Goal: Transaction & Acquisition: Purchase product/service

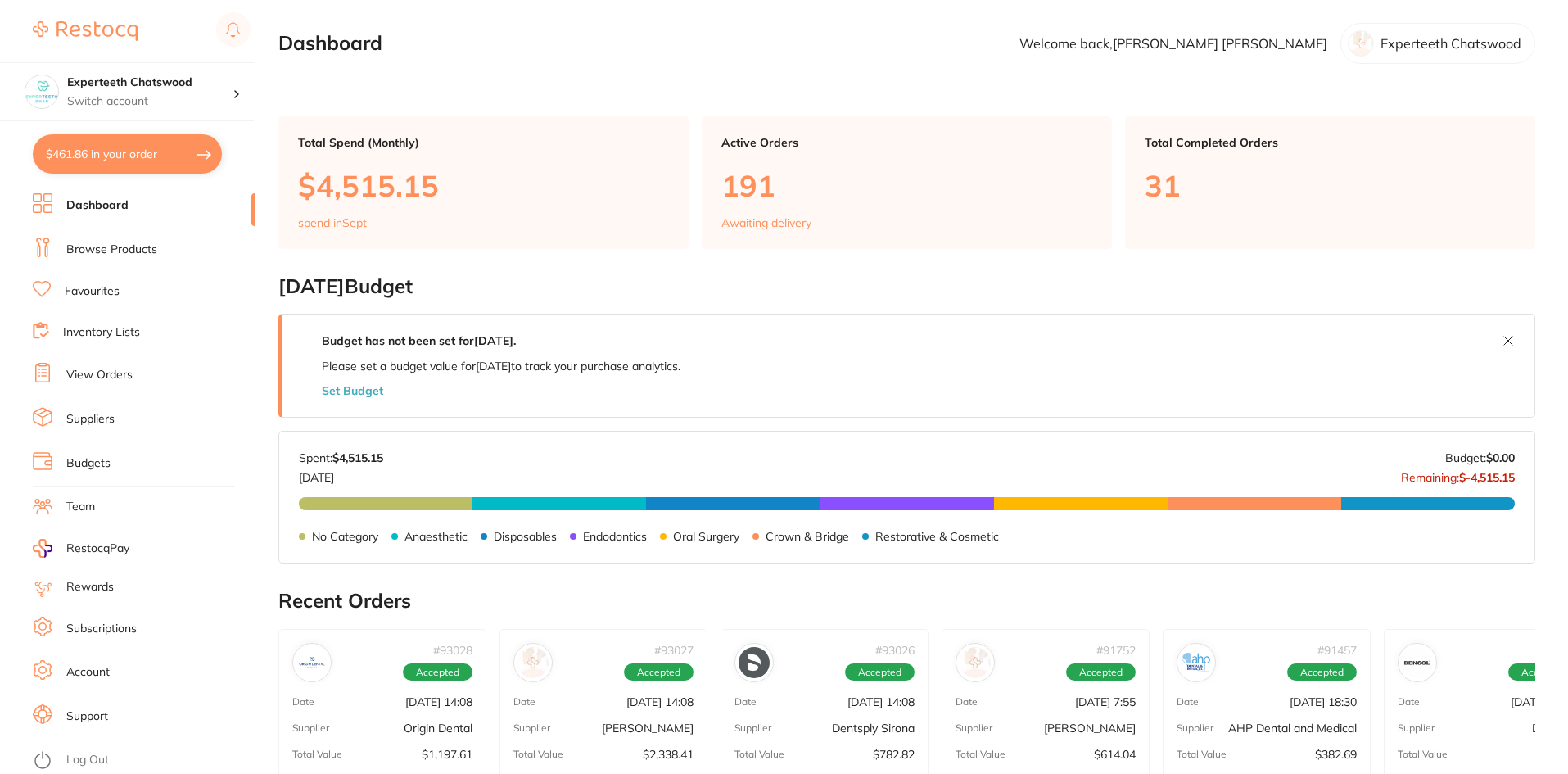
click at [91, 243] on link "Browse Products" at bounding box center [111, 250] width 91 height 17
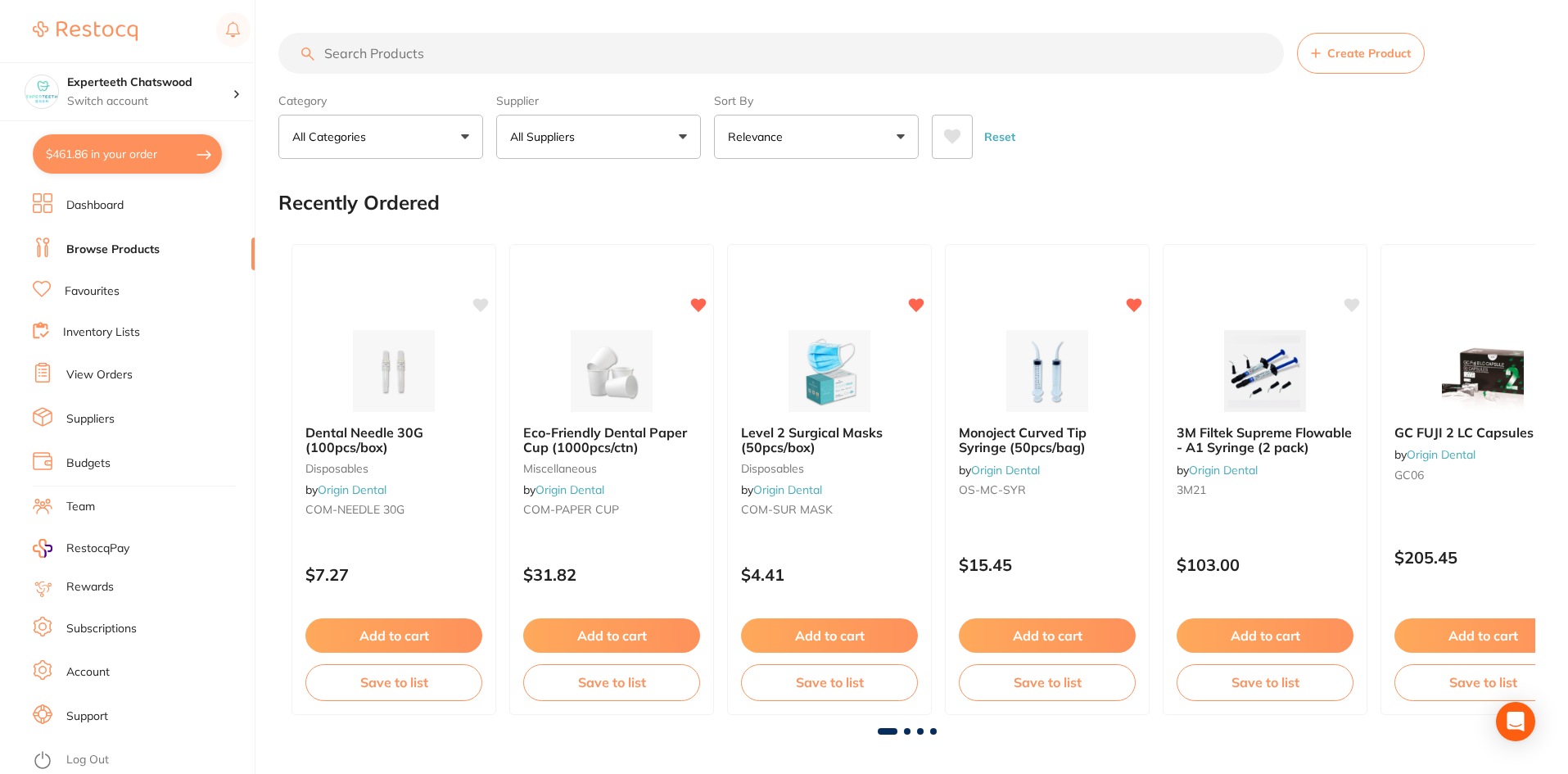
click at [95, 284] on link "Favourites" at bounding box center [92, 292] width 55 height 17
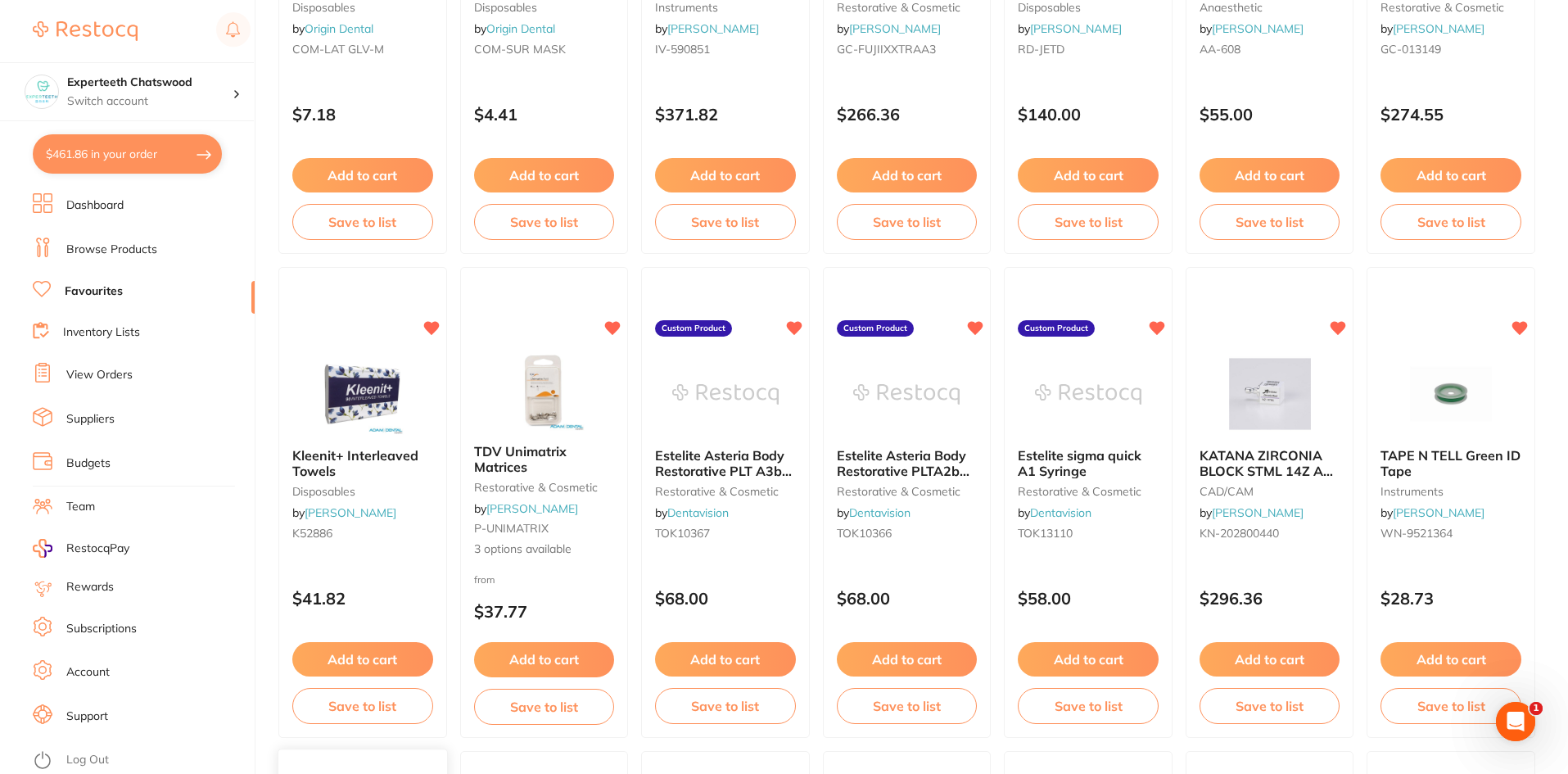
scroll to position [983, 0]
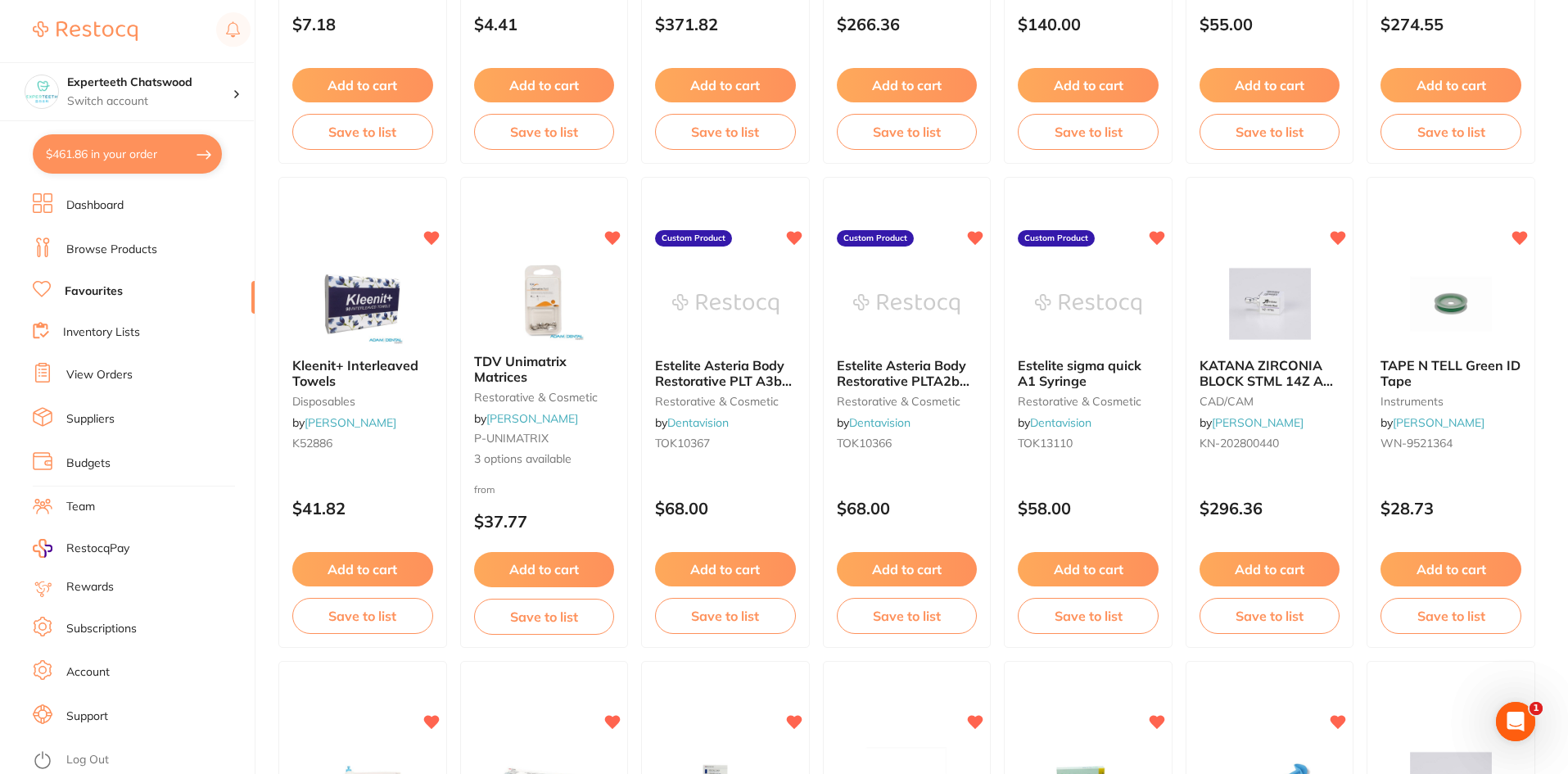
drag, startPoint x: 375, startPoint y: 566, endPoint x: 1028, endPoint y: 396, distance: 674.8
click at [375, 566] on button "Add to cart" at bounding box center [362, 569] width 141 height 34
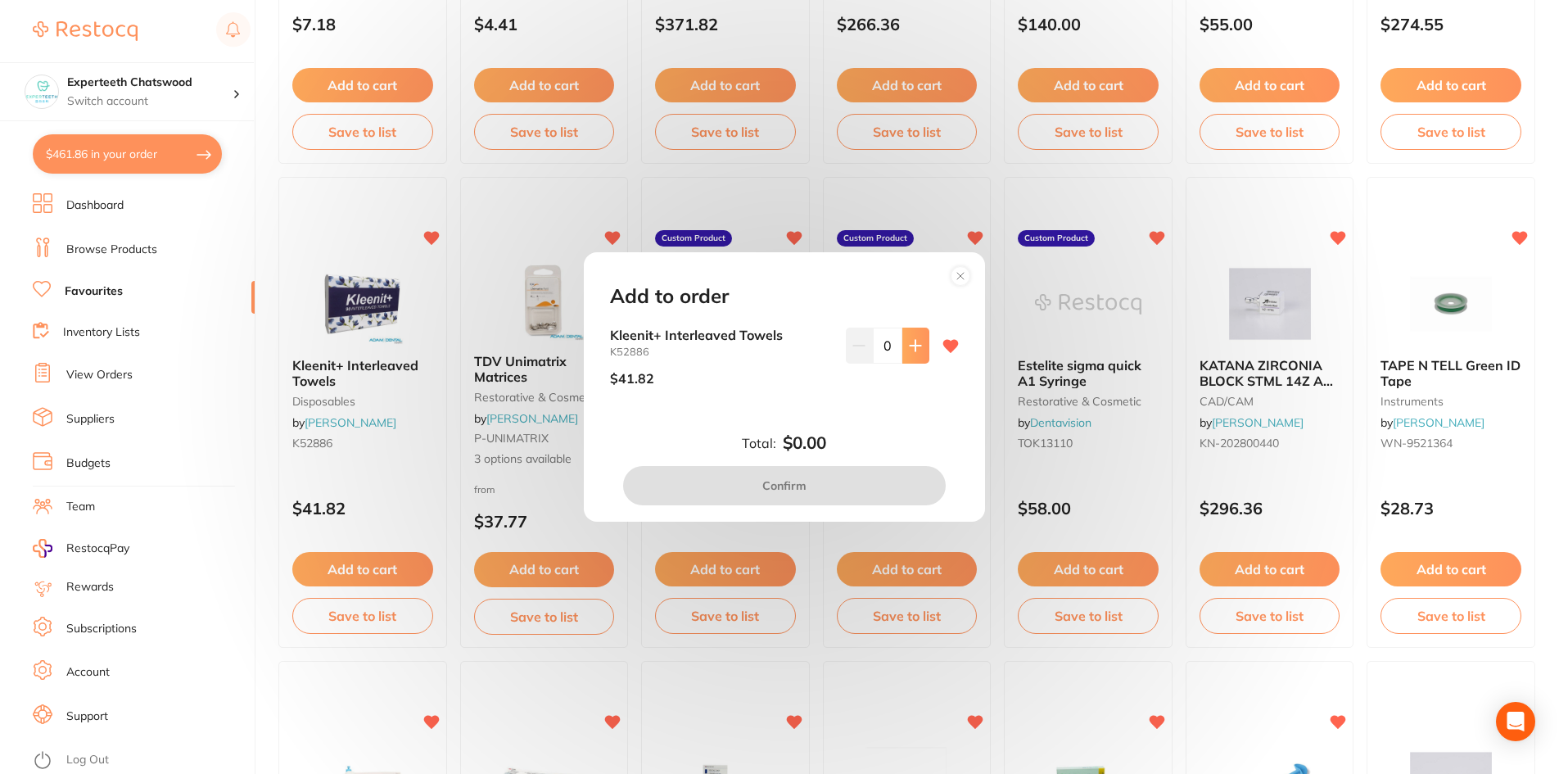
click at [909, 350] on icon at bounding box center [915, 346] width 13 height 13
type input "1"
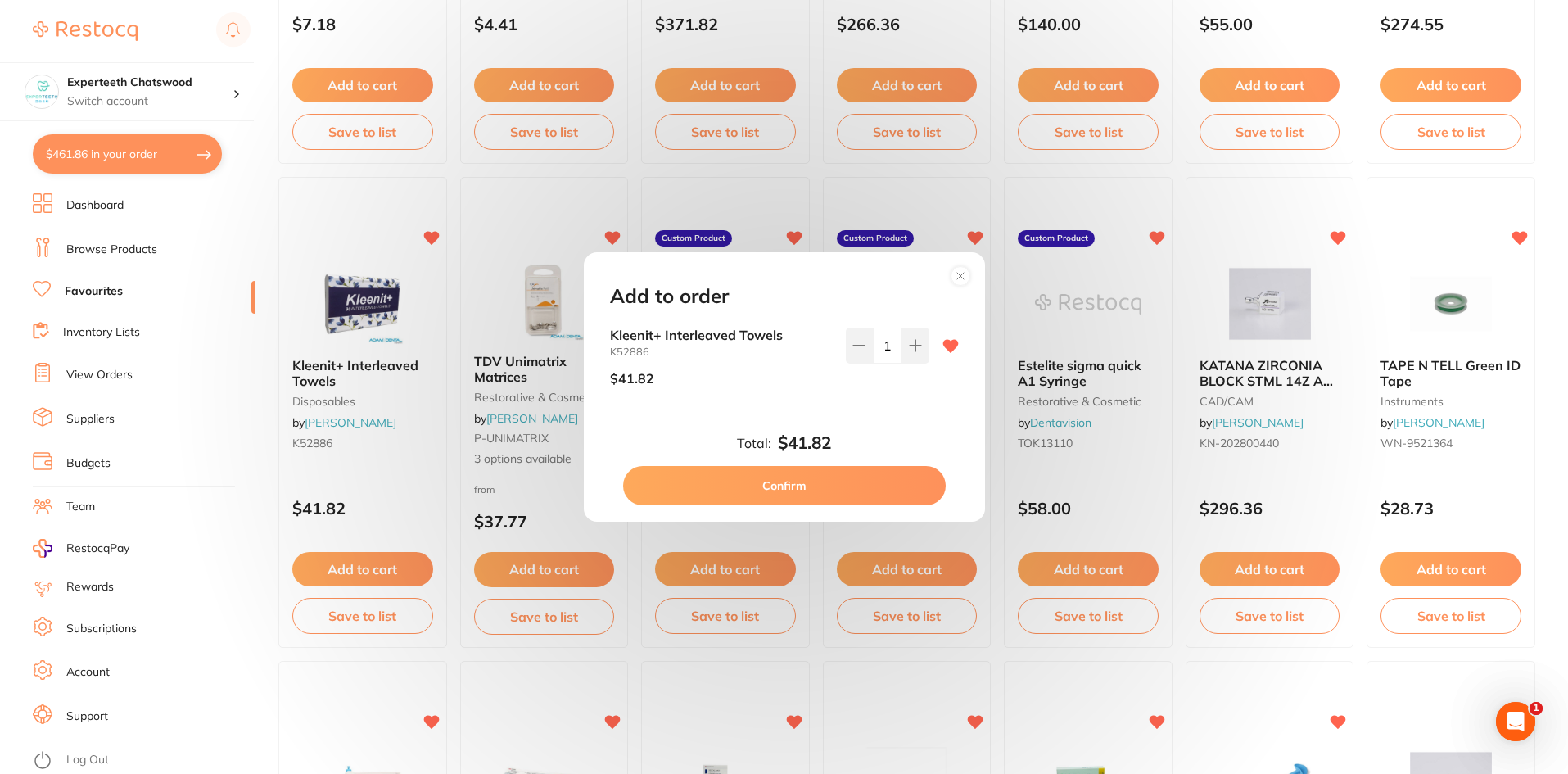
scroll to position [0, 0]
click at [793, 485] on button "Confirm" at bounding box center [785, 485] width 323 height 39
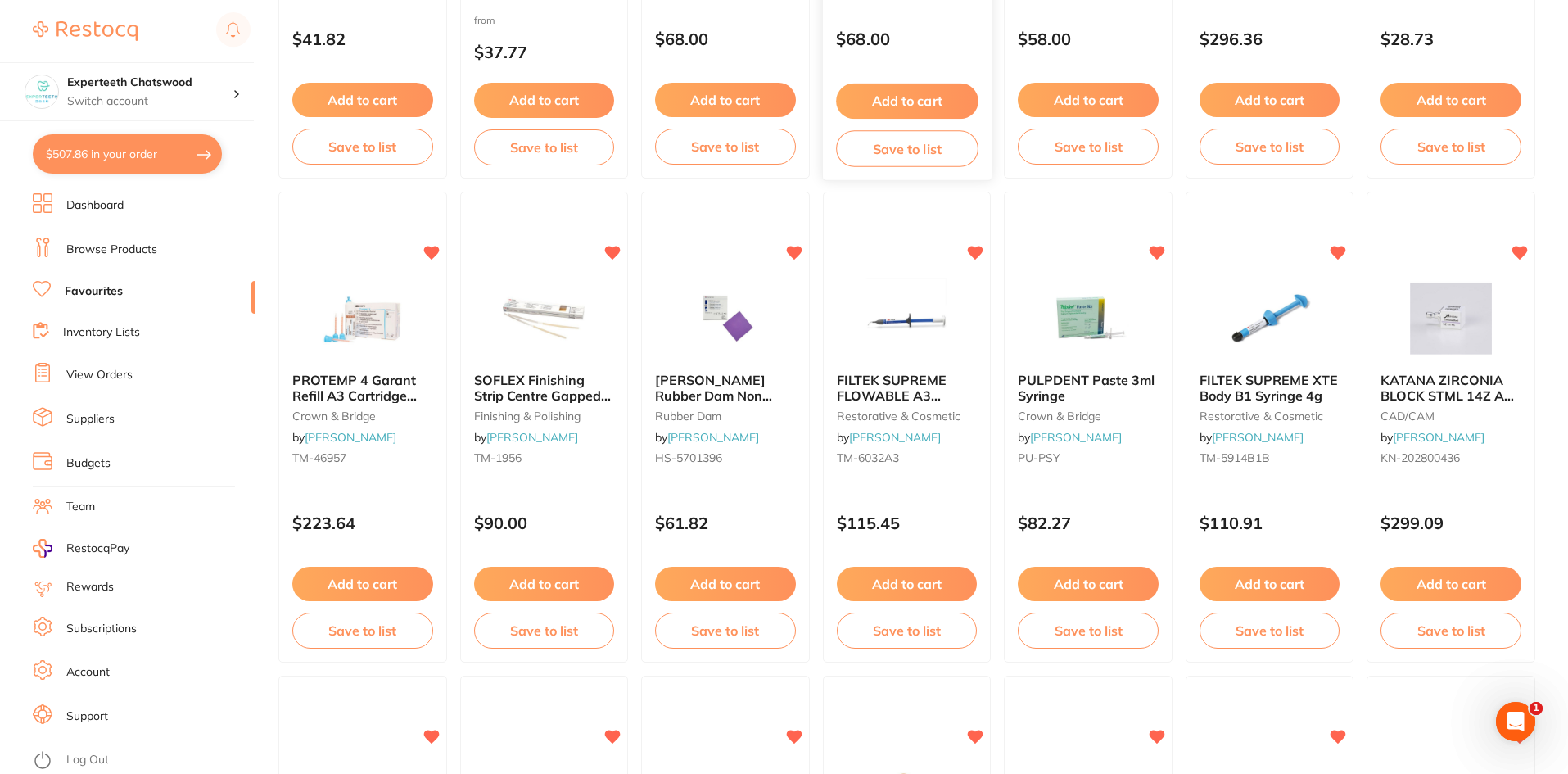
scroll to position [1556, 0]
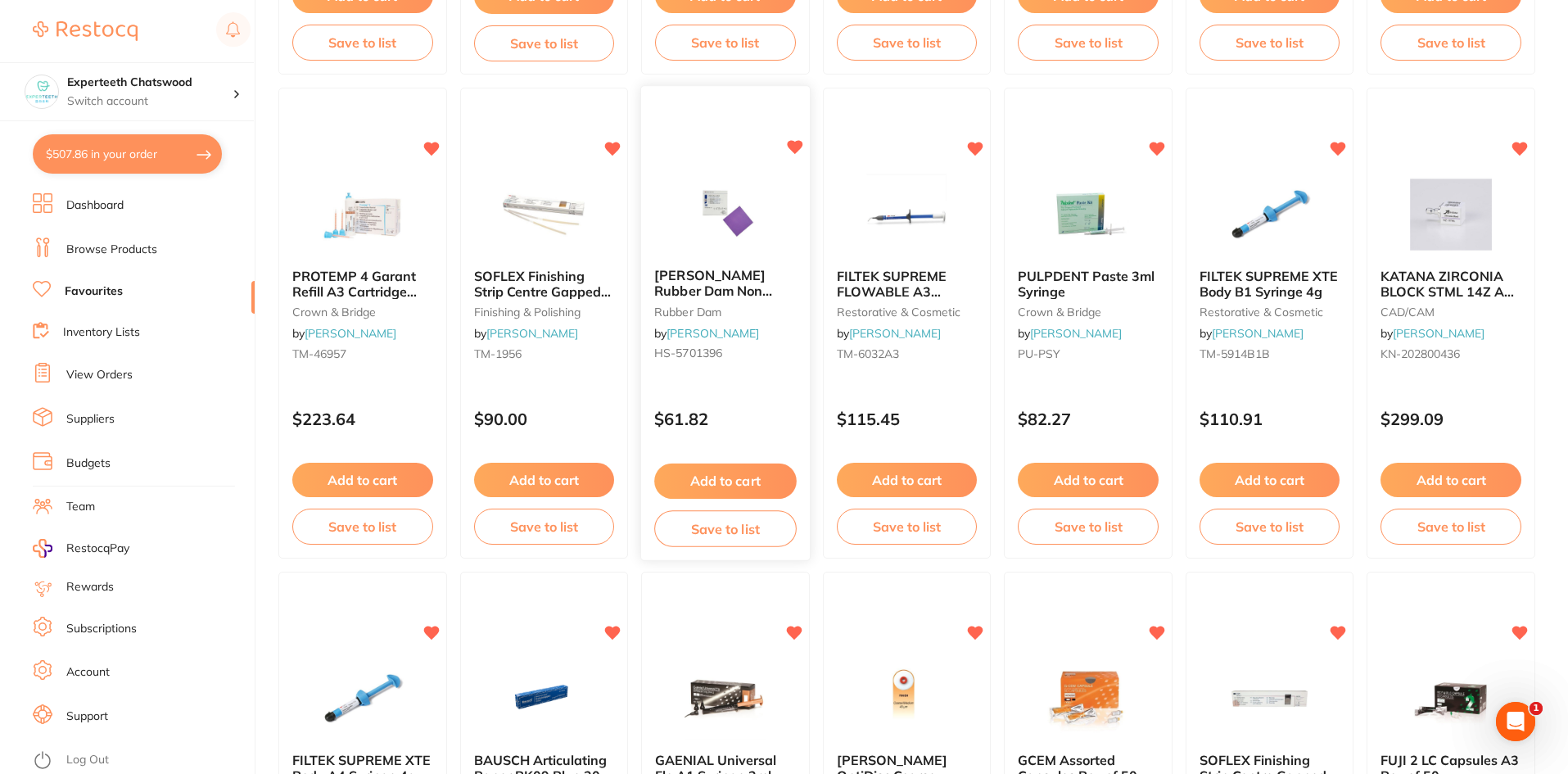
click at [748, 480] on button "Add to cart" at bounding box center [725, 481] width 141 height 35
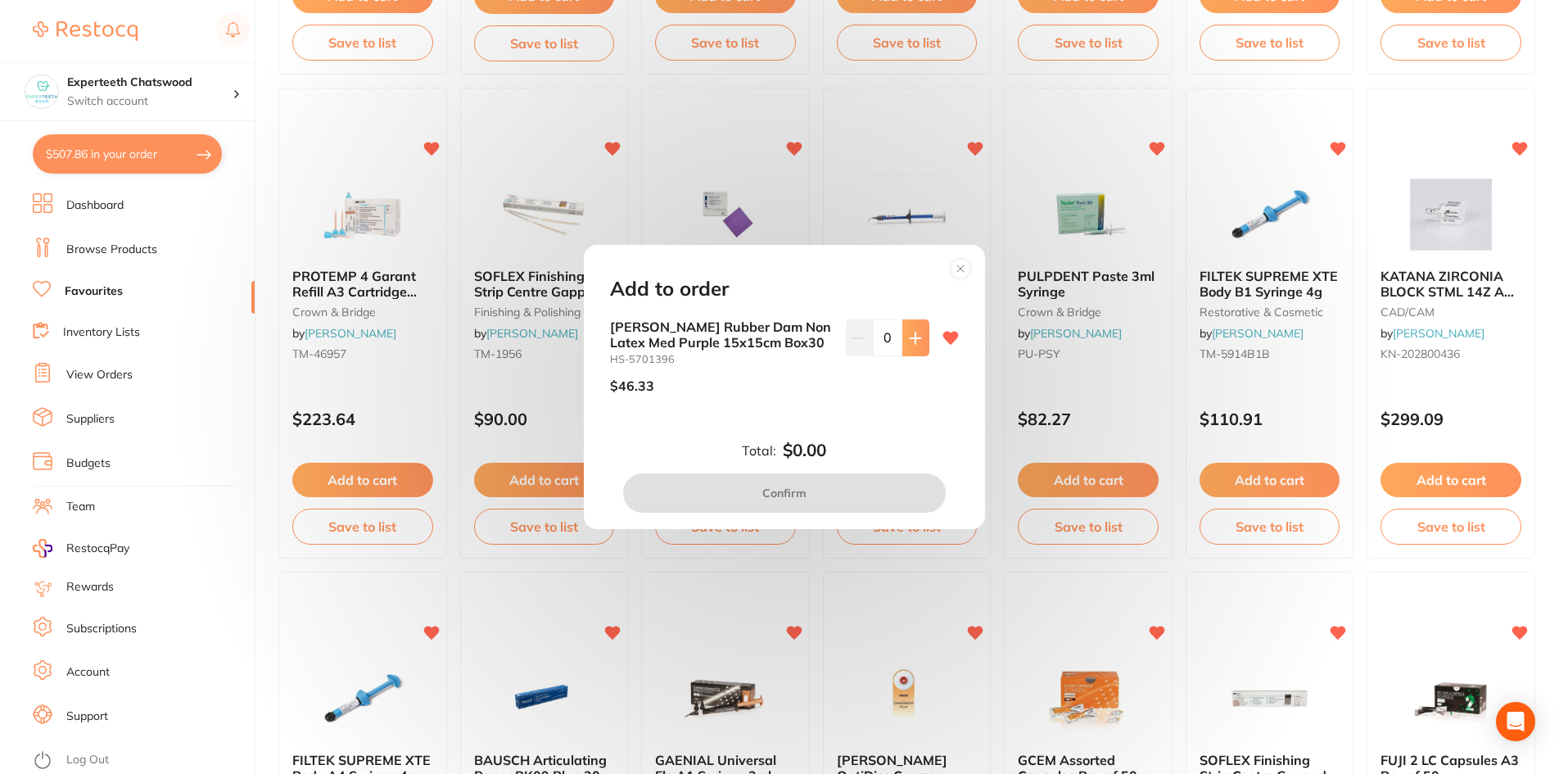
click at [909, 340] on icon at bounding box center [915, 338] width 13 height 13
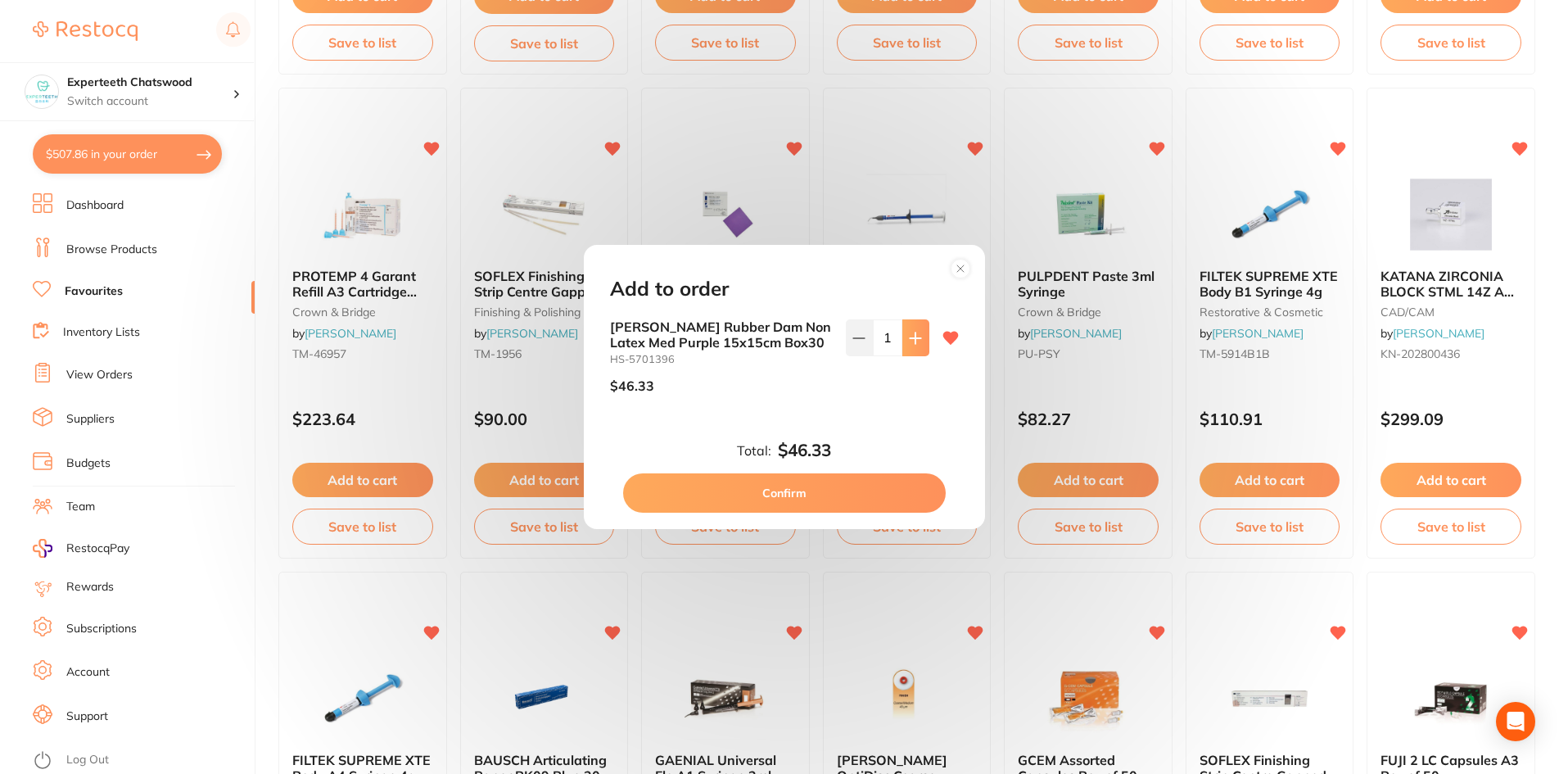
click at [909, 340] on icon at bounding box center [915, 338] width 13 height 13
type input "3"
drag, startPoint x: 820, startPoint y: 493, endPoint x: 815, endPoint y: 485, distance: 9.4
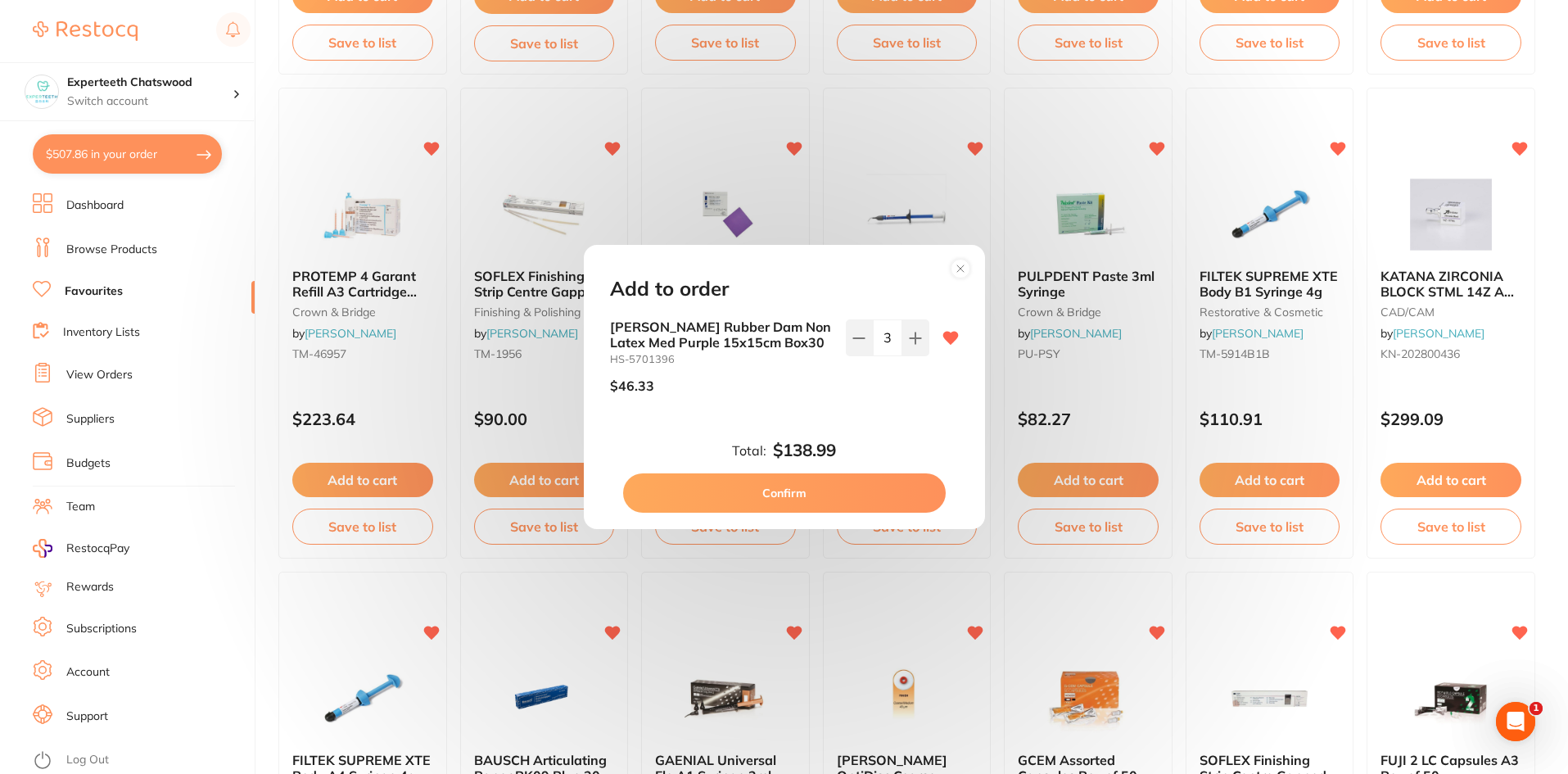
click at [820, 491] on button "Confirm" at bounding box center [785, 492] width 323 height 39
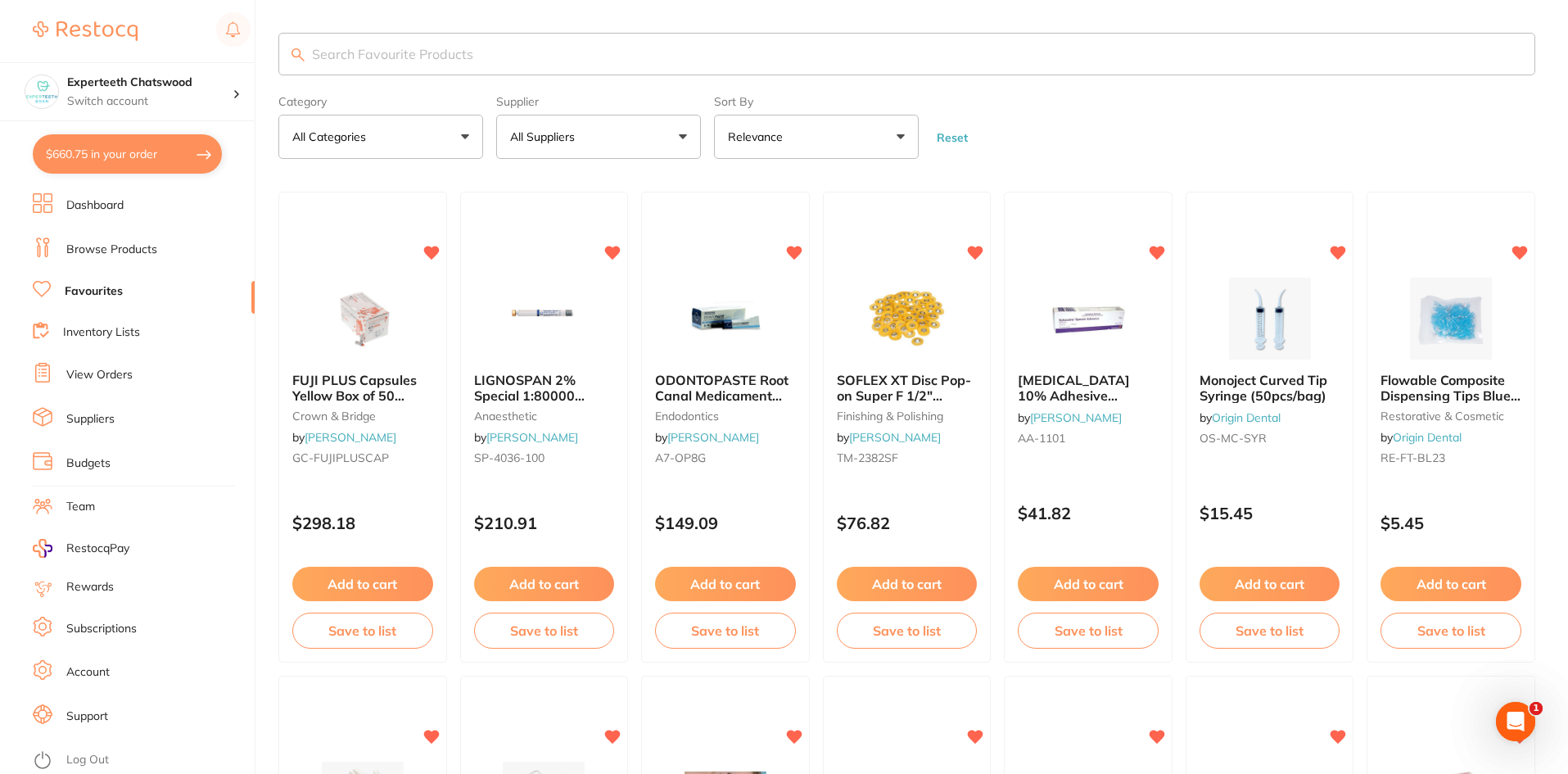
click at [427, 48] on input "search" at bounding box center [907, 53] width 1257 height 42
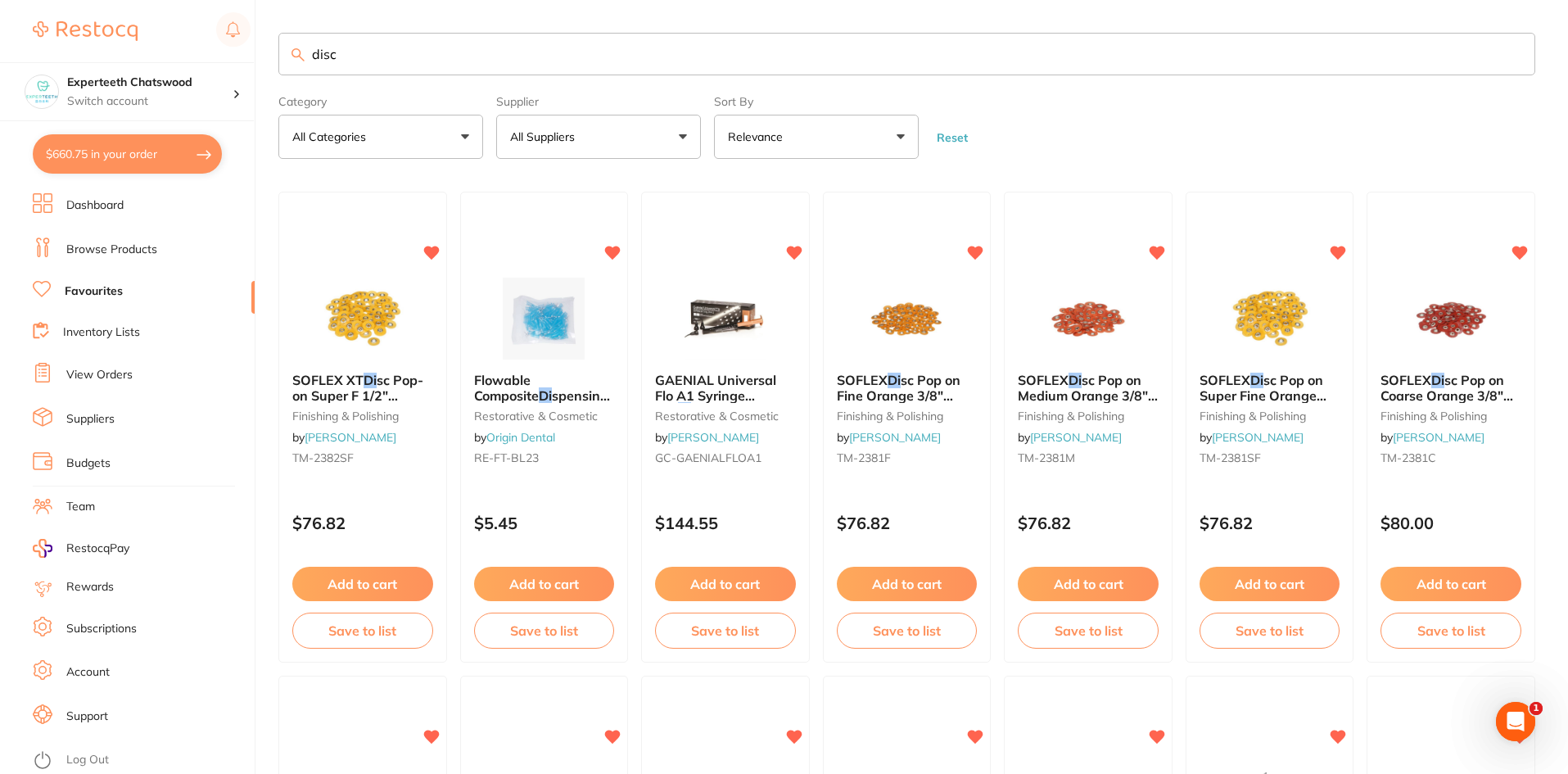
type input "disc"
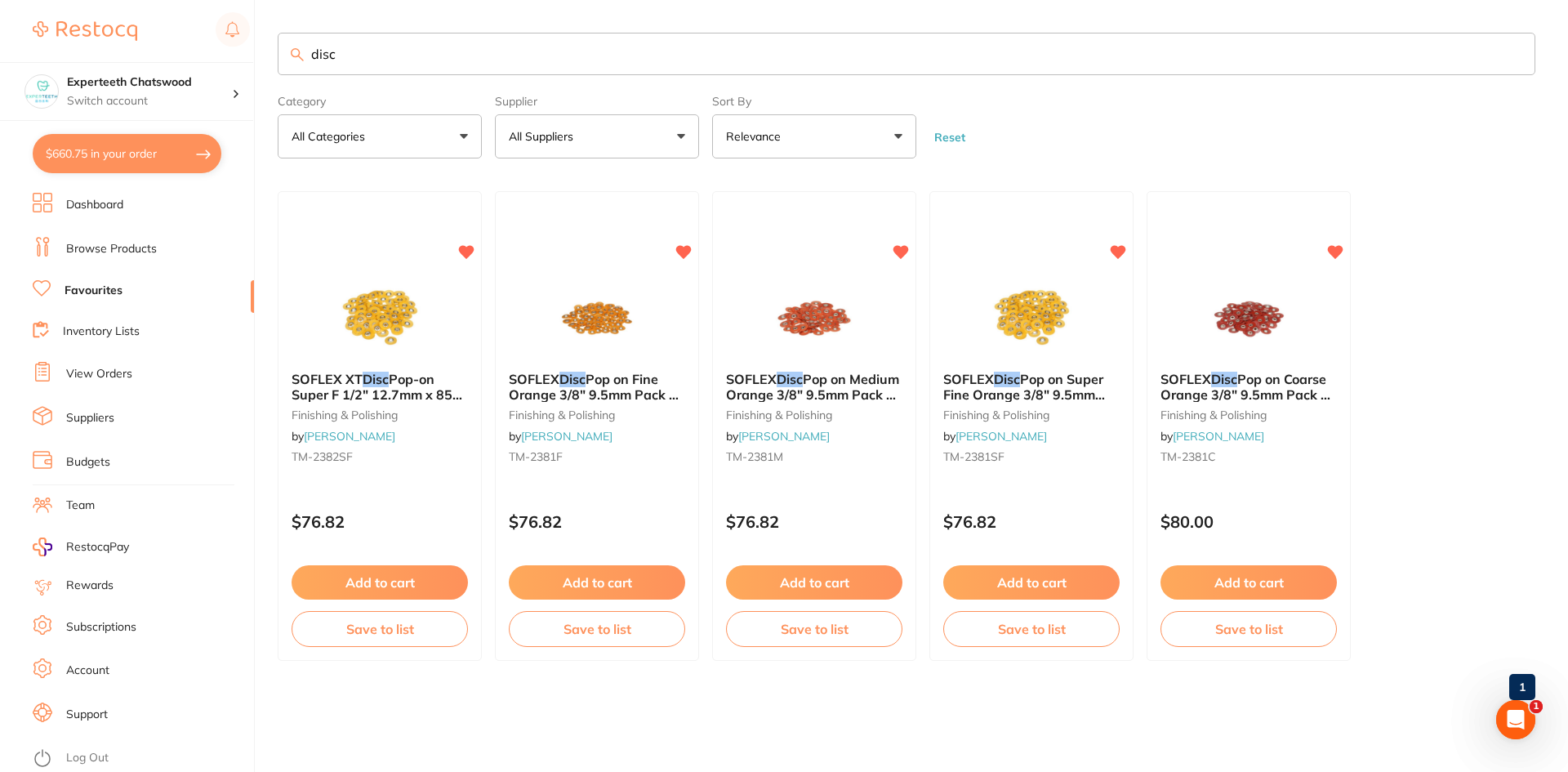
click at [124, 245] on link "Browse Products" at bounding box center [111, 250] width 90 height 17
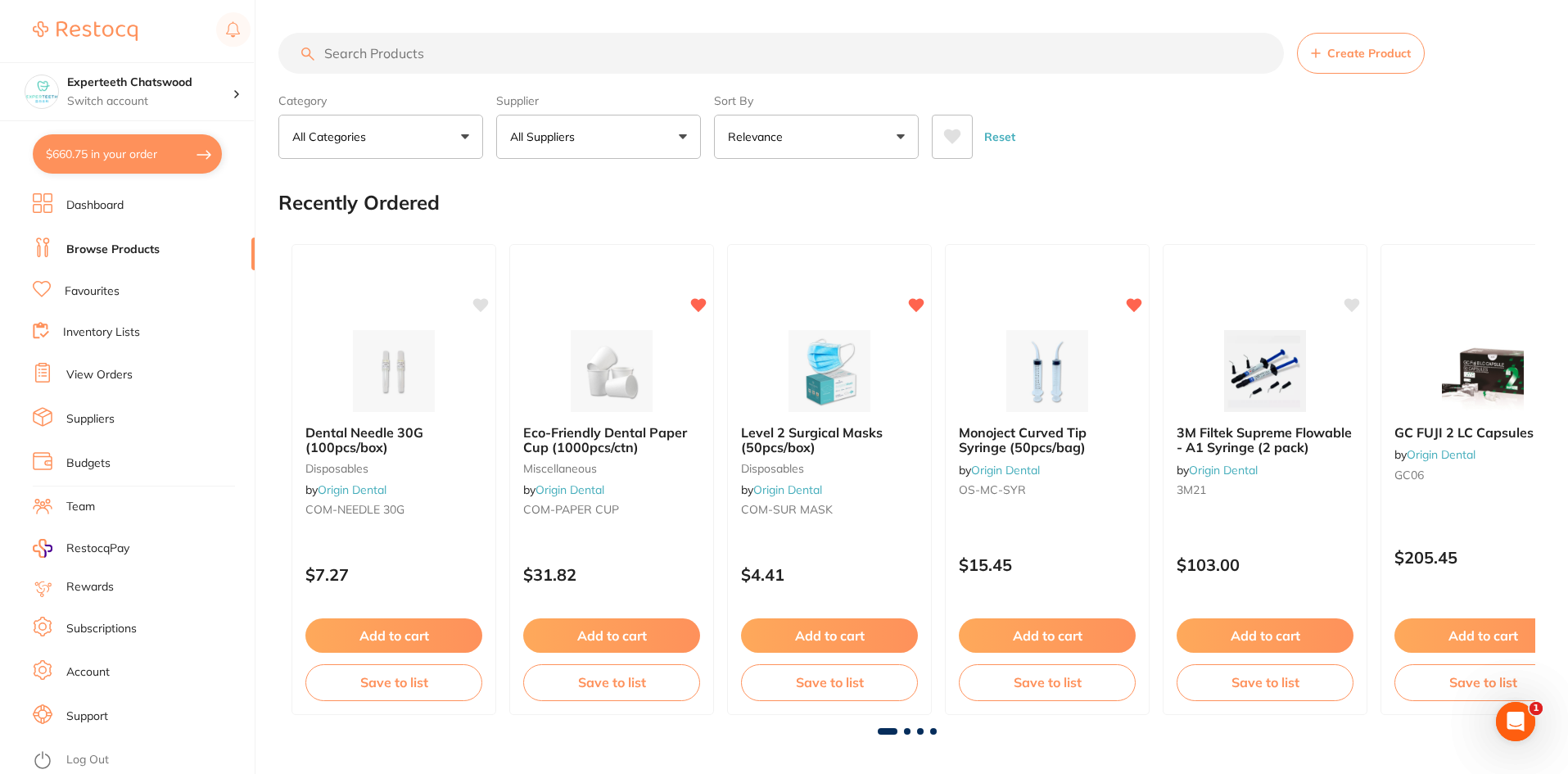
click at [407, 52] on input "search" at bounding box center [782, 52] width 1006 height 41
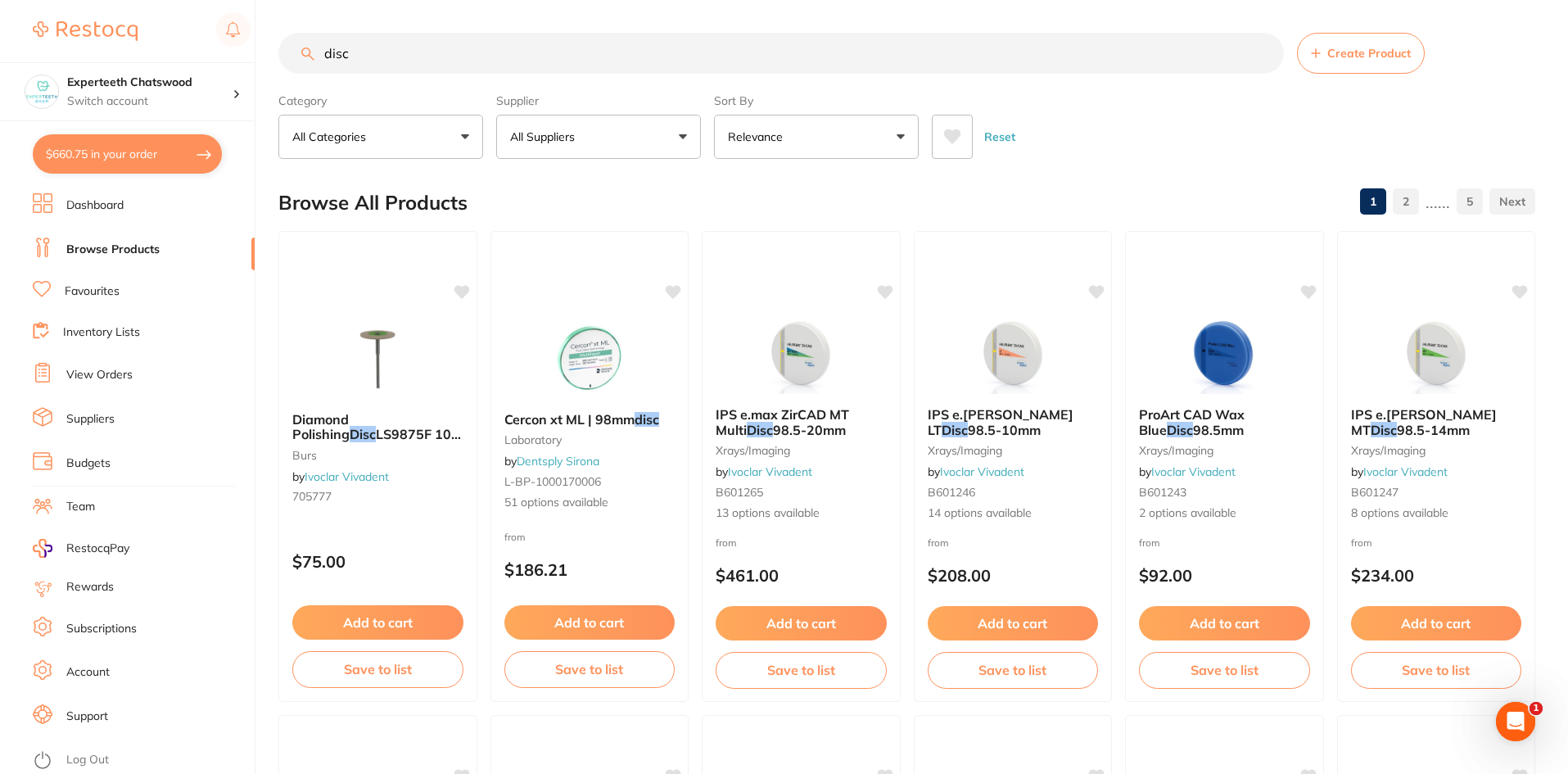
type input "disc"
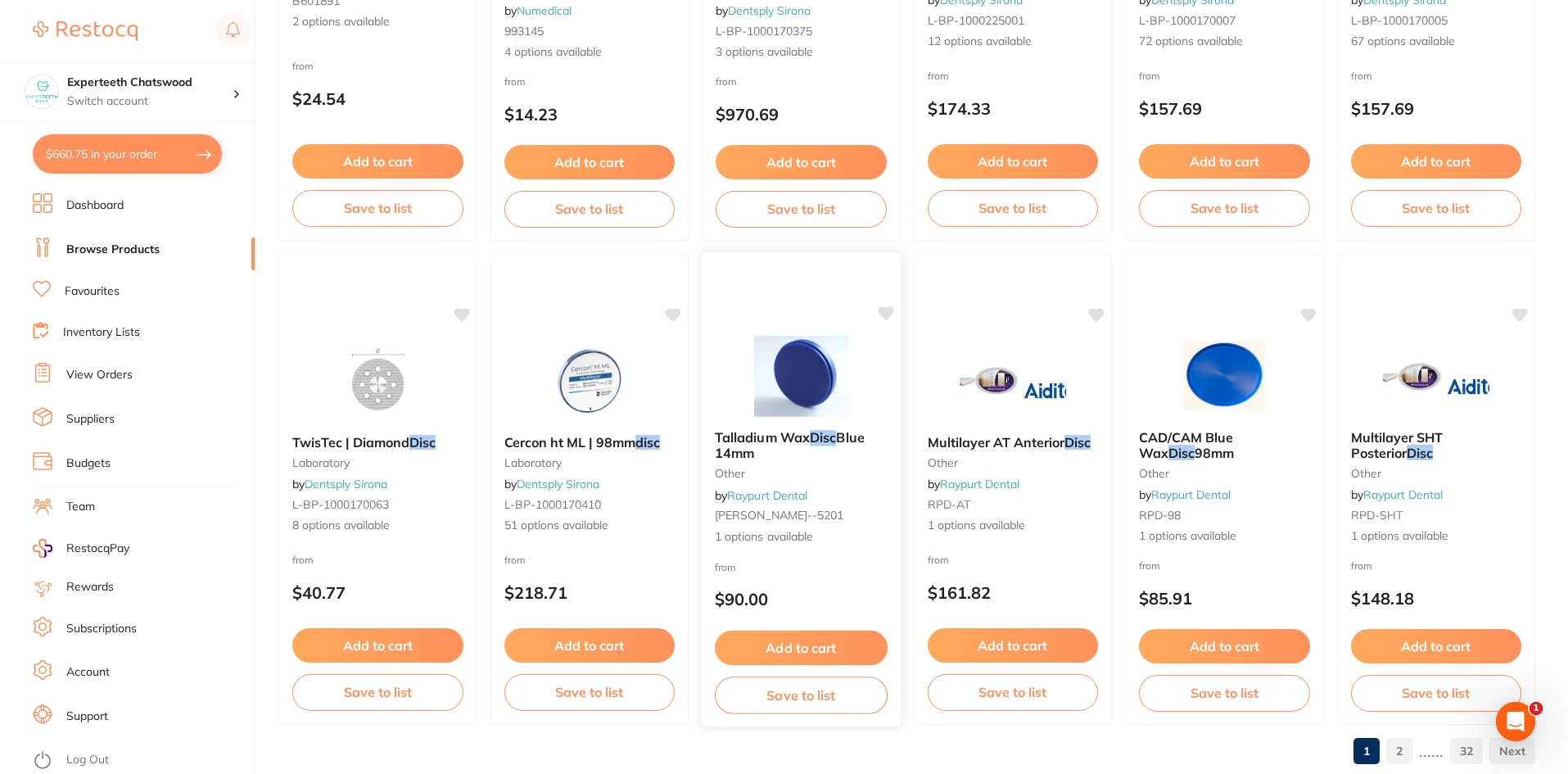
scroll to position [3885, 0]
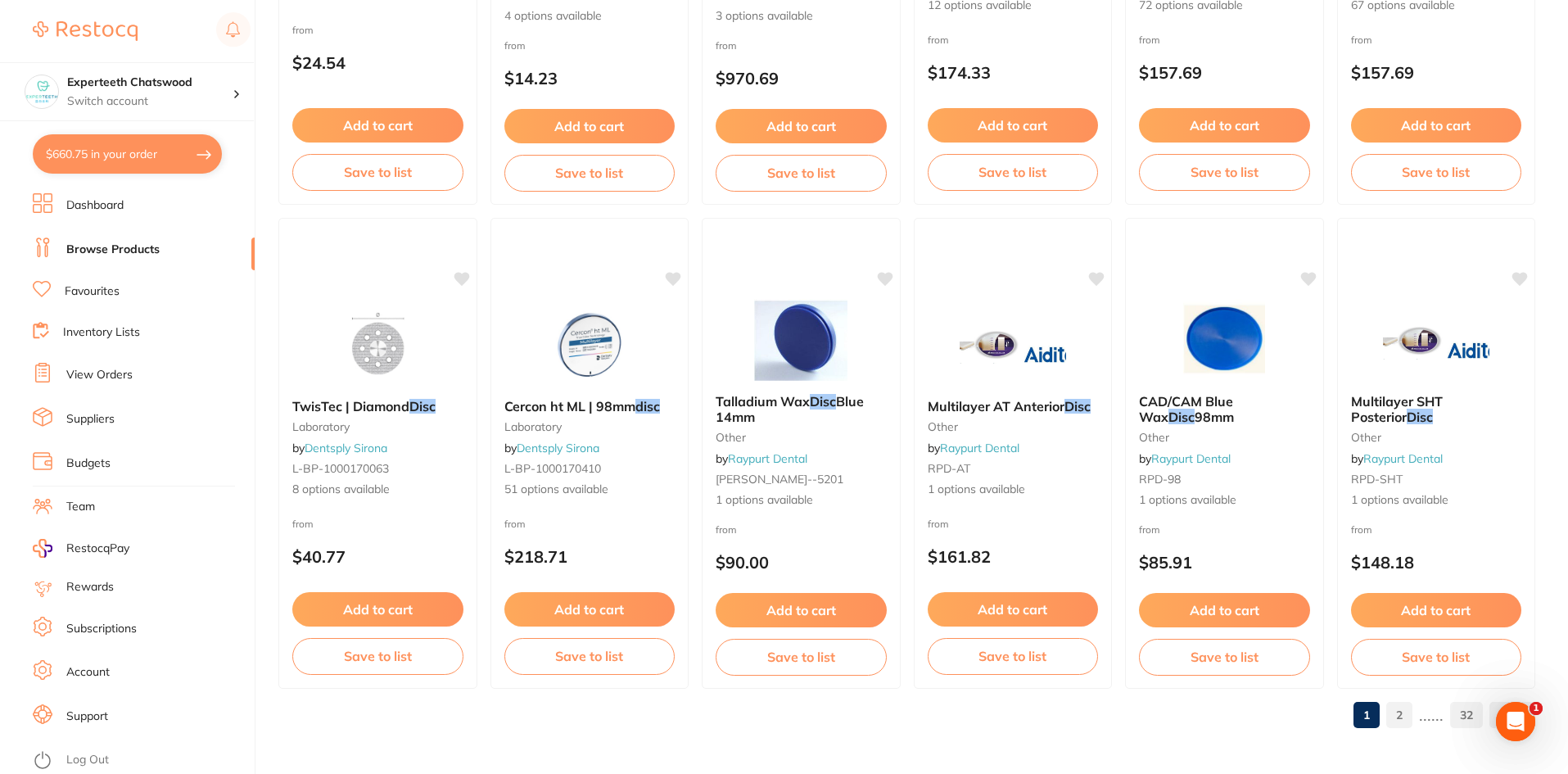
click at [98, 207] on link "Dashboard" at bounding box center [95, 205] width 57 height 17
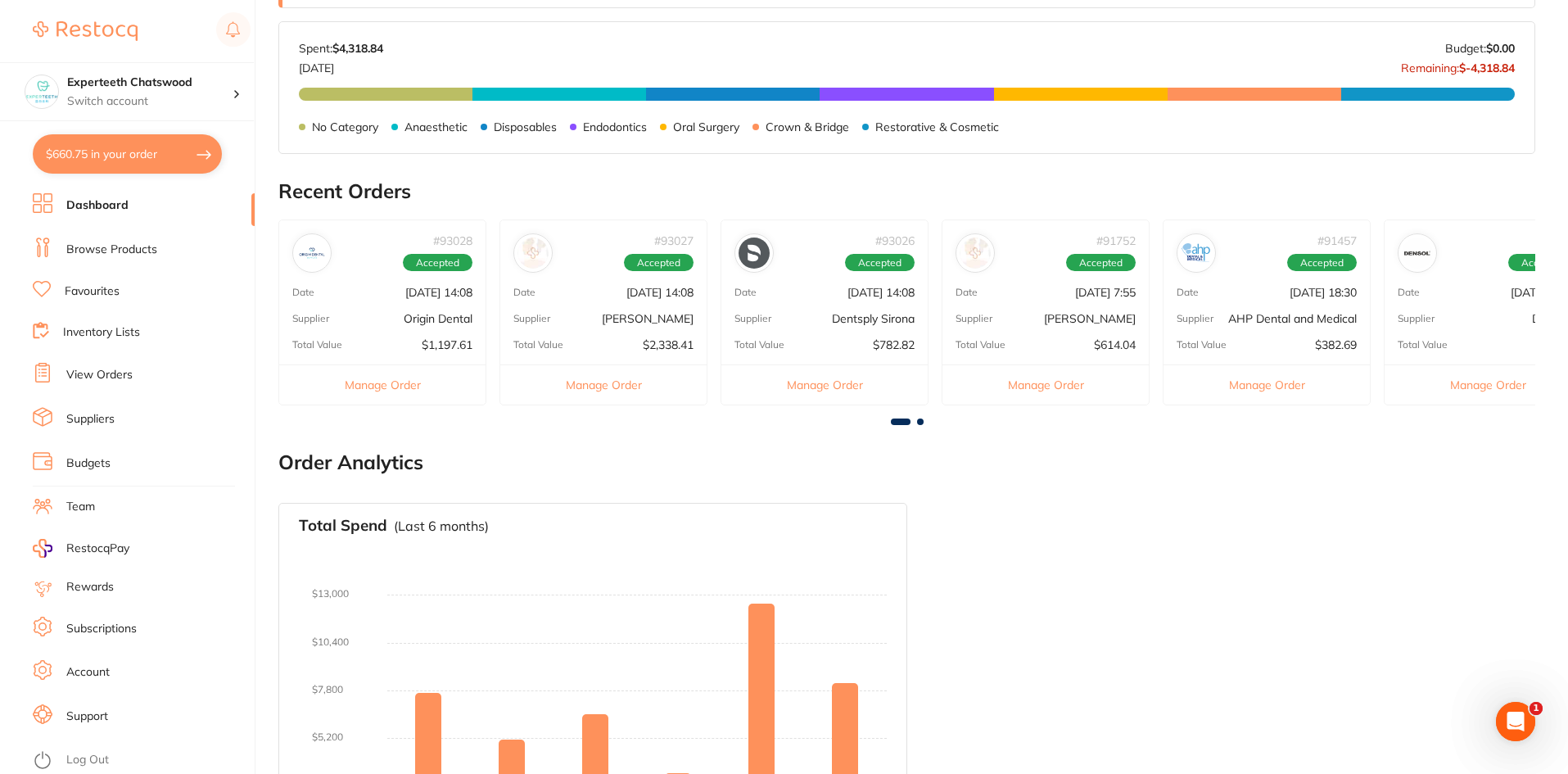
click at [397, 254] on div "# 93028 Accepted" at bounding box center [382, 246] width 206 height 52
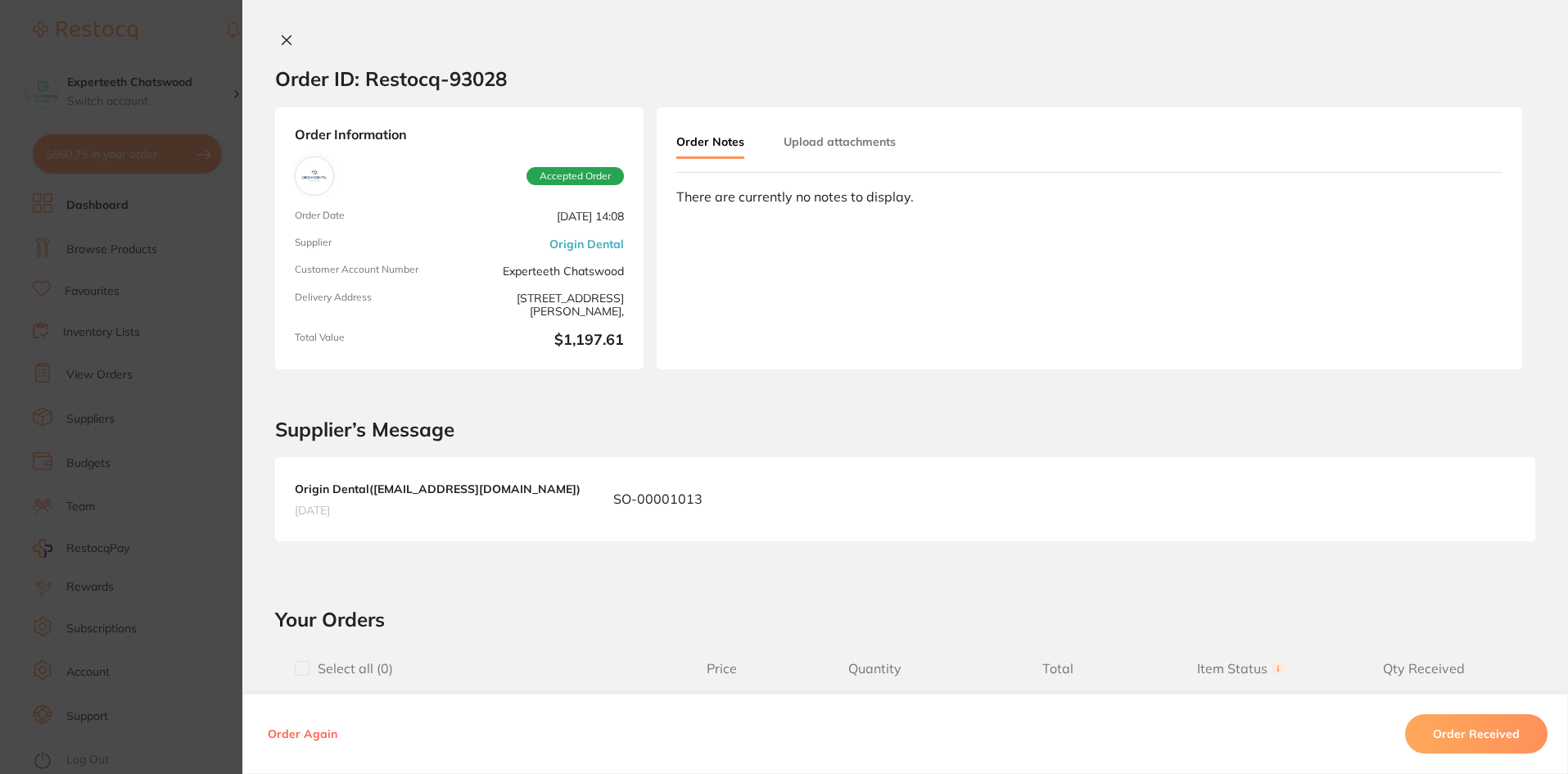
drag, startPoint x: 278, startPoint y: 34, endPoint x: 383, endPoint y: 128, distance: 140.9
click at [280, 34] on icon at bounding box center [287, 40] width 13 height 13
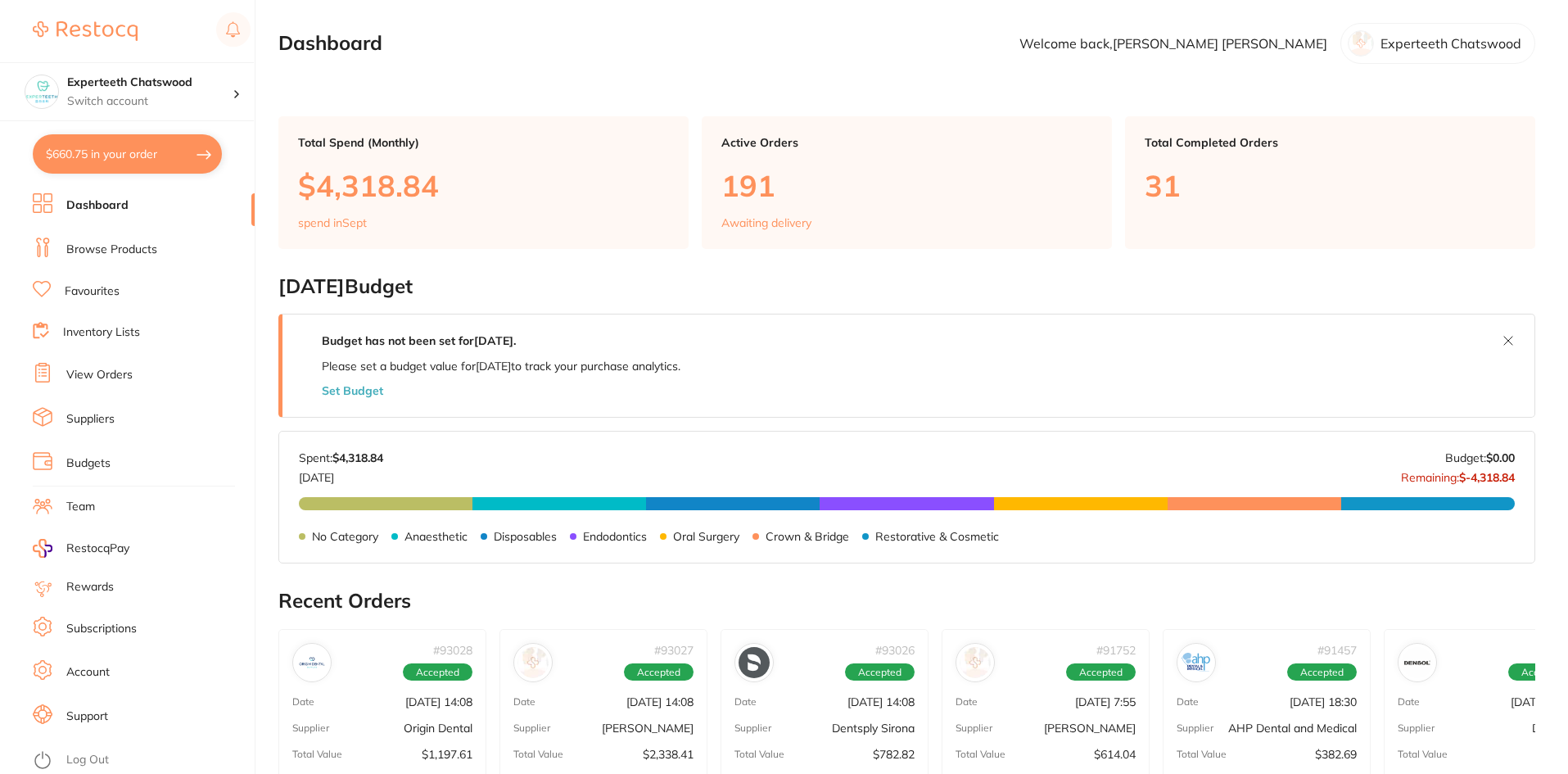
click at [632, 687] on div "# 93027 Accepted Date [DATE] 14:08 Supplier [PERSON_NAME] Total Value $2,338.41…" at bounding box center [604, 722] width 208 height 186
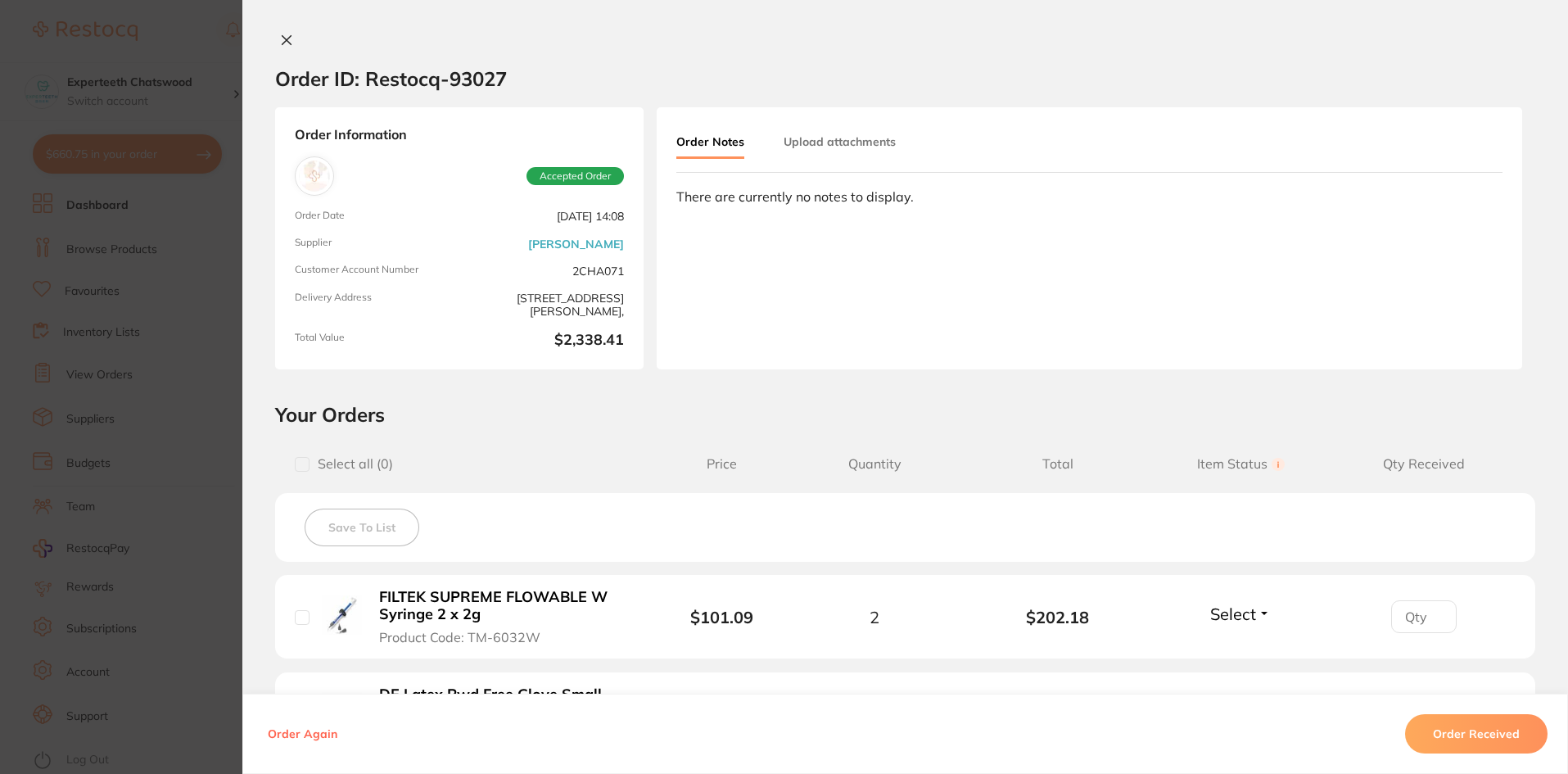
click at [287, 43] on icon at bounding box center [287, 40] width 9 height 9
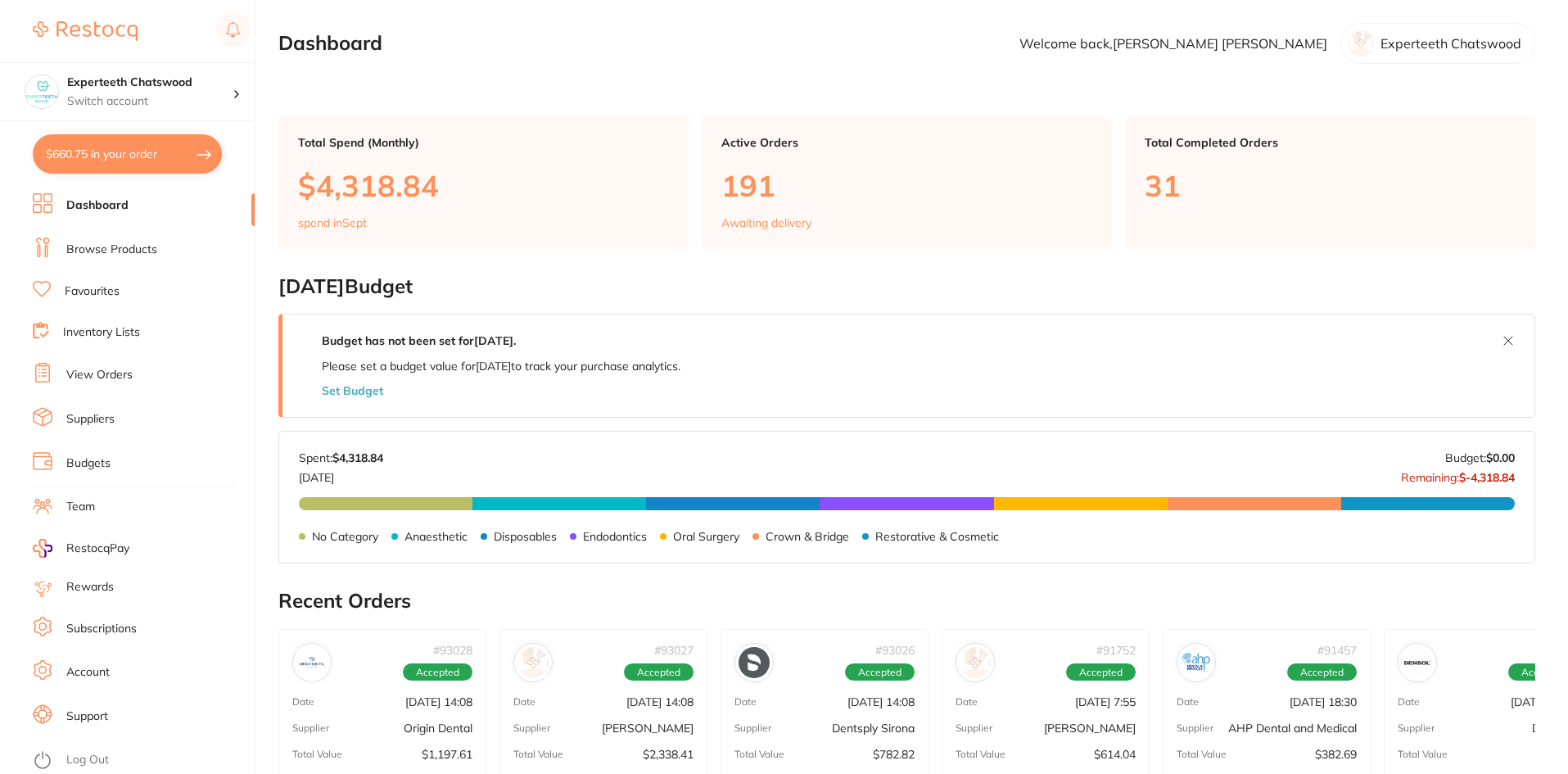
click at [848, 708] on p "[DATE] 14:08" at bounding box center [881, 702] width 67 height 13
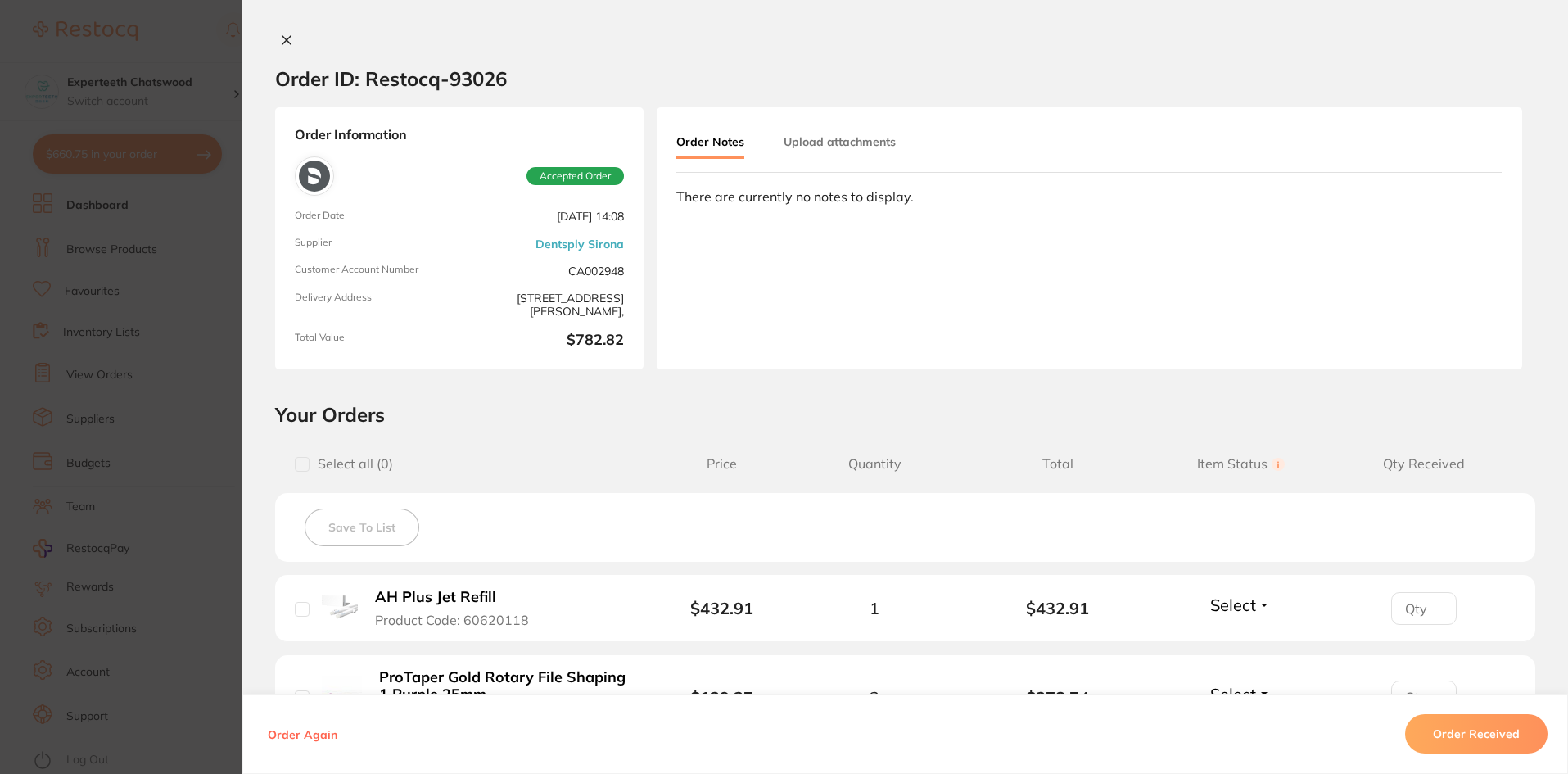
click at [292, 42] on button at bounding box center [287, 41] width 23 height 17
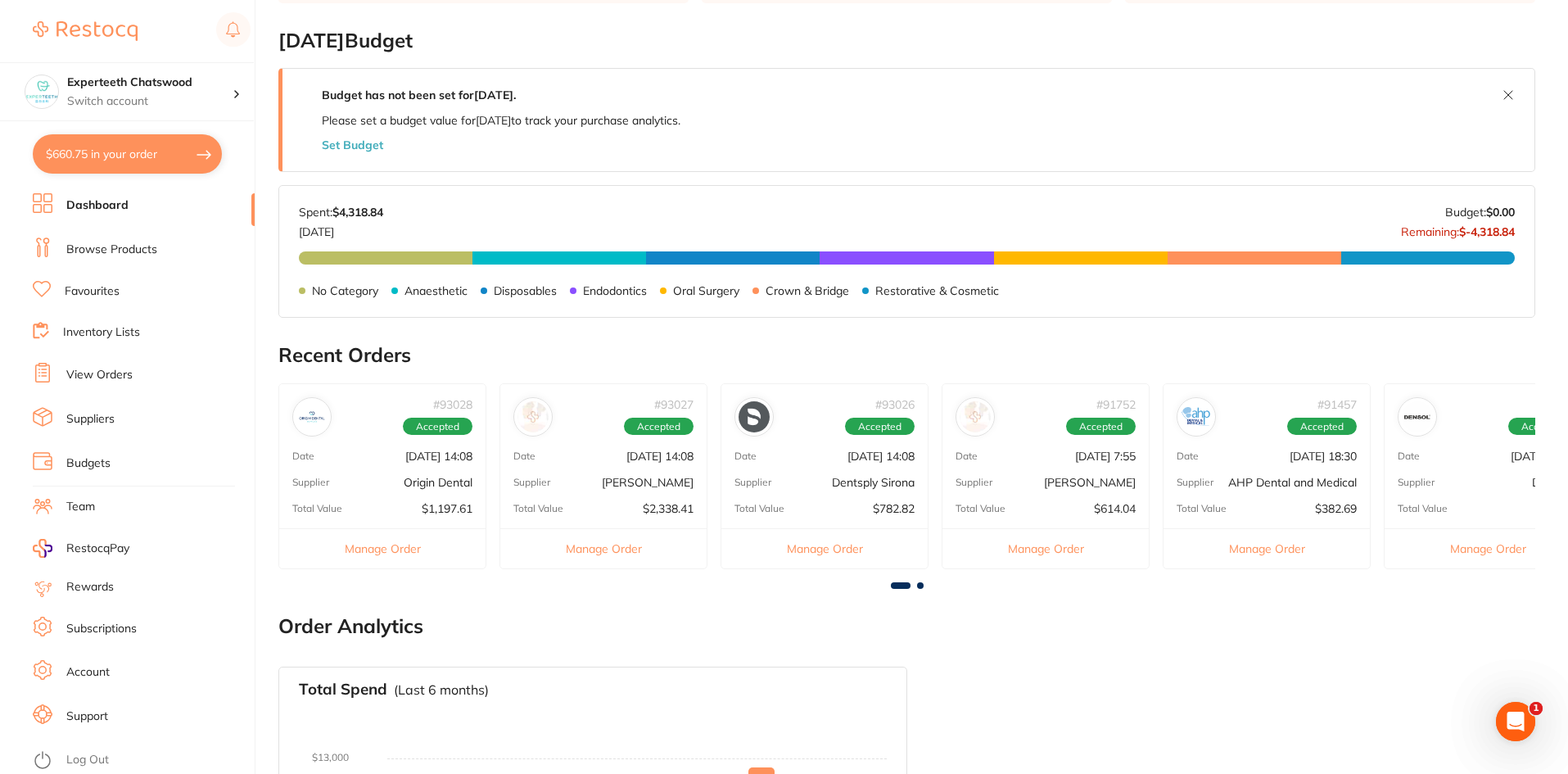
click at [1019, 505] on div "Total Value $614.04" at bounding box center [1046, 509] width 206 height 13
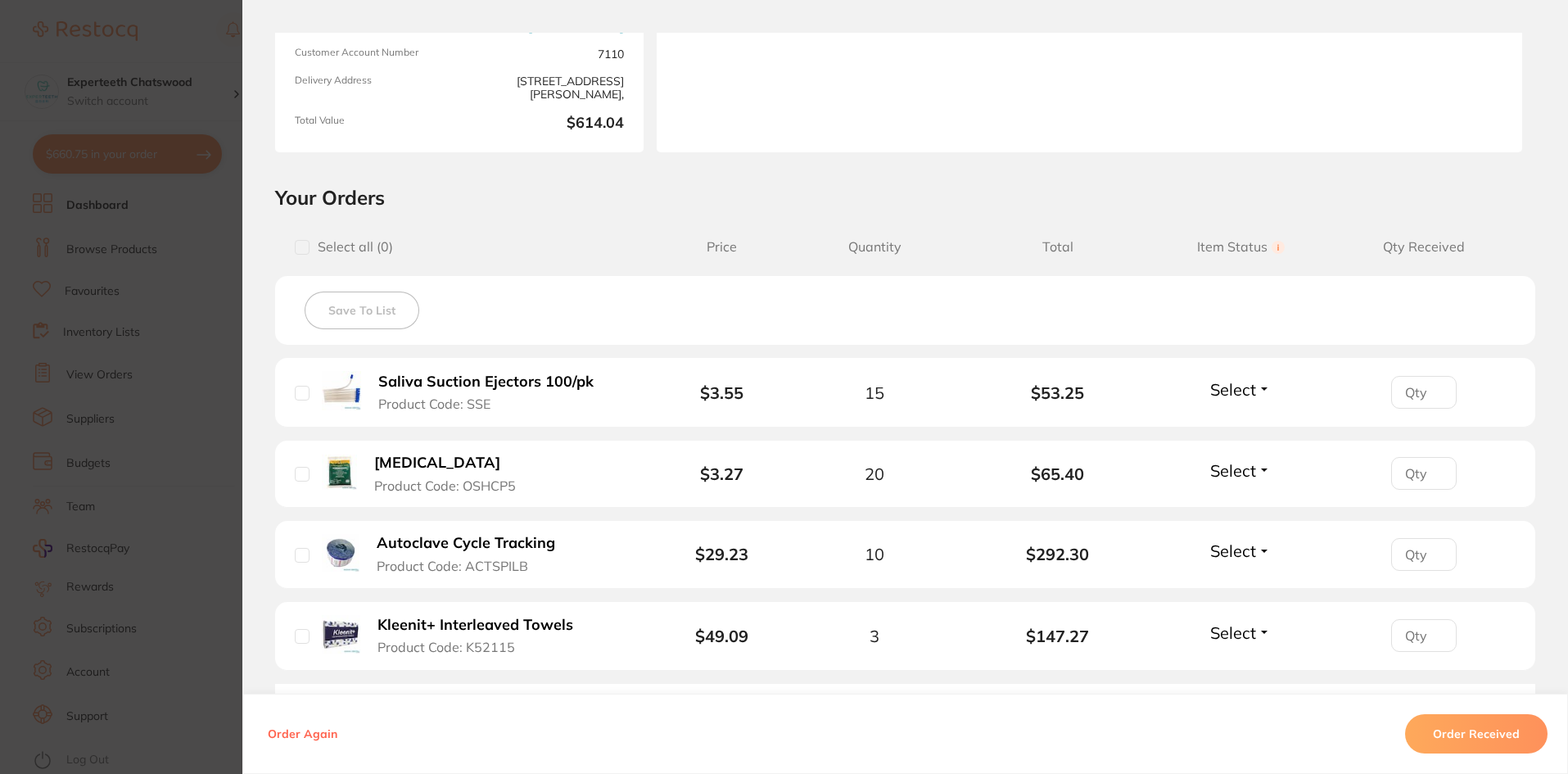
scroll to position [448, 0]
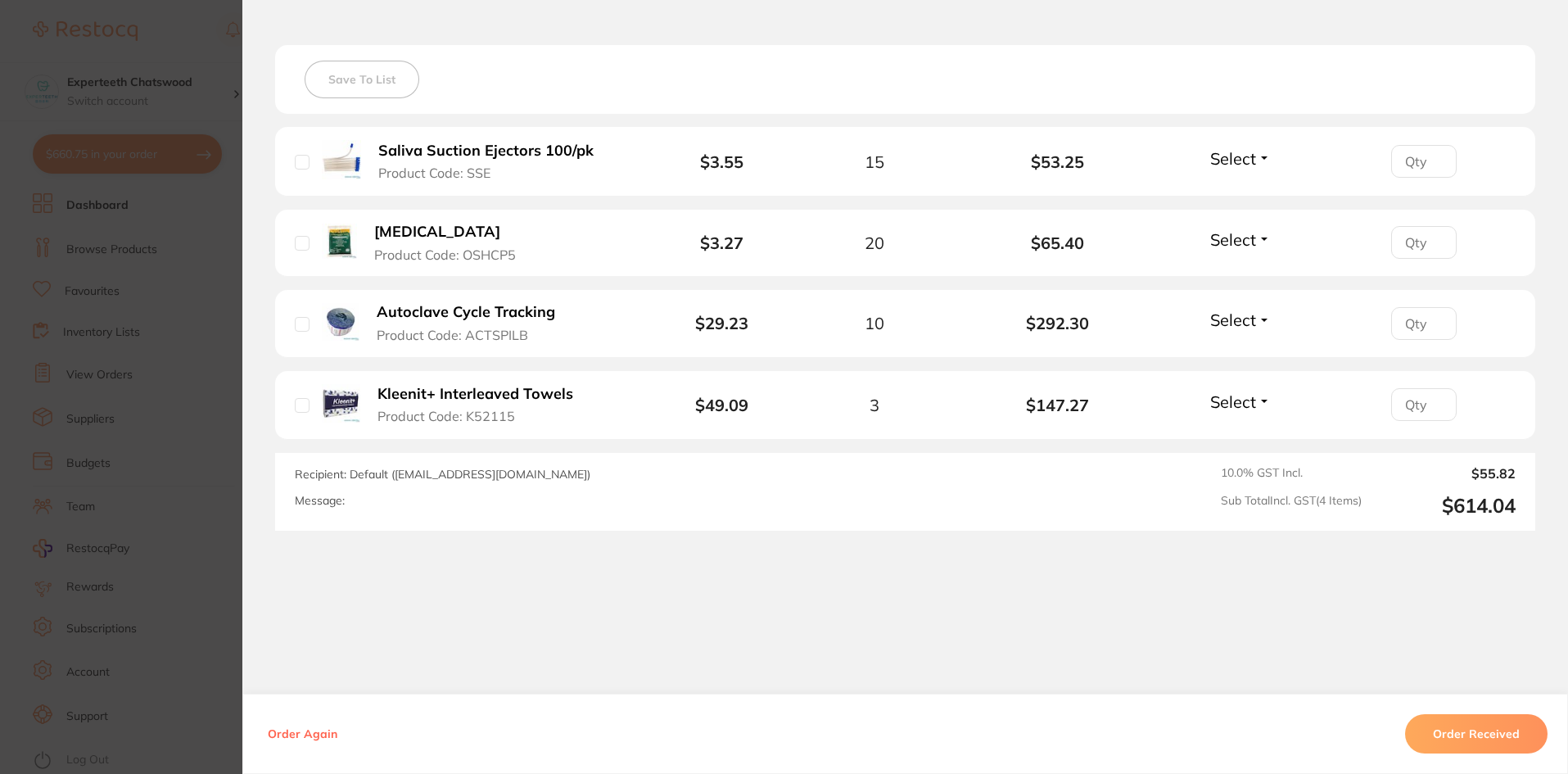
click at [418, 309] on b "Autoclave Cycle Tracking" at bounding box center [466, 312] width 179 height 17
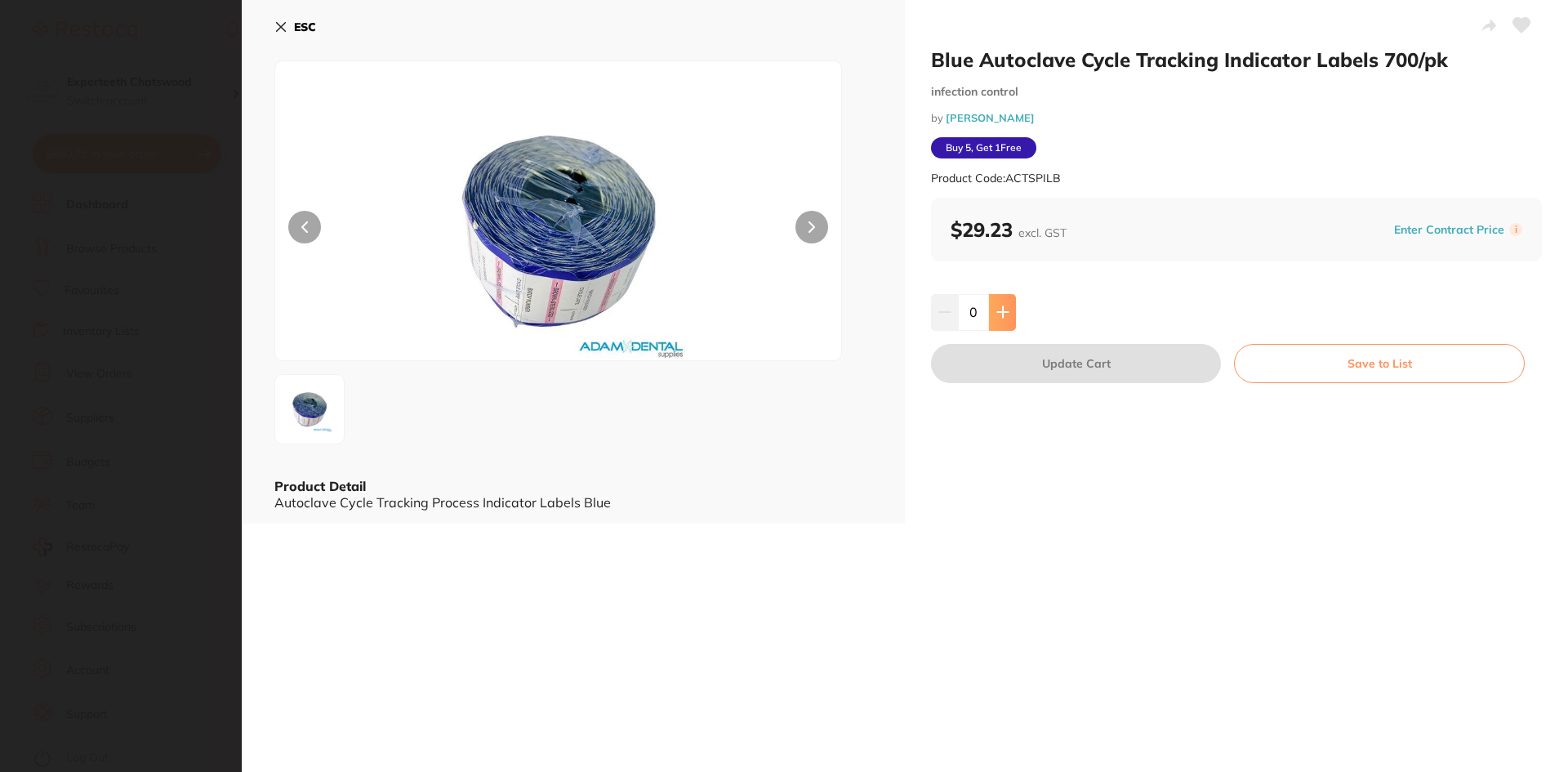
scroll to position [0, 0]
click at [999, 321] on button at bounding box center [1002, 312] width 27 height 36
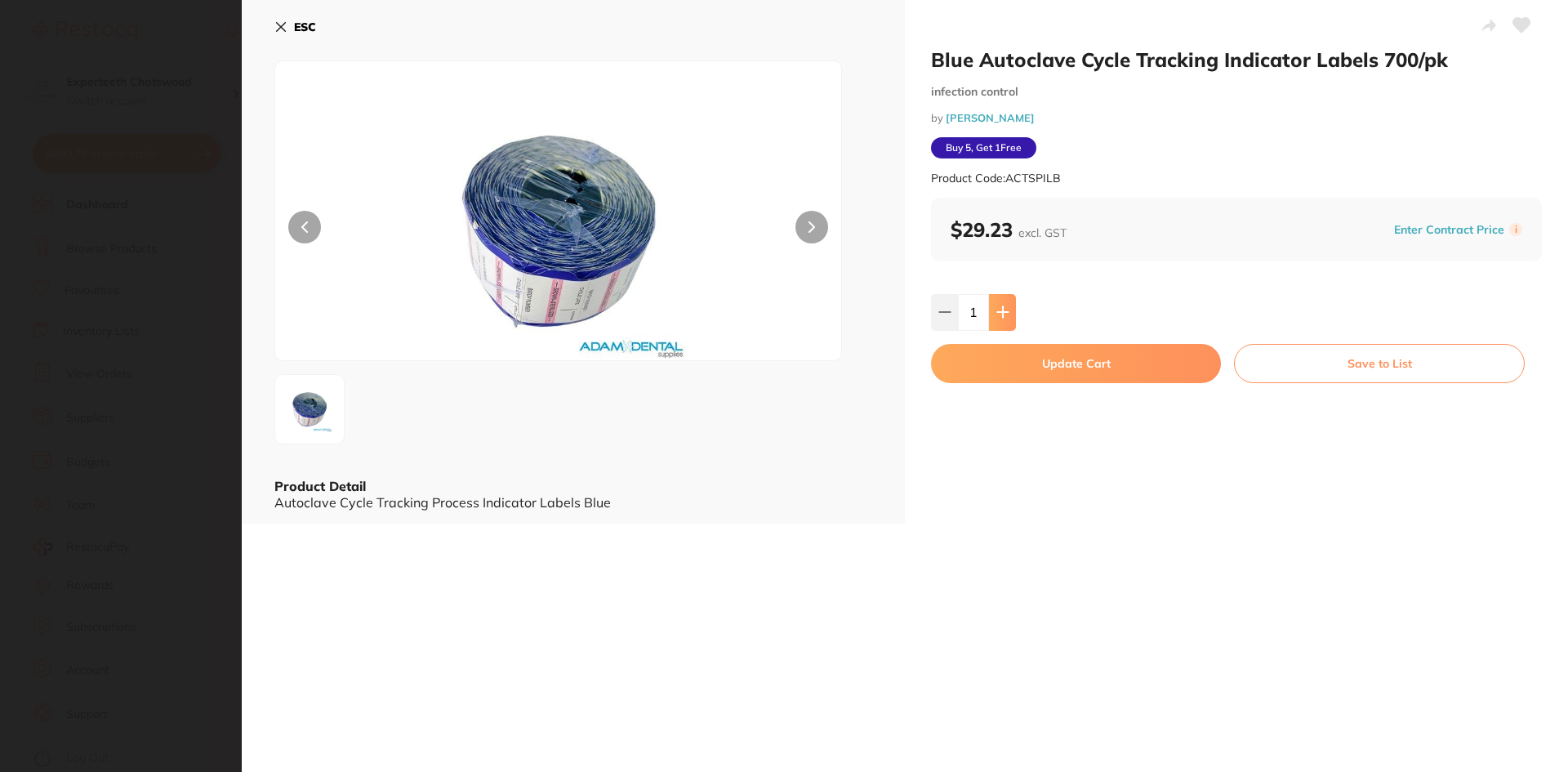
click at [999, 321] on button at bounding box center [1002, 312] width 27 height 36
click at [1002, 301] on button at bounding box center [1002, 312] width 27 height 36
click at [1008, 304] on button at bounding box center [1002, 312] width 27 height 36
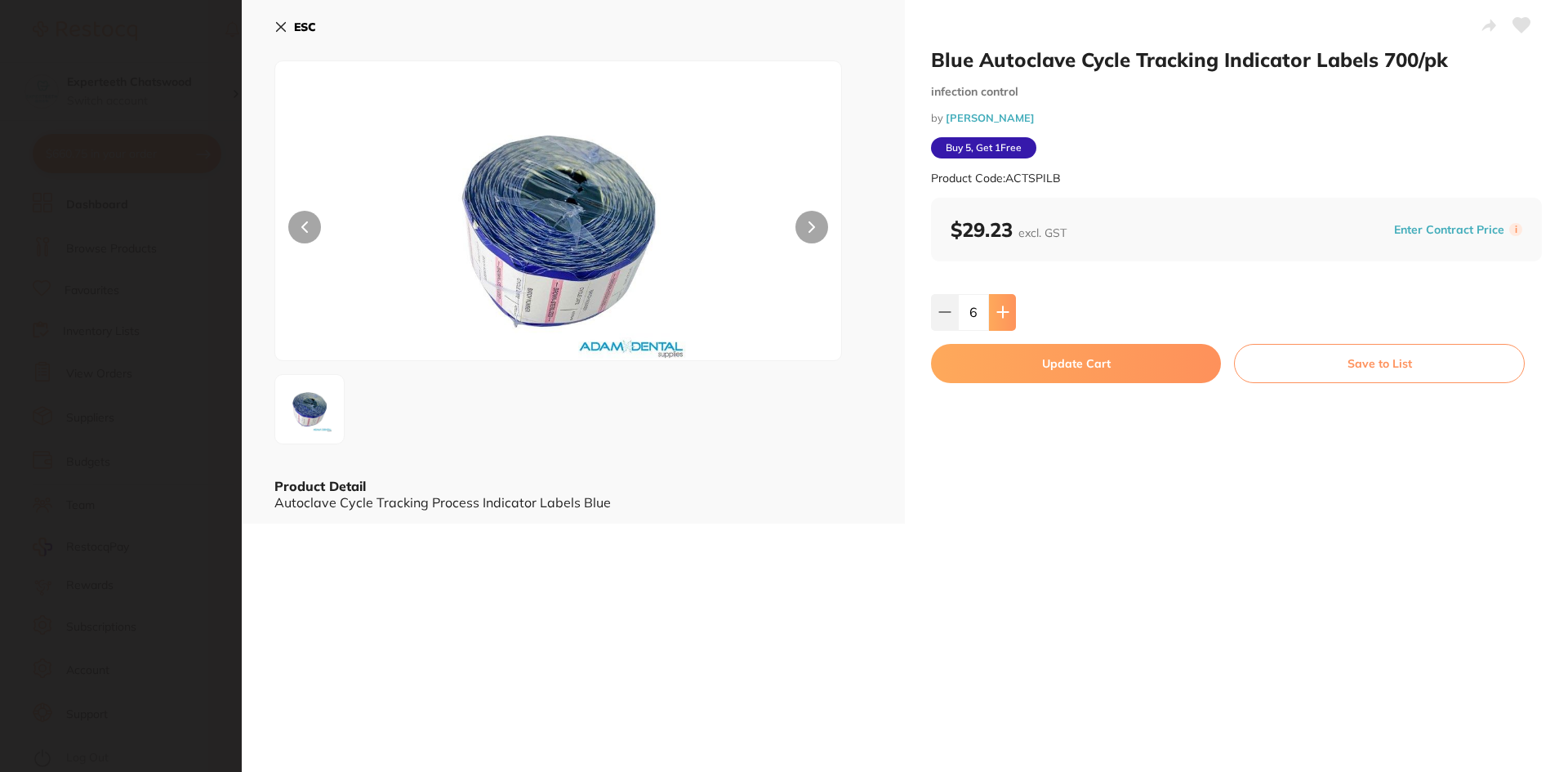
click at [1008, 304] on button at bounding box center [1002, 312] width 27 height 36
click at [1008, 306] on button at bounding box center [1002, 312] width 27 height 36
click at [949, 310] on button at bounding box center [944, 312] width 27 height 36
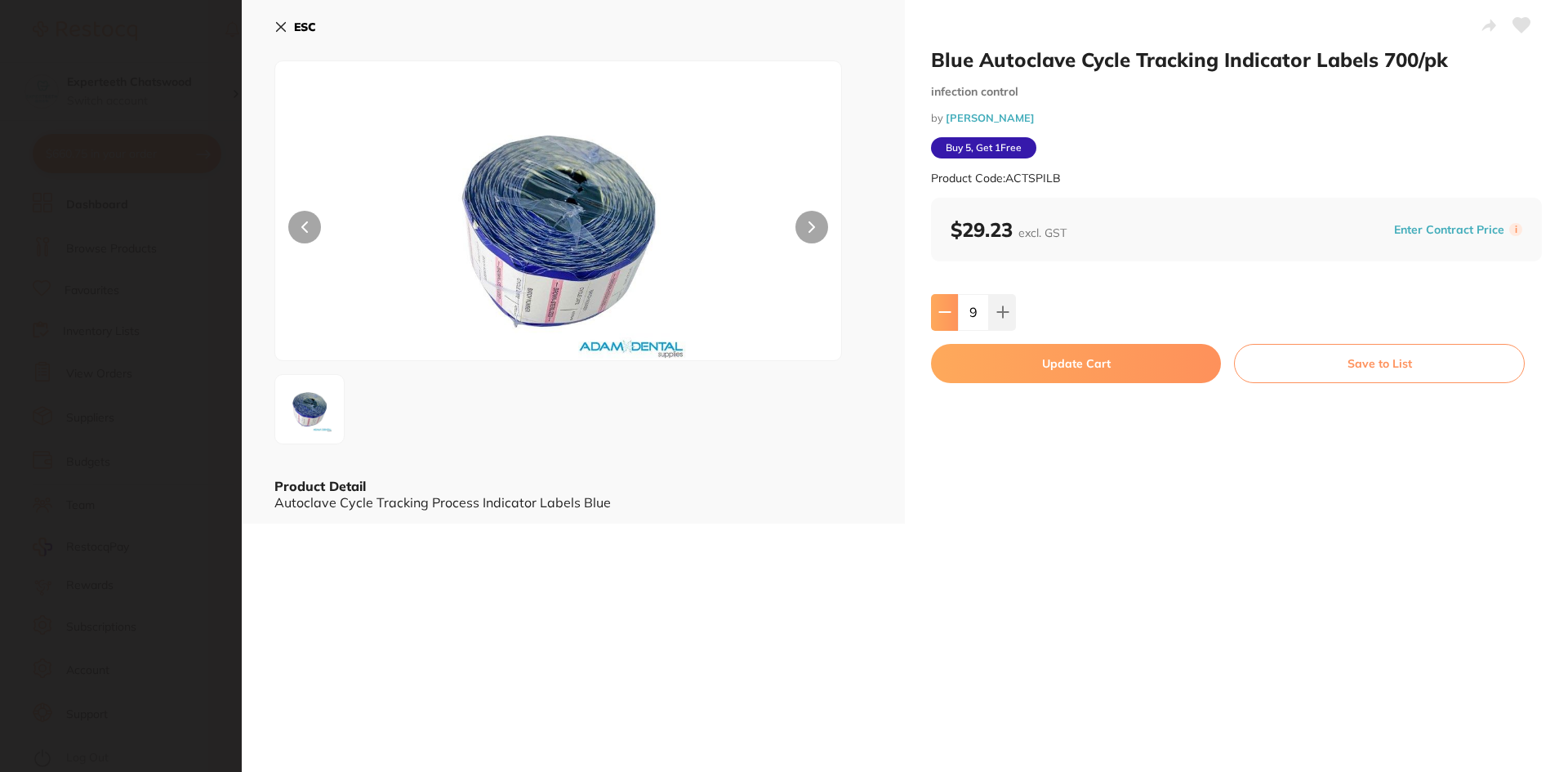
click at [945, 310] on icon at bounding box center [945, 312] width 13 height 13
click at [944, 317] on icon at bounding box center [945, 312] width 13 height 13
click at [1002, 306] on icon at bounding box center [1003, 312] width 13 height 13
type input "8"
click at [1022, 362] on button "Update Cart" at bounding box center [1076, 363] width 290 height 39
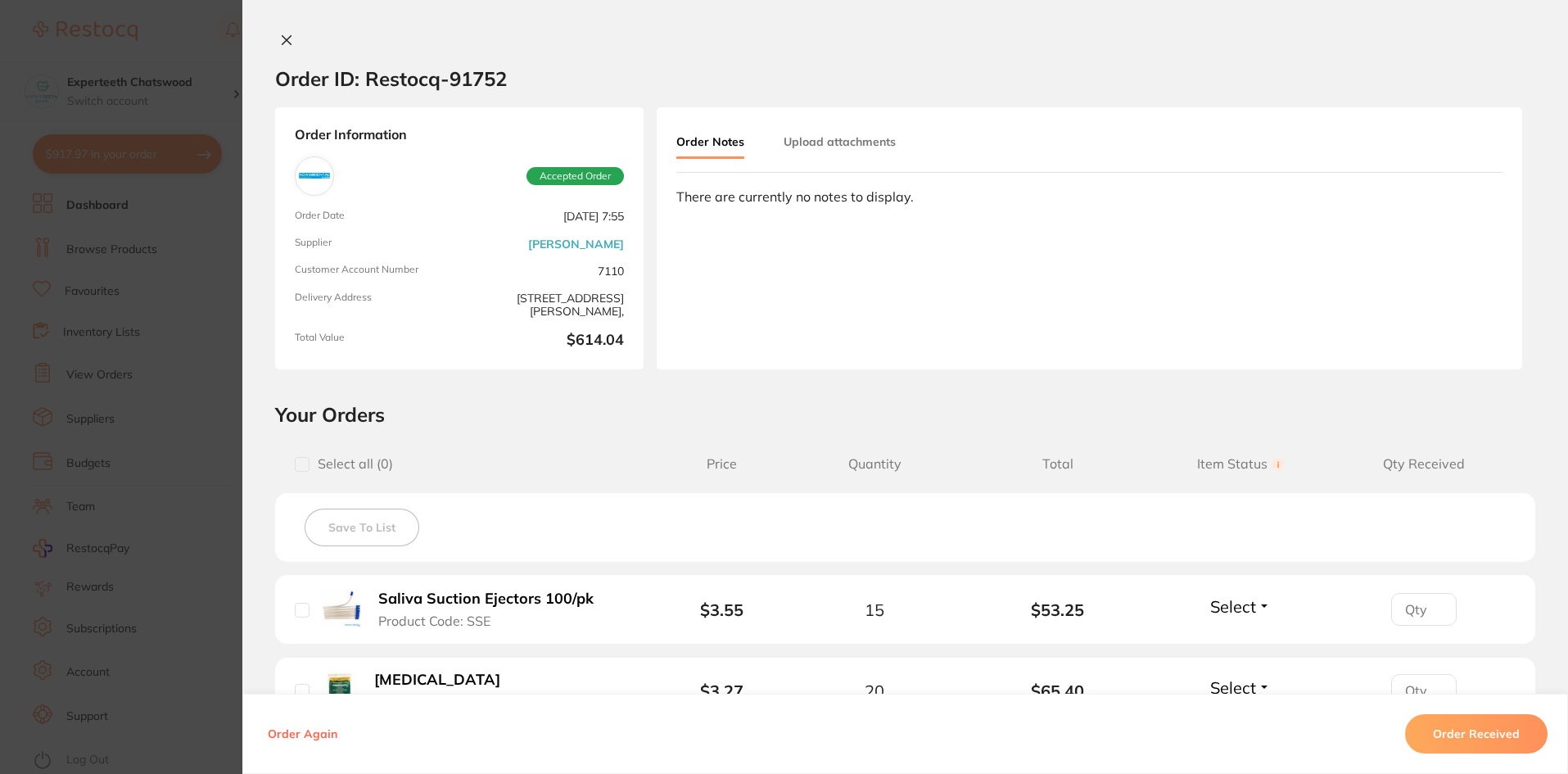
click at [282, 35] on icon at bounding box center [287, 40] width 13 height 13
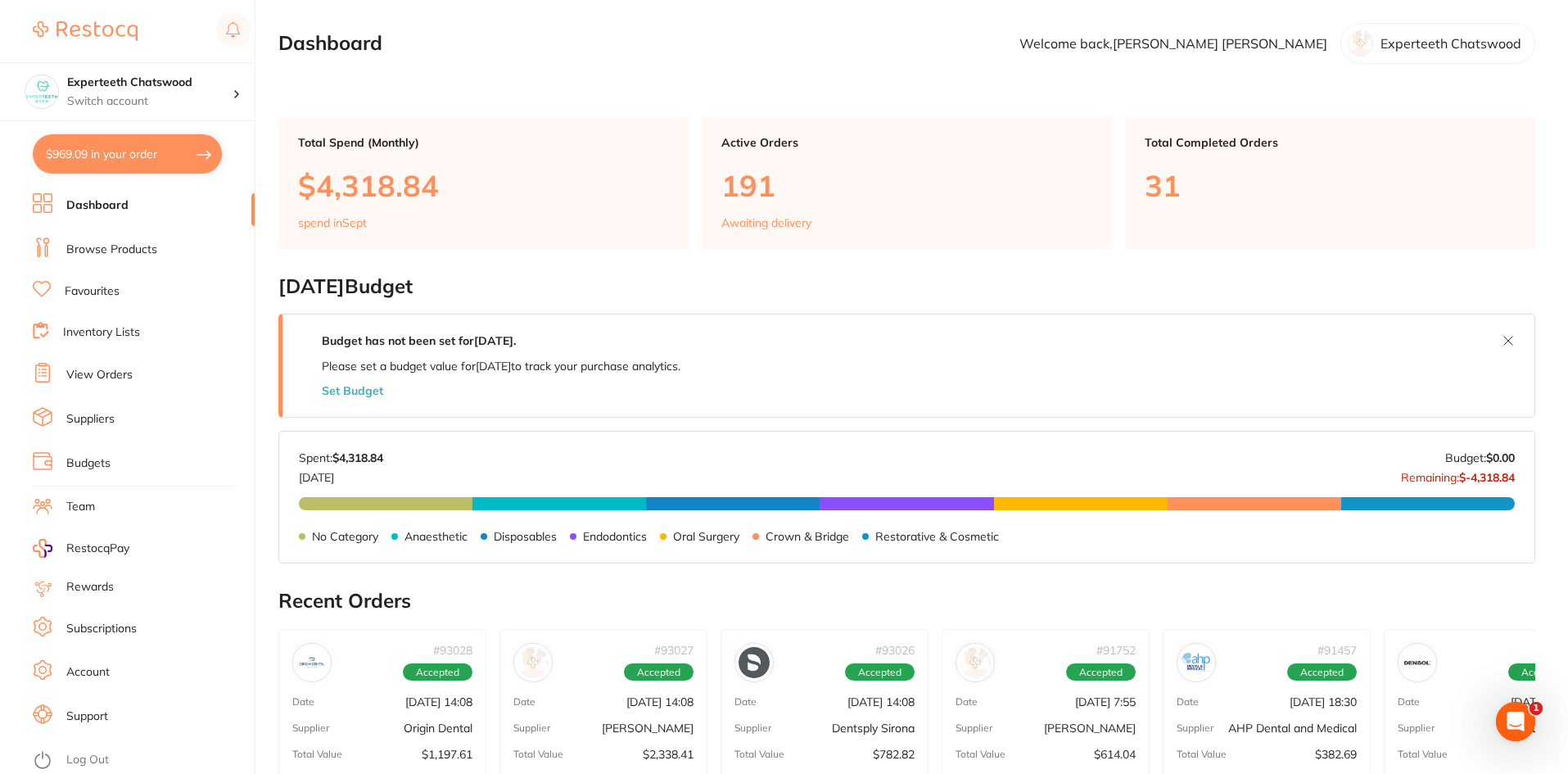
scroll to position [82, 0]
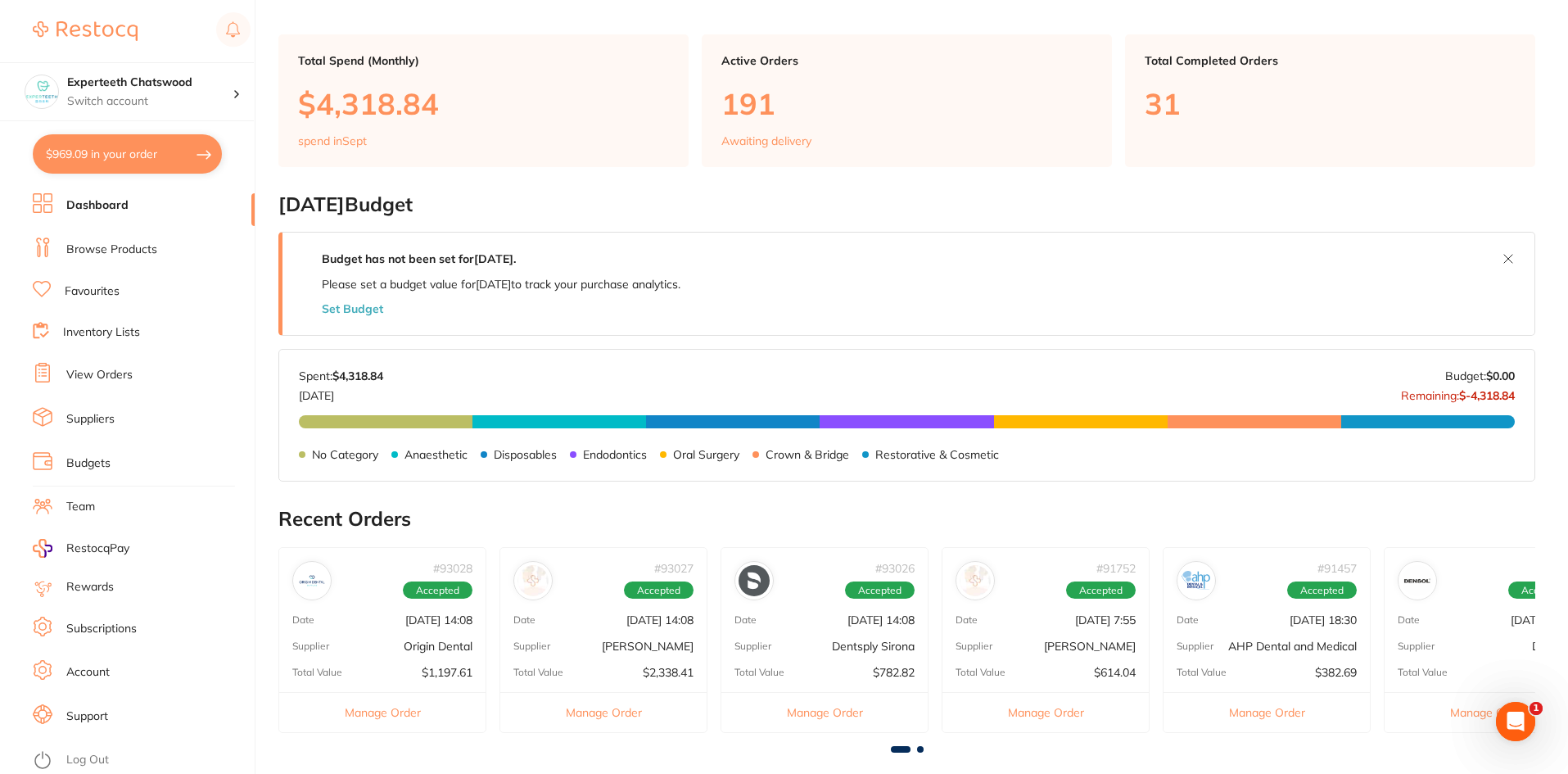
click at [1191, 602] on div "# 91457 Accepted Date [DATE] 18:30 Supplier AHP Dental and Medical Total Value …" at bounding box center [1267, 640] width 208 height 186
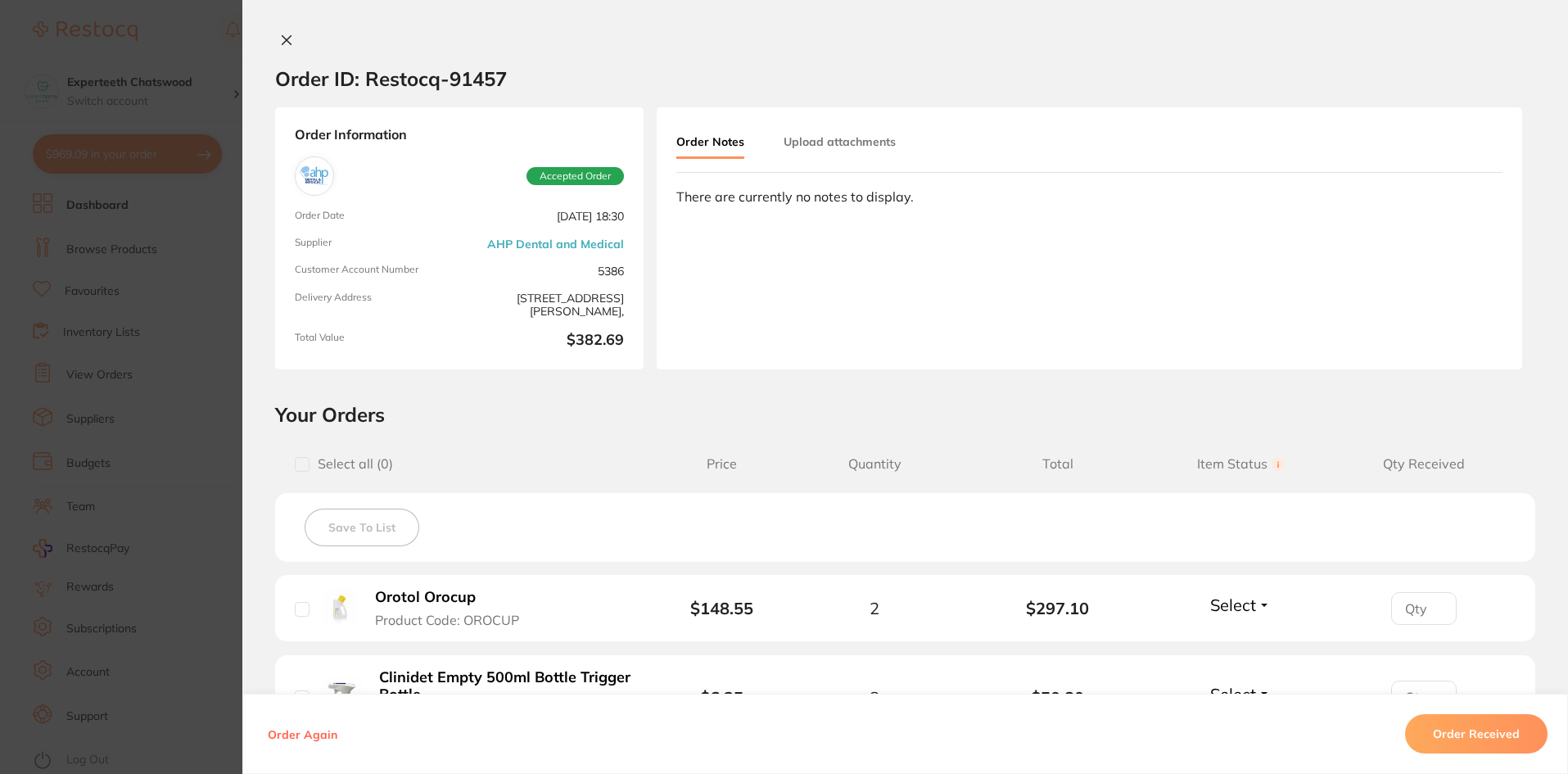
scroll to position [0, 0]
click at [284, 43] on icon at bounding box center [287, 40] width 13 height 13
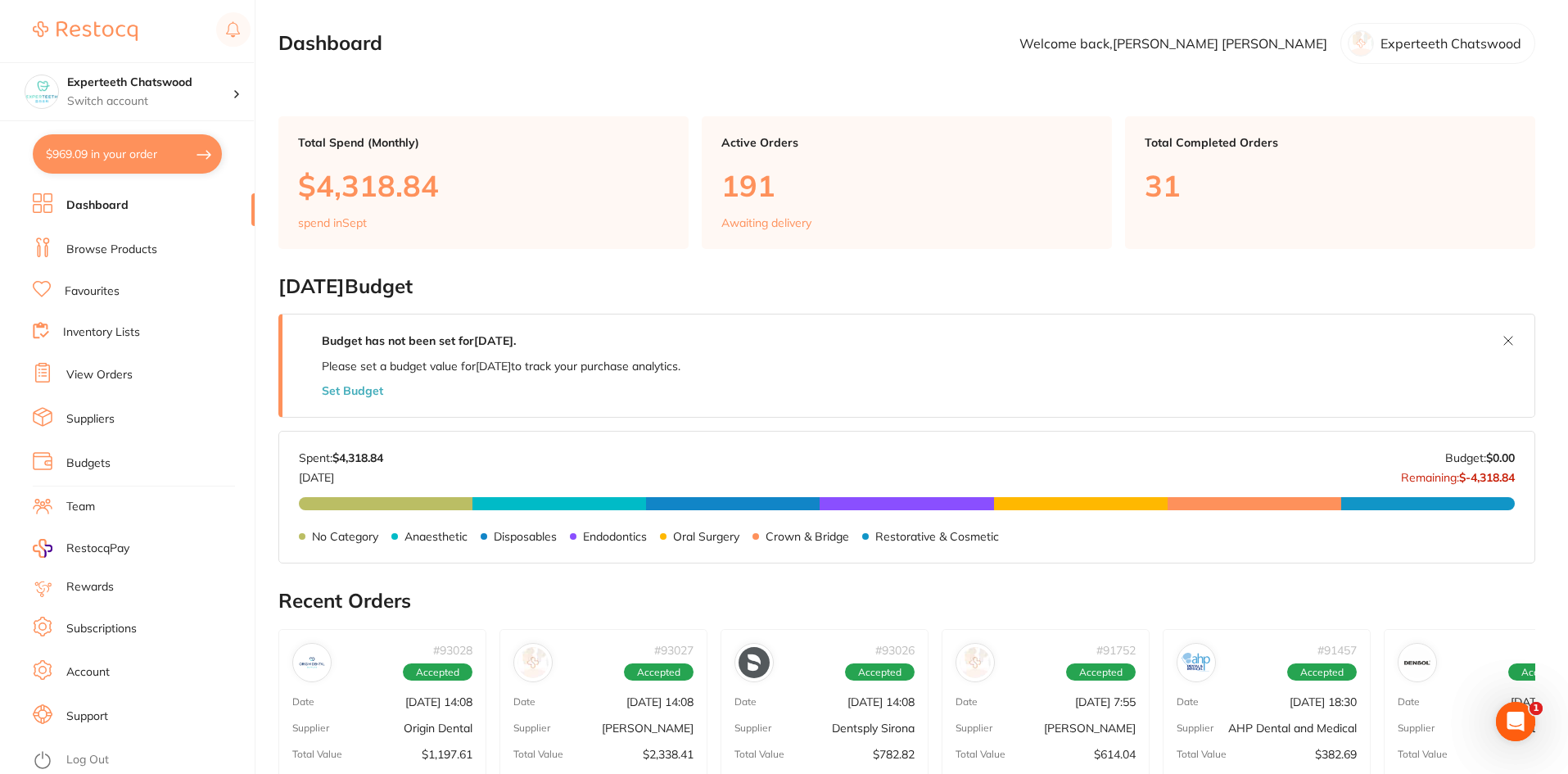
click at [1440, 684] on div "# 91456 Accepted Date [DATE] 18:30 Supplier DENSOL Total Value $149.99 Manage O…" at bounding box center [1488, 722] width 208 height 186
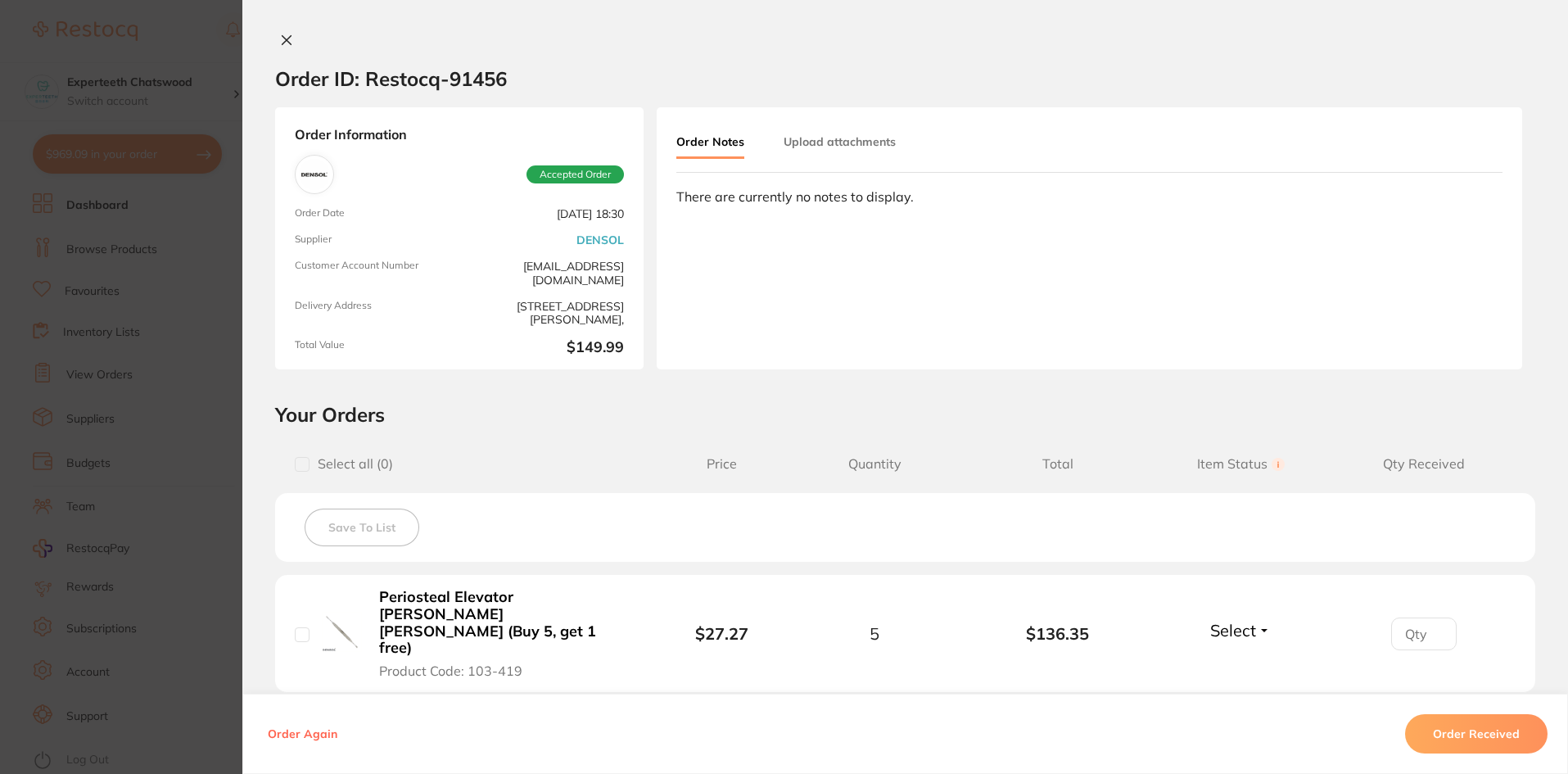
click at [275, 38] on button at bounding box center [287, 41] width 23 height 17
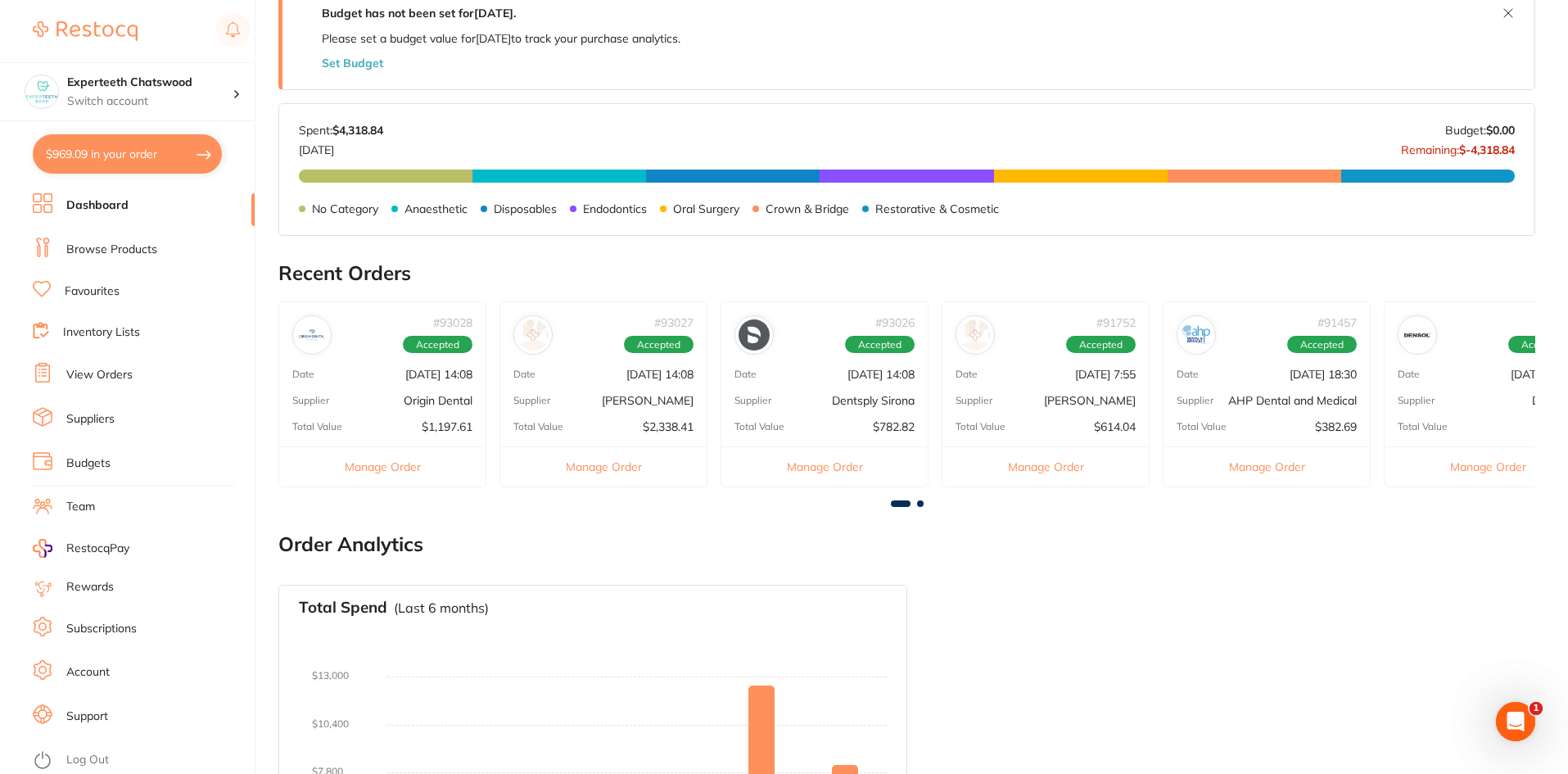
click at [920, 500] on span at bounding box center [920, 504] width 7 height 7
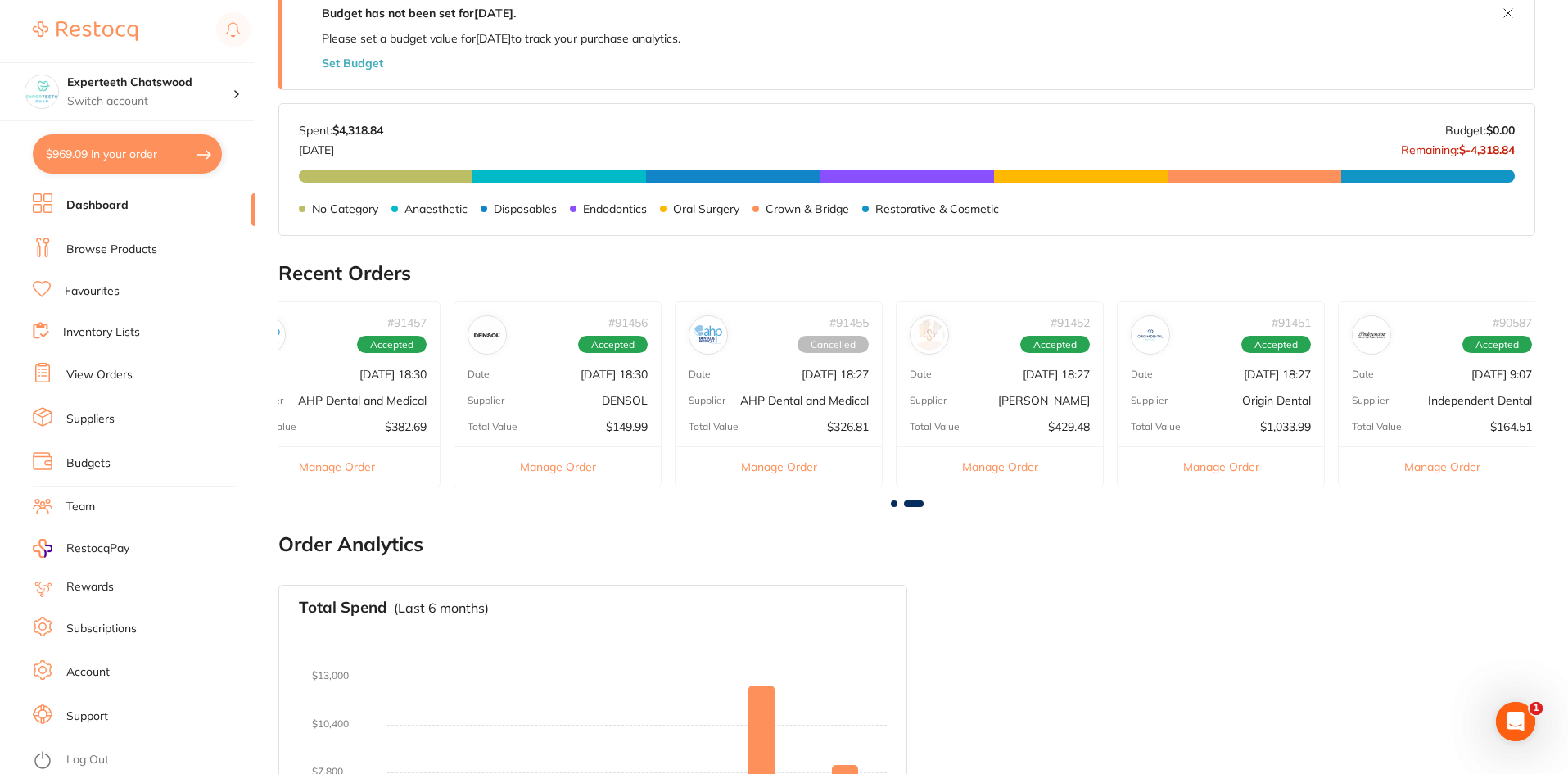
scroll to position [0, 941]
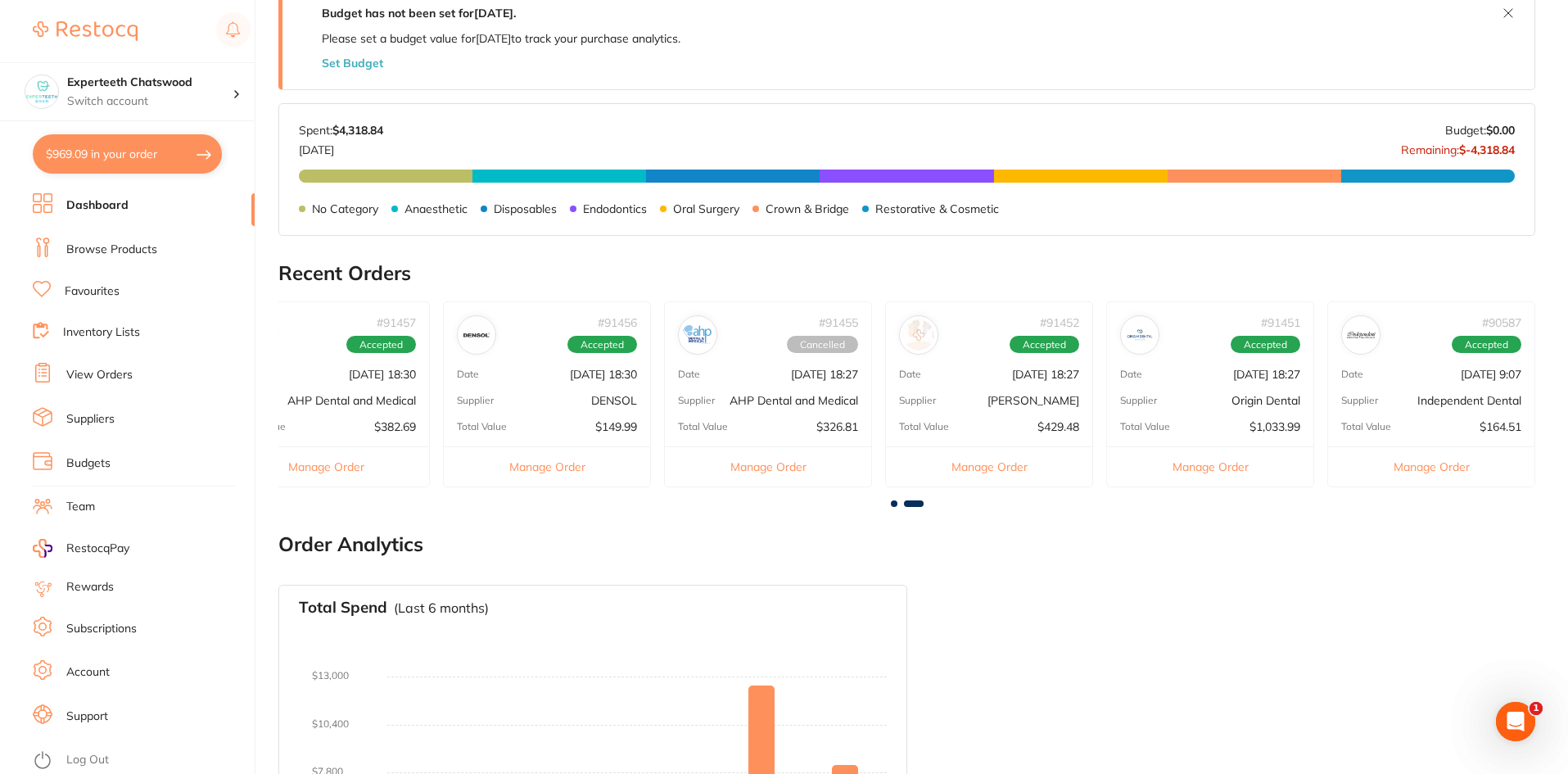
click at [1332, 375] on div "Date [DATE] 9:07" at bounding box center [1432, 374] width 206 height 13
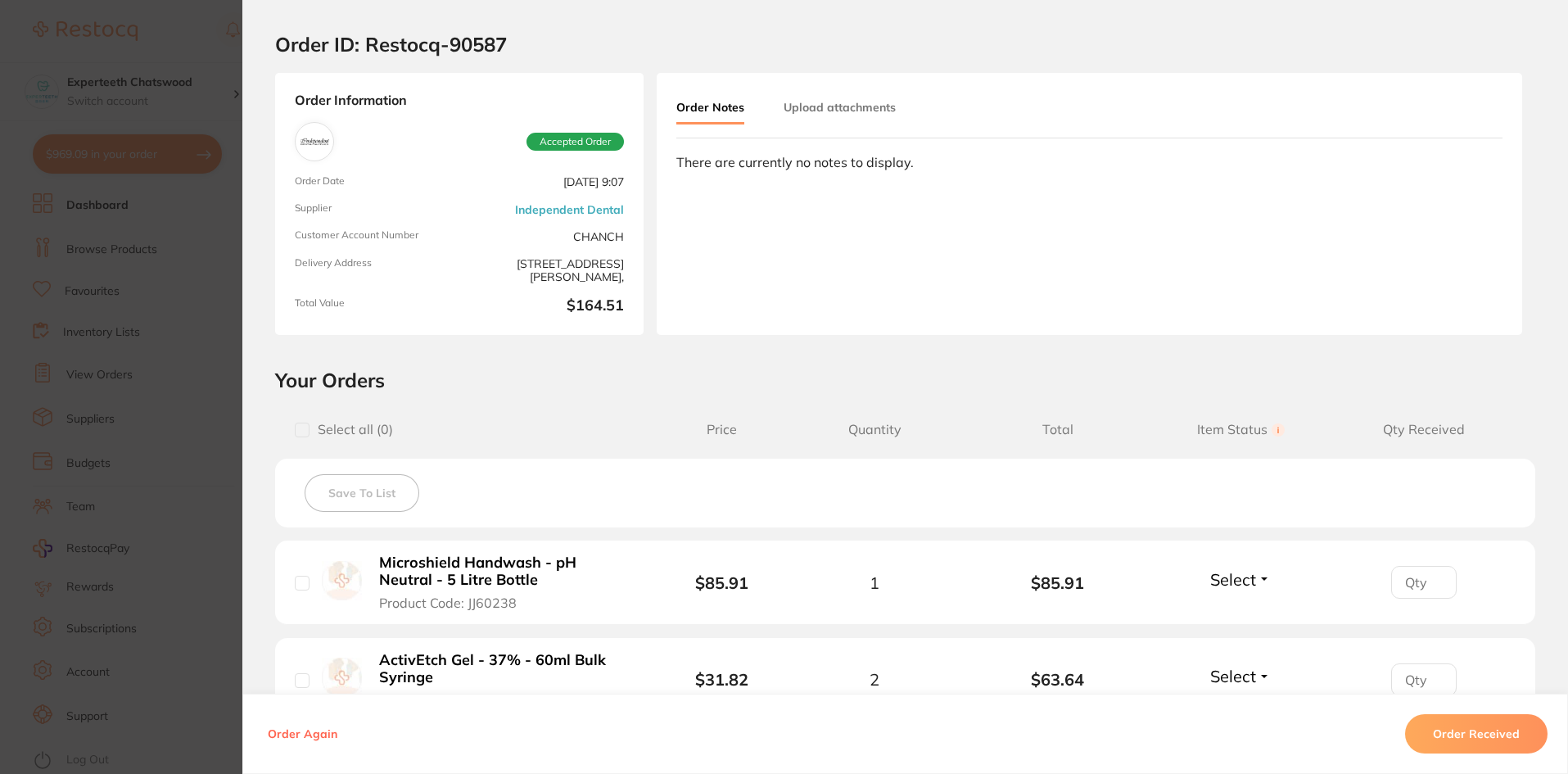
scroll to position [0, 0]
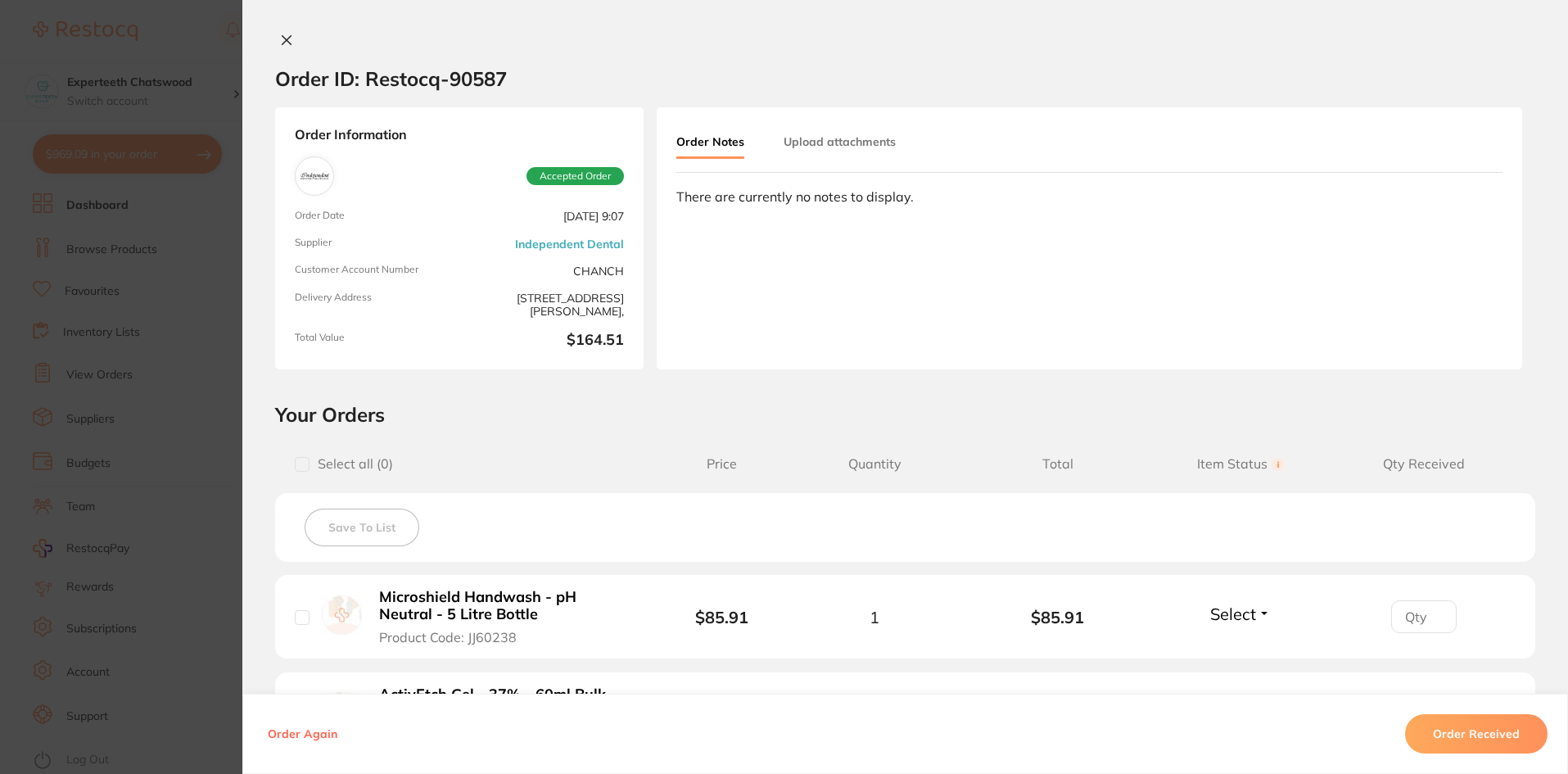
click at [284, 38] on icon at bounding box center [287, 40] width 9 height 9
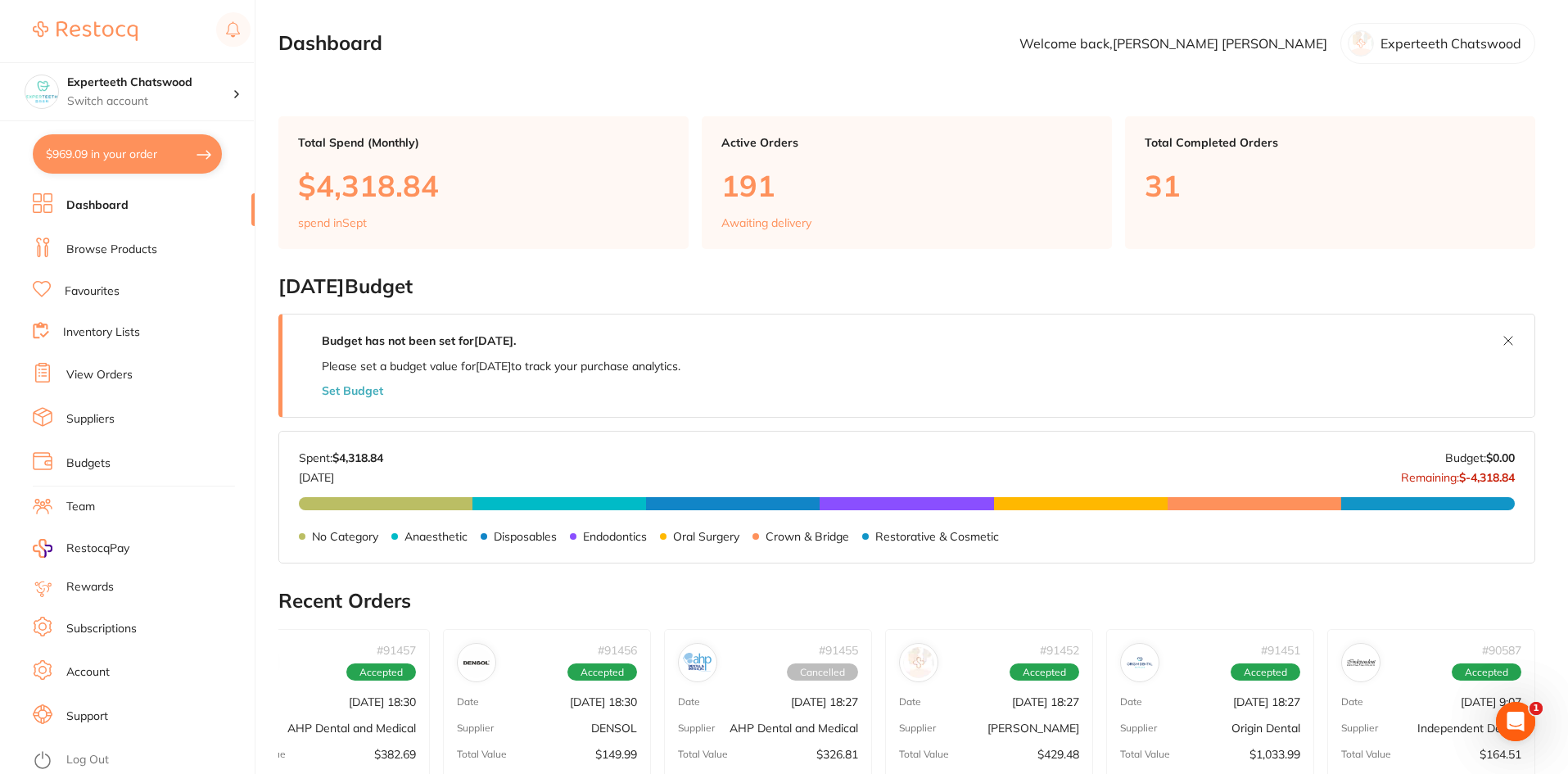
click at [87, 279] on ul "Dashboard Browse Products Favourites Inventory Lists View Orders Suppliers Budg…" at bounding box center [143, 483] width 222 height 580
click at [90, 288] on link "Favourites" at bounding box center [92, 292] width 55 height 17
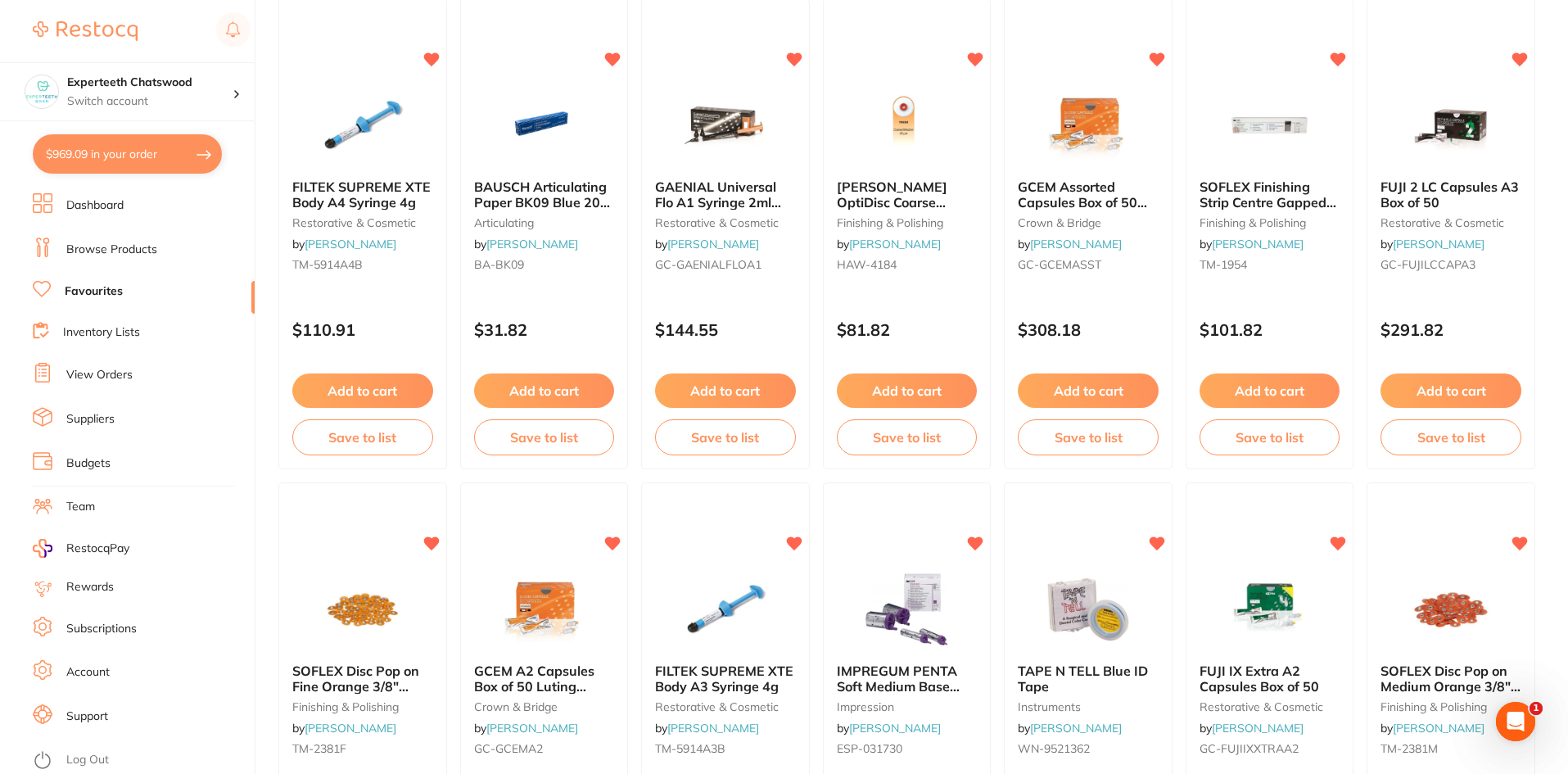
click at [905, 200] on span "[PERSON_NAME] OptiDisc Coarse Medium 12.6mm Refill Pack of 100" at bounding box center [906, 210] width 138 height 62
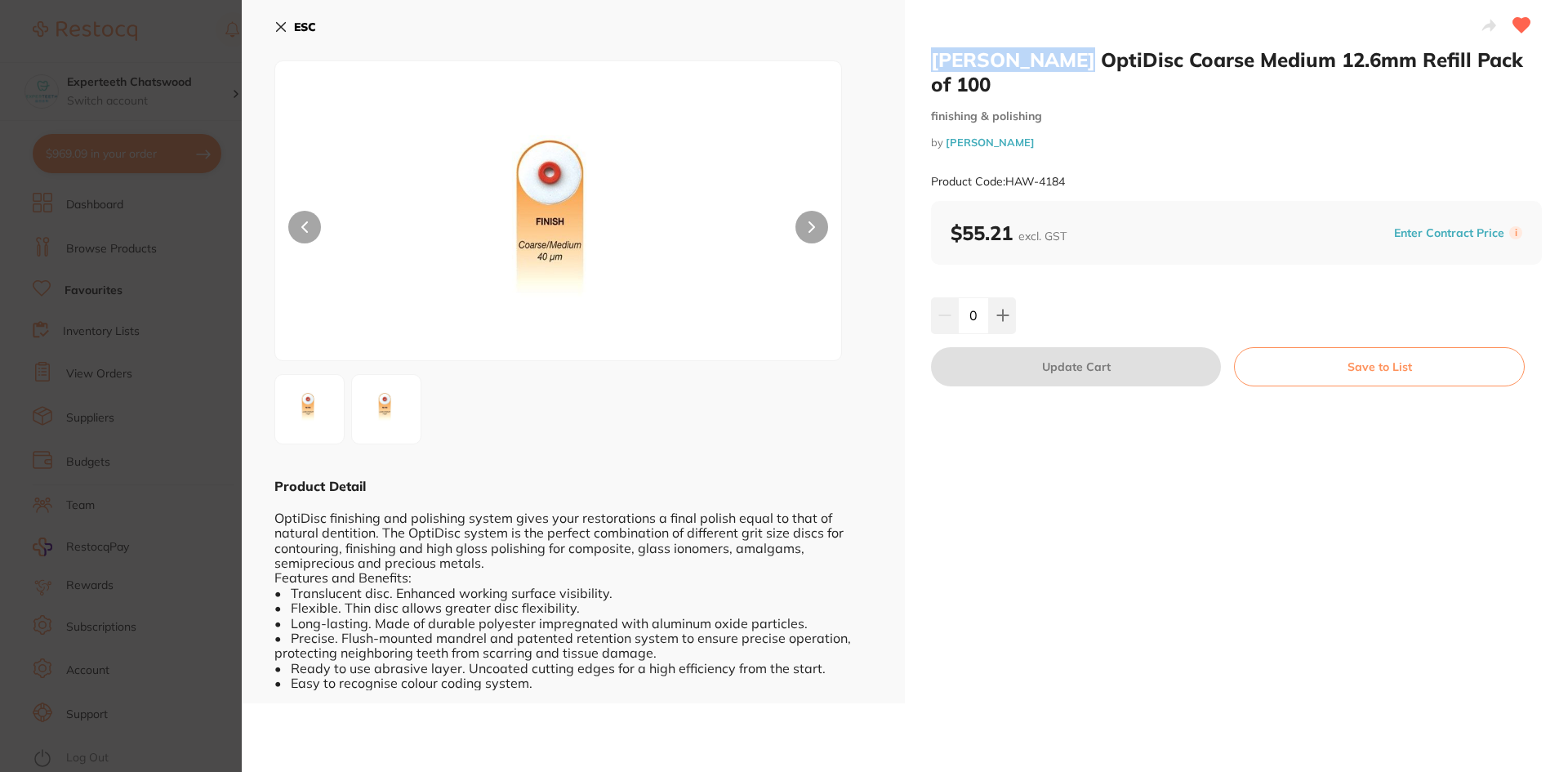
drag, startPoint x: 920, startPoint y: 59, endPoint x: 1044, endPoint y: 67, distance: 124.3
click at [1079, 65] on div "[PERSON_NAME] OptiDisc Coarse Medium 12.6mm Refill Pack of 100 finishing & poli…" at bounding box center [1236, 352] width 663 height 703
copy h2 "[PERSON_NAME] OptiDisc"
click at [278, 20] on button "ESC" at bounding box center [295, 27] width 41 height 27
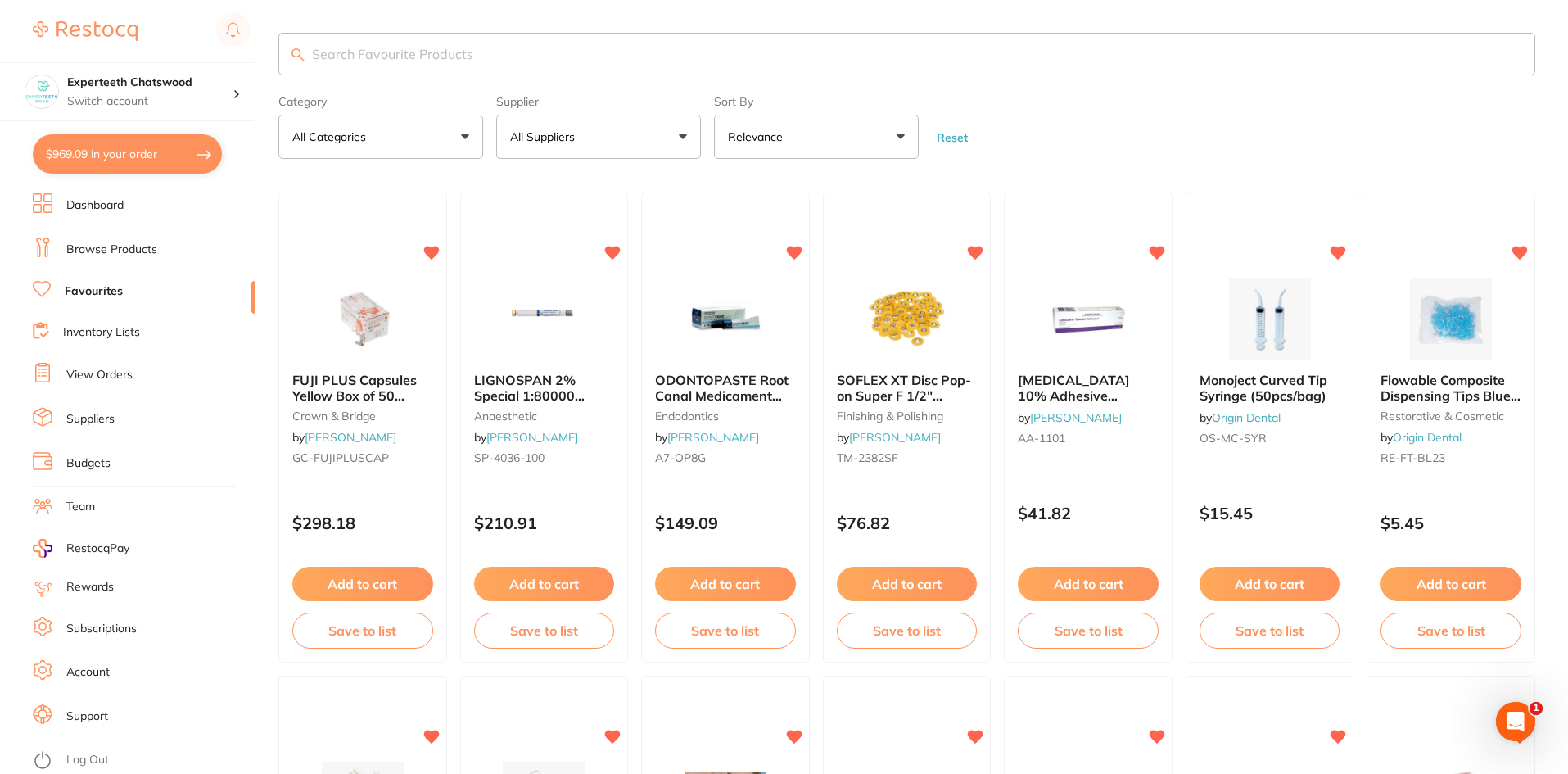
click at [408, 34] on input "search" at bounding box center [907, 53] width 1257 height 42
click at [407, 57] on input "search" at bounding box center [907, 53] width 1257 height 42
paste input "[PERSON_NAME] OptiDisc"
type input "[PERSON_NAME] OptiDisc"
click at [111, 242] on link "Browse Products" at bounding box center [111, 250] width 91 height 17
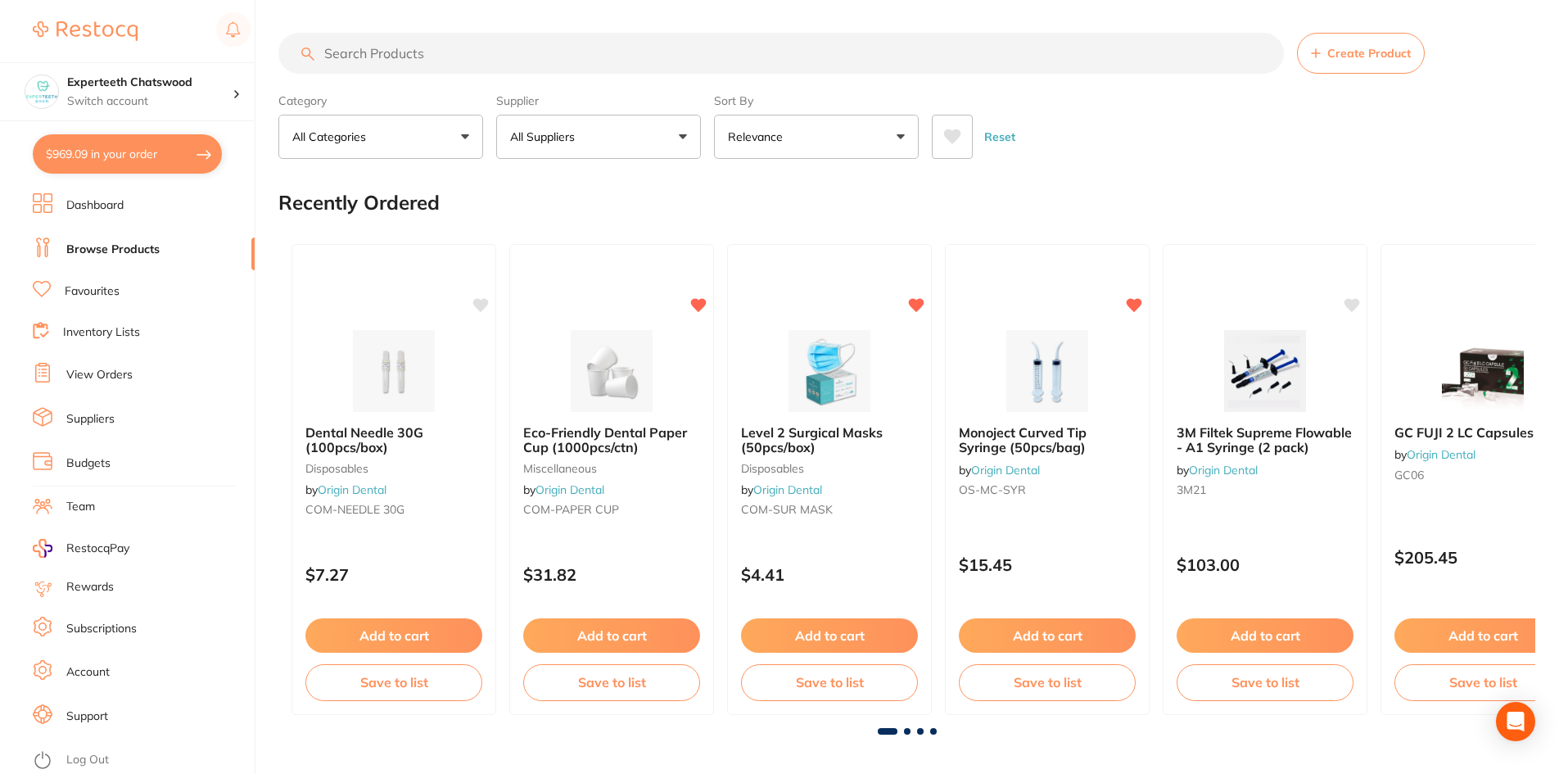
click at [445, 58] on input "search" at bounding box center [782, 52] width 1006 height 41
click at [427, 53] on input "search" at bounding box center [782, 52] width 1006 height 41
paste input "[PERSON_NAME] OptiDisc"
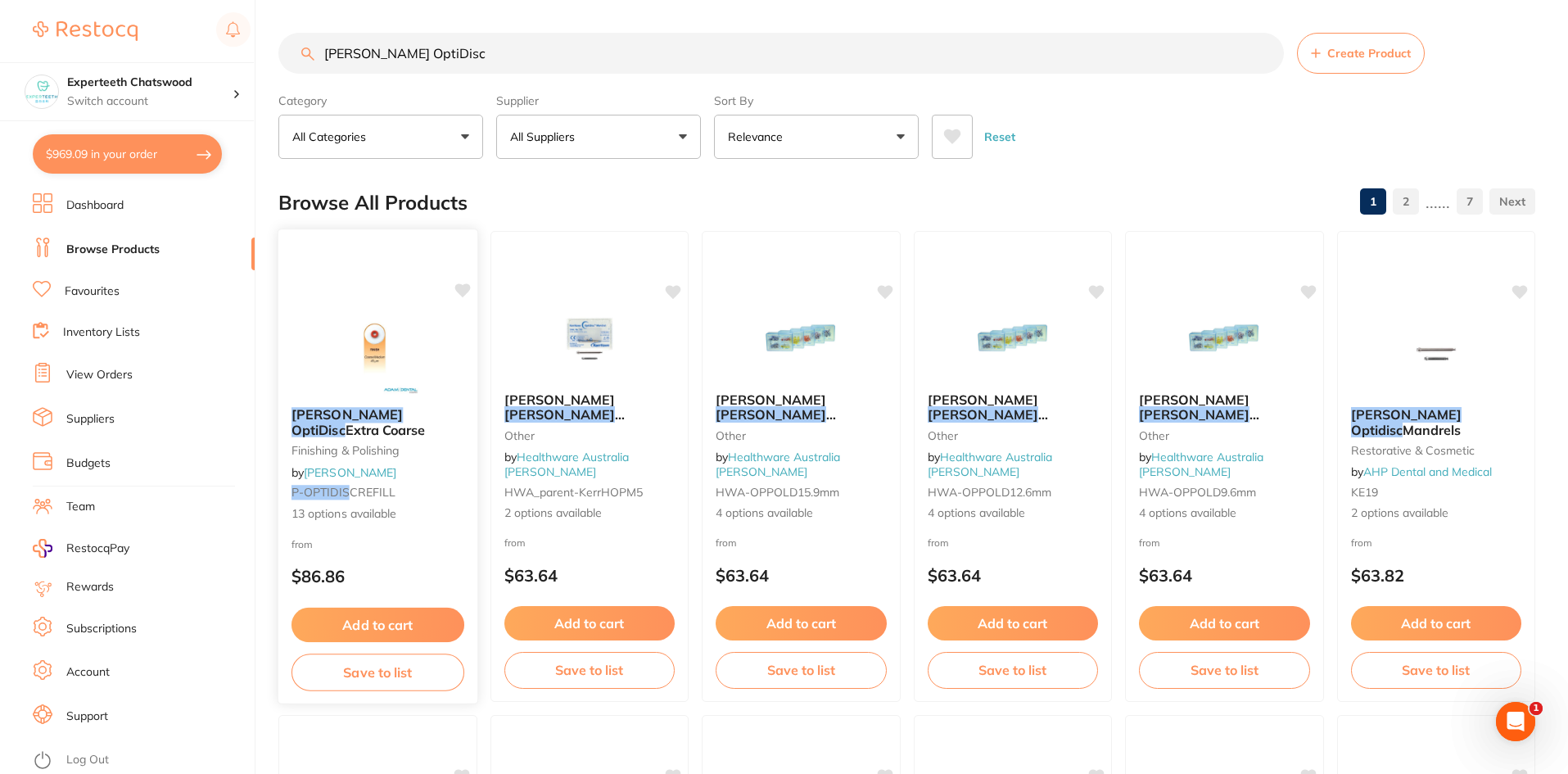
type input "[PERSON_NAME] OptiDisc"
click at [362, 384] on img at bounding box center [377, 352] width 107 height 82
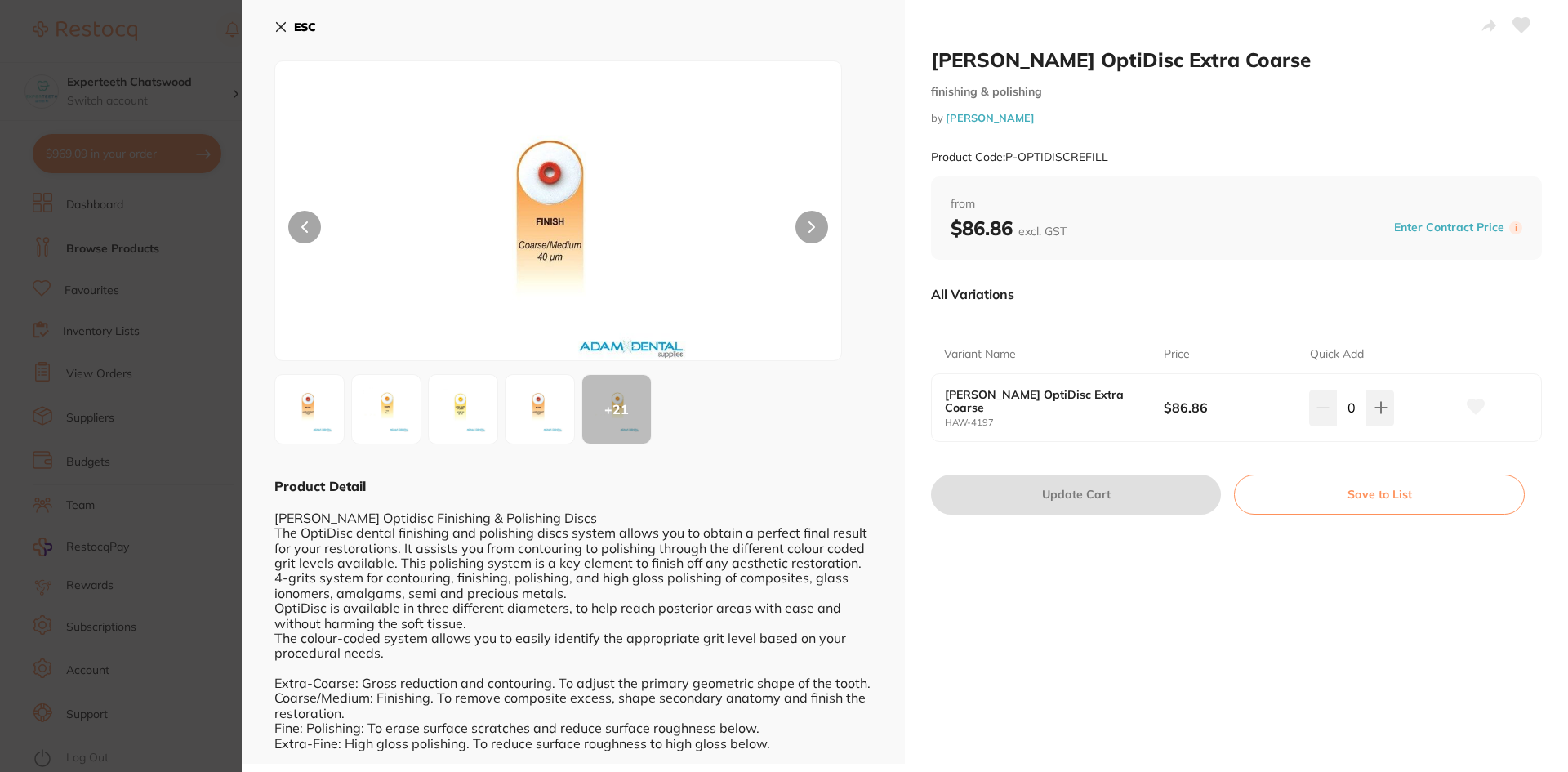
click at [543, 412] on img at bounding box center [540, 409] width 59 height 59
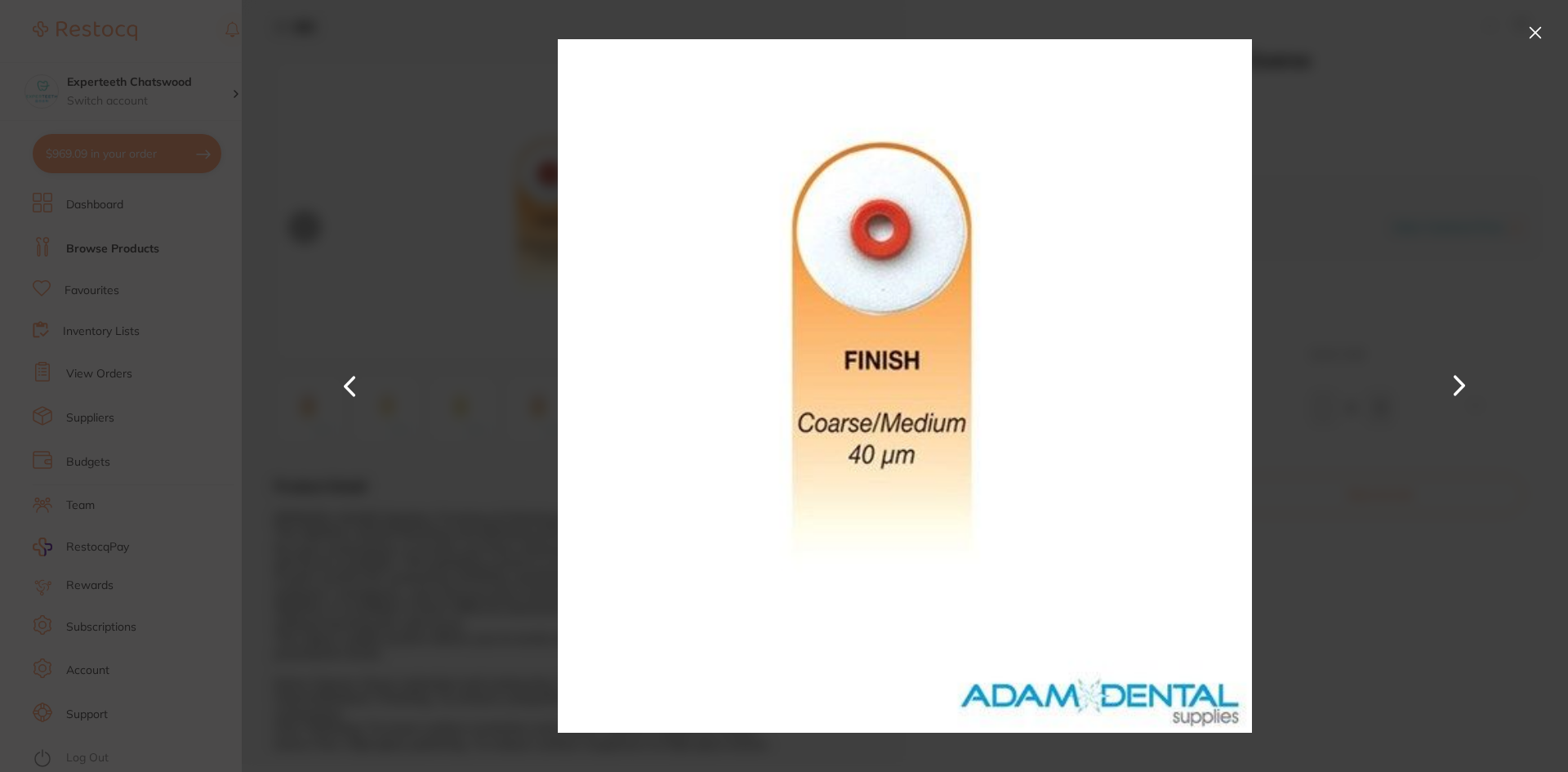
click at [351, 377] on button at bounding box center [350, 386] width 39 height 386
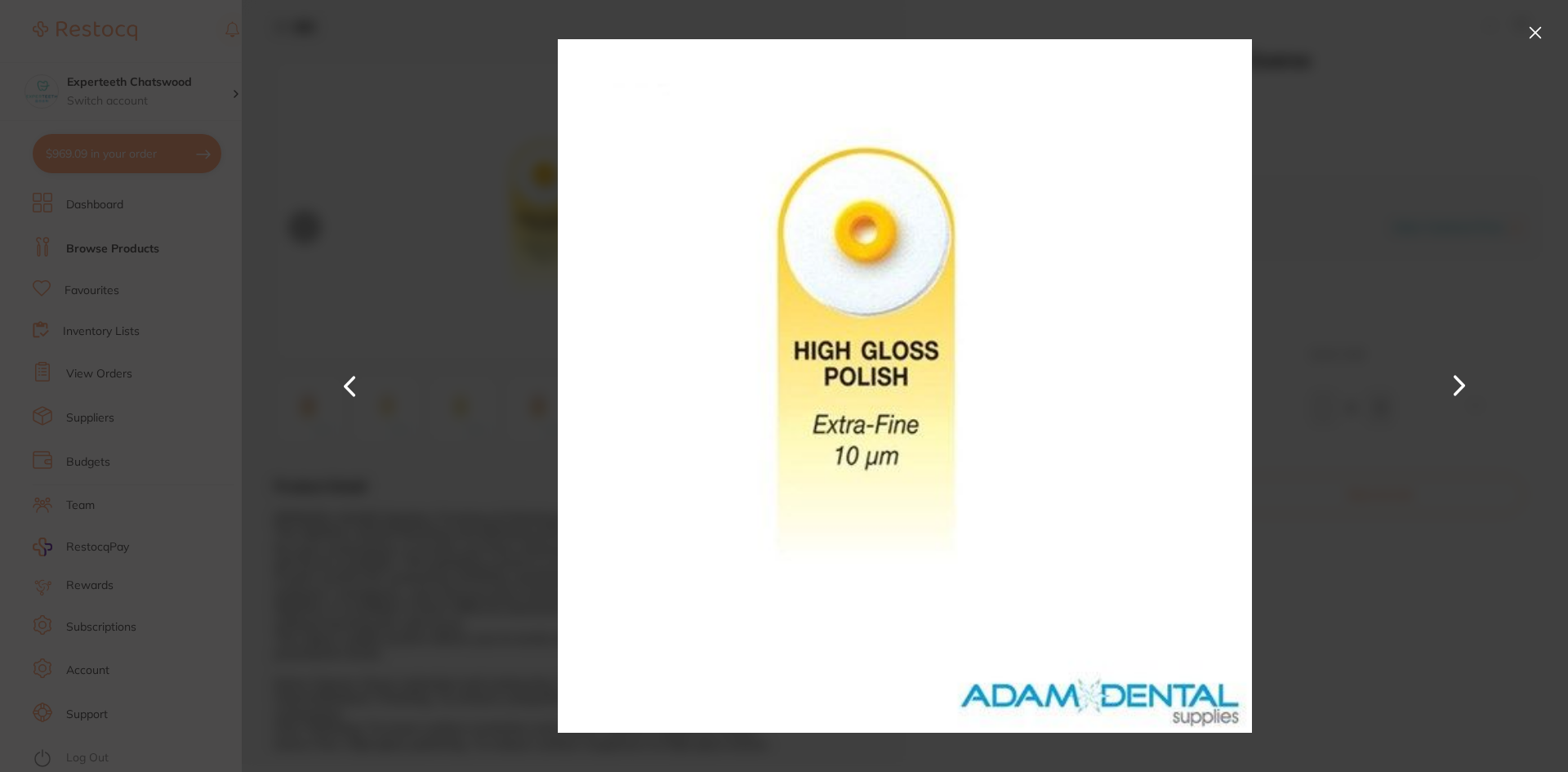
click at [351, 377] on button at bounding box center [350, 386] width 39 height 386
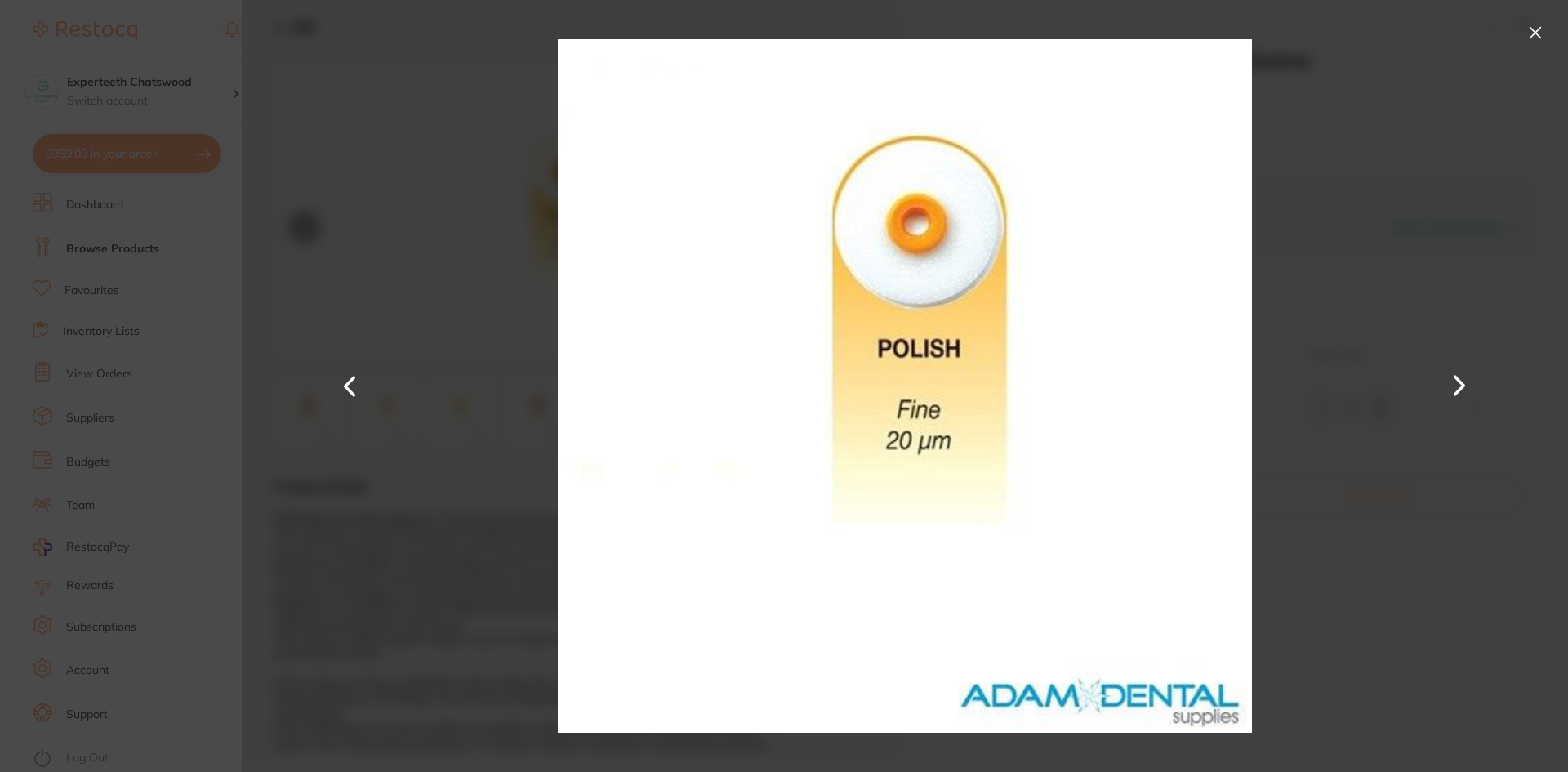
click at [352, 379] on button at bounding box center [350, 386] width 39 height 386
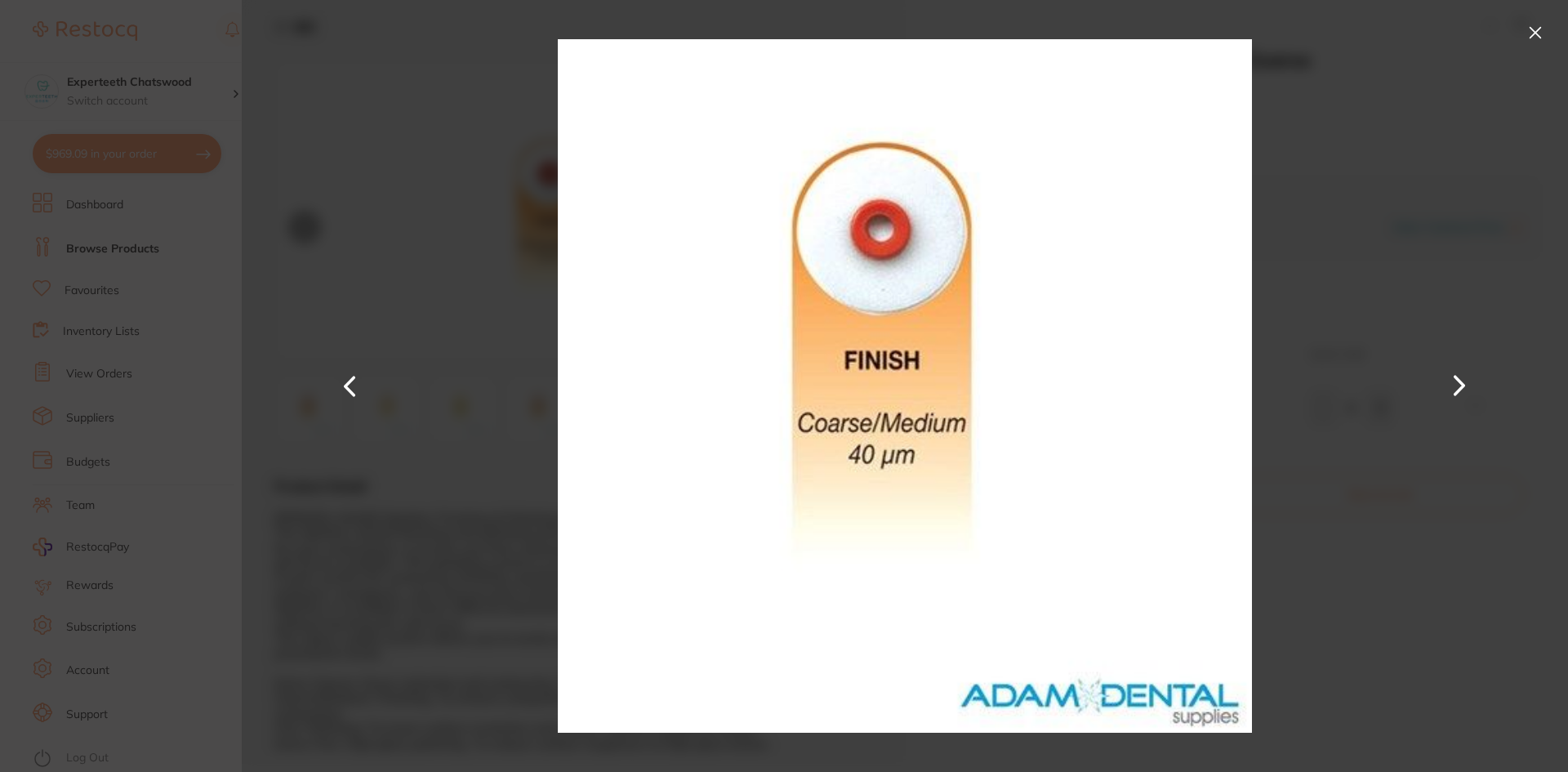
click at [352, 379] on button at bounding box center [350, 386] width 39 height 386
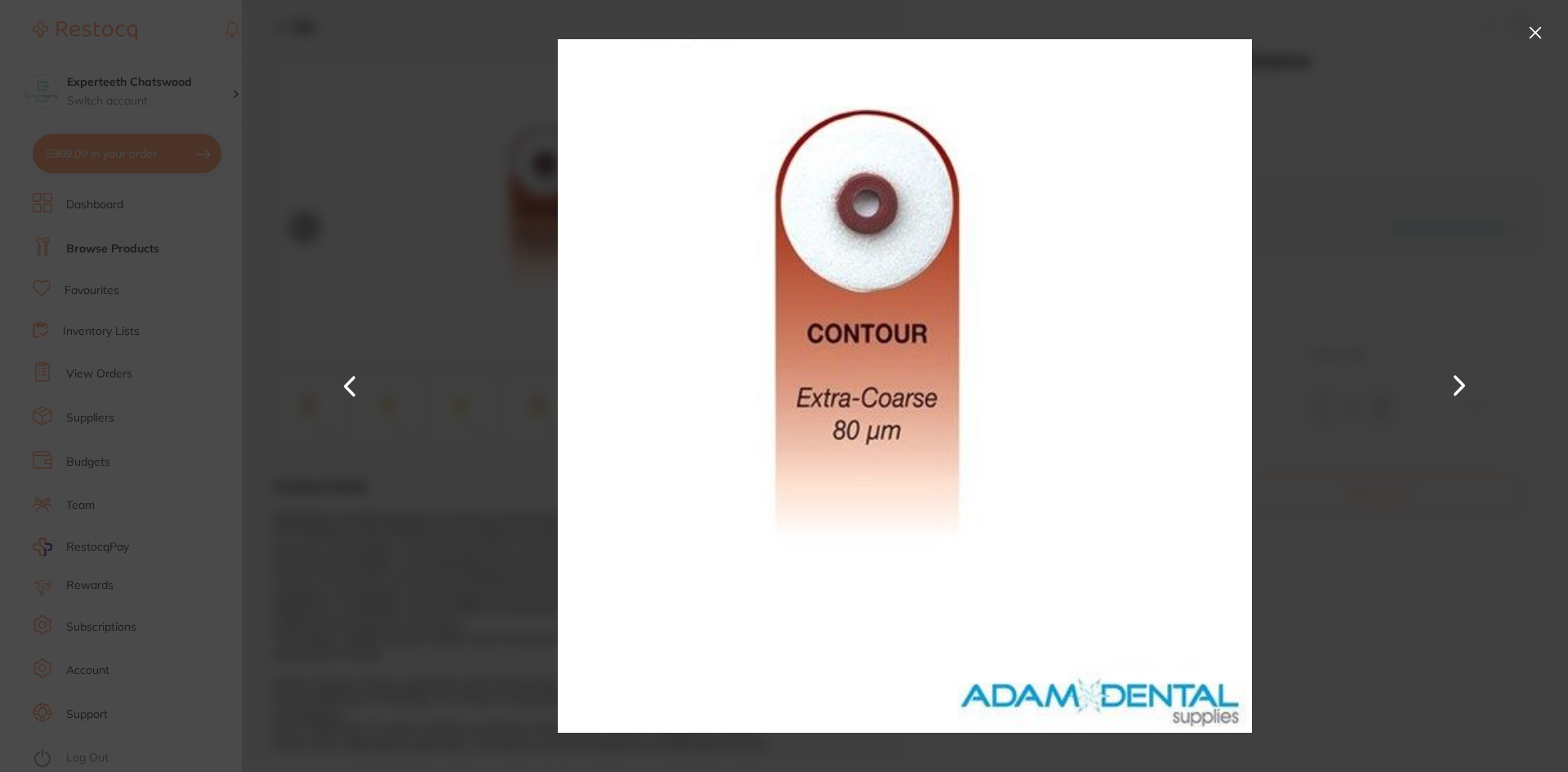
click at [352, 380] on button at bounding box center [350, 386] width 39 height 386
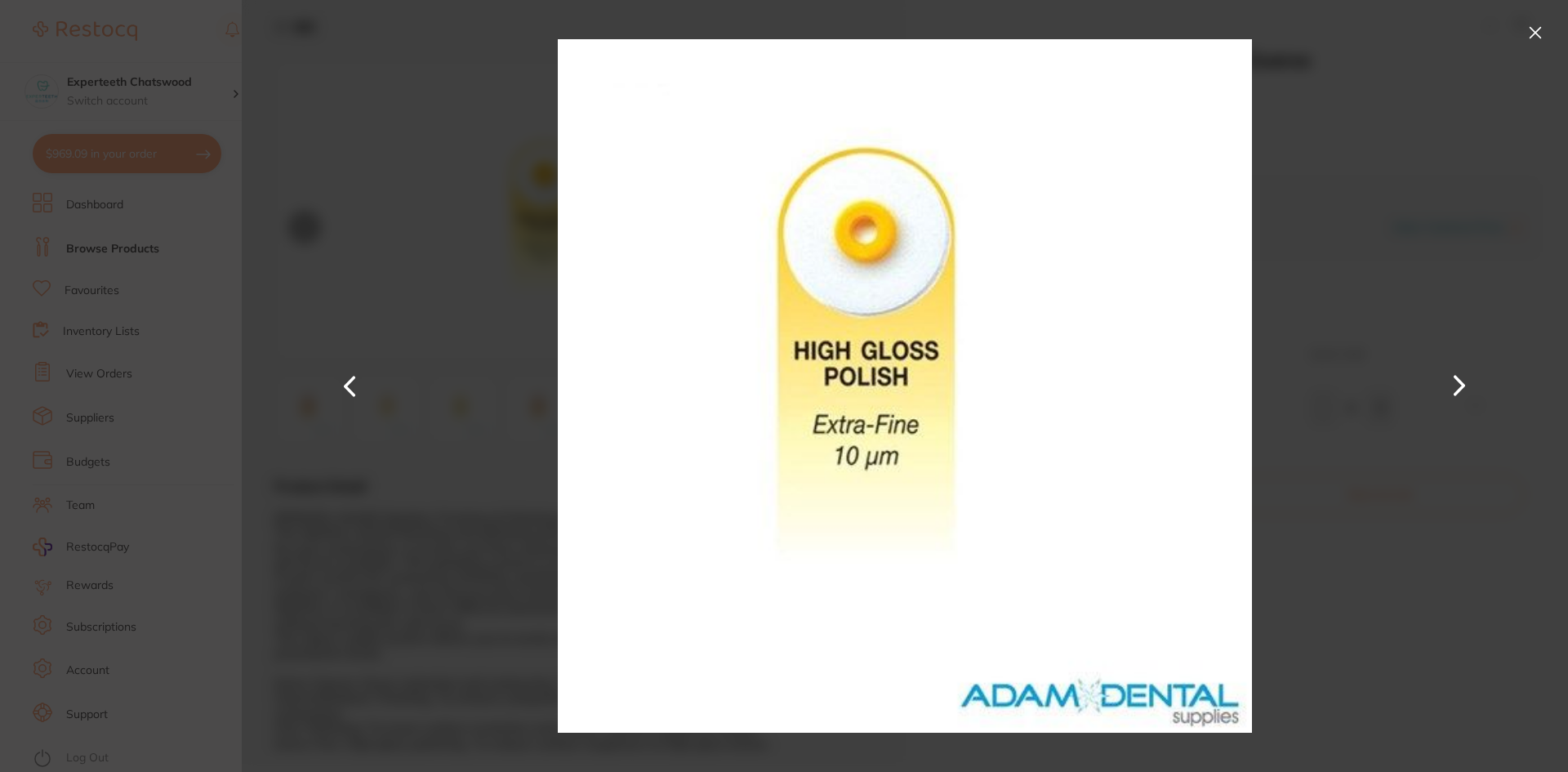
click at [1454, 370] on button at bounding box center [1459, 386] width 39 height 386
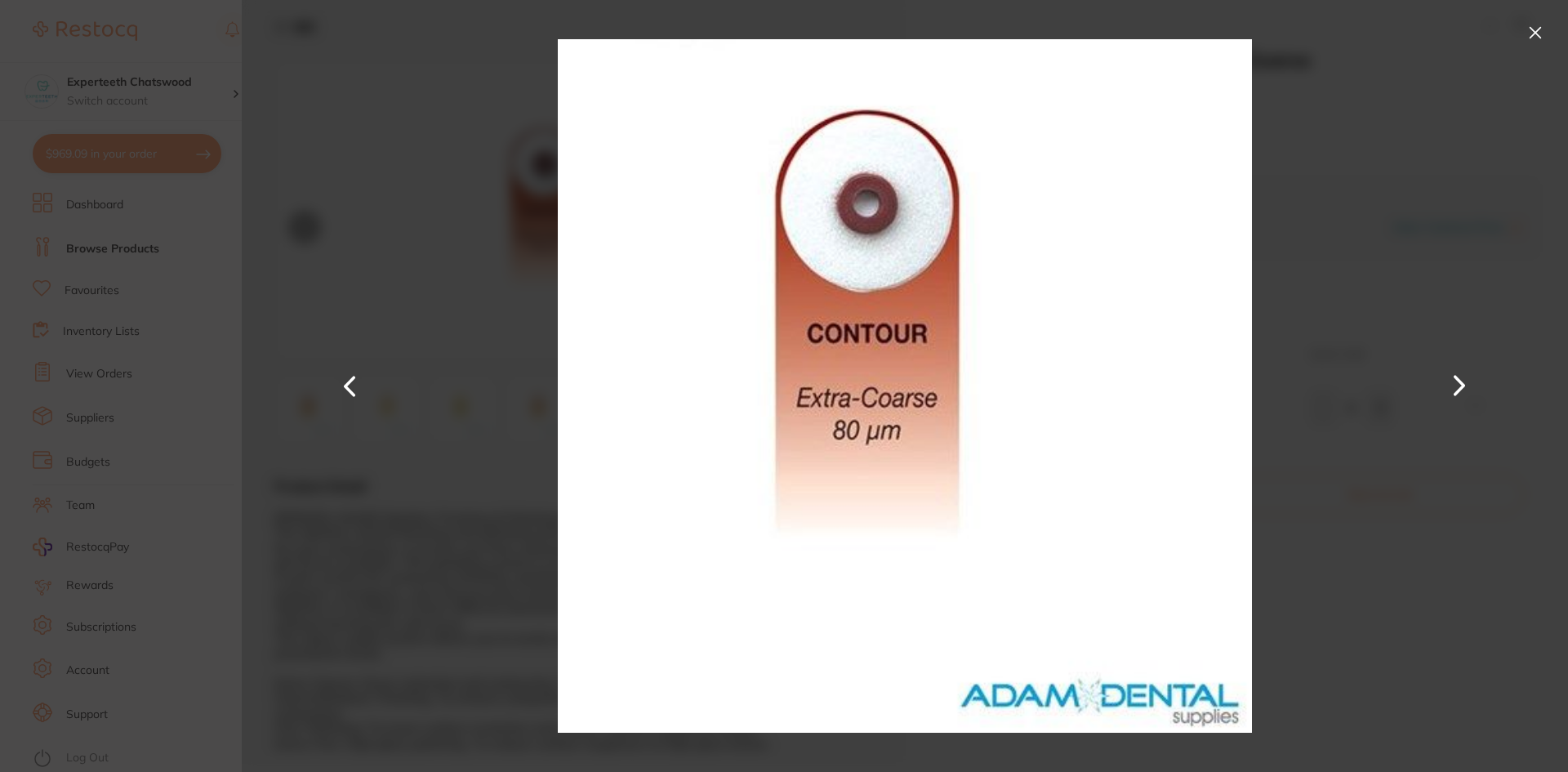
click at [1535, 32] on button at bounding box center [1536, 33] width 27 height 27
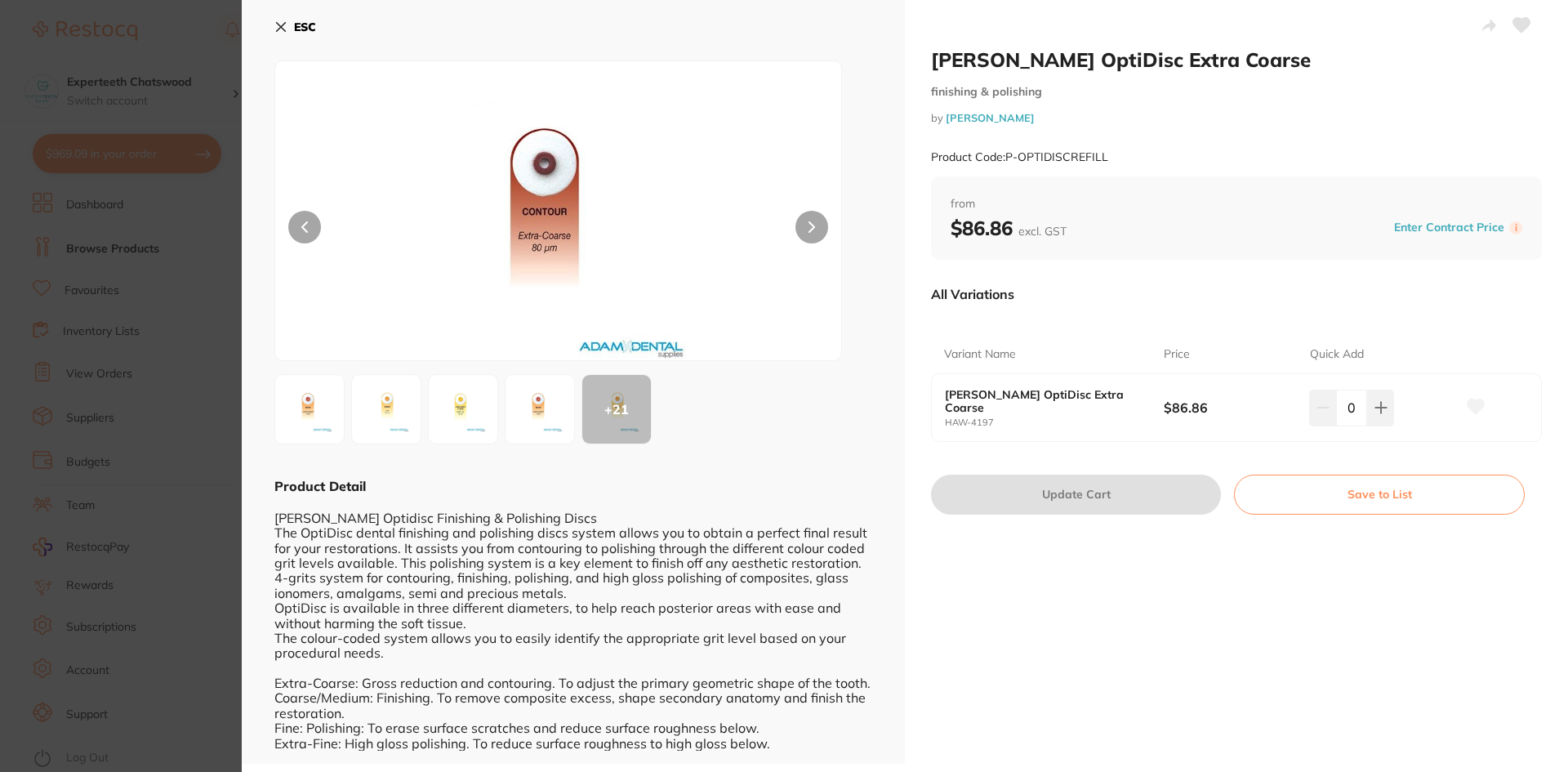
click at [323, 419] on img at bounding box center [309, 409] width 59 height 59
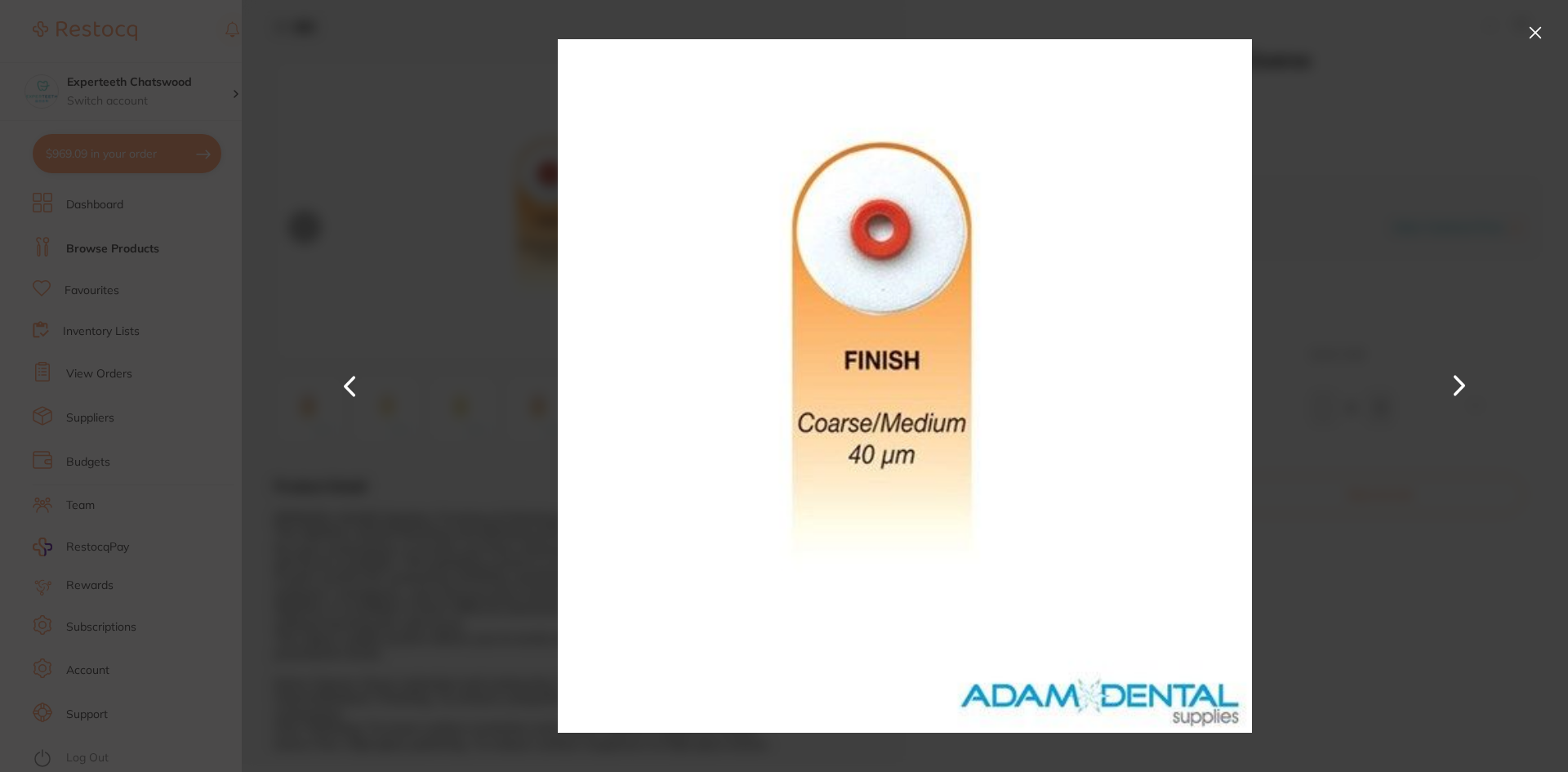
click at [1464, 381] on button at bounding box center [1459, 386] width 39 height 386
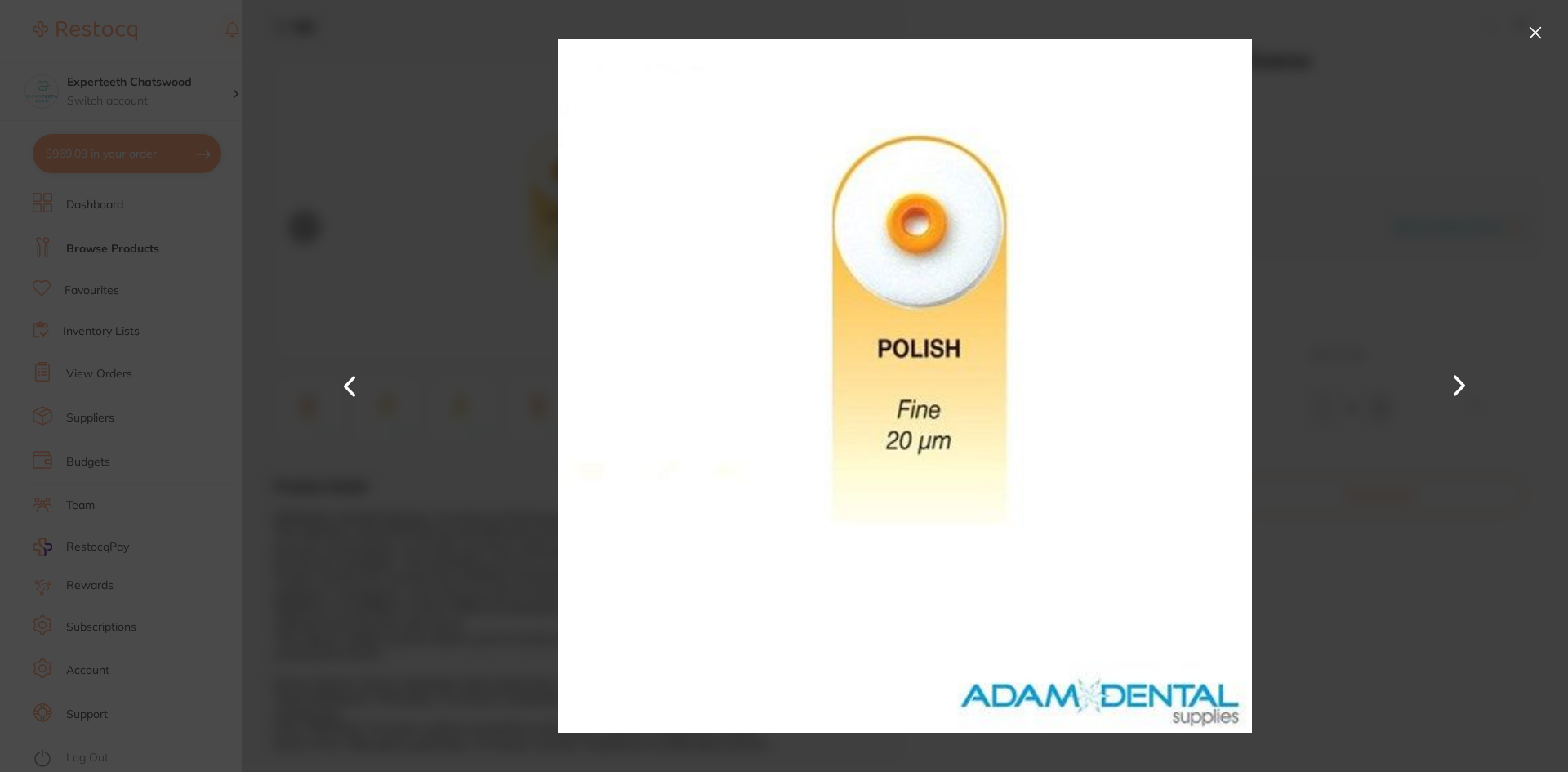
click at [1464, 381] on button at bounding box center [1459, 386] width 39 height 386
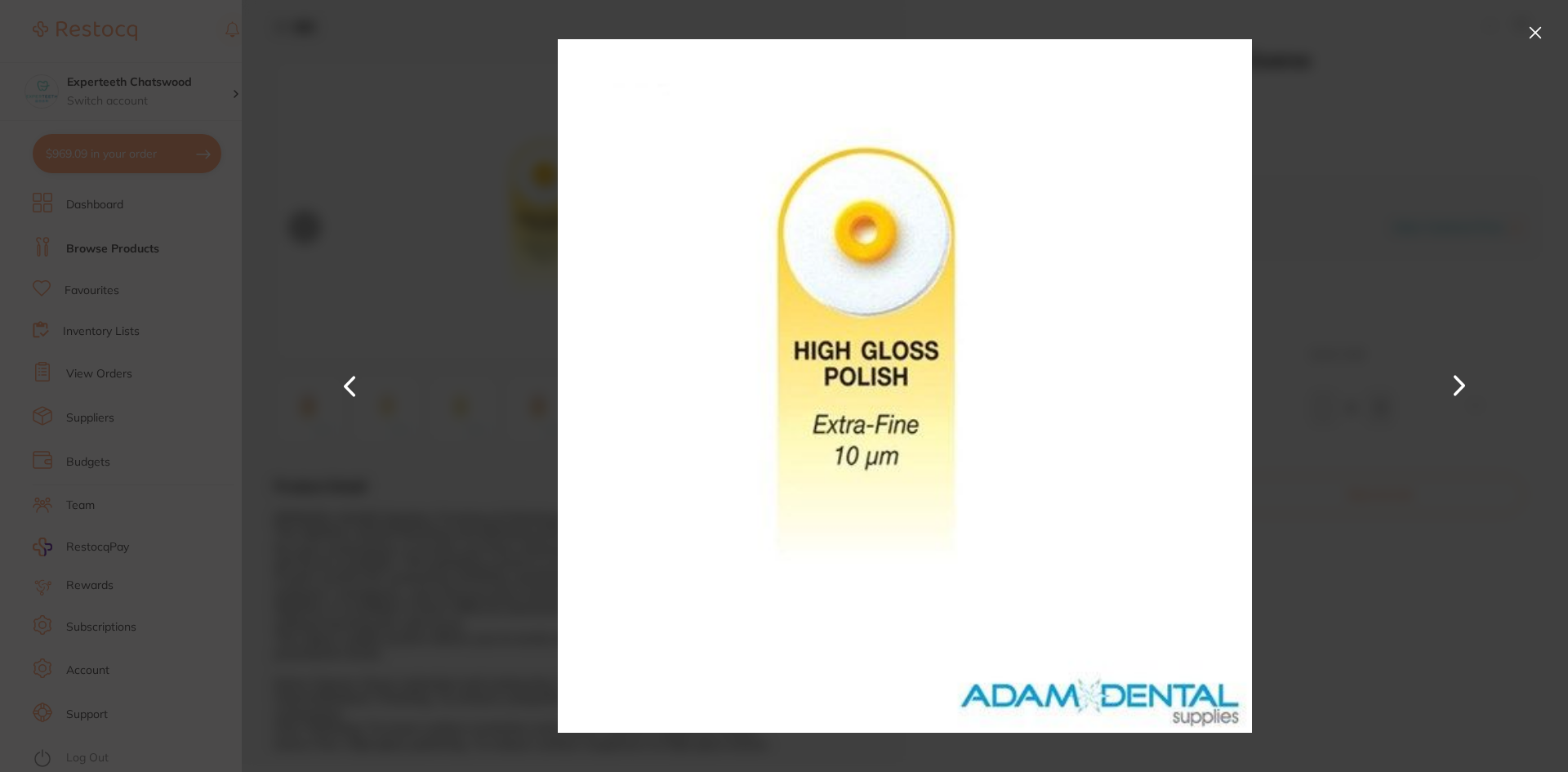
click at [1464, 381] on button at bounding box center [1459, 386] width 39 height 386
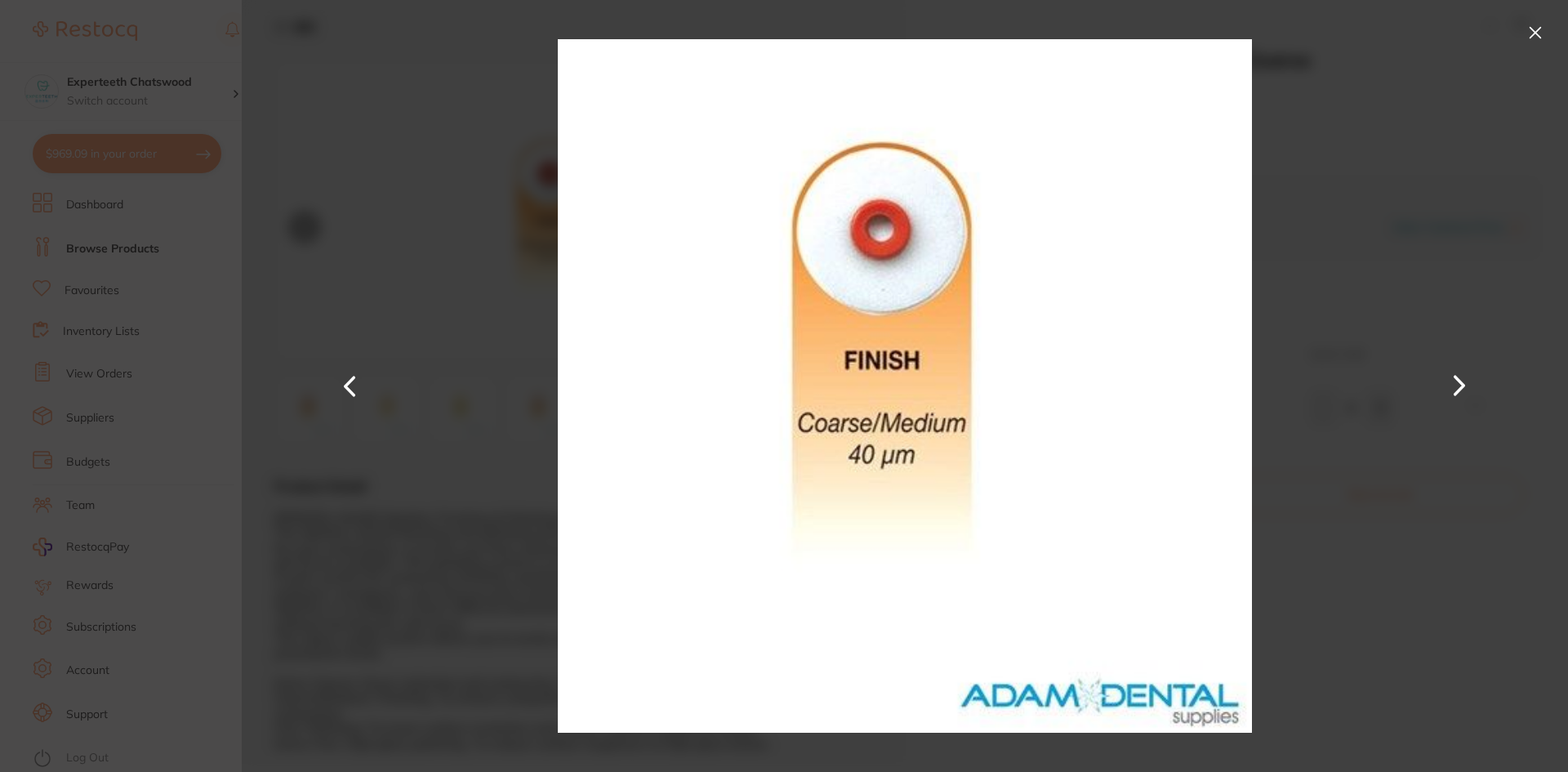
click at [1464, 381] on button at bounding box center [1459, 386] width 39 height 386
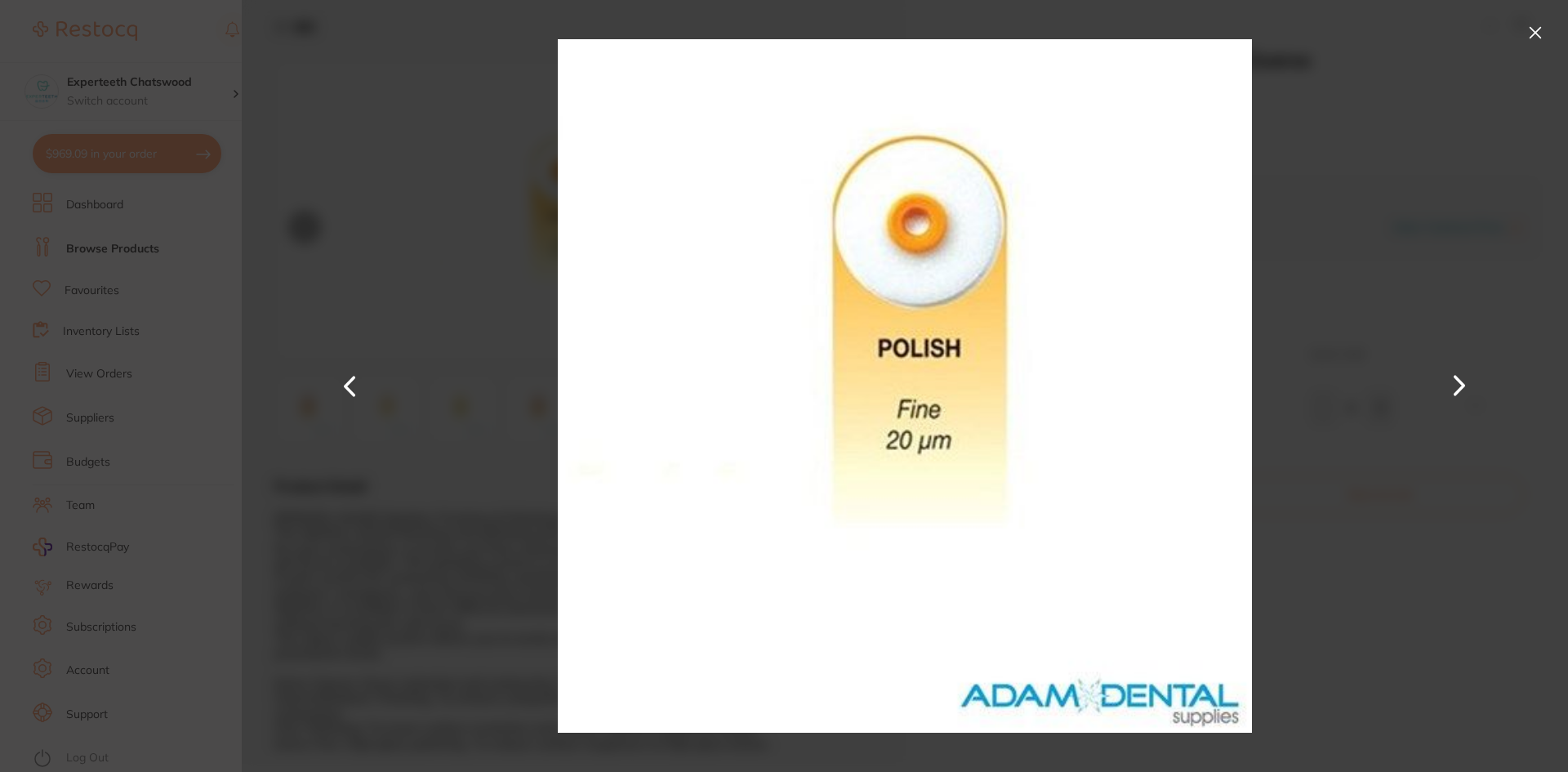
click at [1464, 381] on button at bounding box center [1459, 386] width 39 height 386
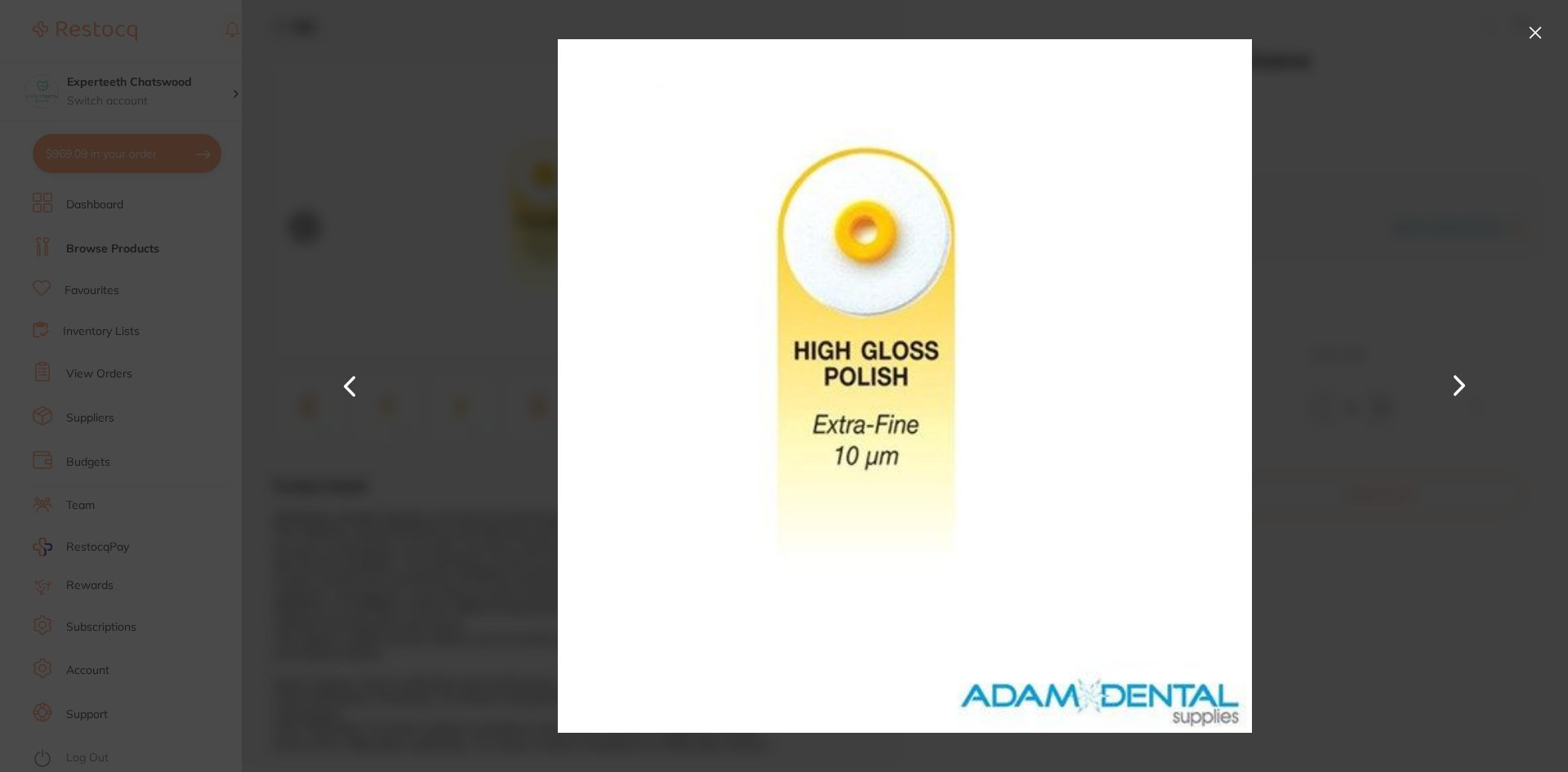
click at [1464, 381] on button at bounding box center [1459, 386] width 39 height 386
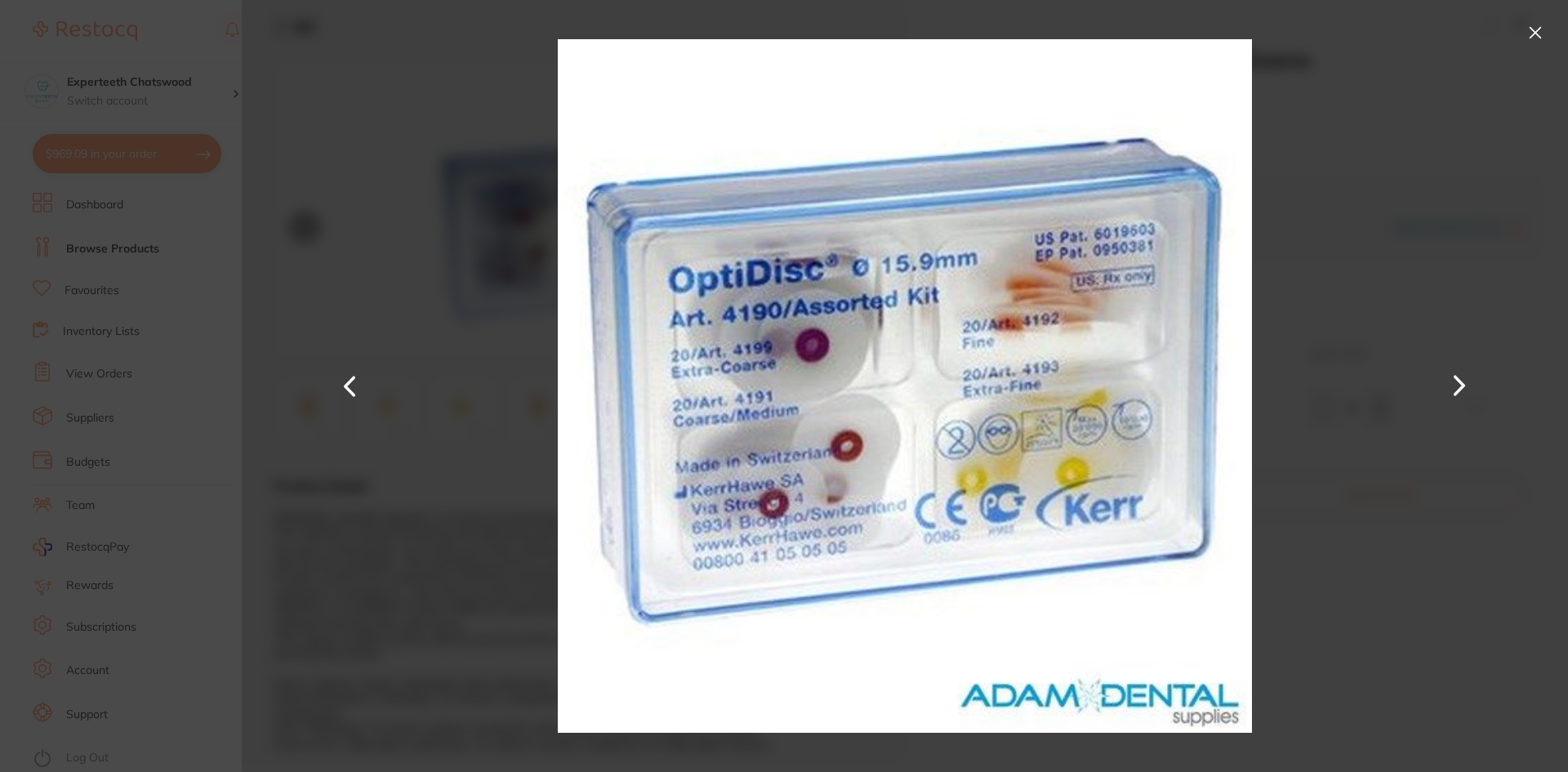
click at [1462, 387] on button at bounding box center [1459, 386] width 39 height 386
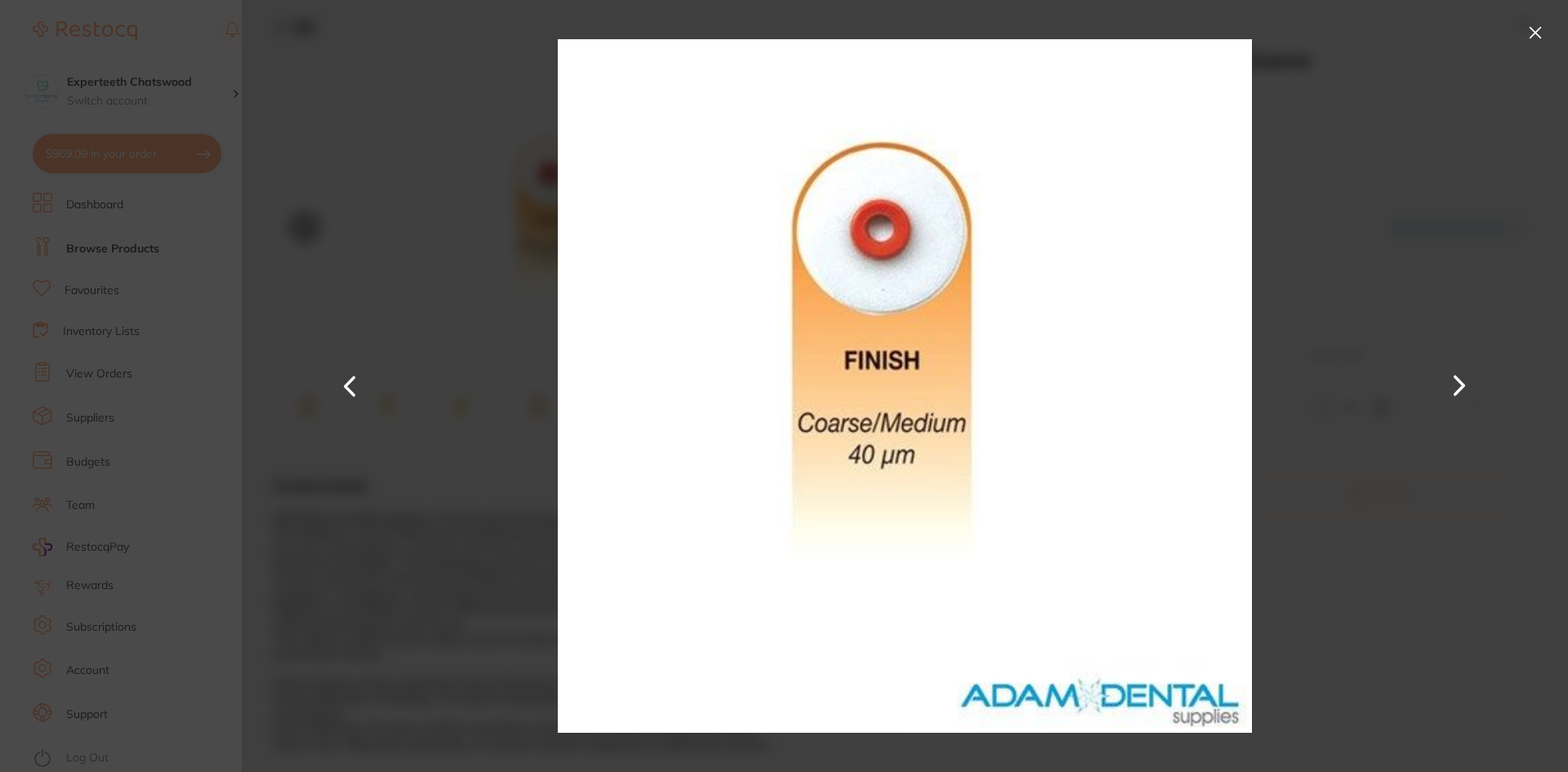
click at [1462, 387] on button at bounding box center [1459, 386] width 39 height 386
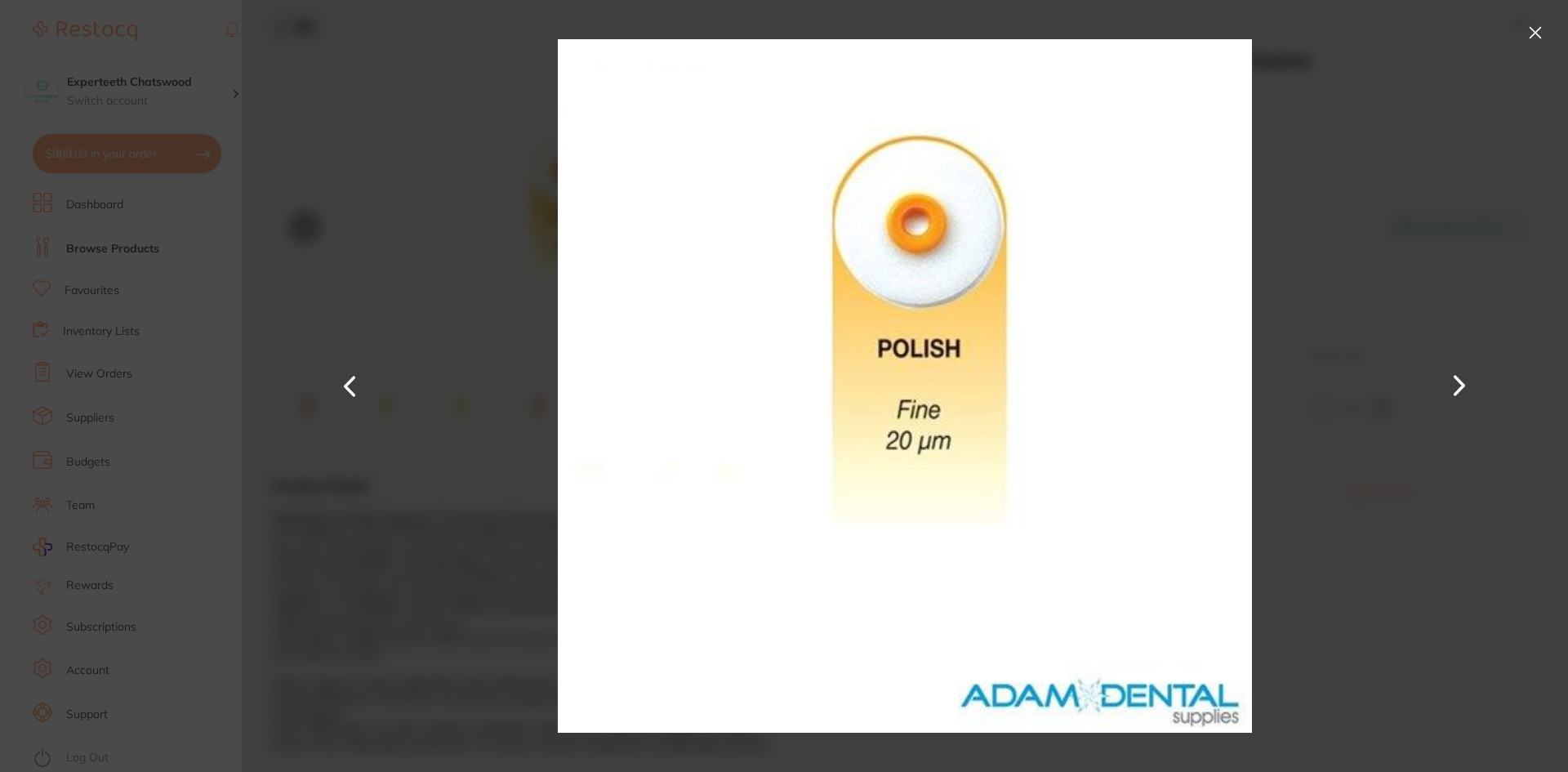
click at [1462, 387] on button at bounding box center [1459, 386] width 39 height 386
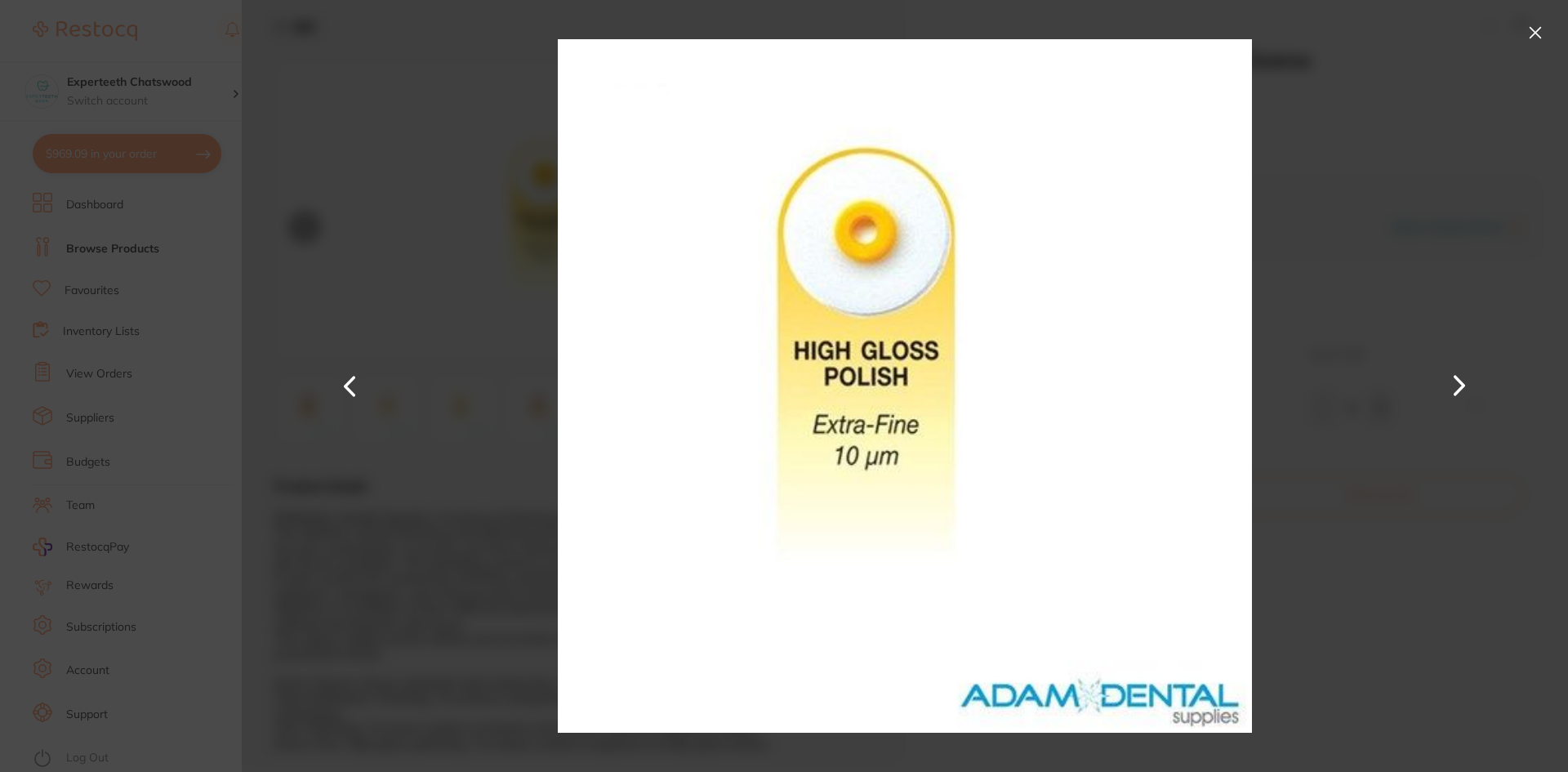
click at [1533, 41] on button at bounding box center [1536, 33] width 27 height 27
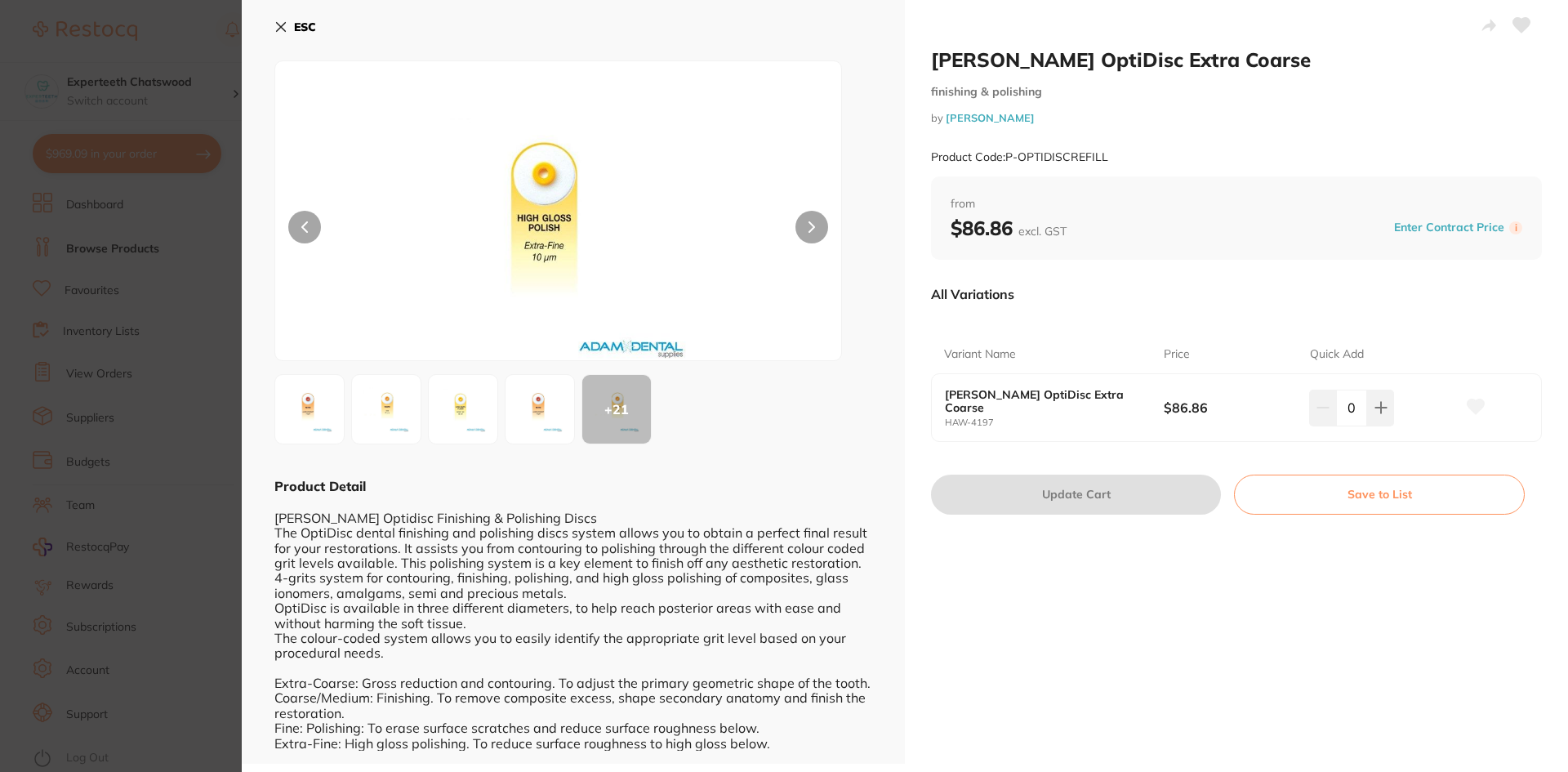
click at [289, 411] on img at bounding box center [309, 409] width 59 height 59
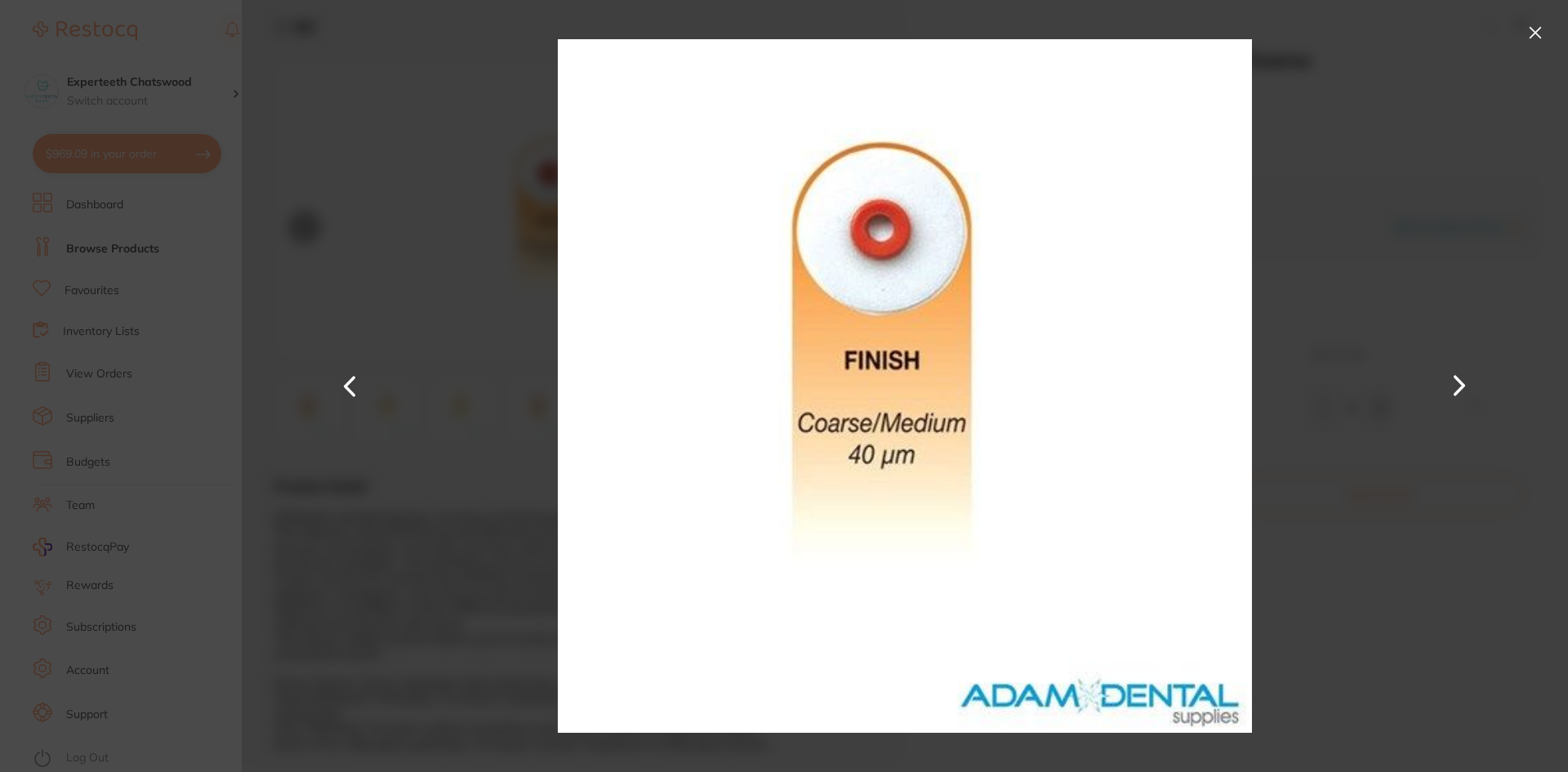
click at [1459, 377] on button at bounding box center [1459, 386] width 39 height 386
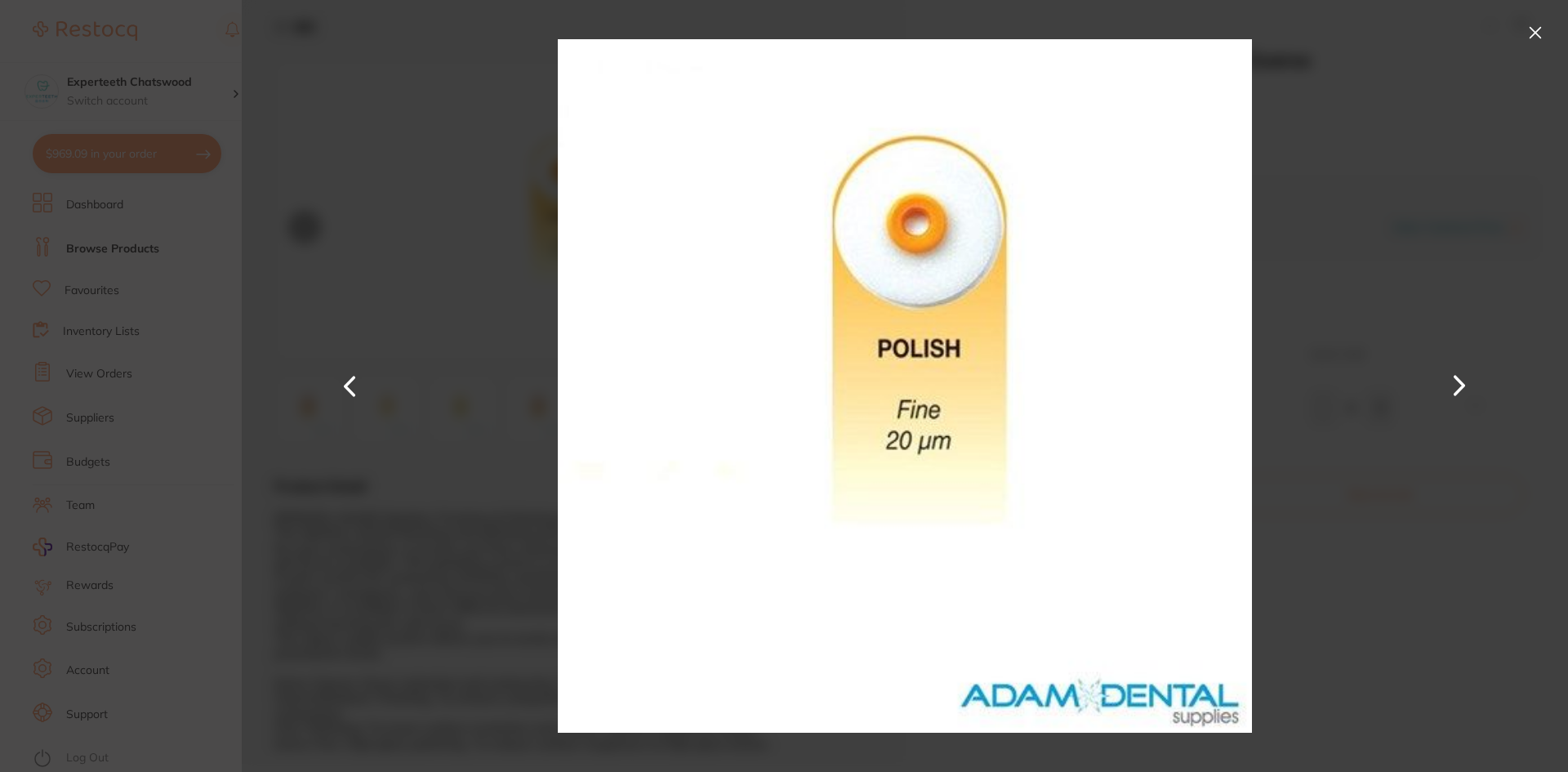
click at [1459, 377] on button at bounding box center [1459, 386] width 39 height 386
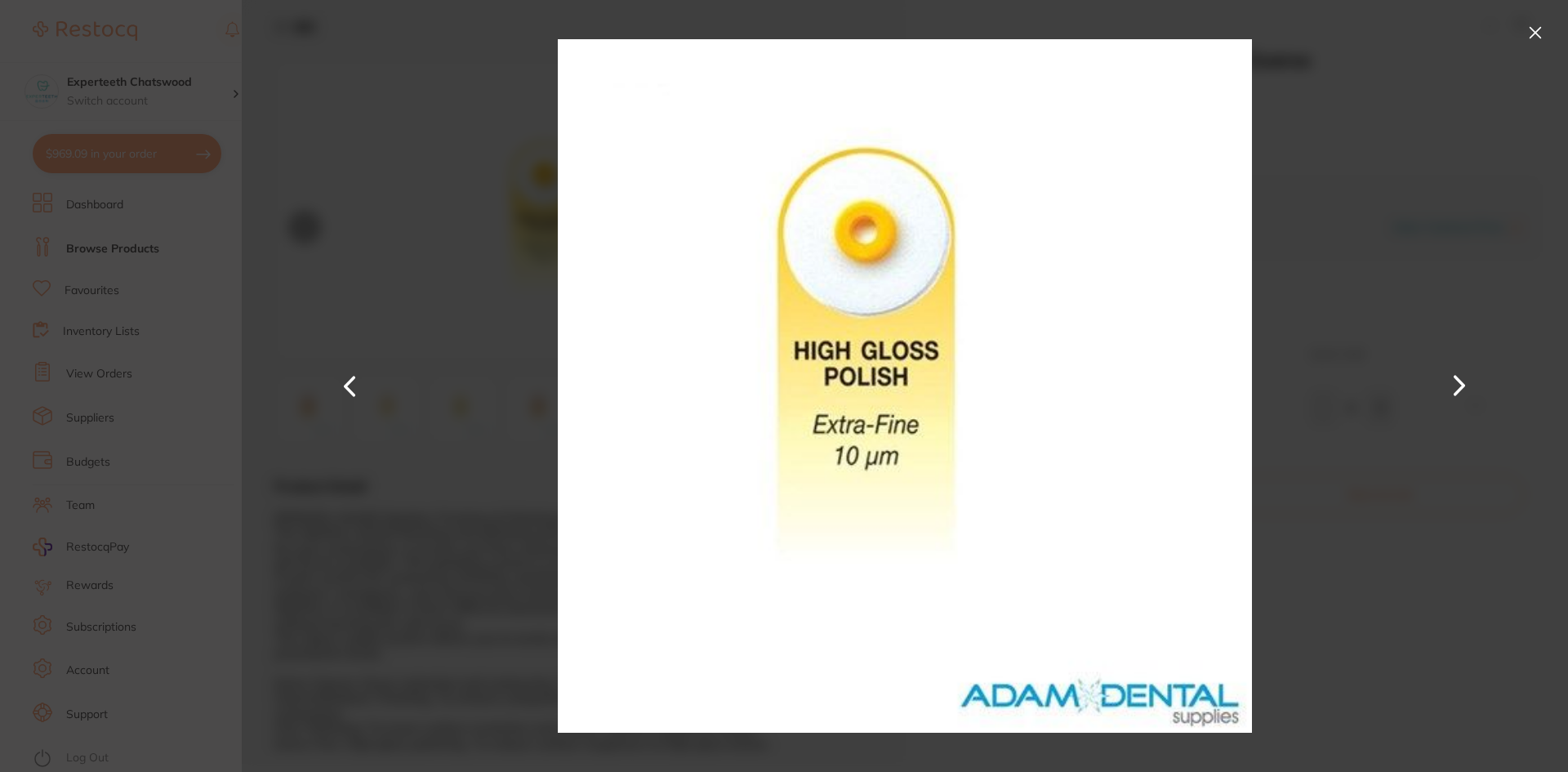
click at [1461, 377] on button at bounding box center [1459, 386] width 39 height 386
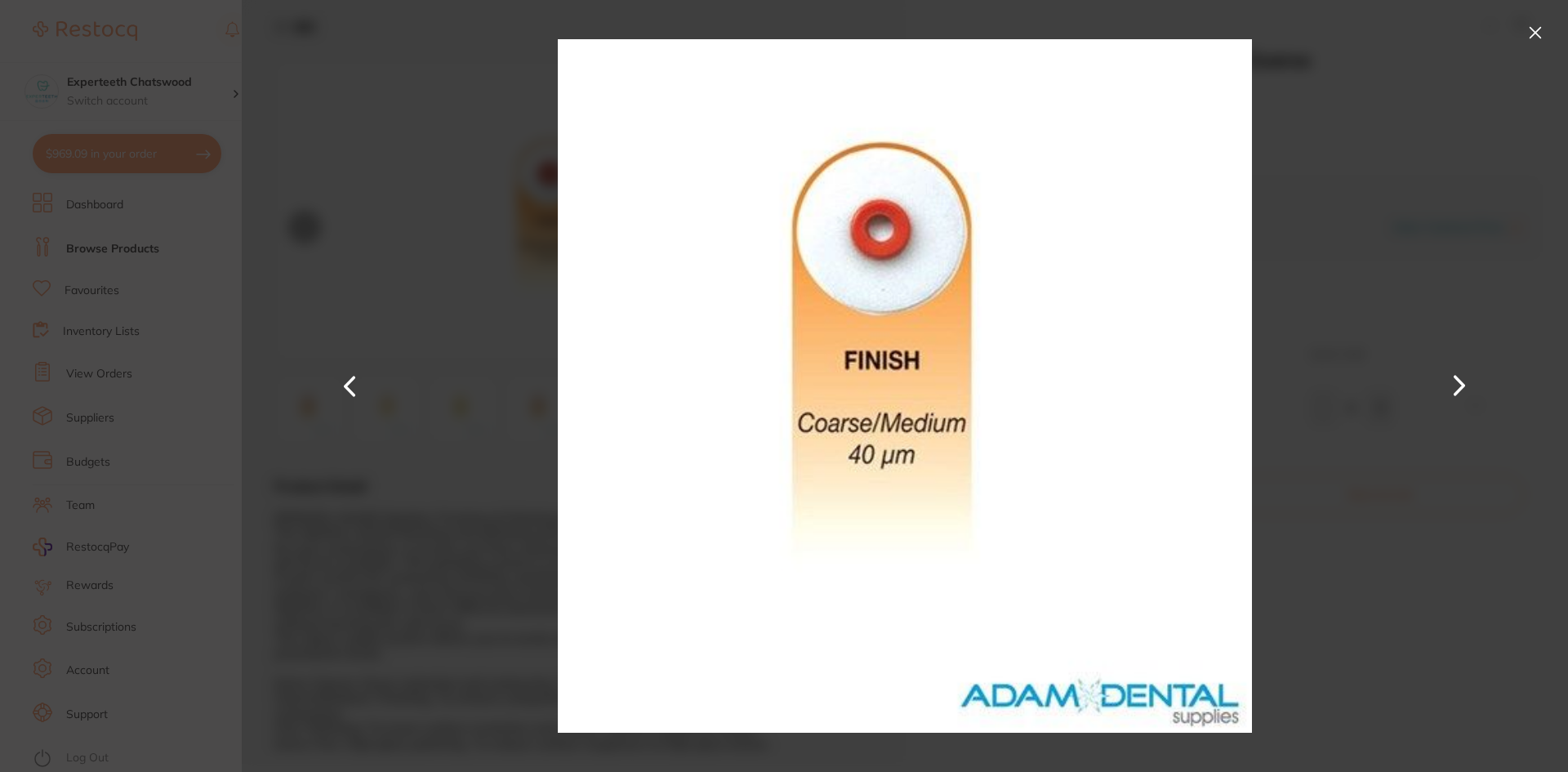
click at [1461, 377] on button at bounding box center [1459, 386] width 39 height 386
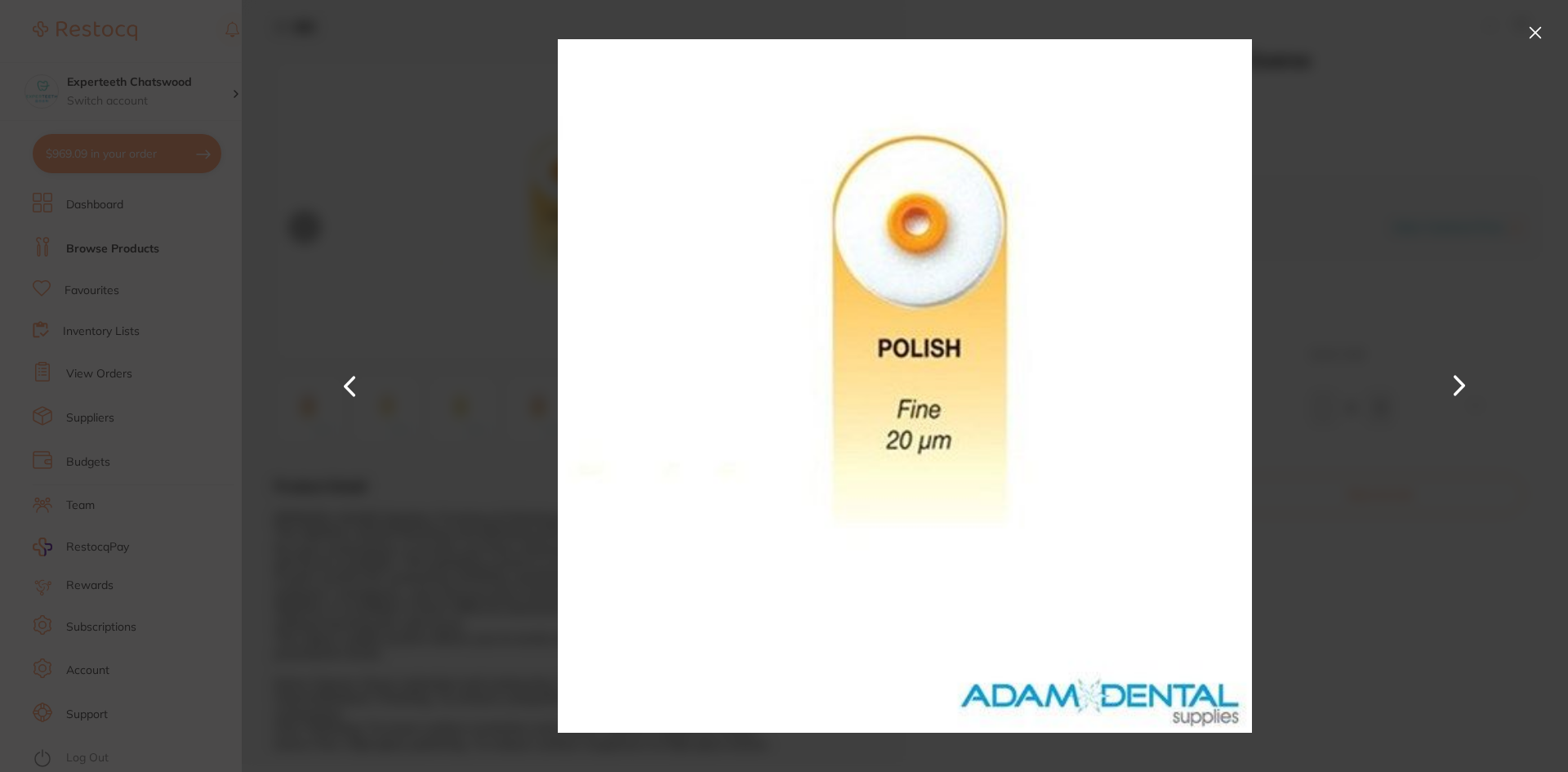
click at [1461, 377] on button at bounding box center [1459, 386] width 39 height 386
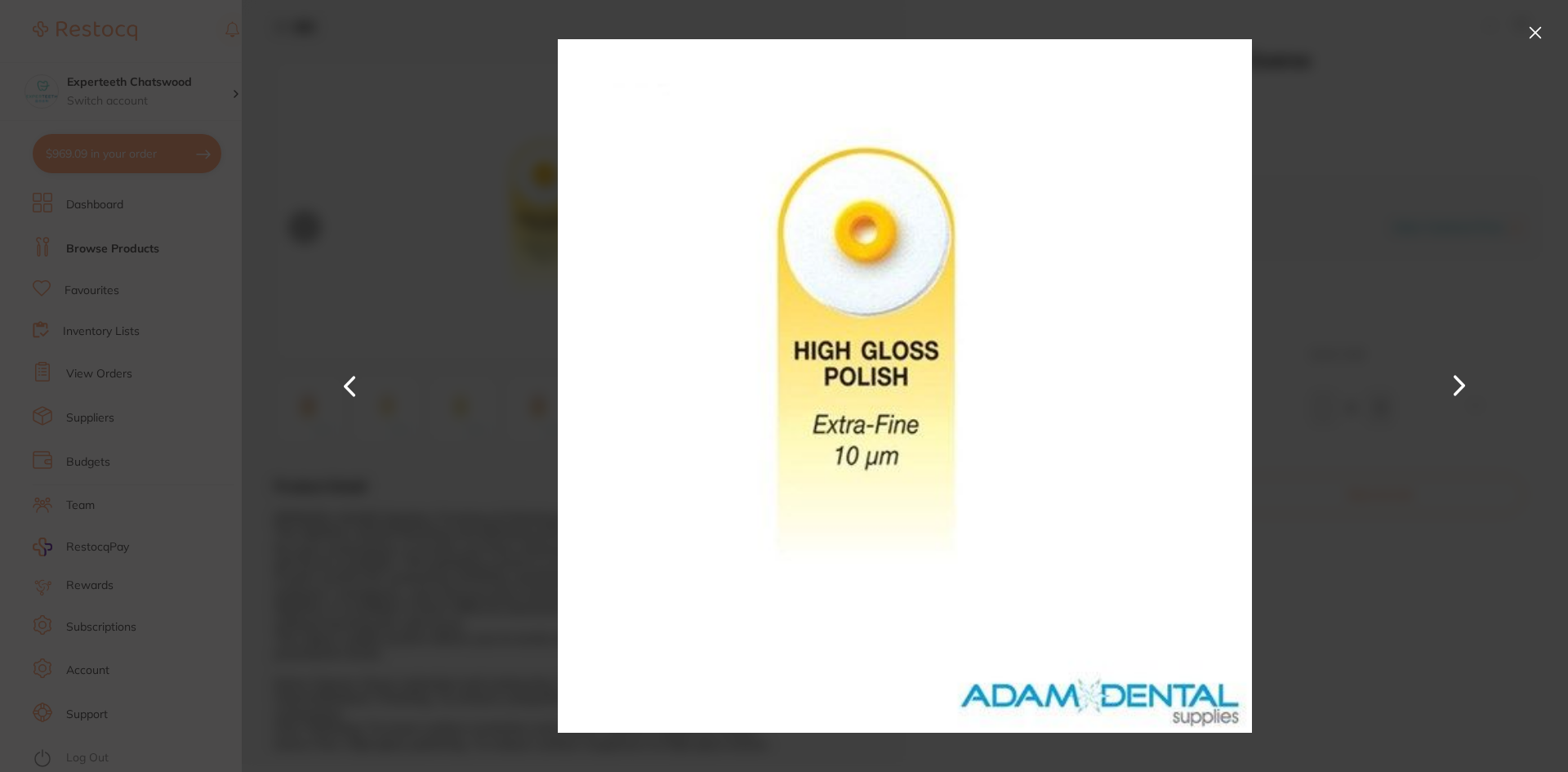
click at [1461, 377] on button at bounding box center [1459, 386] width 39 height 386
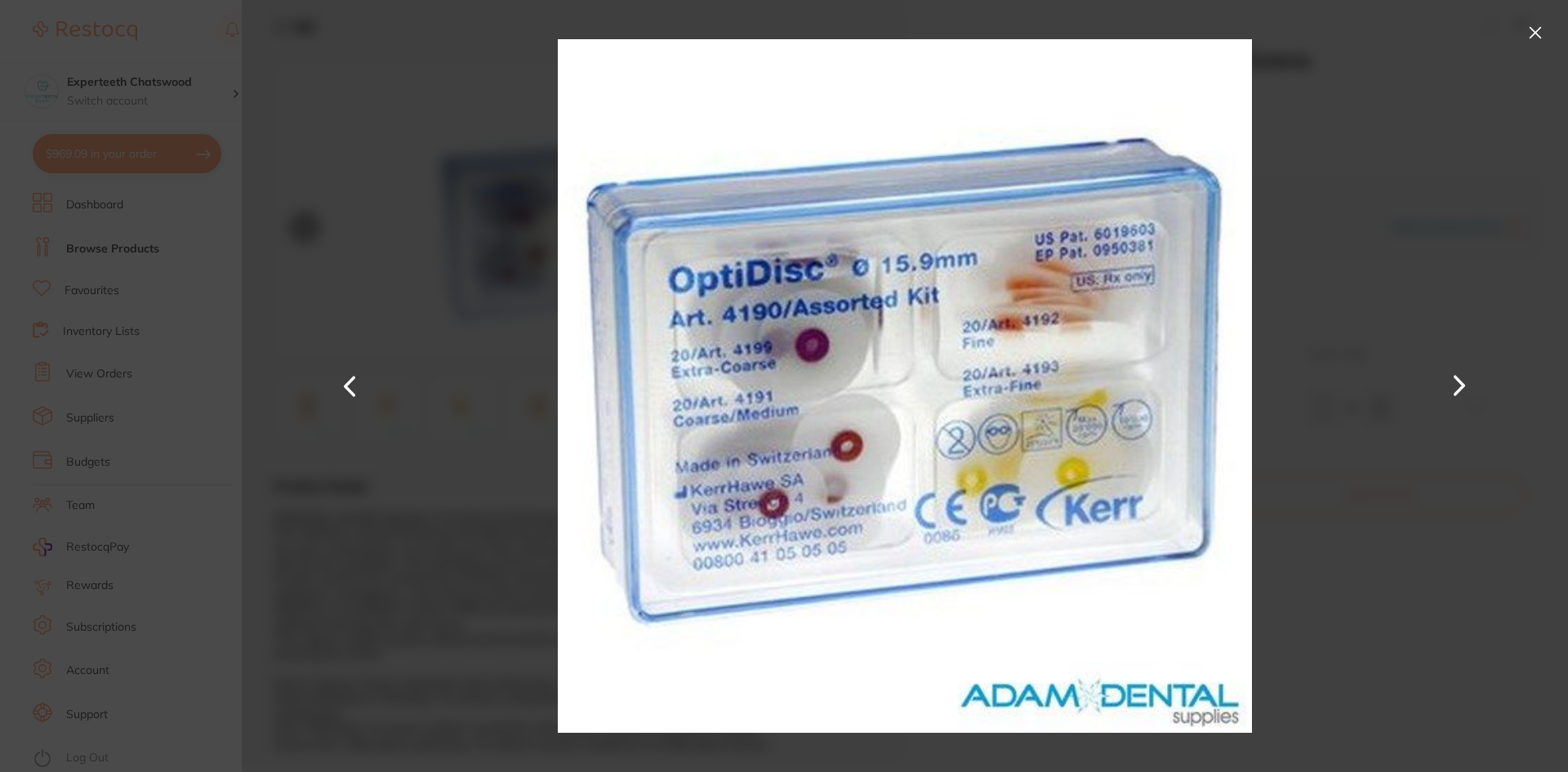
click at [1461, 377] on button at bounding box center [1459, 386] width 39 height 386
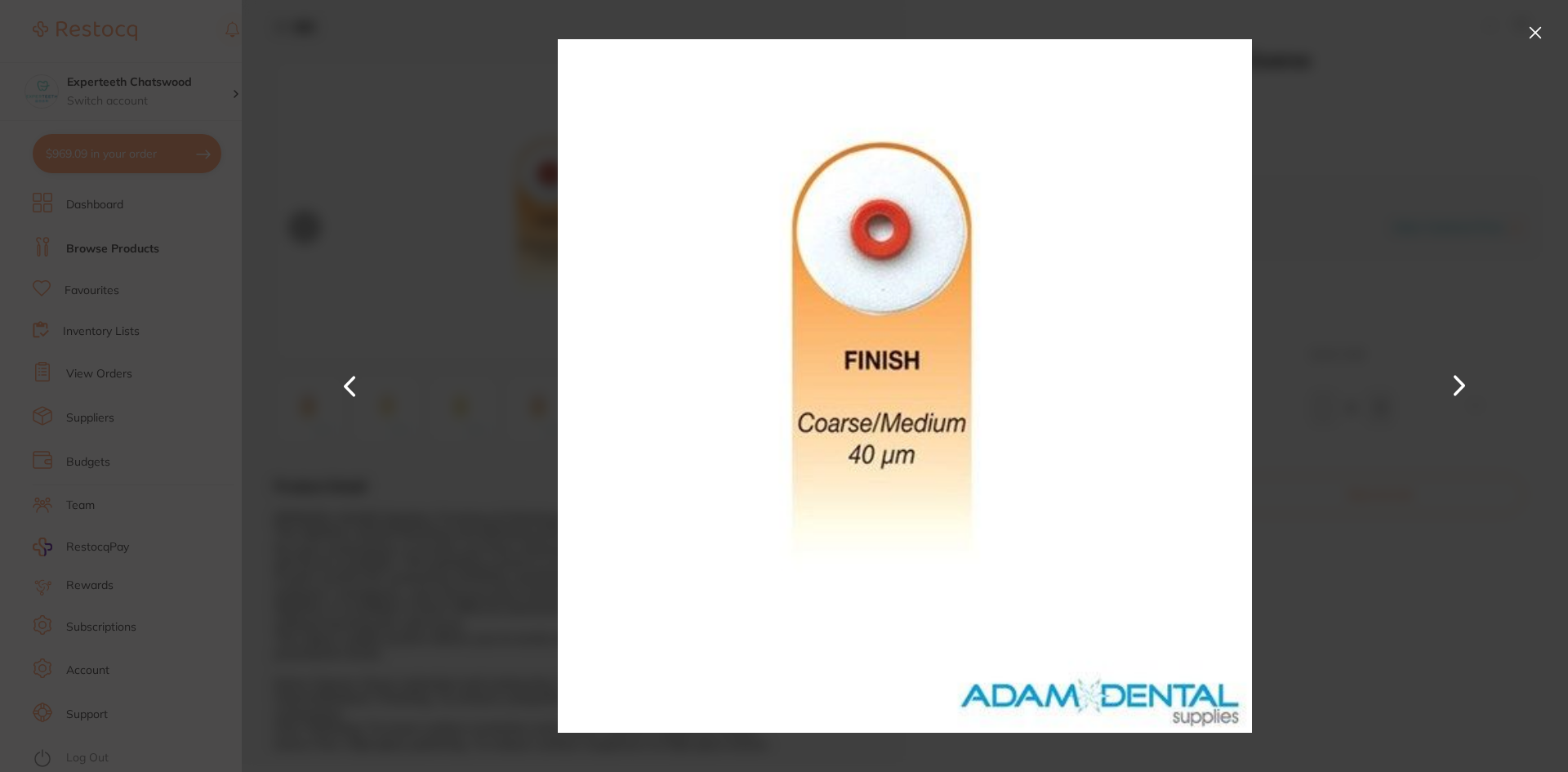
click at [355, 405] on button at bounding box center [350, 386] width 39 height 386
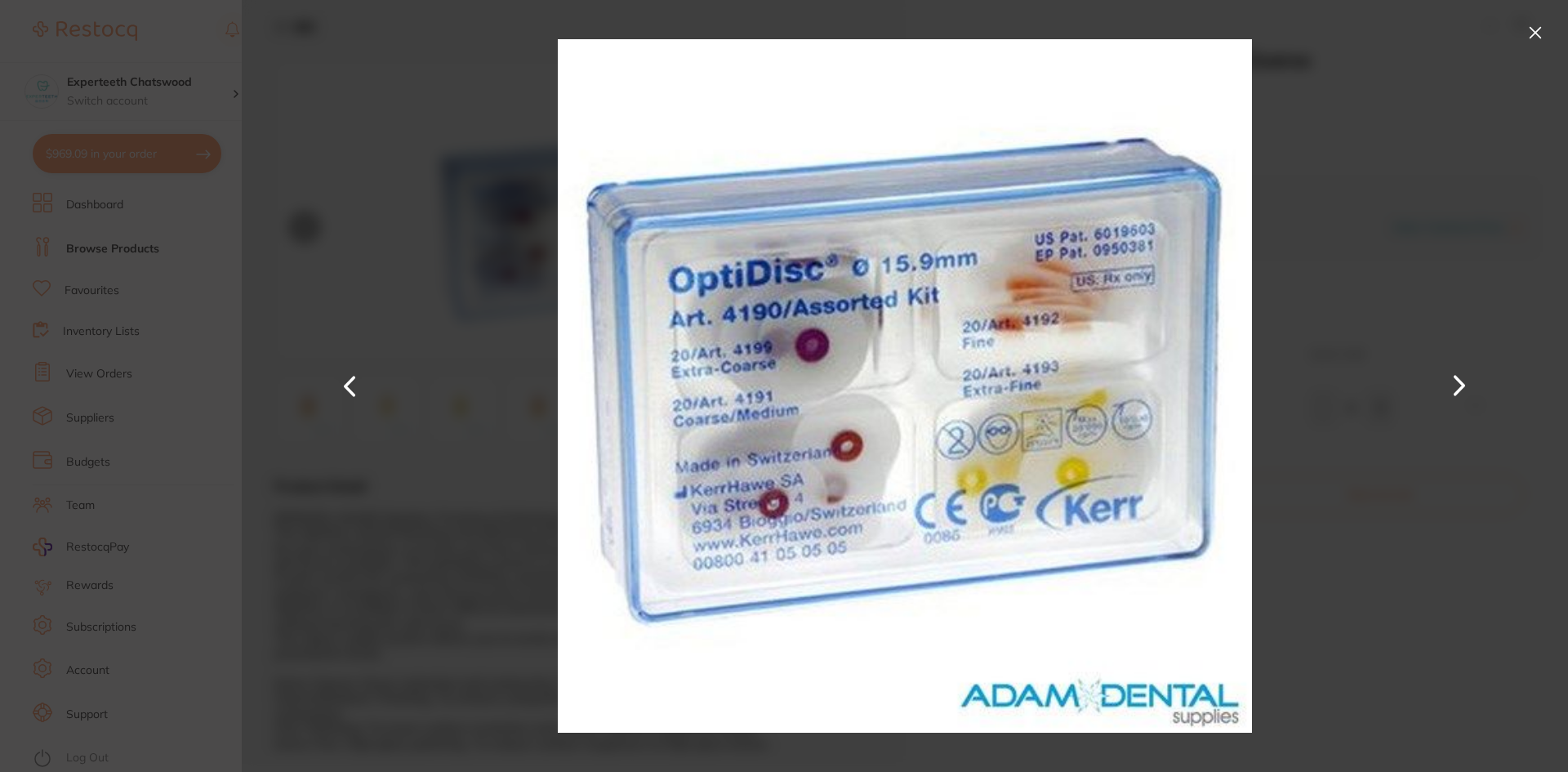
click at [1452, 386] on button at bounding box center [1459, 386] width 39 height 386
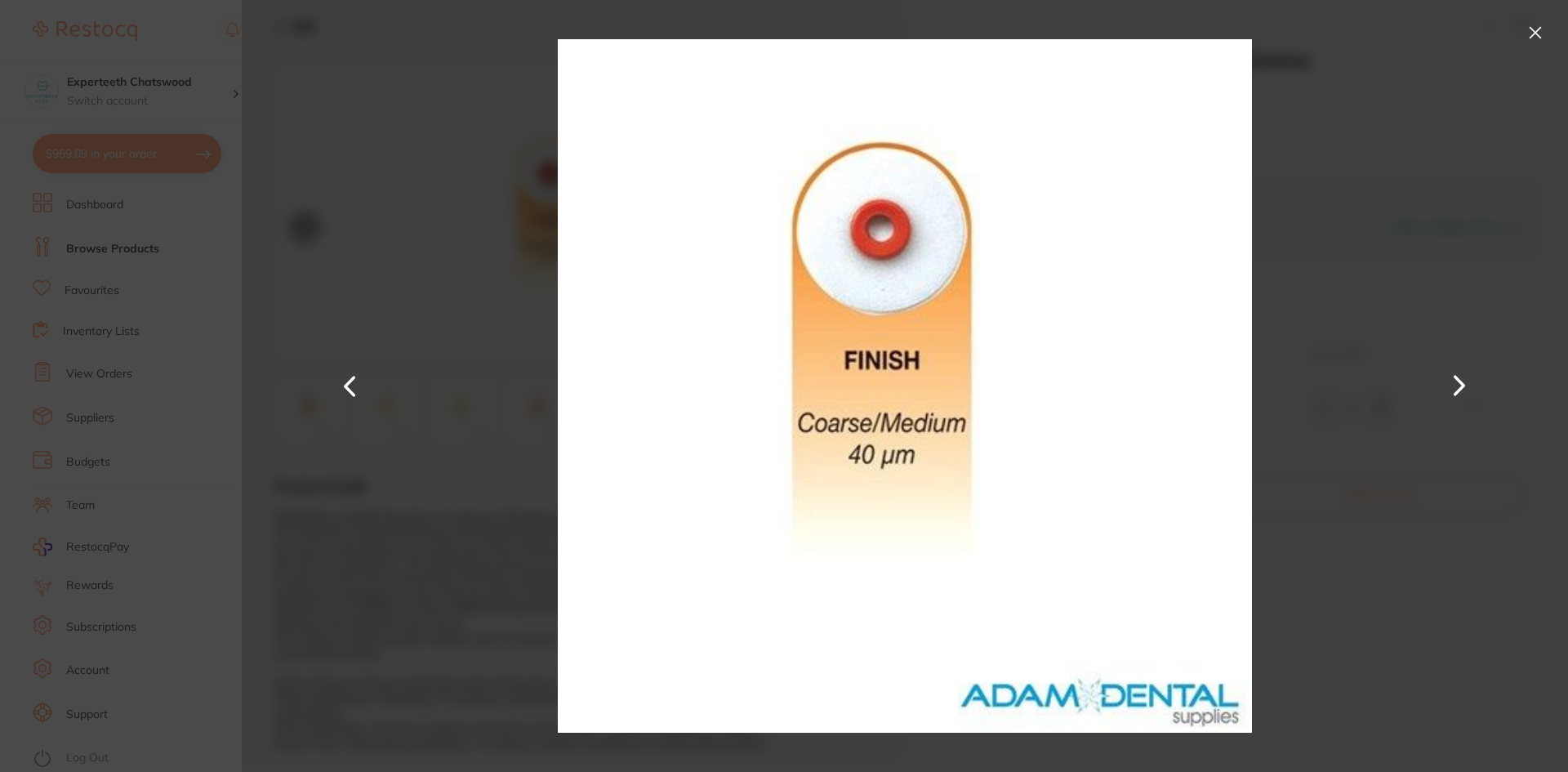
click at [1452, 386] on button at bounding box center [1459, 386] width 39 height 386
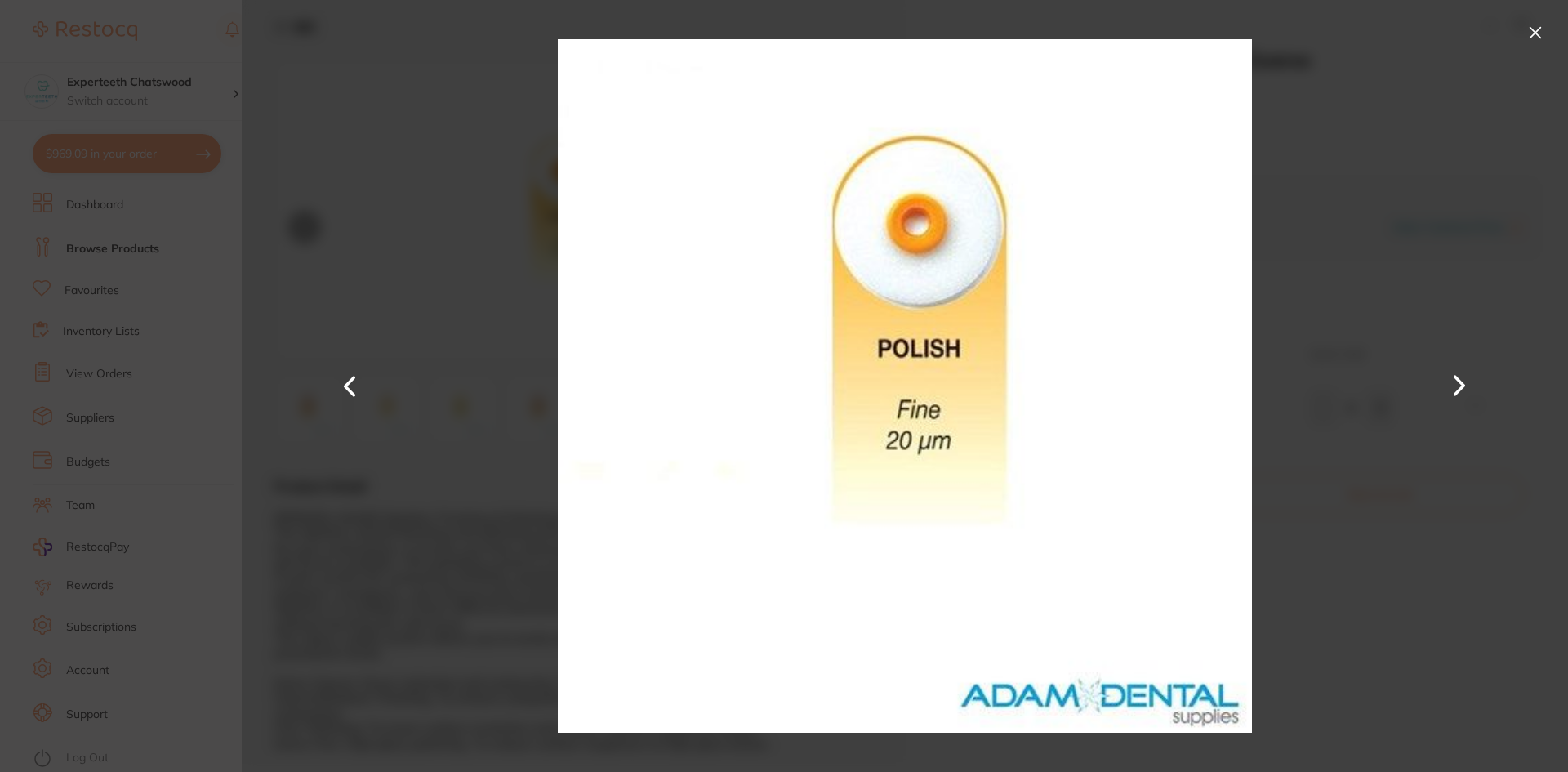
click at [1452, 386] on button at bounding box center [1459, 386] width 39 height 386
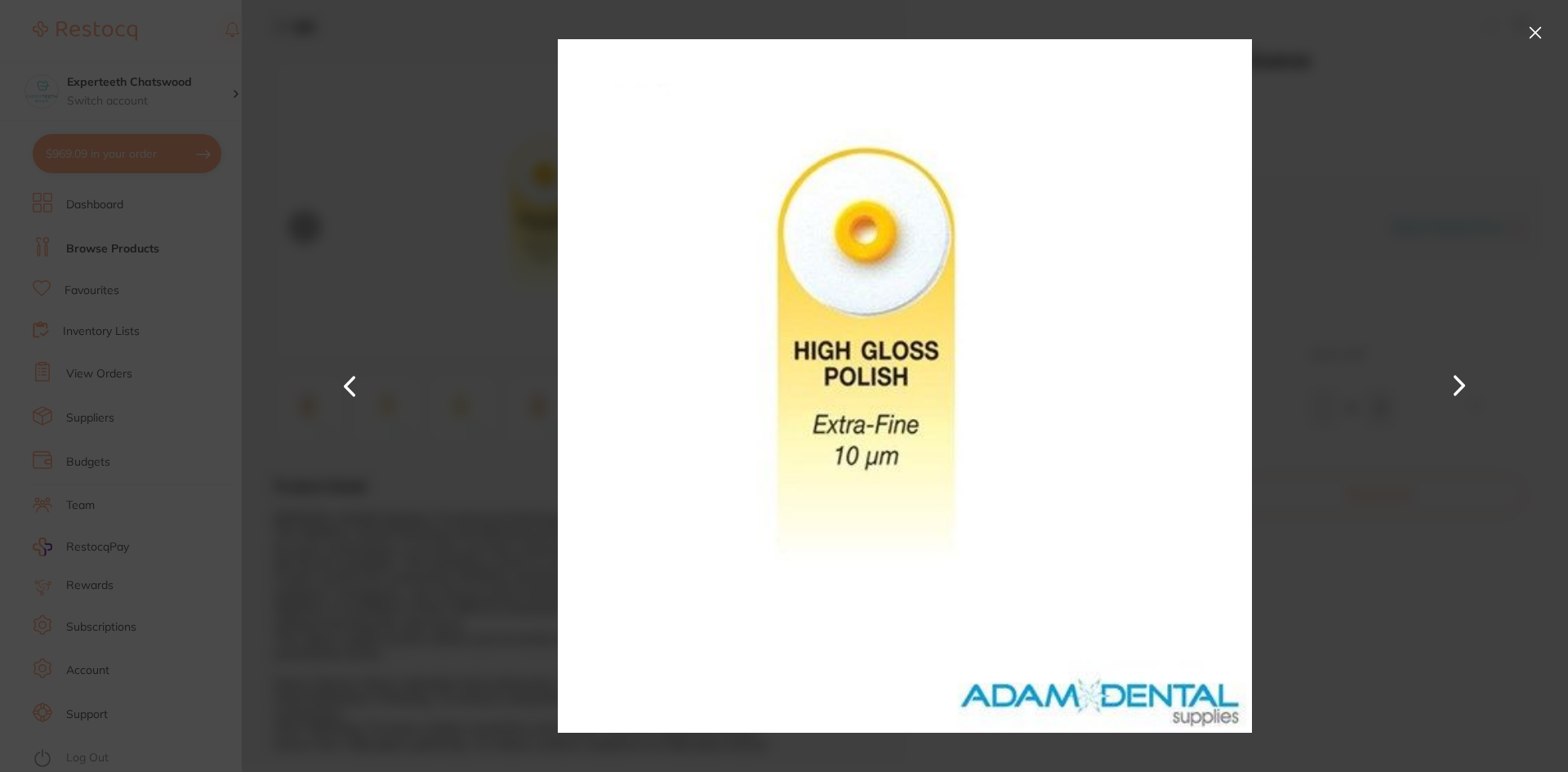
click at [1452, 386] on button at bounding box center [1459, 386] width 39 height 386
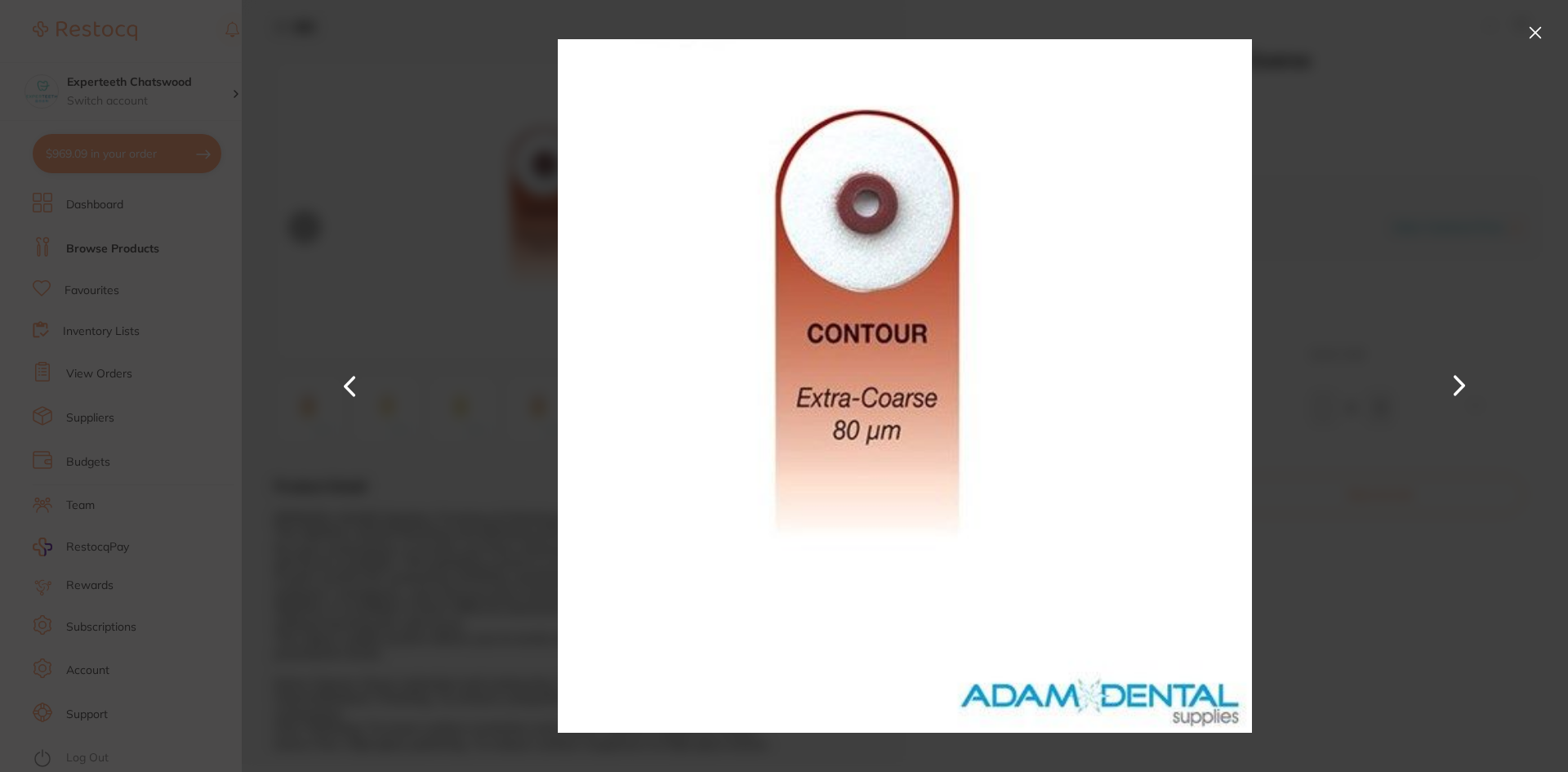
click at [1452, 386] on button at bounding box center [1459, 386] width 39 height 386
click at [1534, 32] on button at bounding box center [1536, 33] width 27 height 27
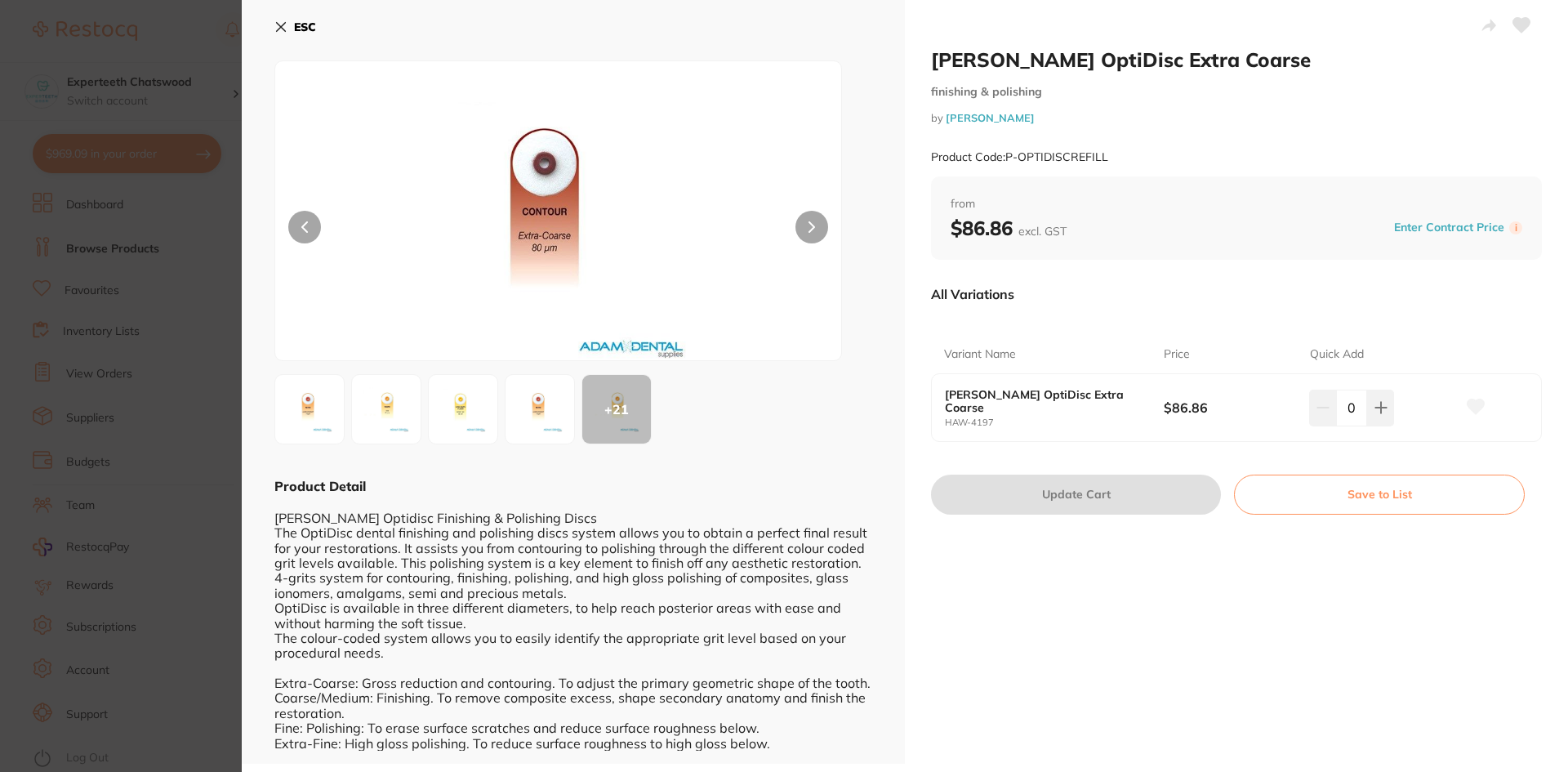
click at [1034, 56] on h2 "[PERSON_NAME] OptiDisc Extra Coarse" at bounding box center [1236, 60] width 611 height 25
click at [996, 57] on h2 "[PERSON_NAME] OptiDisc Extra Coarse" at bounding box center [1236, 60] width 611 height 25
click at [284, 29] on icon at bounding box center [281, 27] width 9 height 9
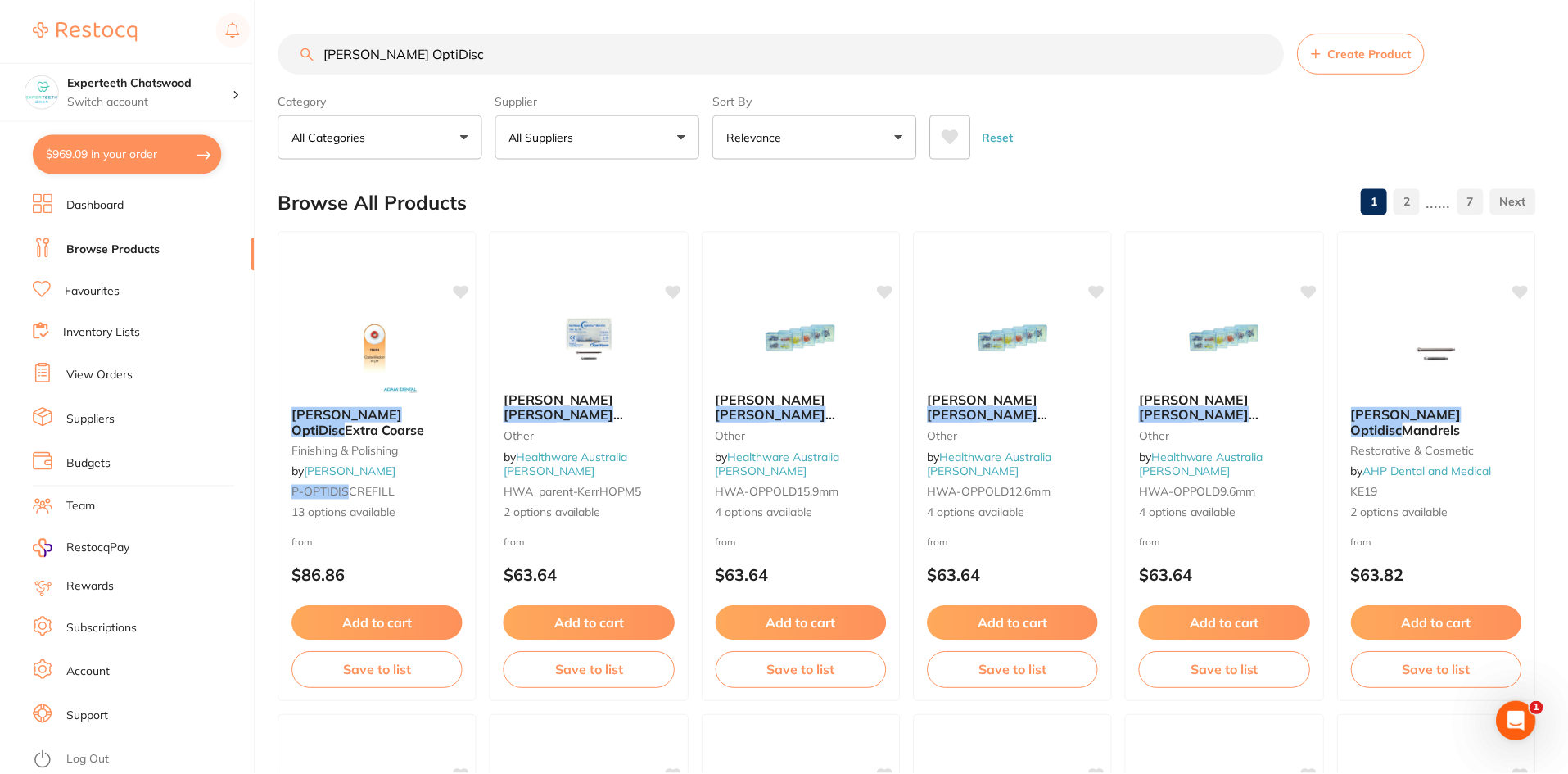
scroll to position [9, 0]
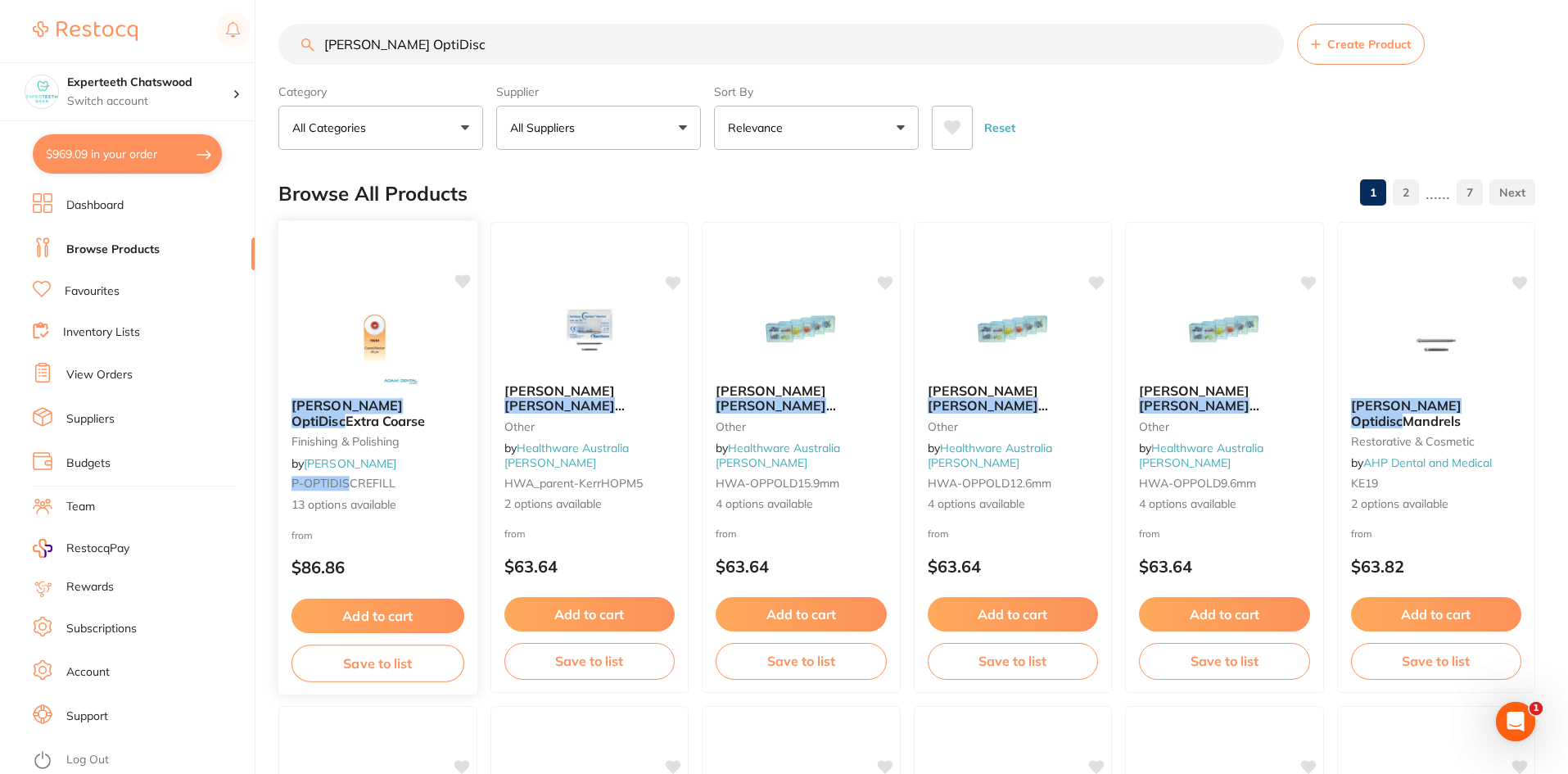
click at [370, 319] on img at bounding box center [377, 343] width 107 height 82
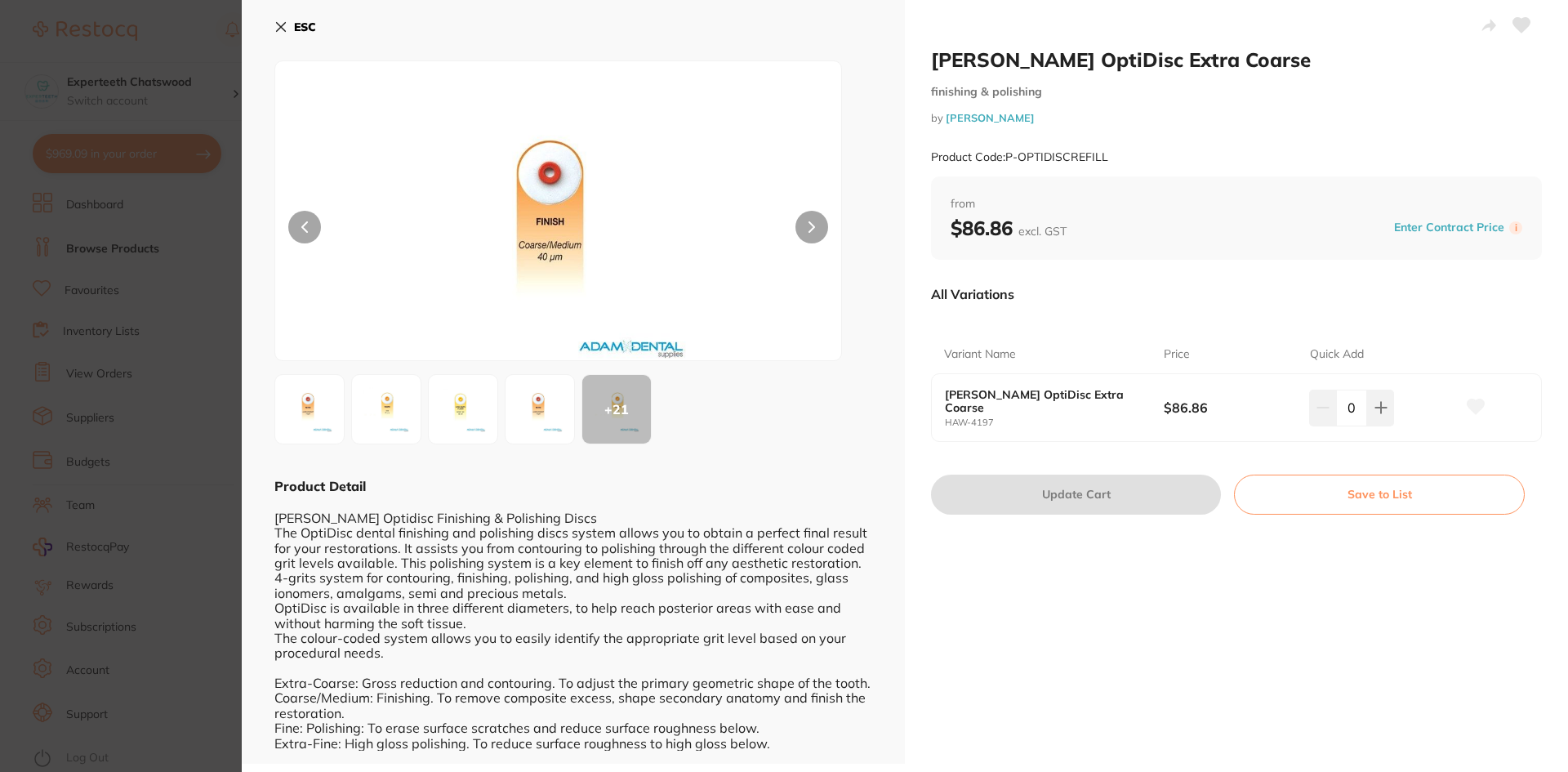
click at [279, 22] on icon at bounding box center [281, 27] width 13 height 13
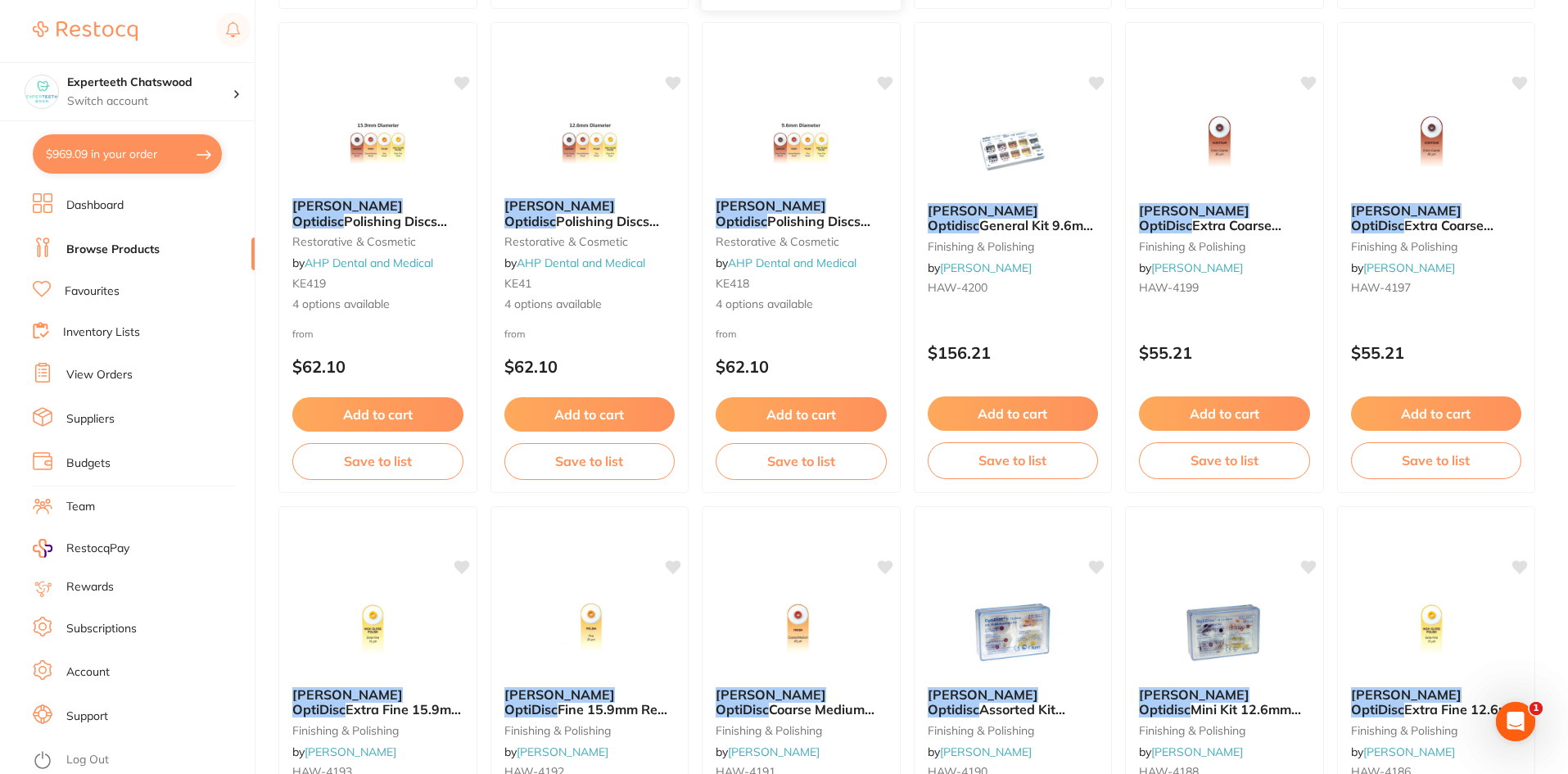
scroll to position [664, 0]
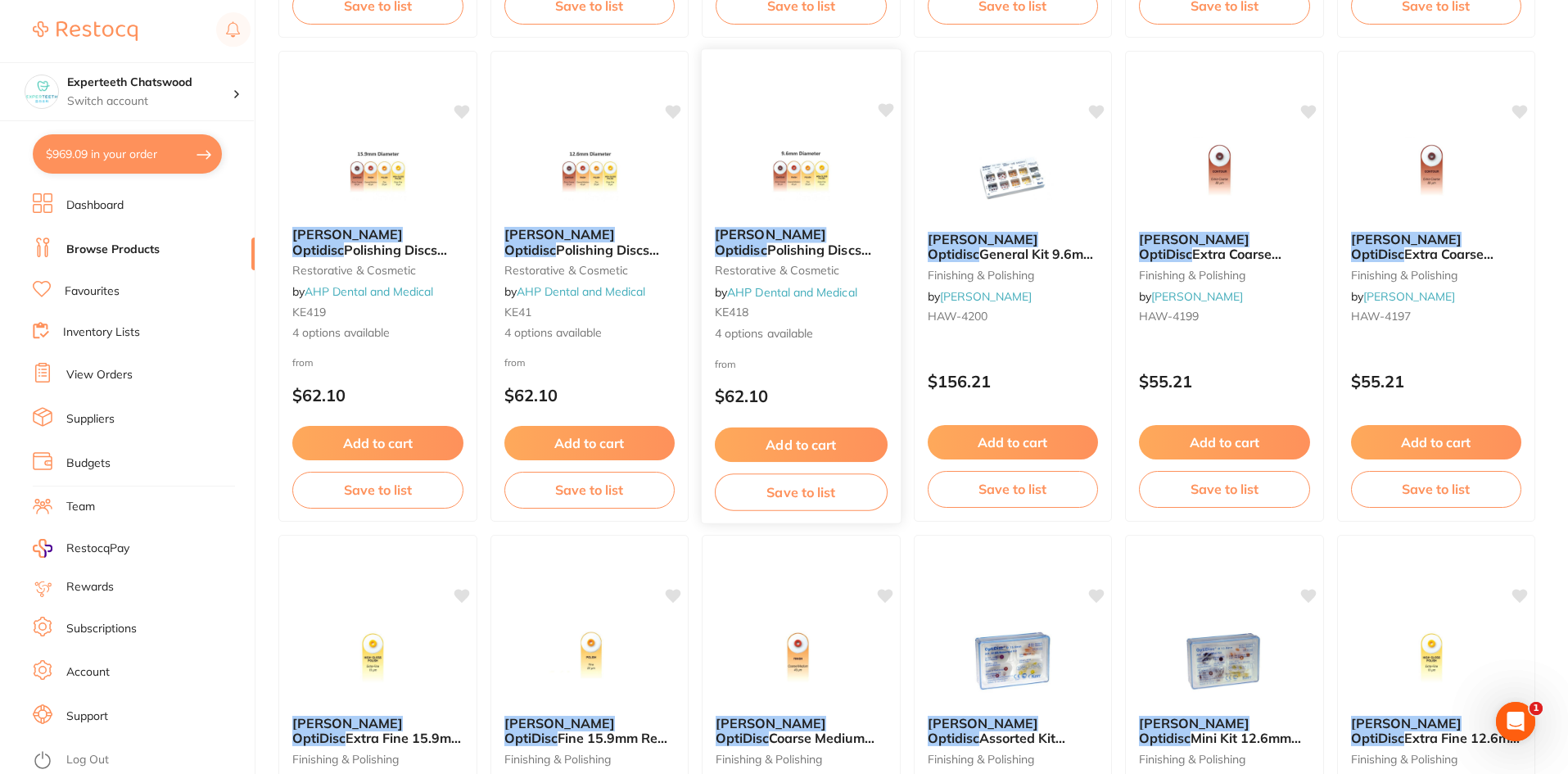
click at [816, 195] on img at bounding box center [801, 172] width 107 height 82
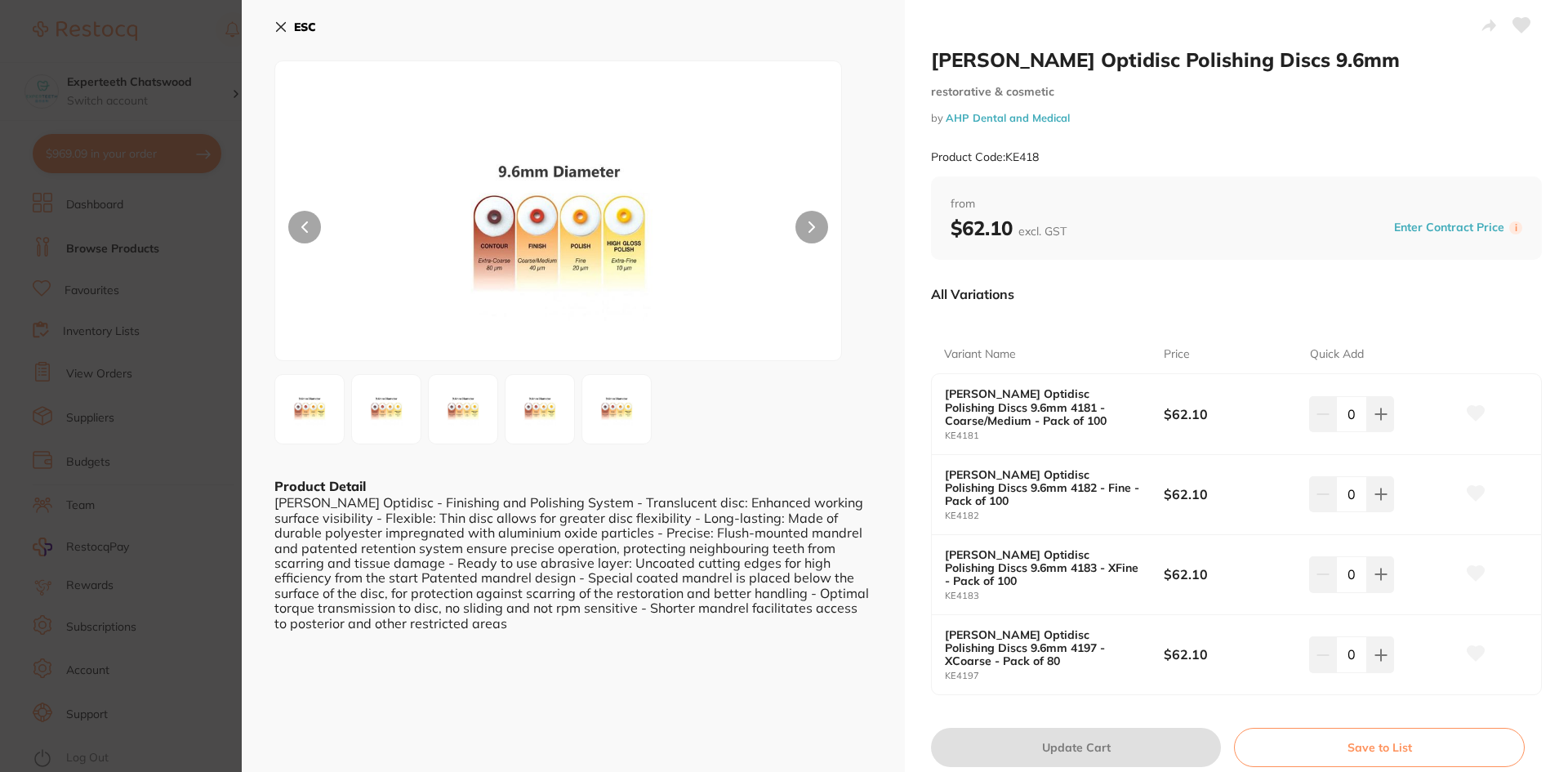
click at [277, 23] on icon at bounding box center [281, 27] width 9 height 9
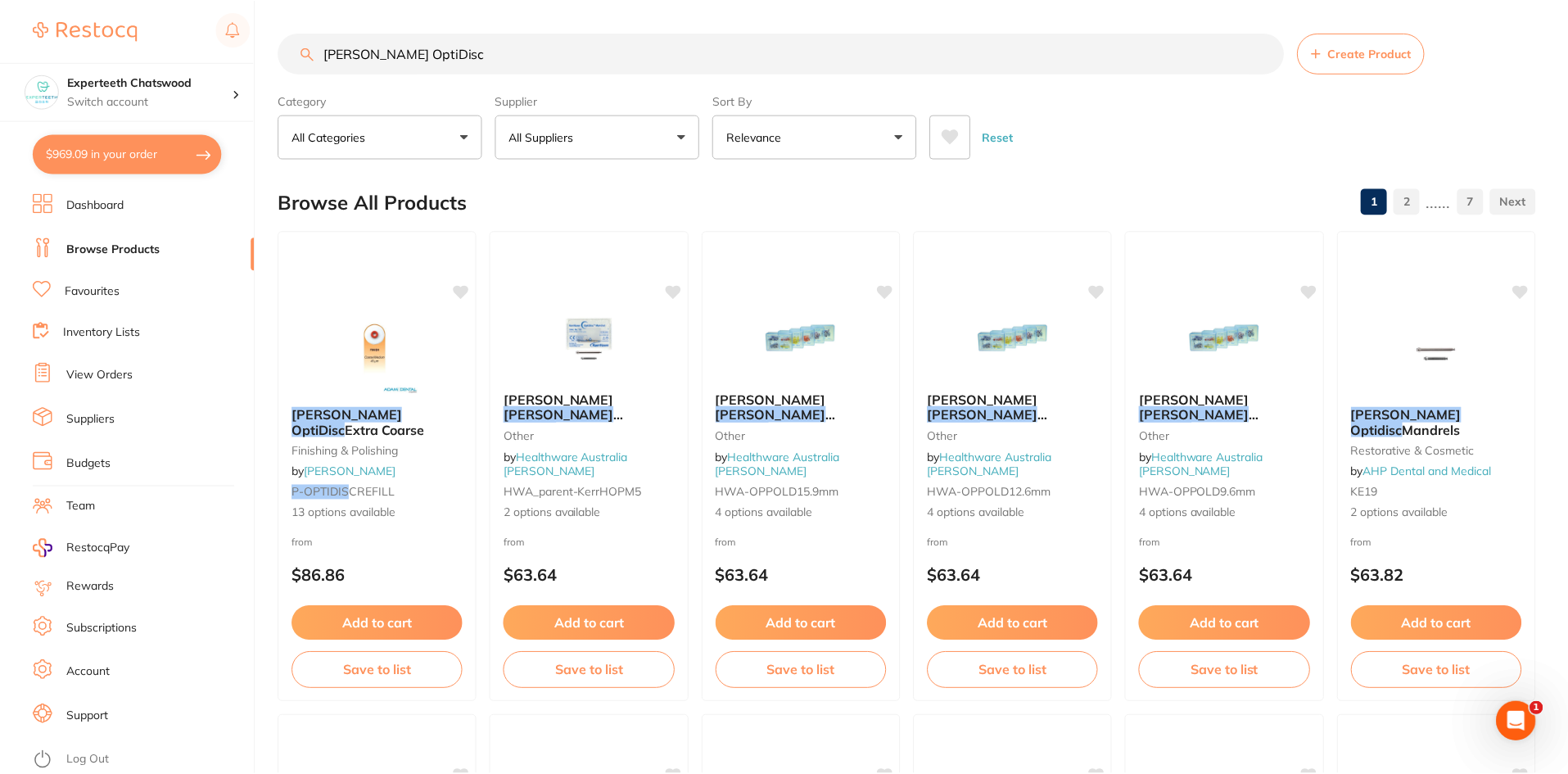
scroll to position [664, 0]
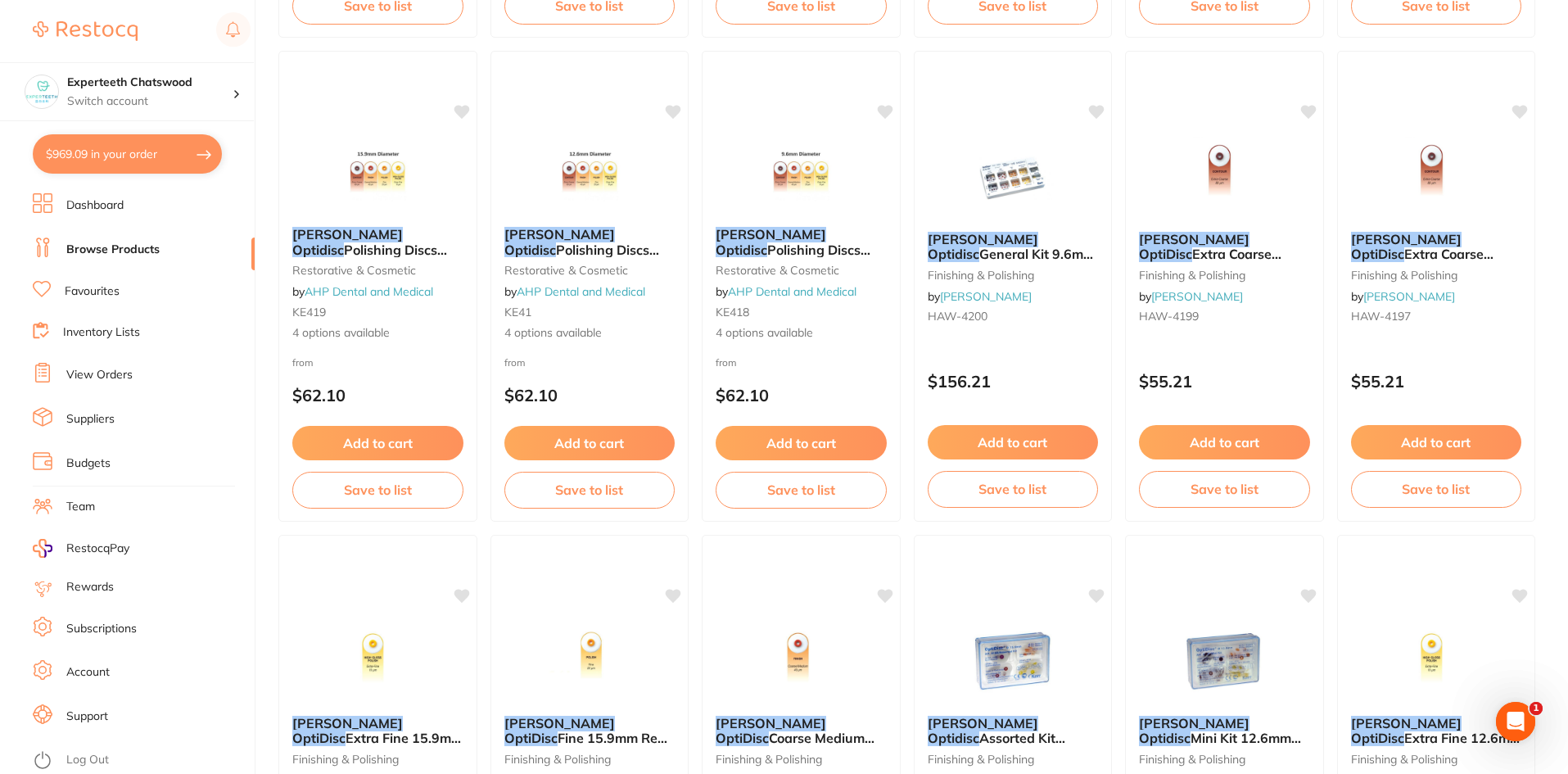
click at [560, 244] on span "Polishing Discs 12.6mm" at bounding box center [582, 257] width 155 height 31
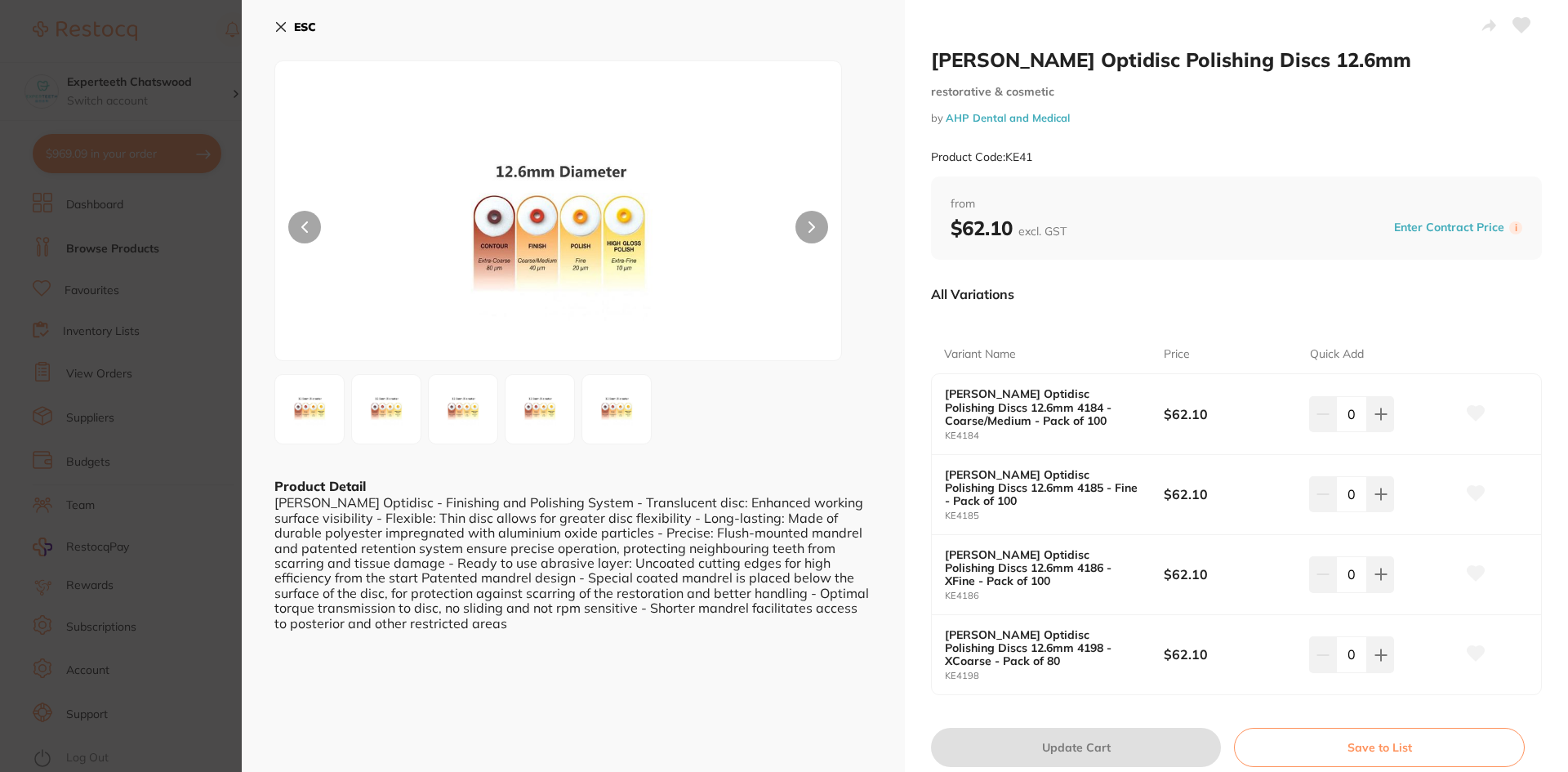
click at [276, 26] on icon at bounding box center [281, 27] width 13 height 13
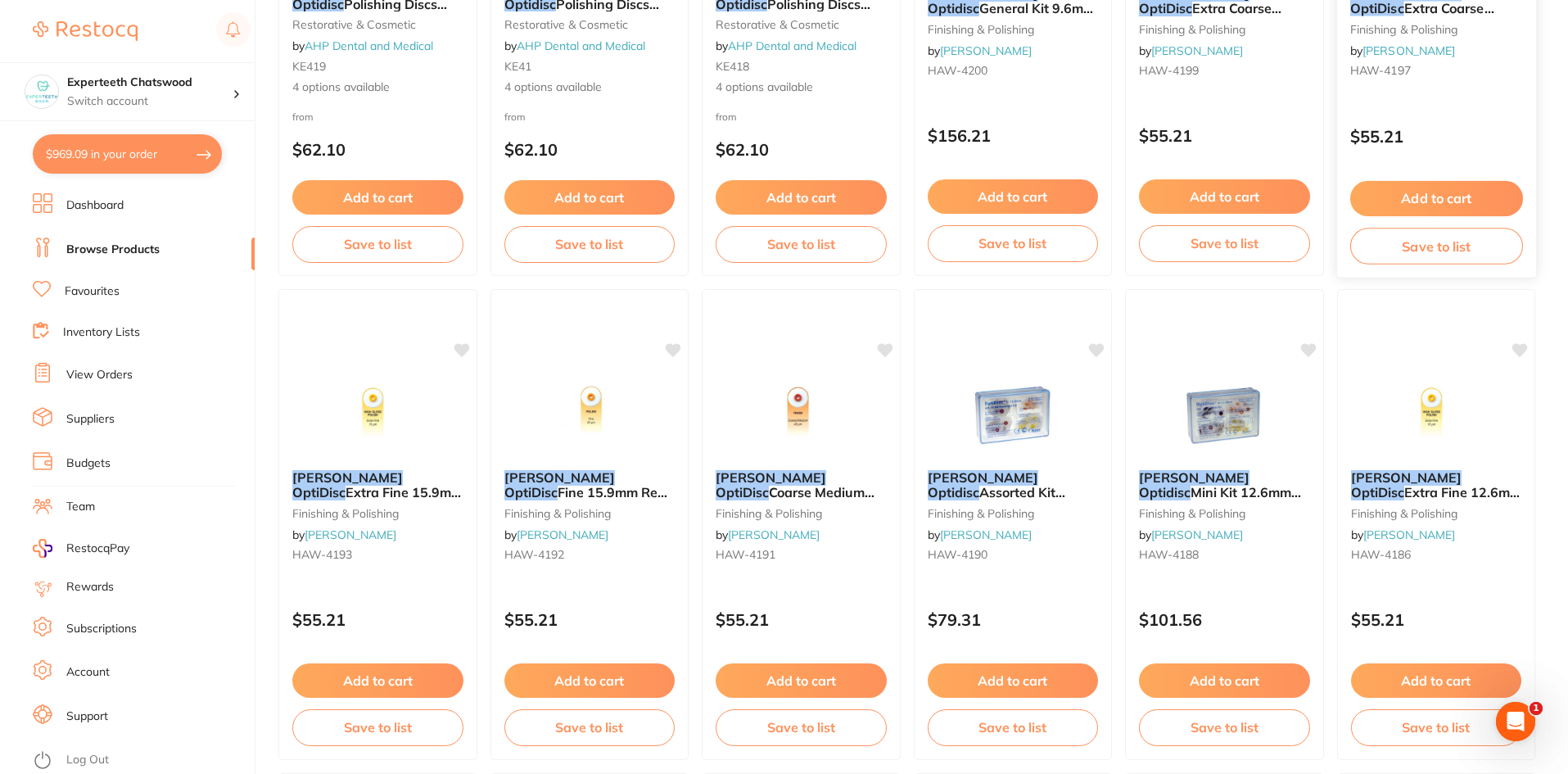
scroll to position [664, 0]
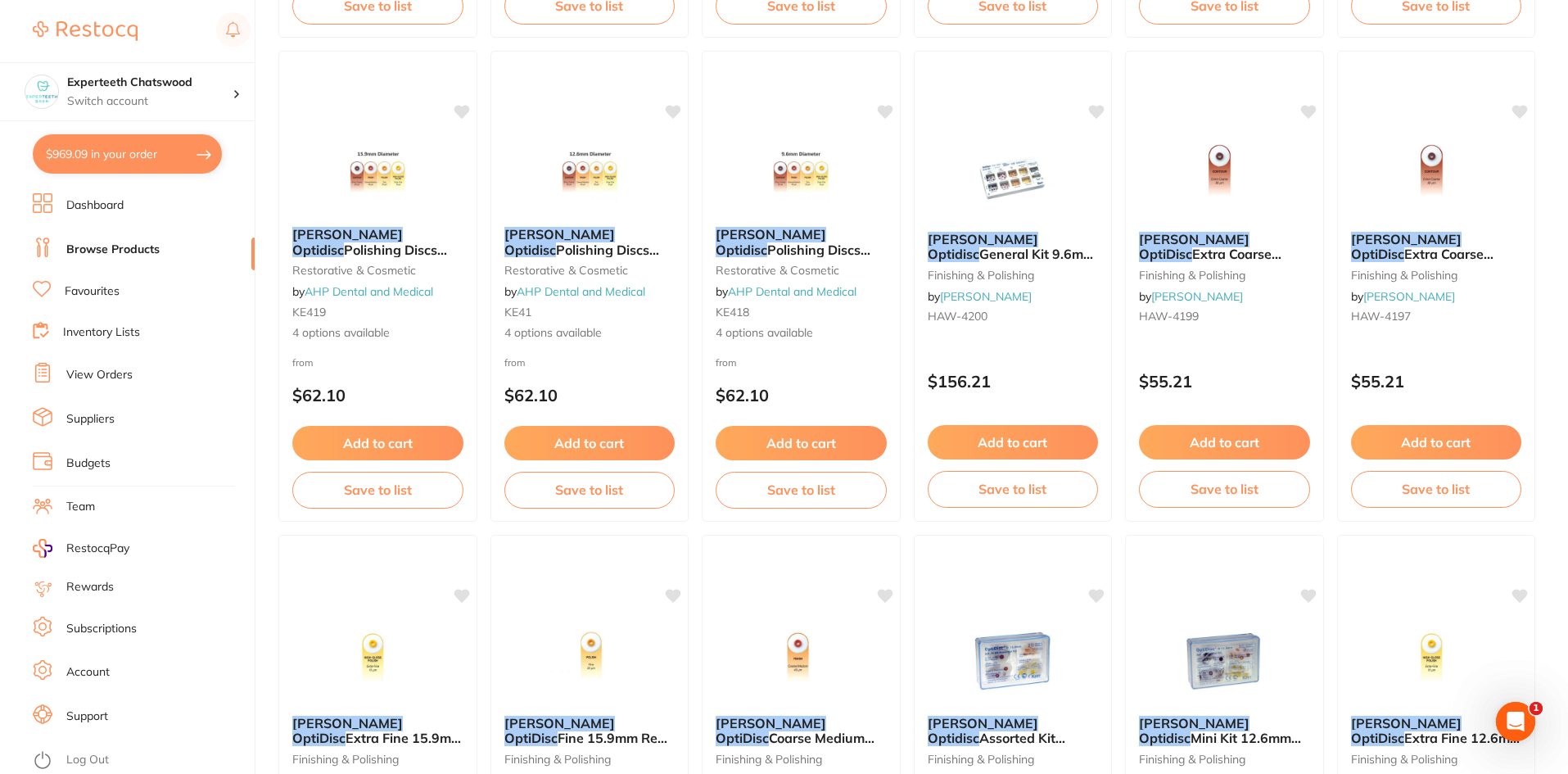
click at [1422, 452] on button "Add to cart" at bounding box center [1437, 441] width 171 height 34
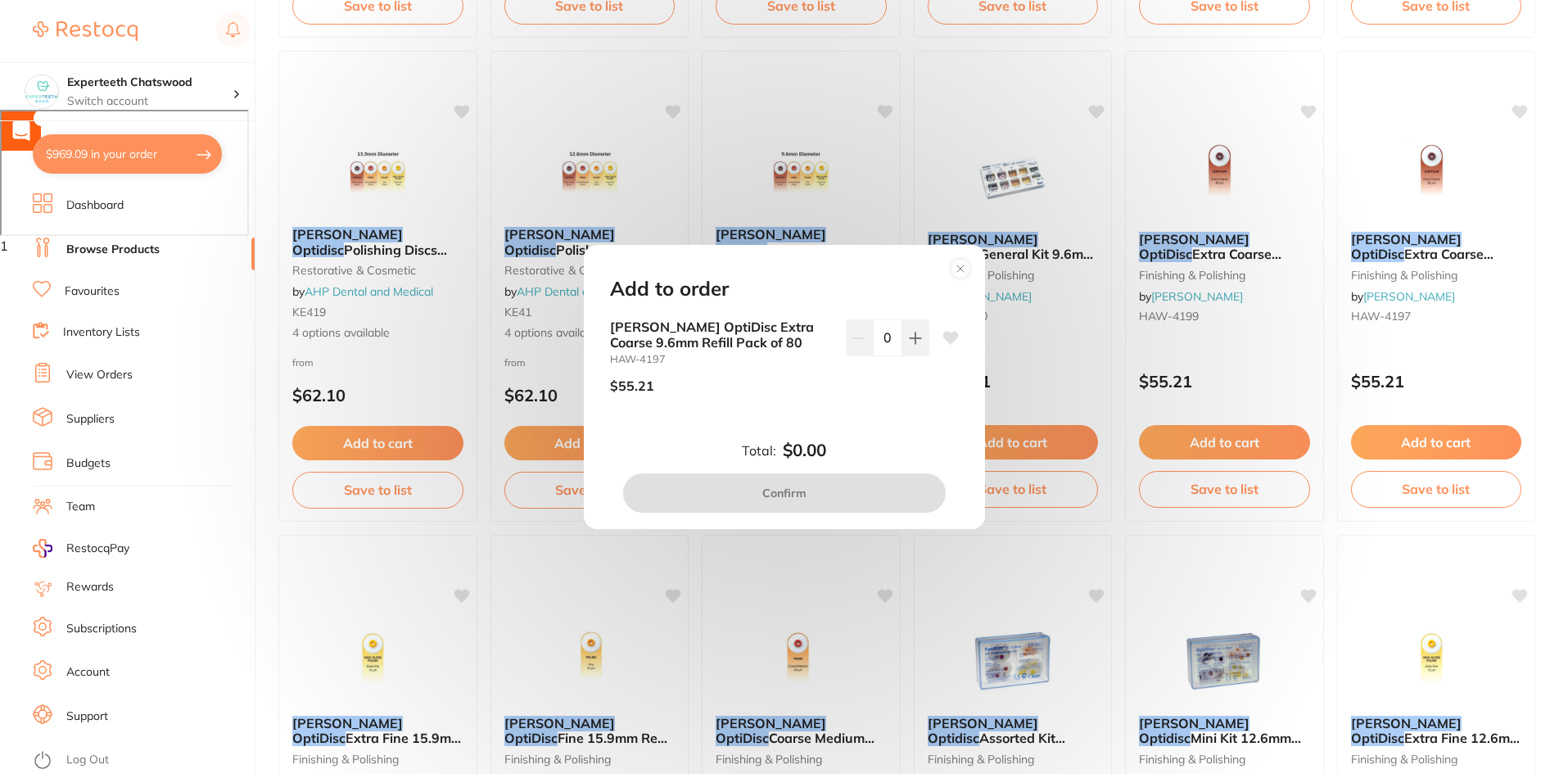
click at [895, 340] on input "0" at bounding box center [887, 337] width 29 height 36
click at [909, 340] on icon at bounding box center [915, 338] width 13 height 13
type input "1"
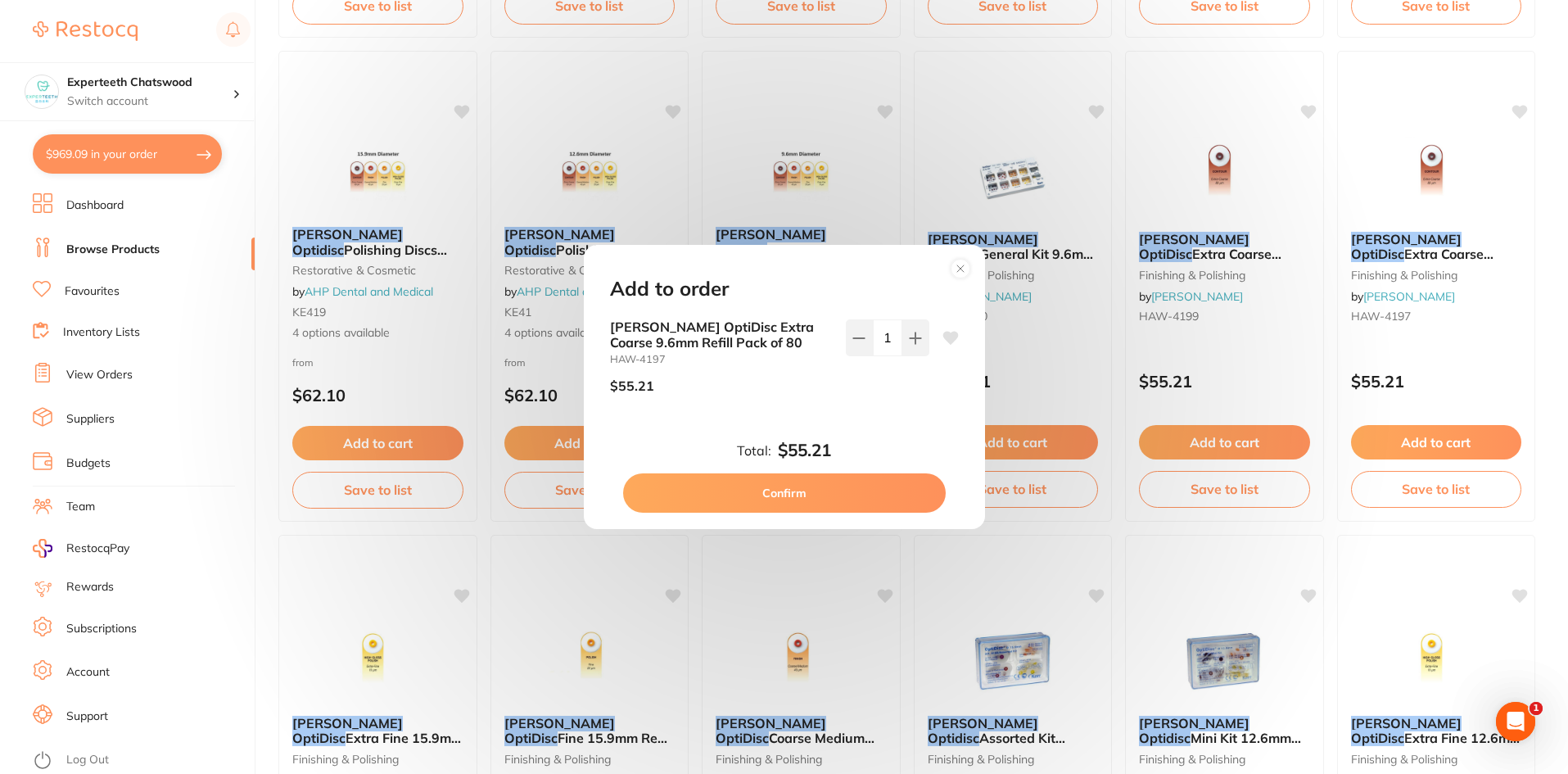
scroll to position [0, 0]
drag, startPoint x: 837, startPoint y: 504, endPoint x: 839, endPoint y: 493, distance: 11.2
click at [837, 503] on button "Confirm" at bounding box center [785, 492] width 323 height 39
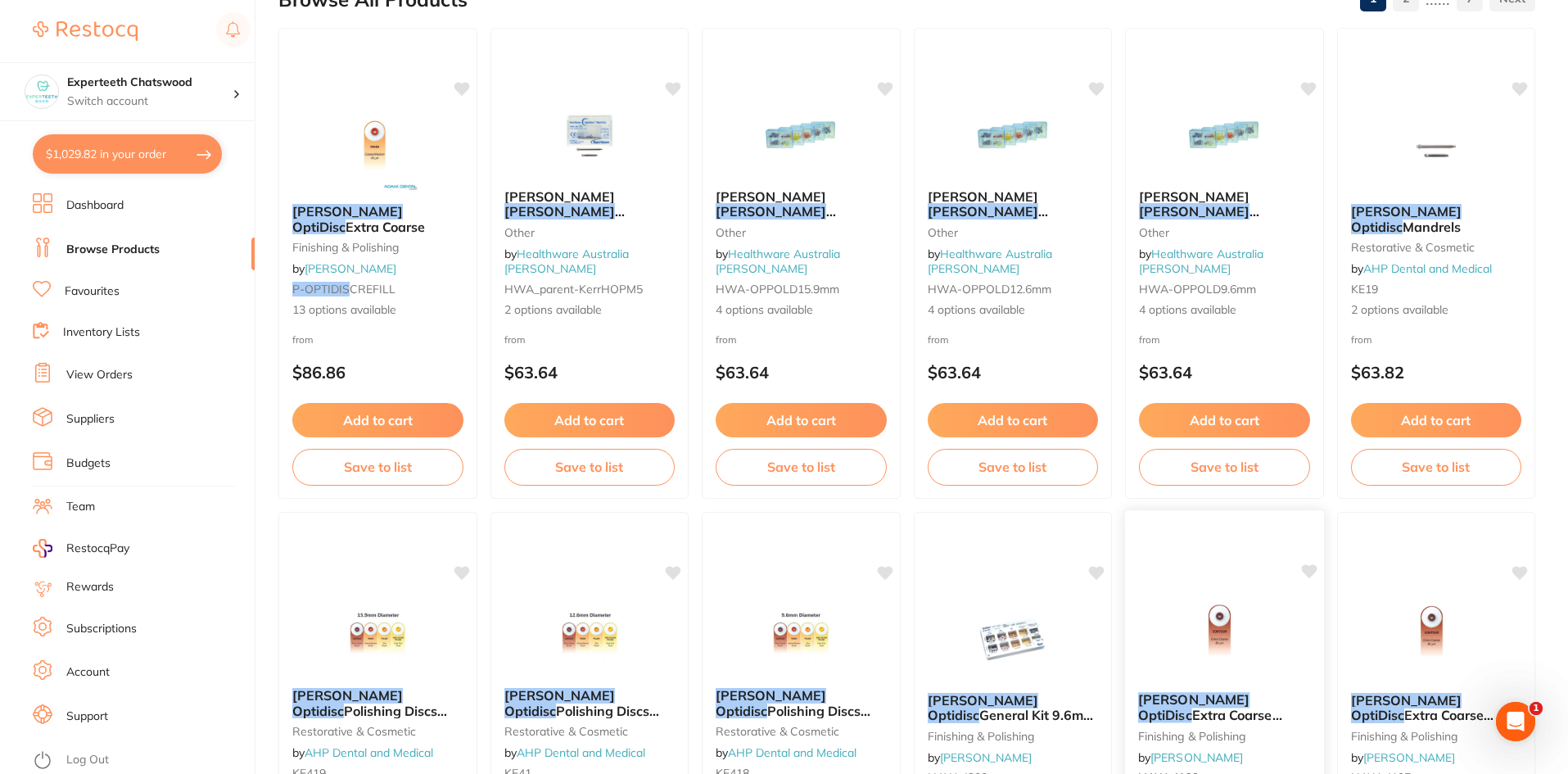
scroll to position [254, 0]
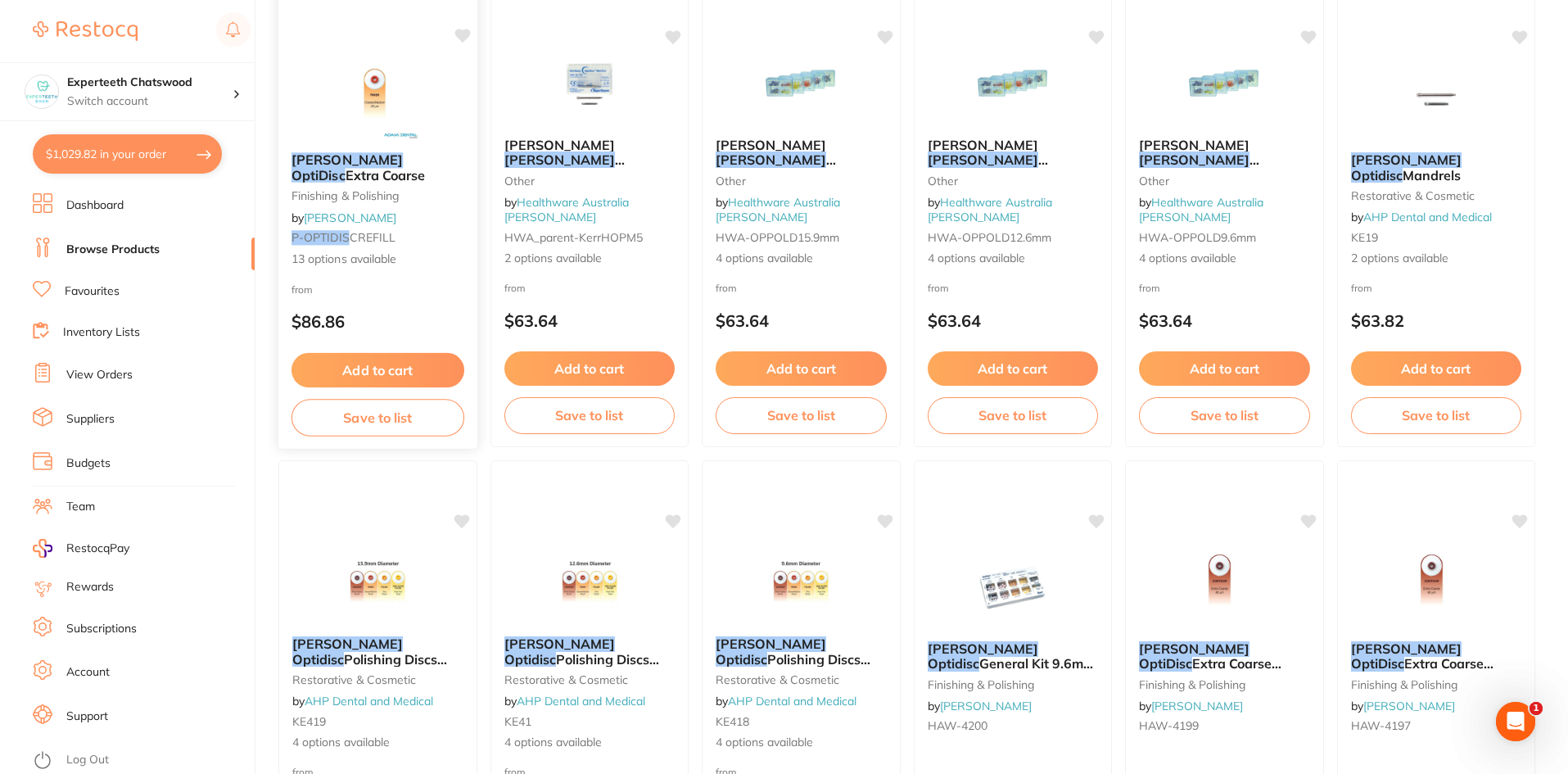
click at [346, 168] on em "OptiDisc" at bounding box center [318, 175] width 54 height 17
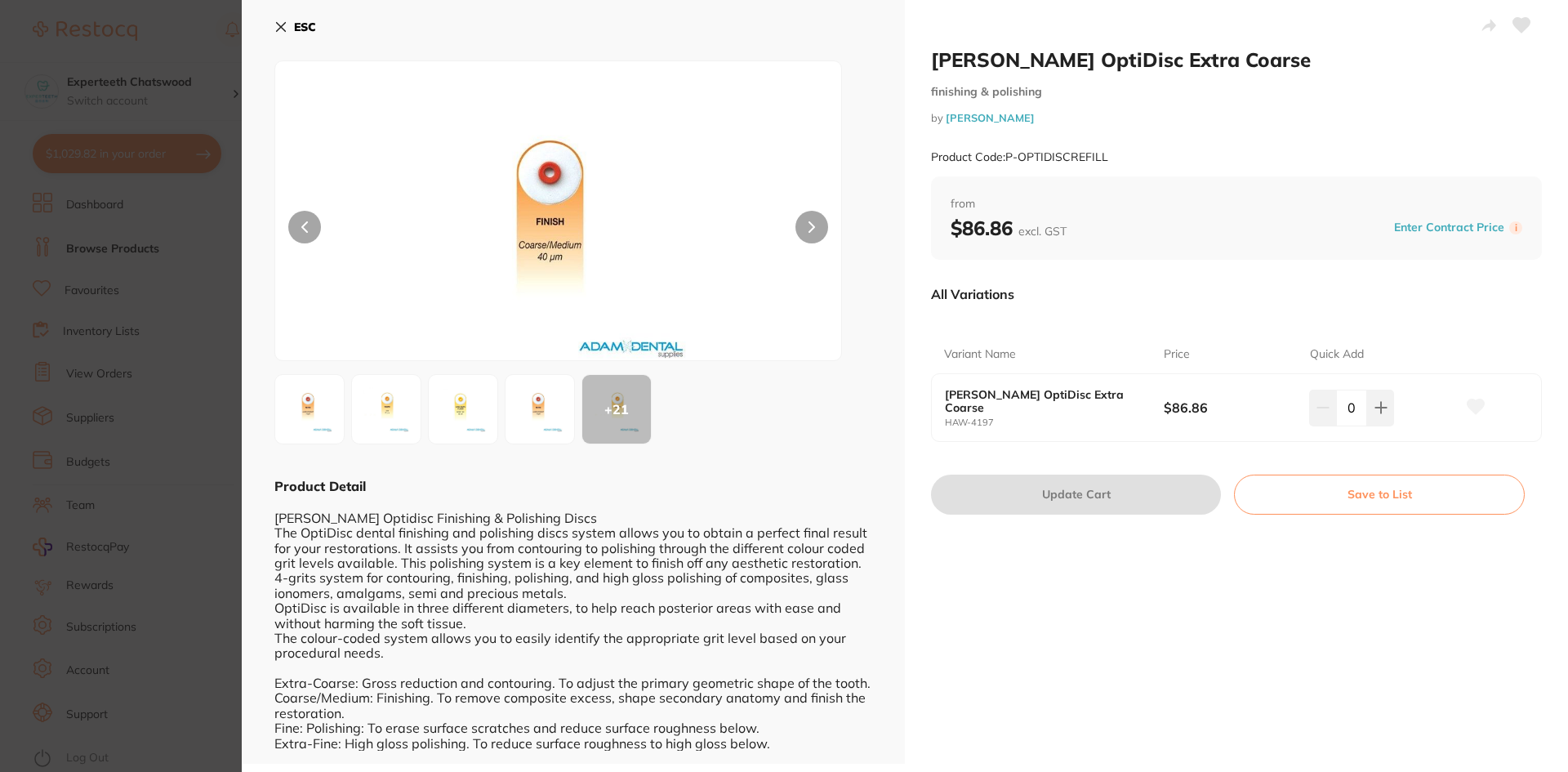
click at [286, 27] on icon at bounding box center [281, 27] width 13 height 13
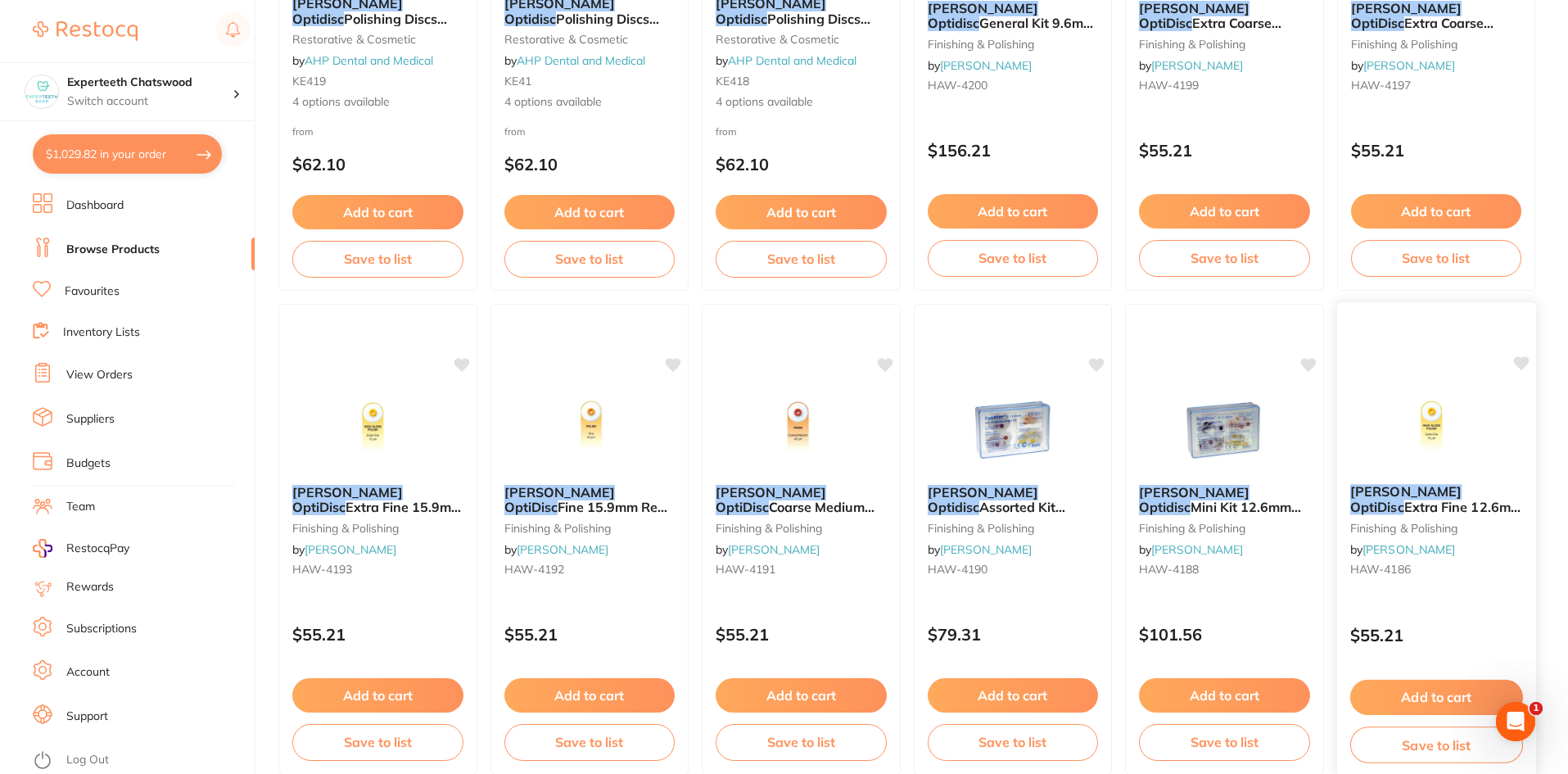
scroll to position [582, 0]
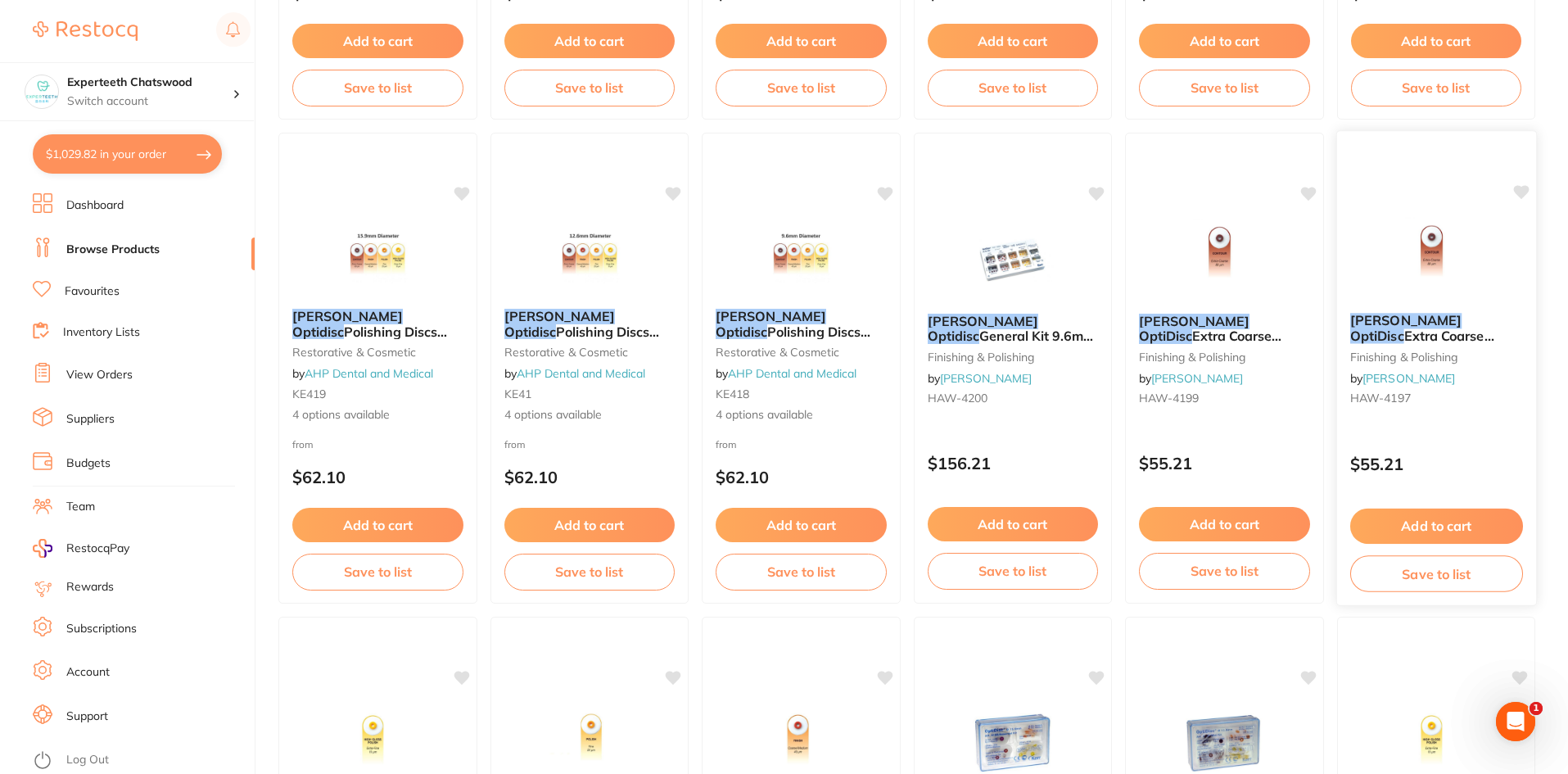
click at [1516, 191] on icon at bounding box center [1521, 192] width 16 height 14
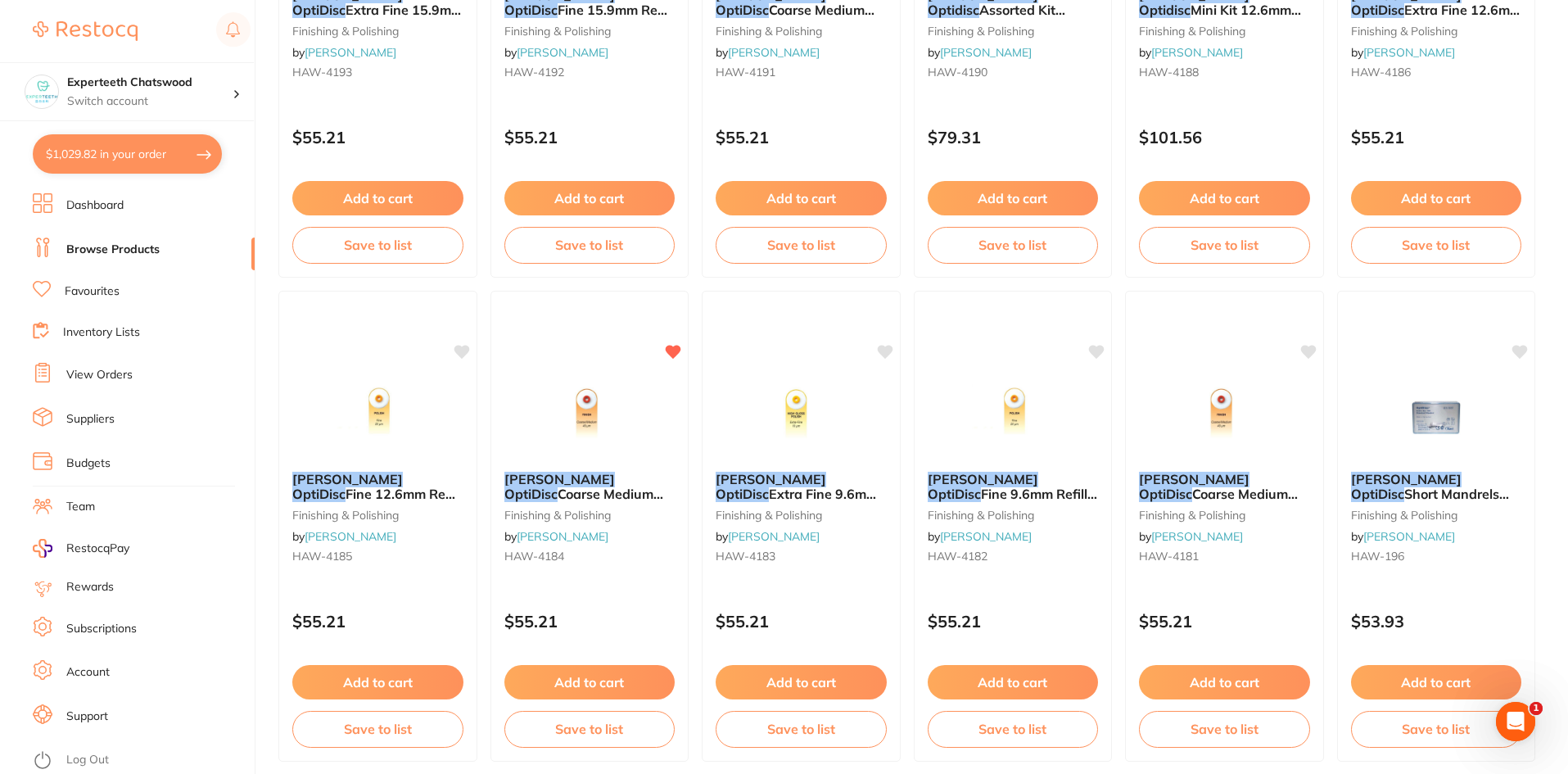
scroll to position [1401, 0]
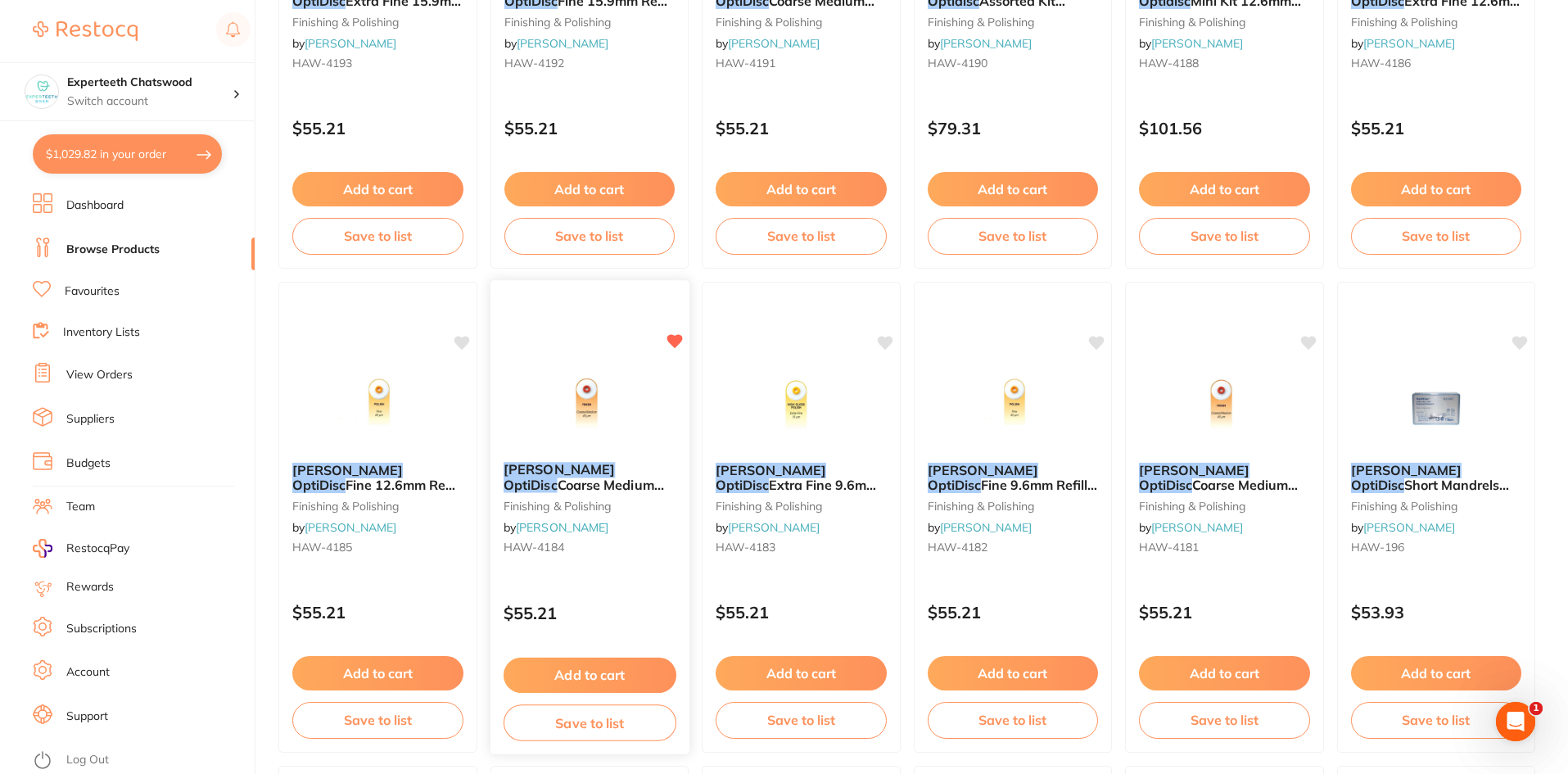
click at [574, 678] on button "Add to cart" at bounding box center [589, 675] width 173 height 35
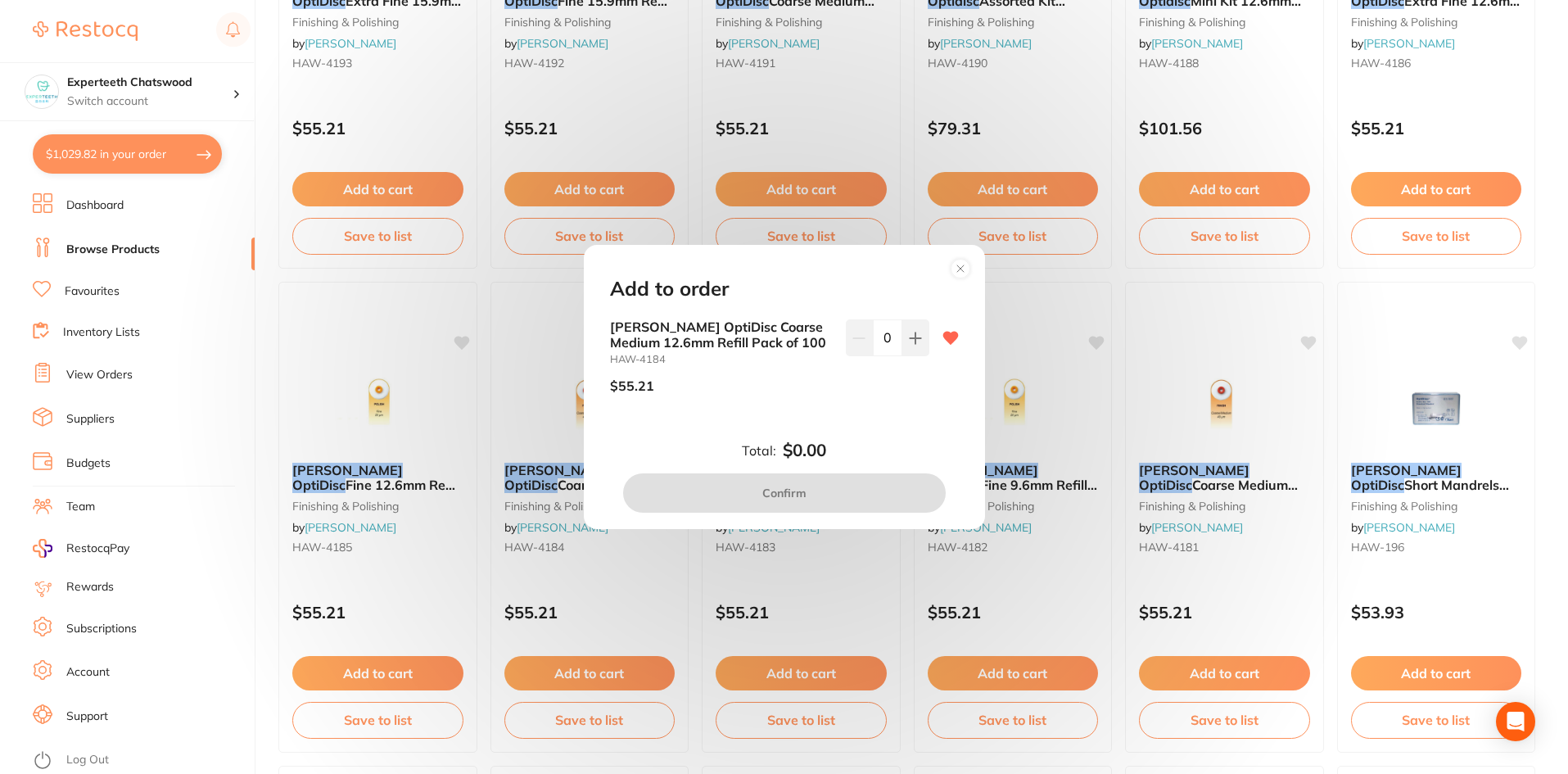
click at [909, 336] on icon at bounding box center [915, 338] width 13 height 13
type input "1"
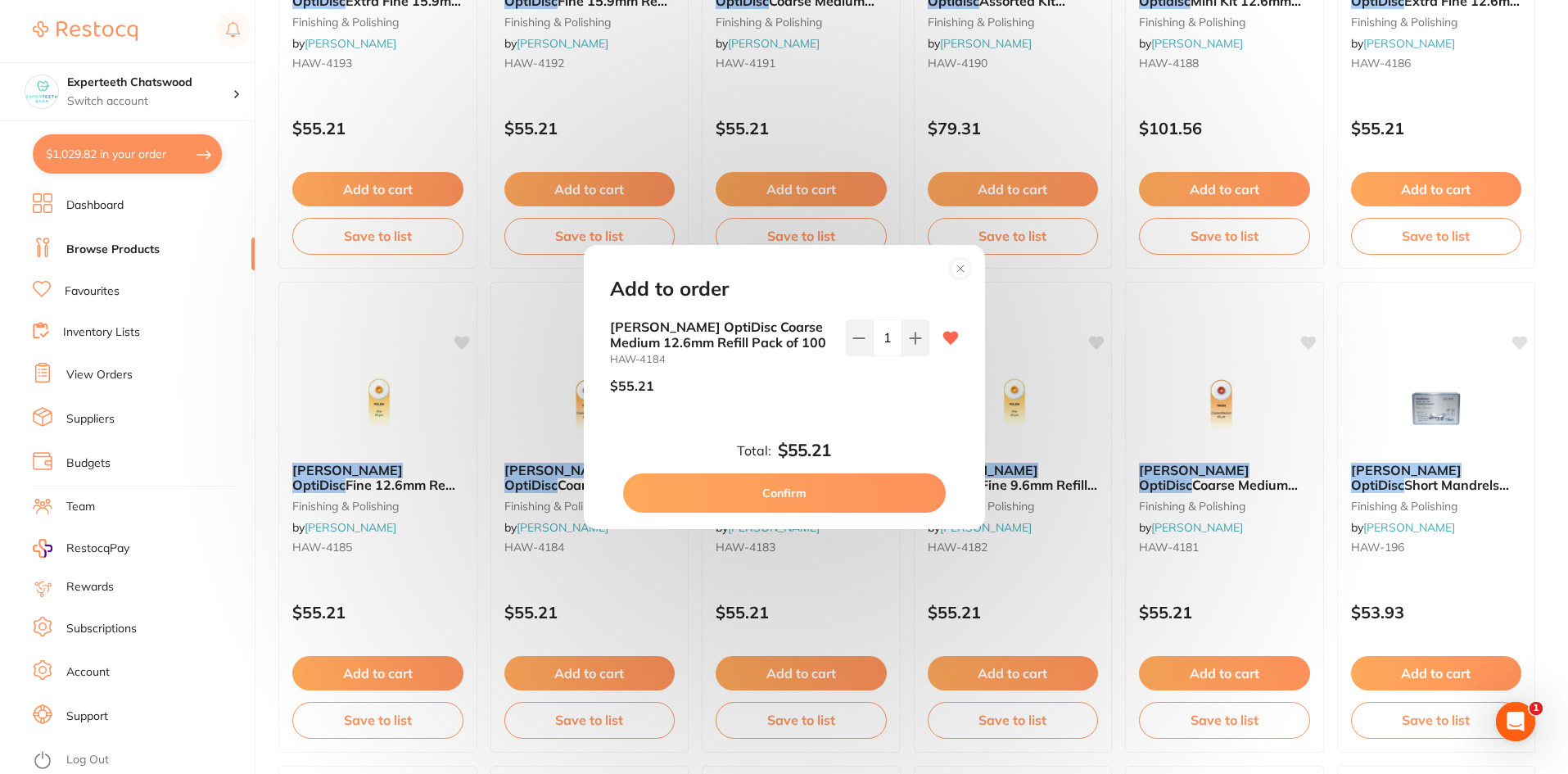
scroll to position [0, 0]
click at [806, 494] on button "Confirm" at bounding box center [785, 492] width 323 height 39
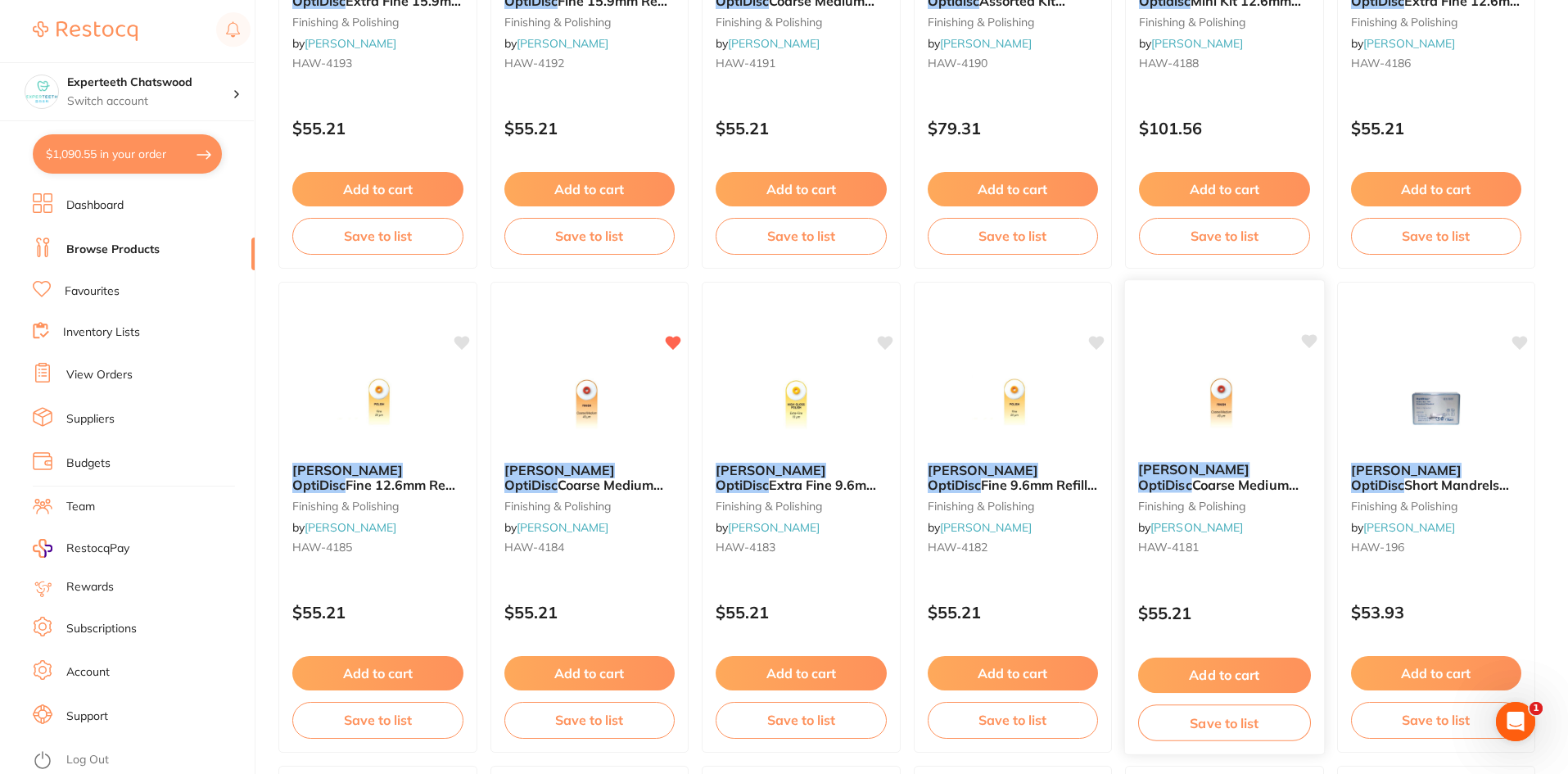
click at [1309, 339] on icon at bounding box center [1309, 341] width 16 height 14
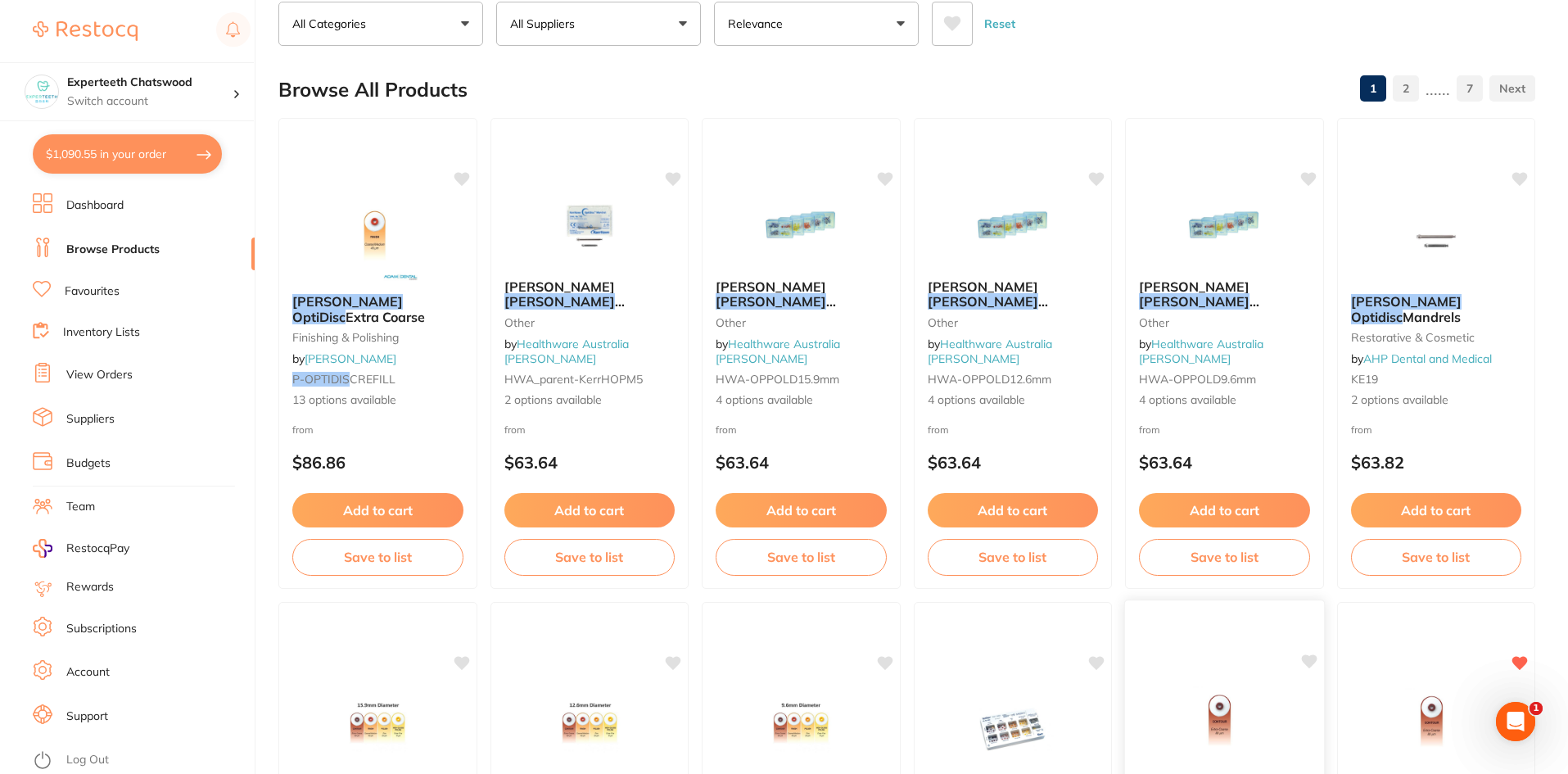
scroll to position [200, 0]
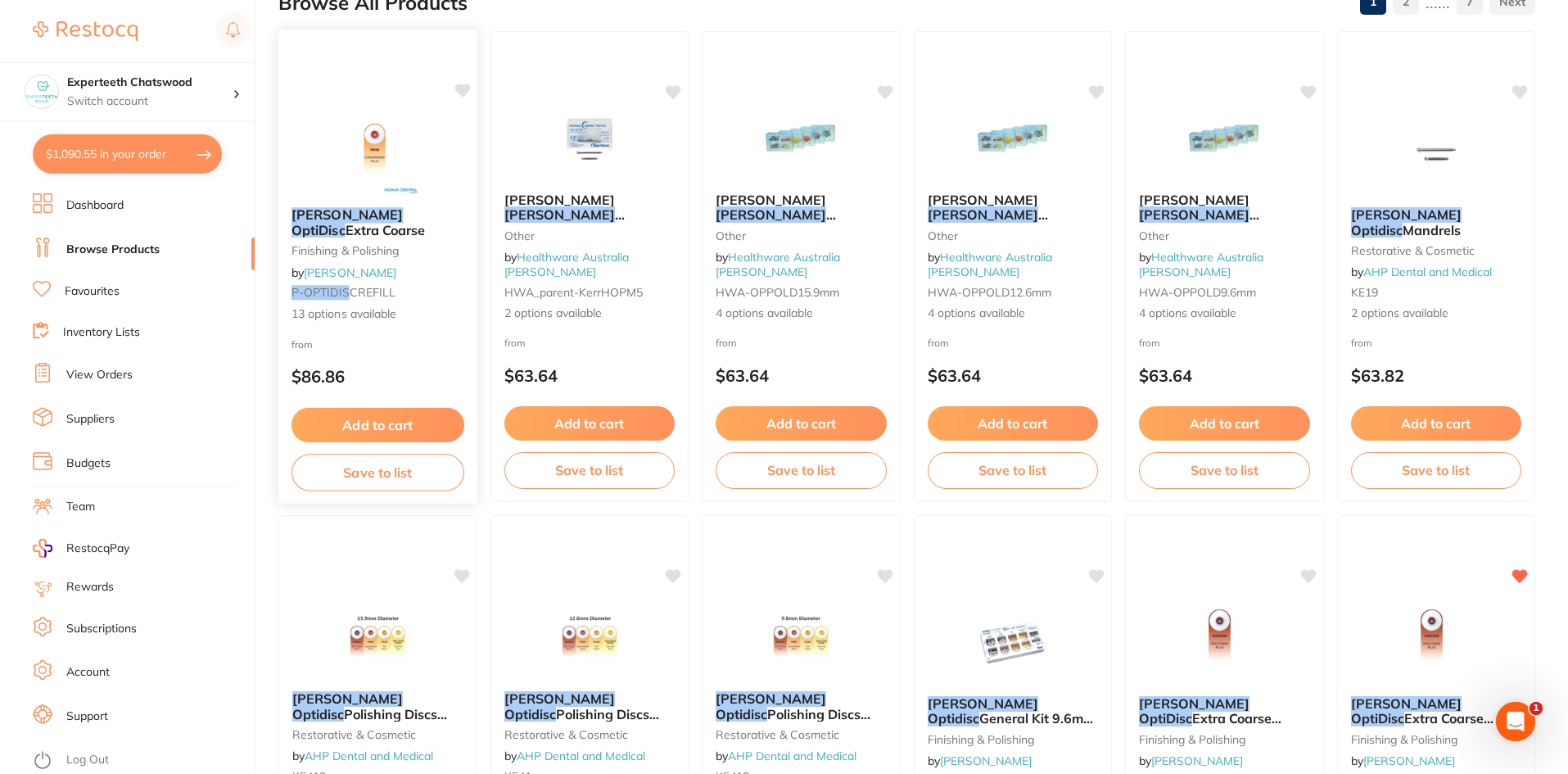
click at [380, 198] on div "HAWE OptiDisc Extra Coarse finishing & polishing by Adam Dental P-OPTIDIS CREFI…" at bounding box center [377, 264] width 199 height 141
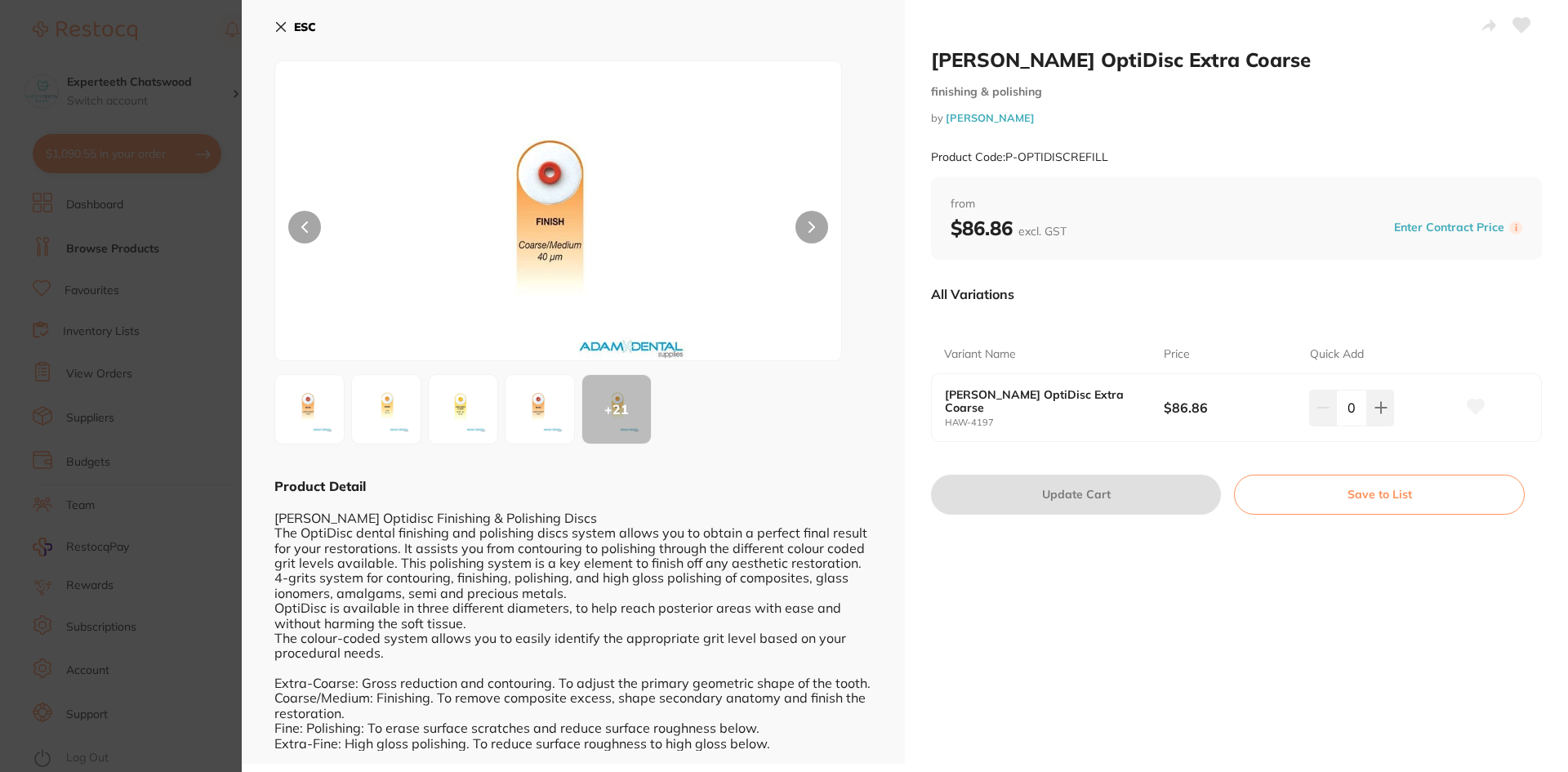
click at [280, 21] on icon at bounding box center [281, 27] width 13 height 13
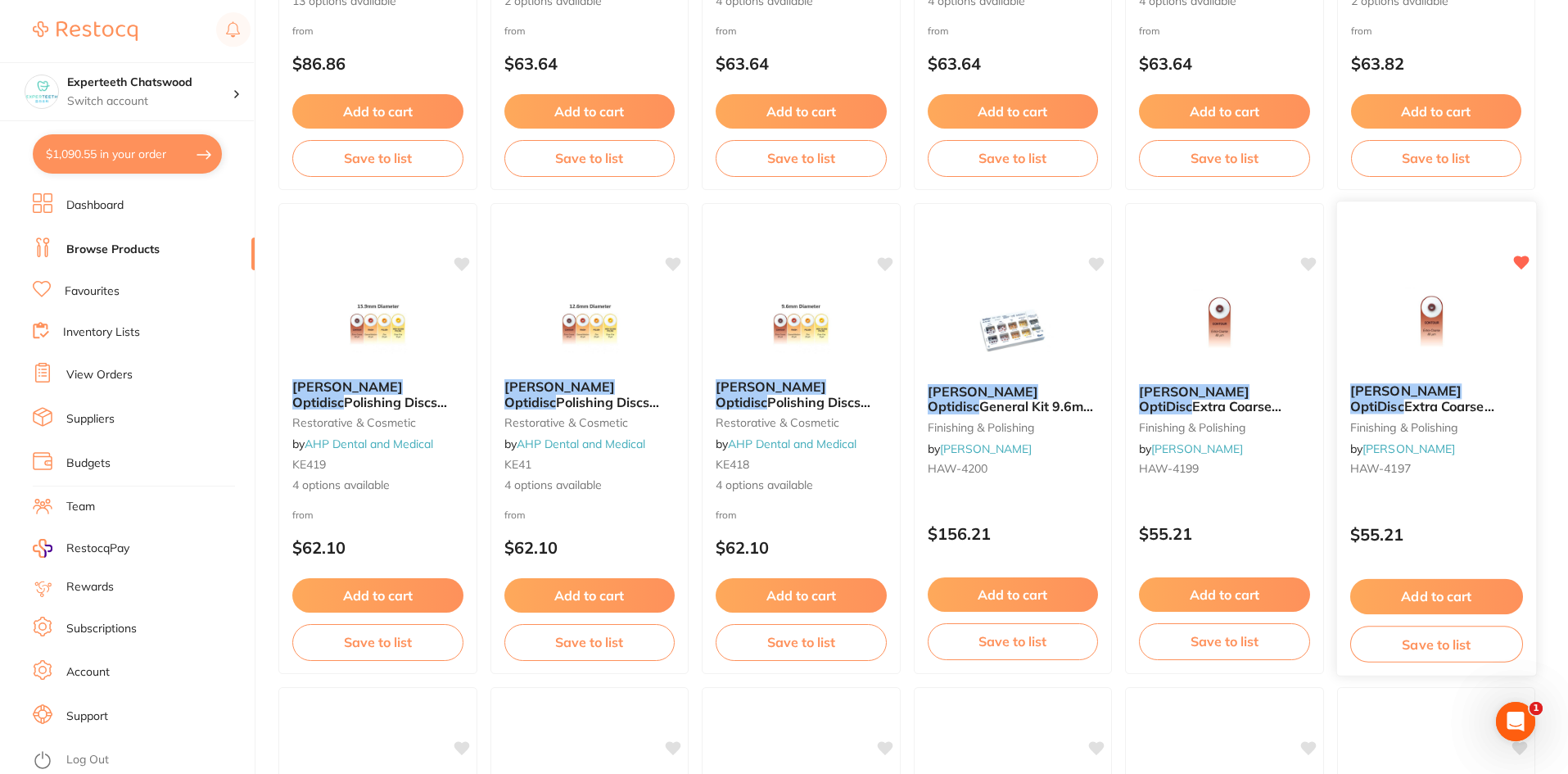
scroll to position [527, 0]
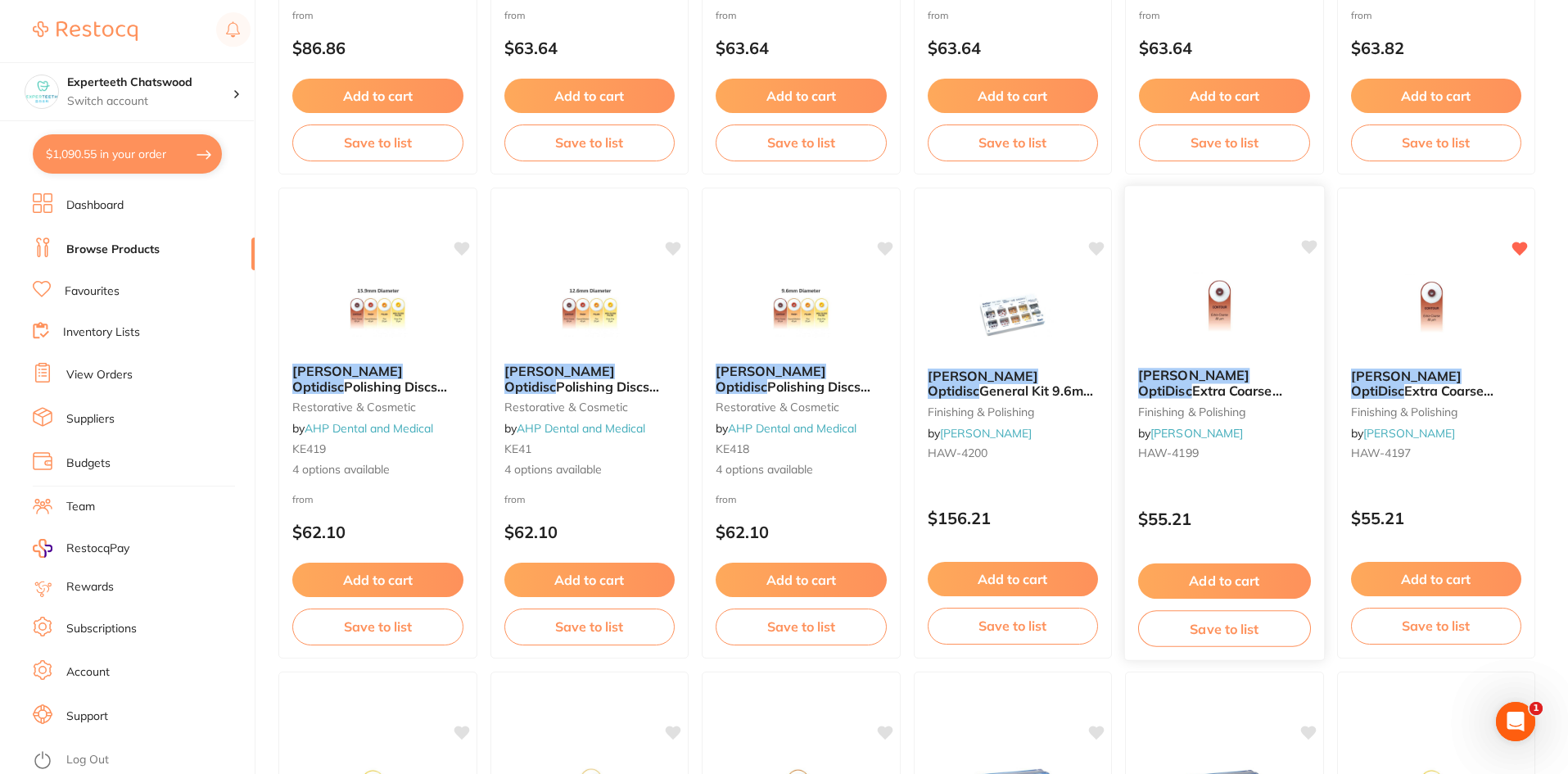
click at [1225, 352] on img at bounding box center [1225, 313] width 107 height 82
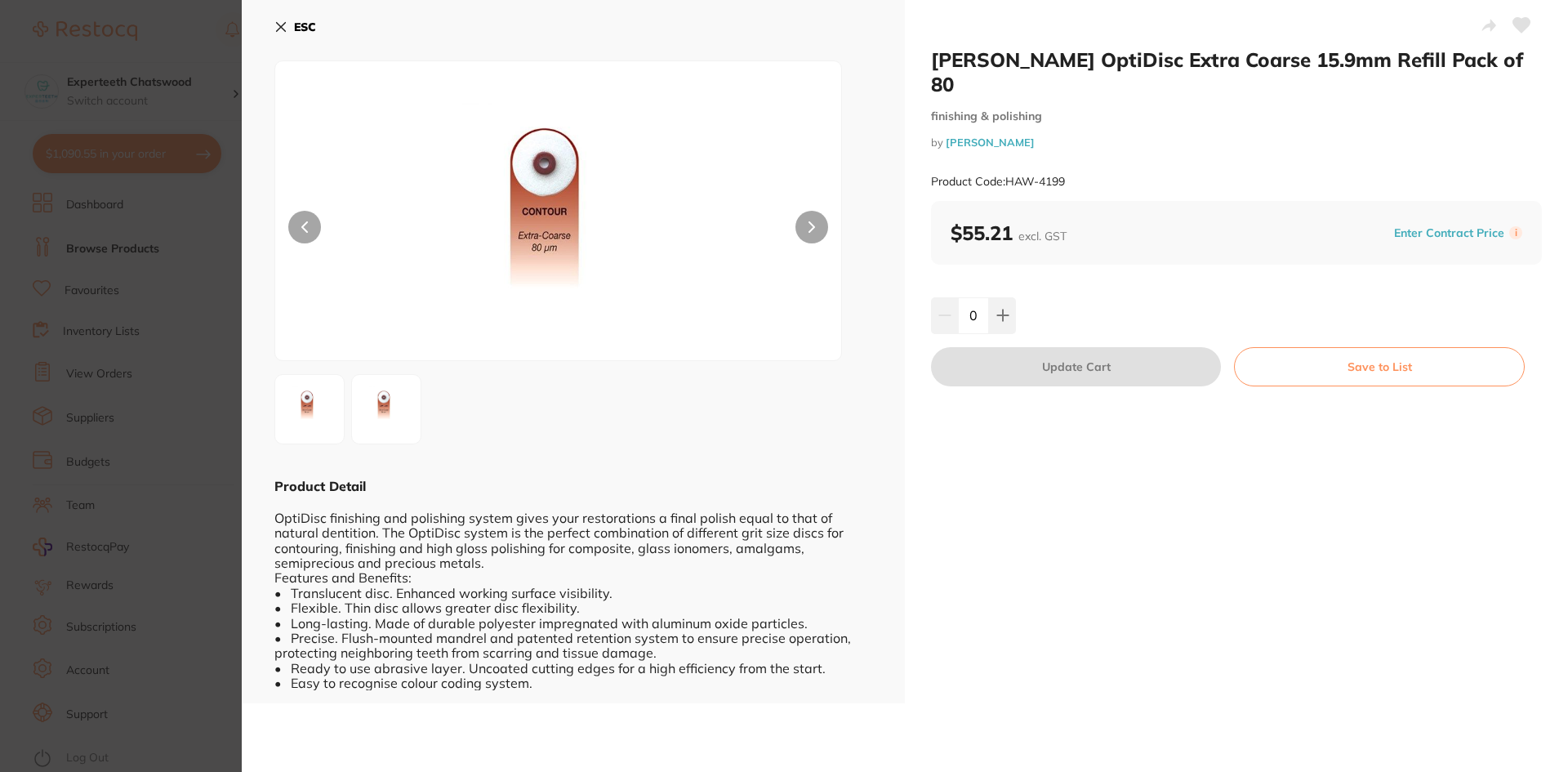
click at [284, 27] on icon at bounding box center [281, 27] width 13 height 13
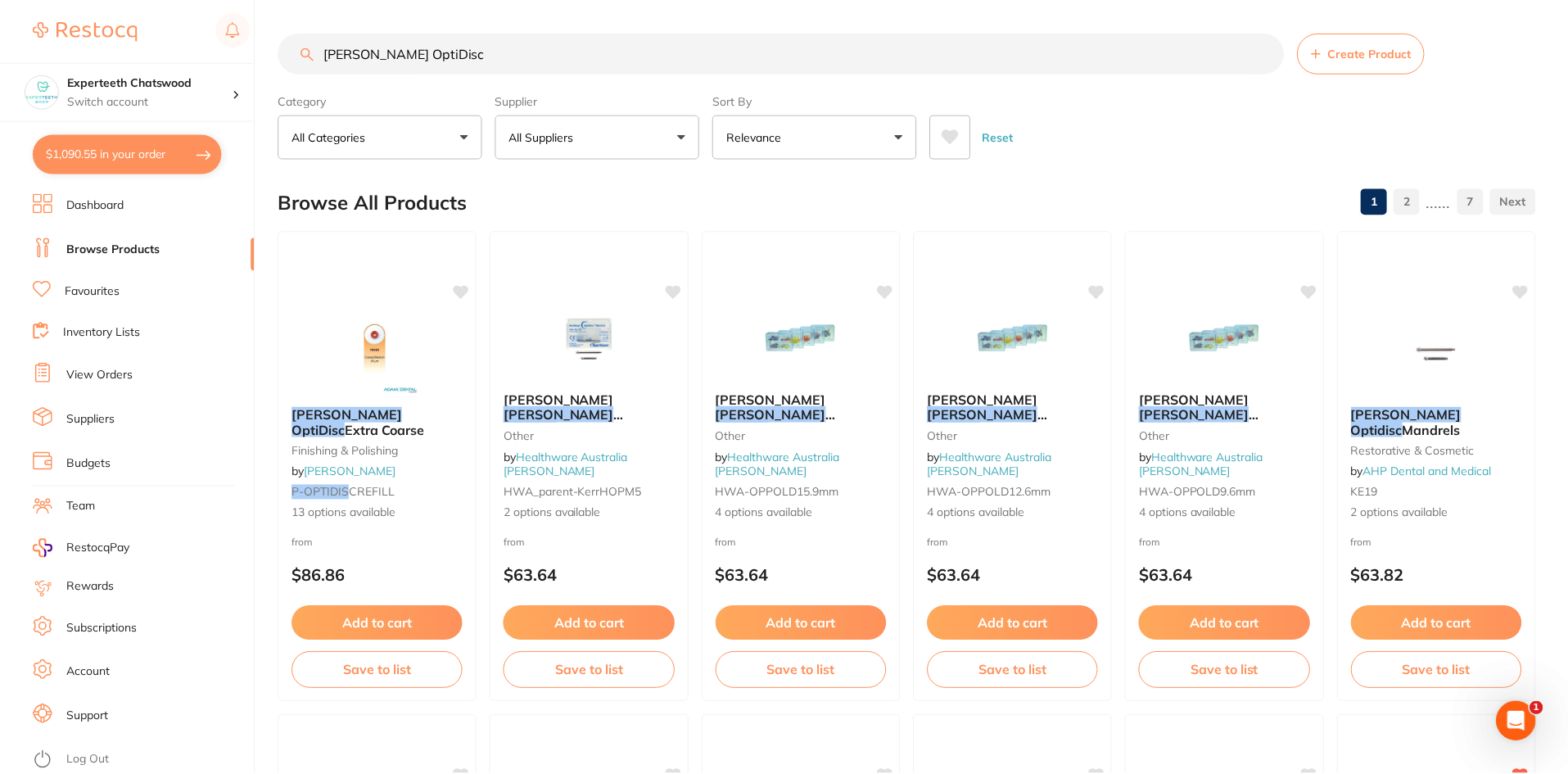
scroll to position [527, 0]
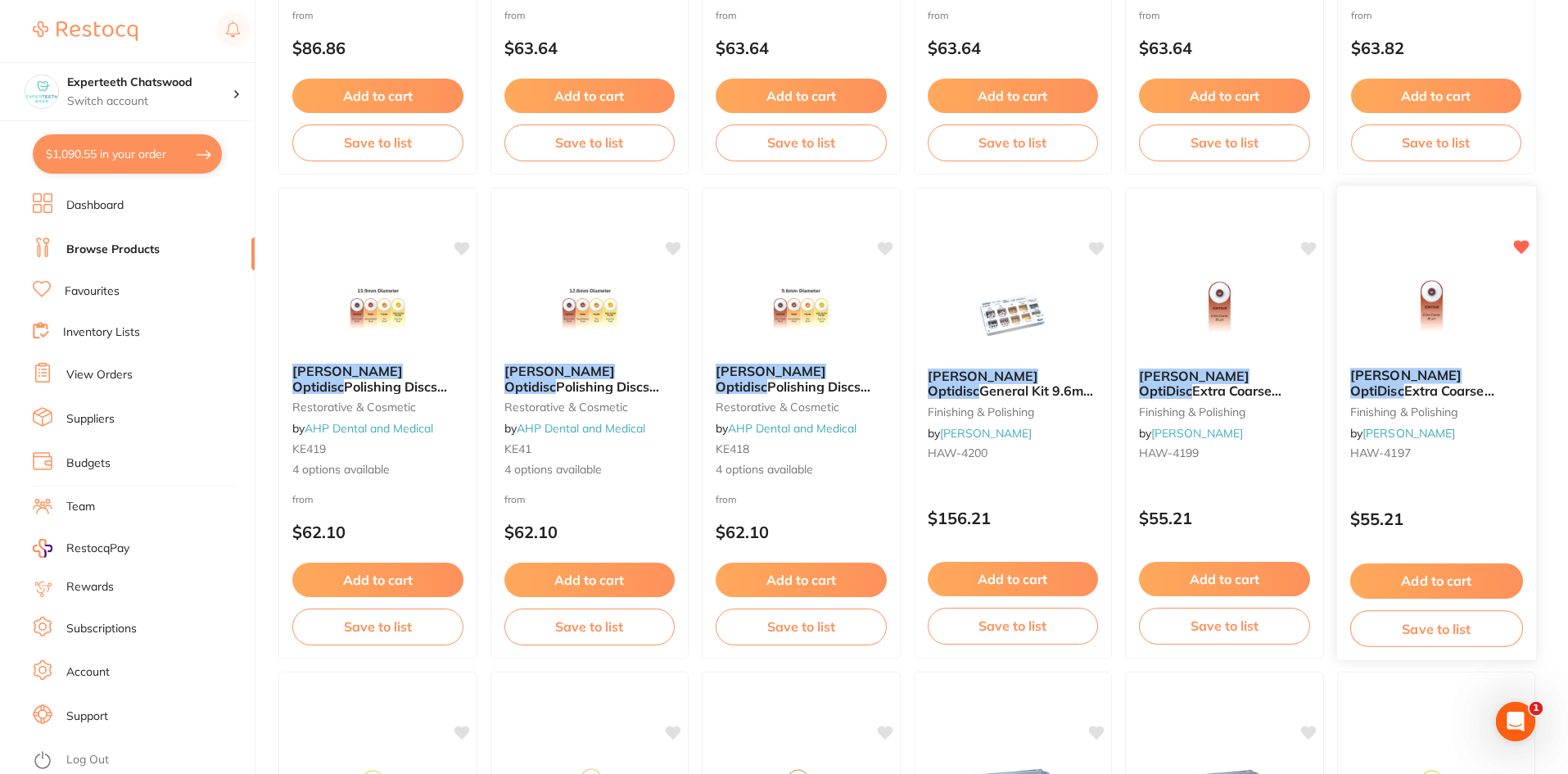
click at [1420, 387] on span "Extra Coarse 9.6mm Refill Pack of 80" at bounding box center [1423, 398] width 148 height 32
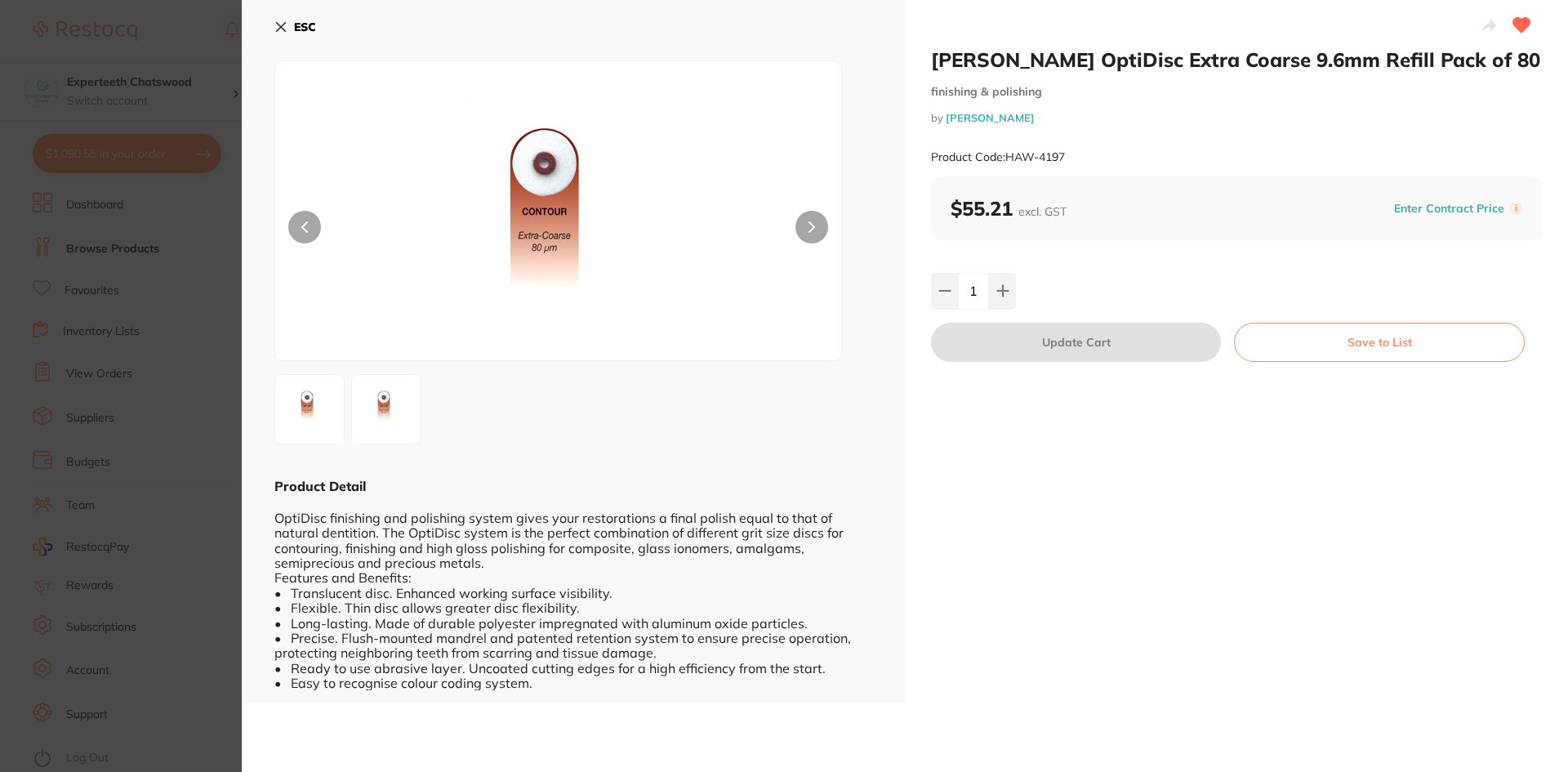
click at [282, 27] on icon at bounding box center [281, 27] width 9 height 9
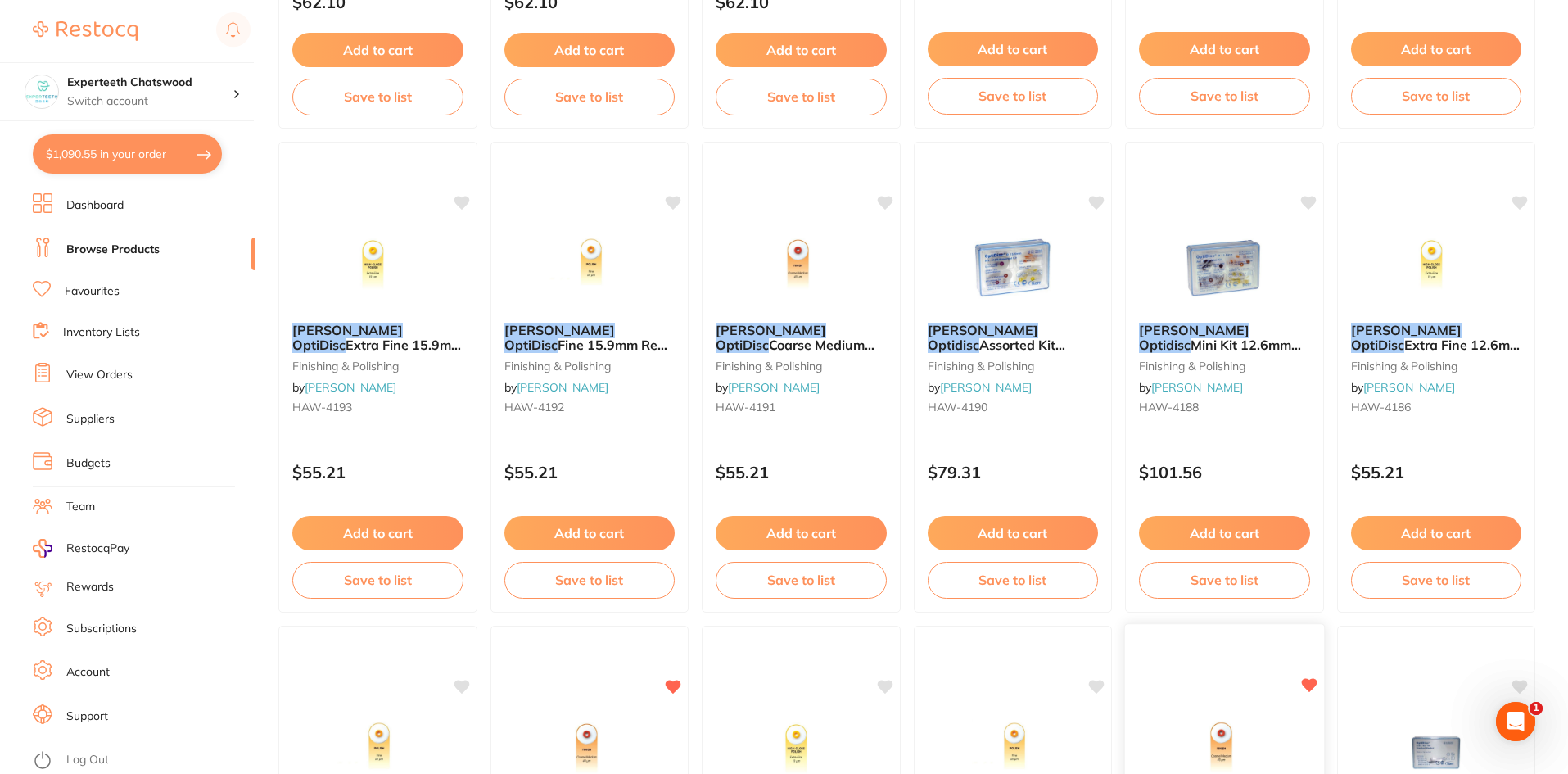
scroll to position [1265, 0]
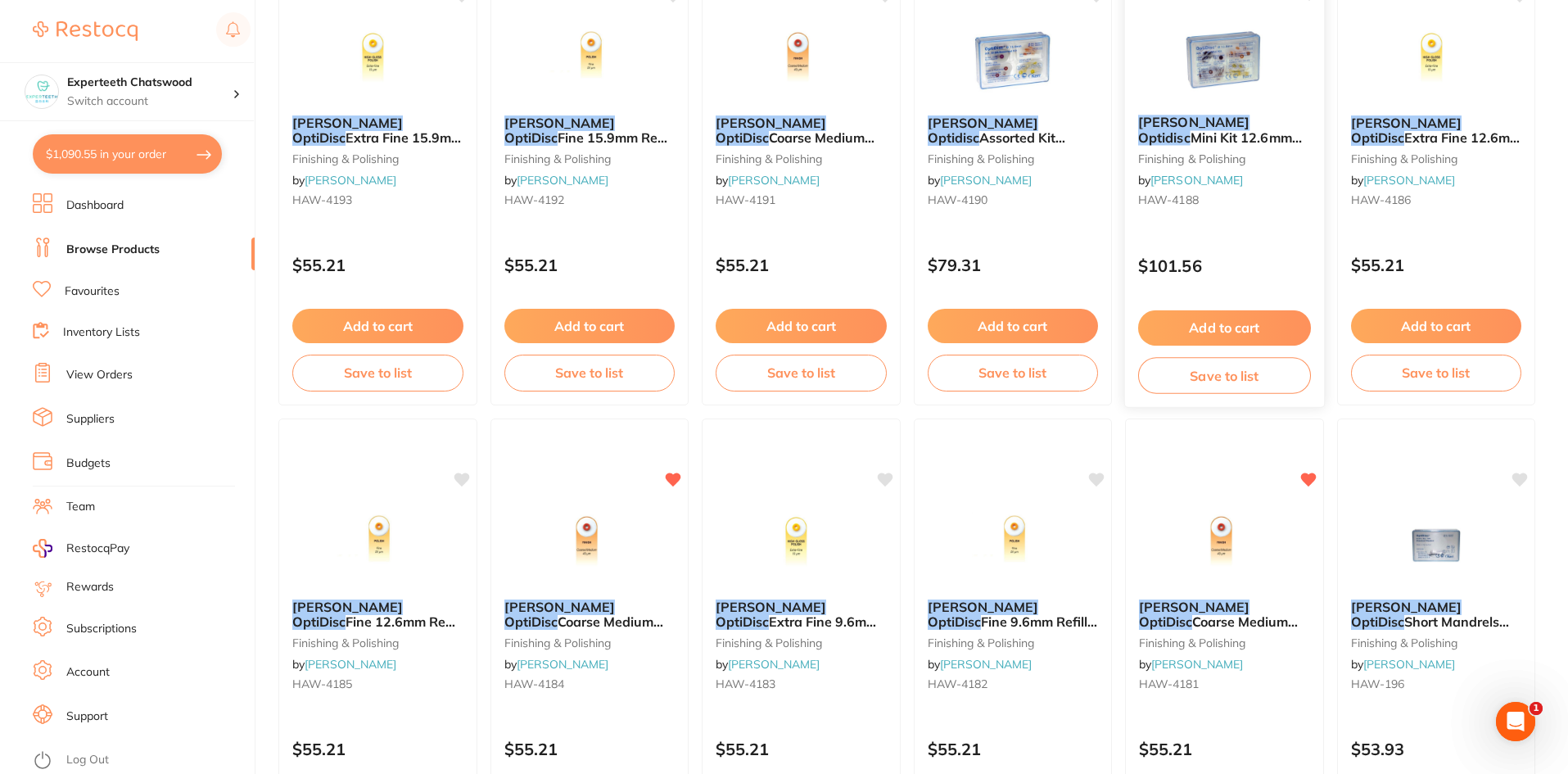
click at [1191, 130] on em "Optidisc" at bounding box center [1164, 138] width 52 height 17
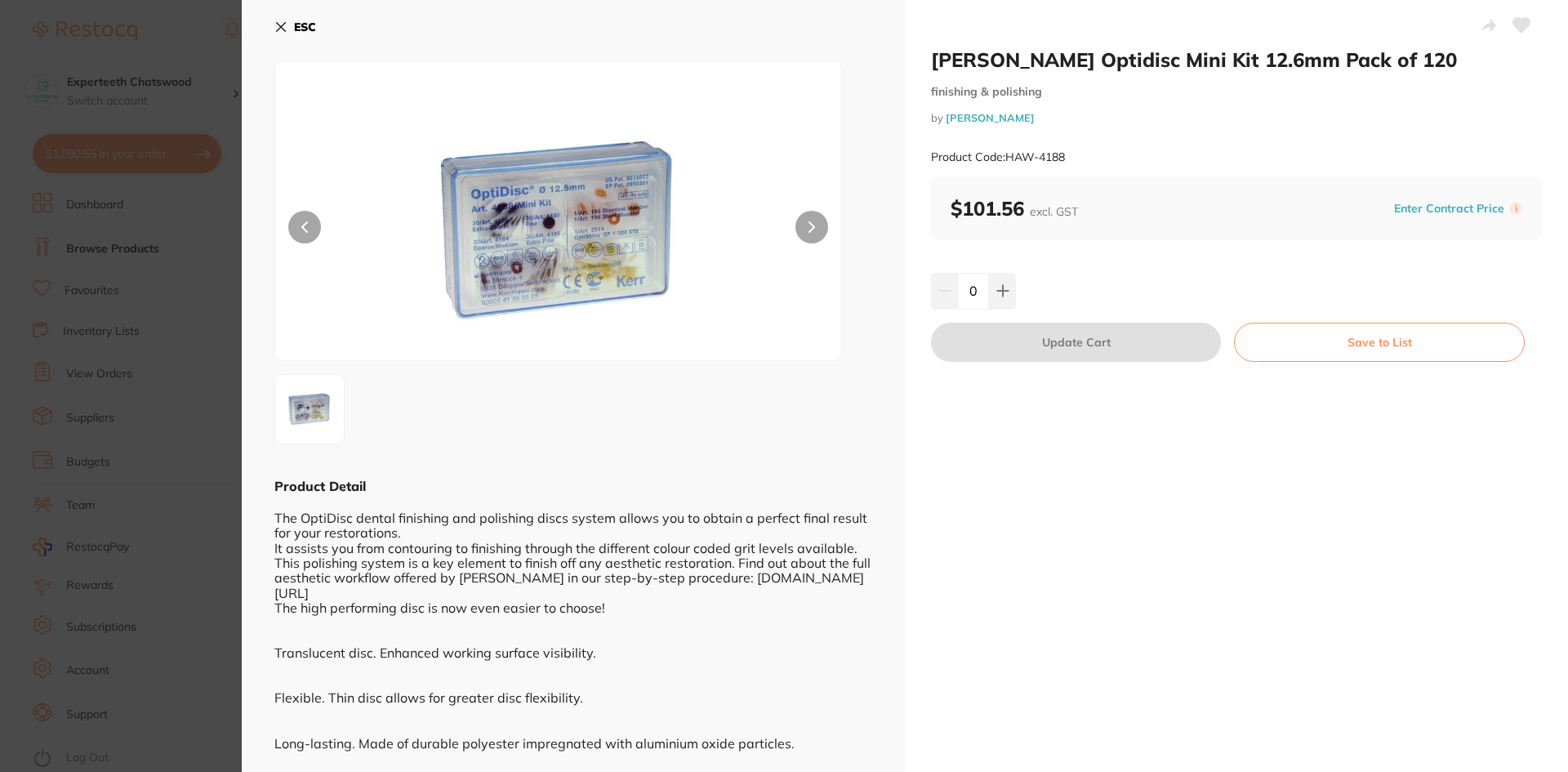
click at [279, 28] on icon at bounding box center [281, 27] width 9 height 9
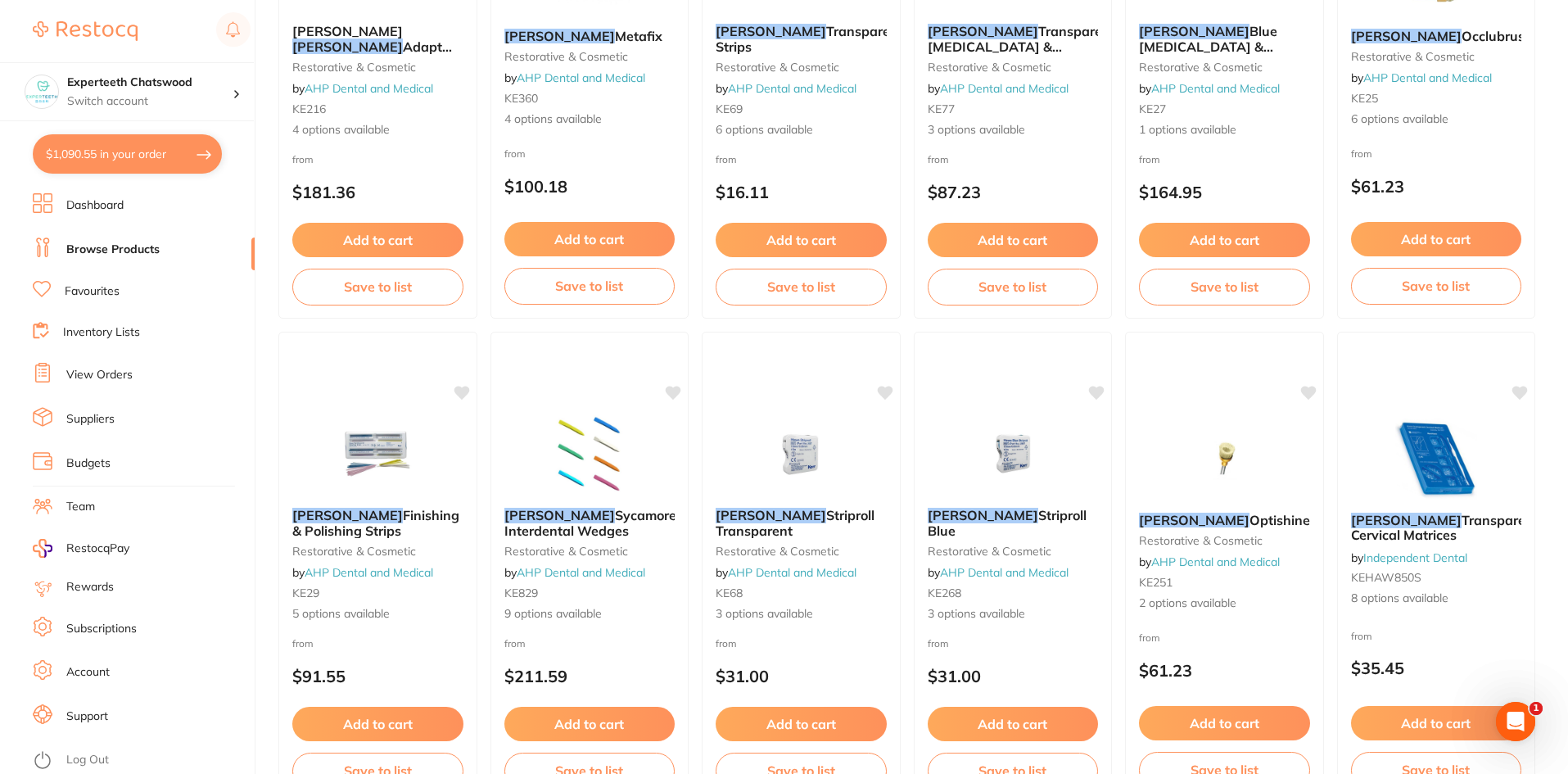
scroll to position [3885, 0]
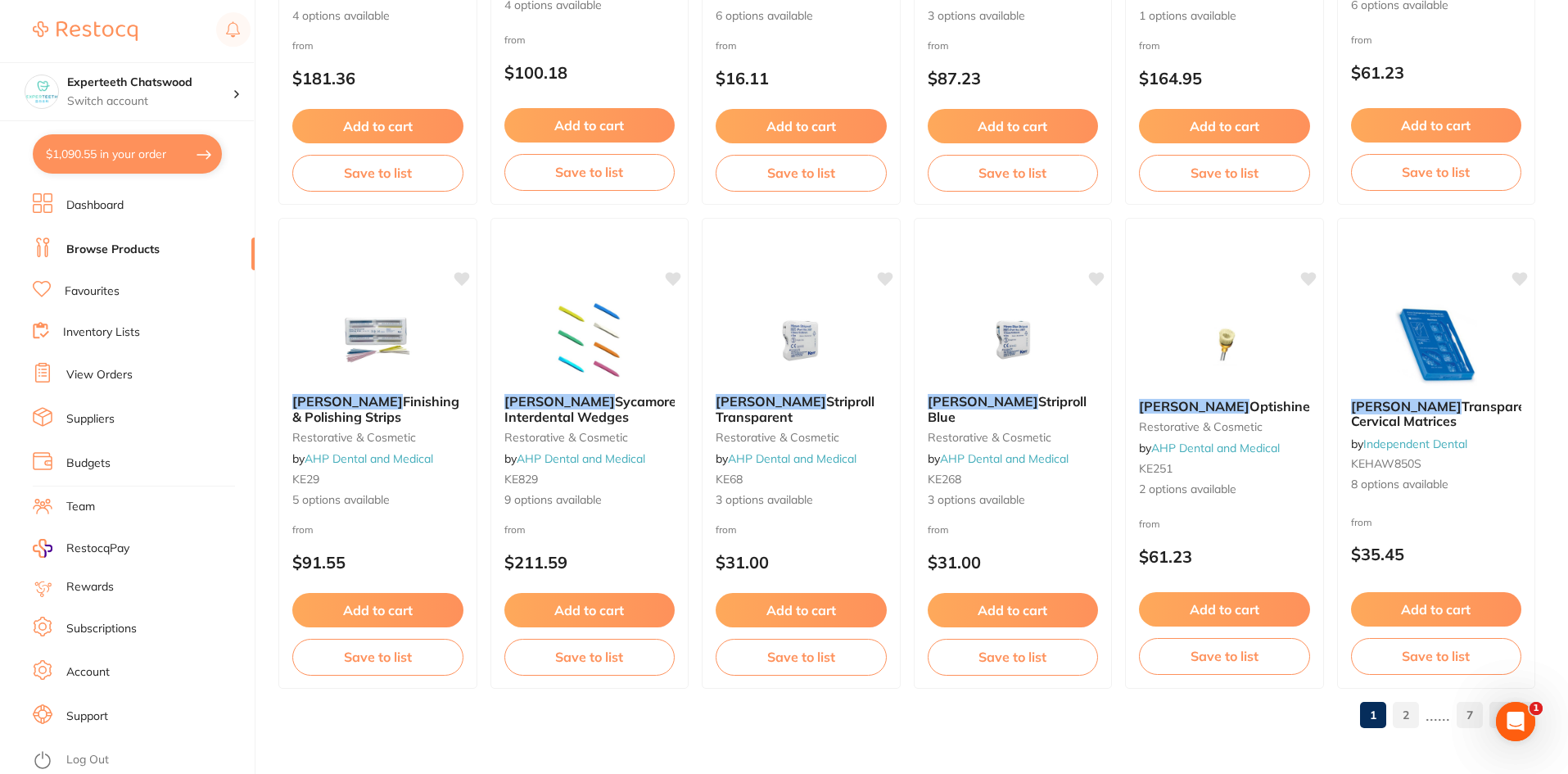
click at [1408, 716] on link "2" at bounding box center [1407, 714] width 27 height 32
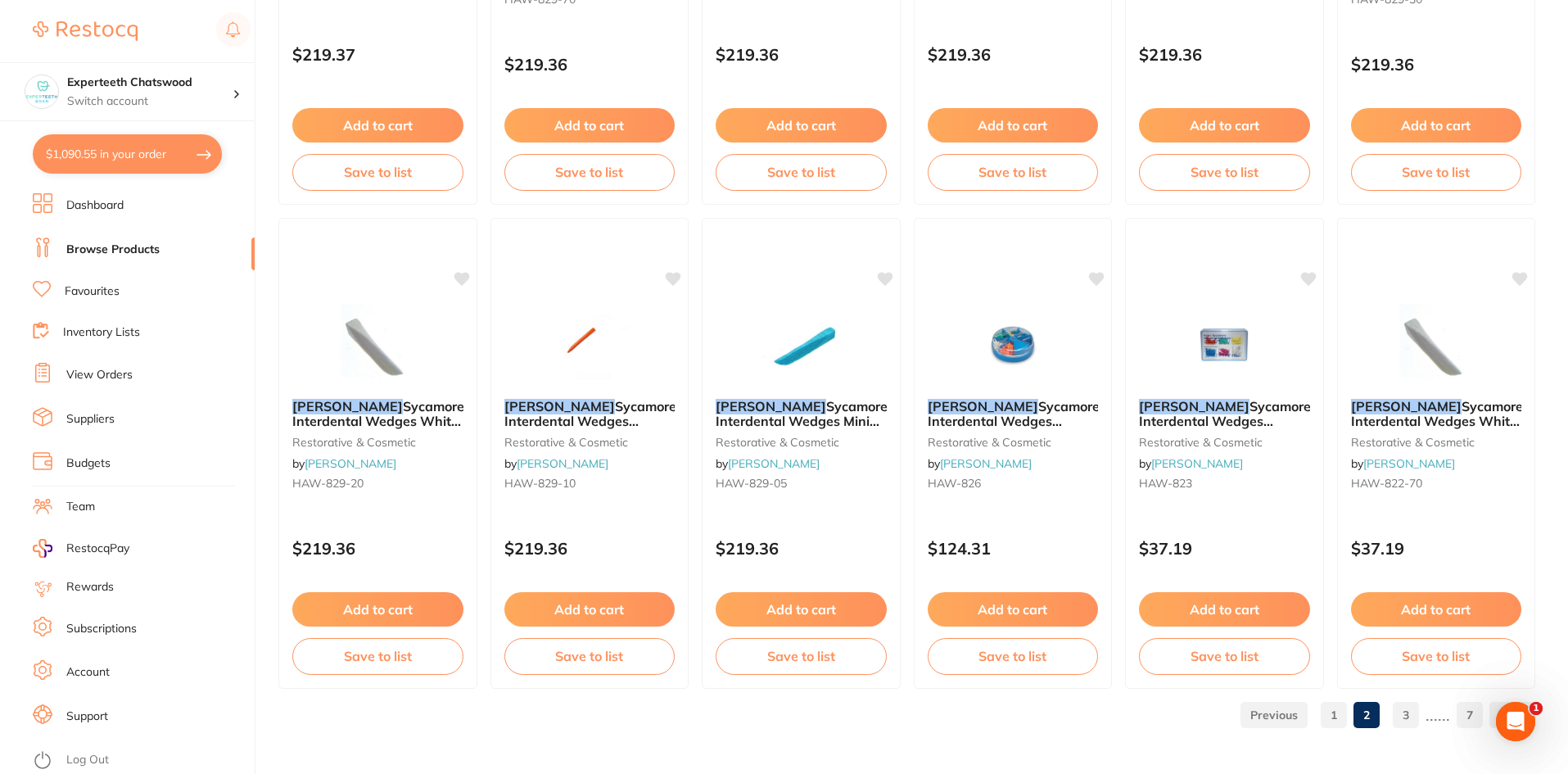
click at [1409, 711] on link "3" at bounding box center [1407, 714] width 27 height 32
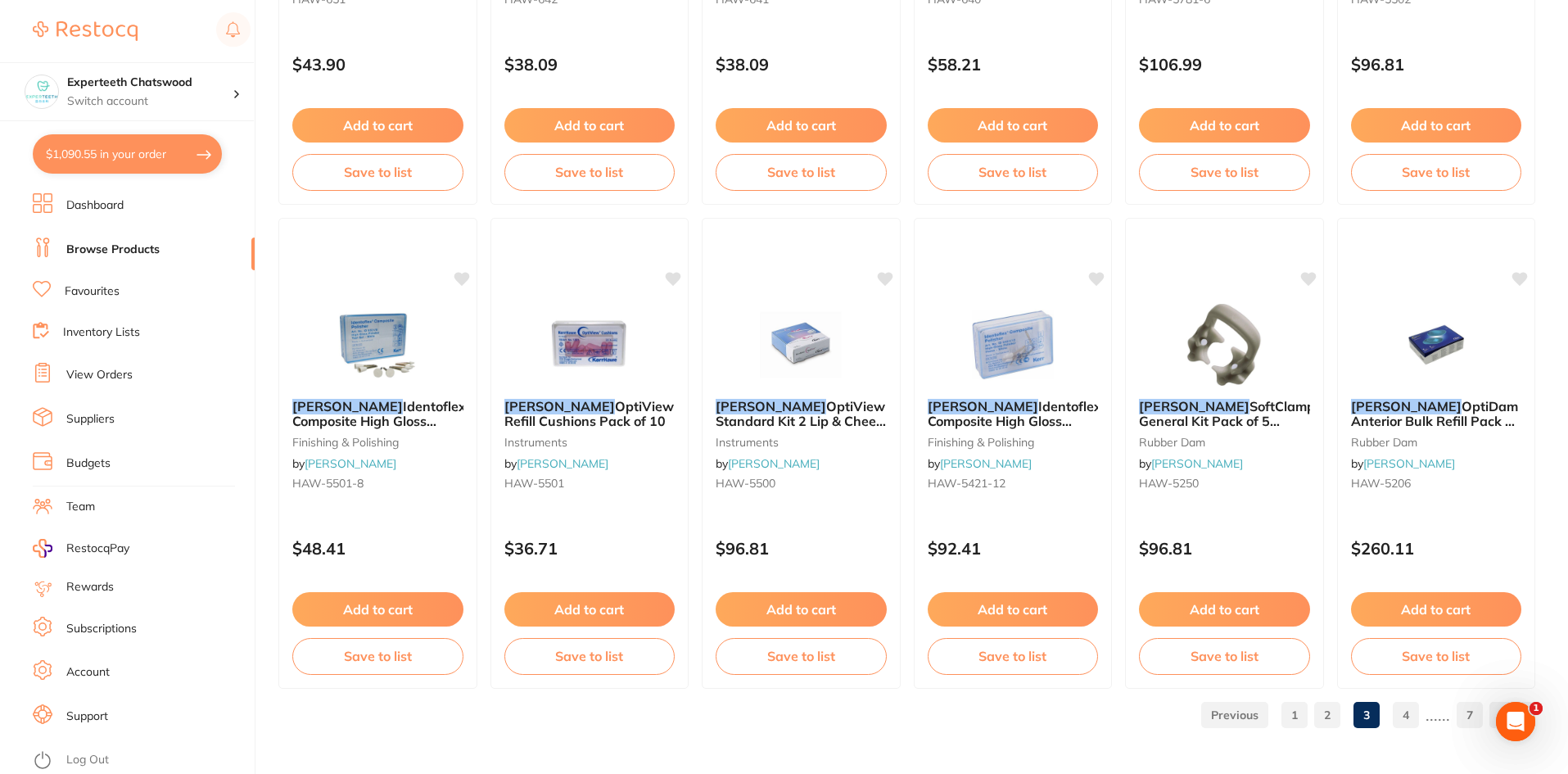
click at [1408, 717] on link "4" at bounding box center [1407, 714] width 27 height 32
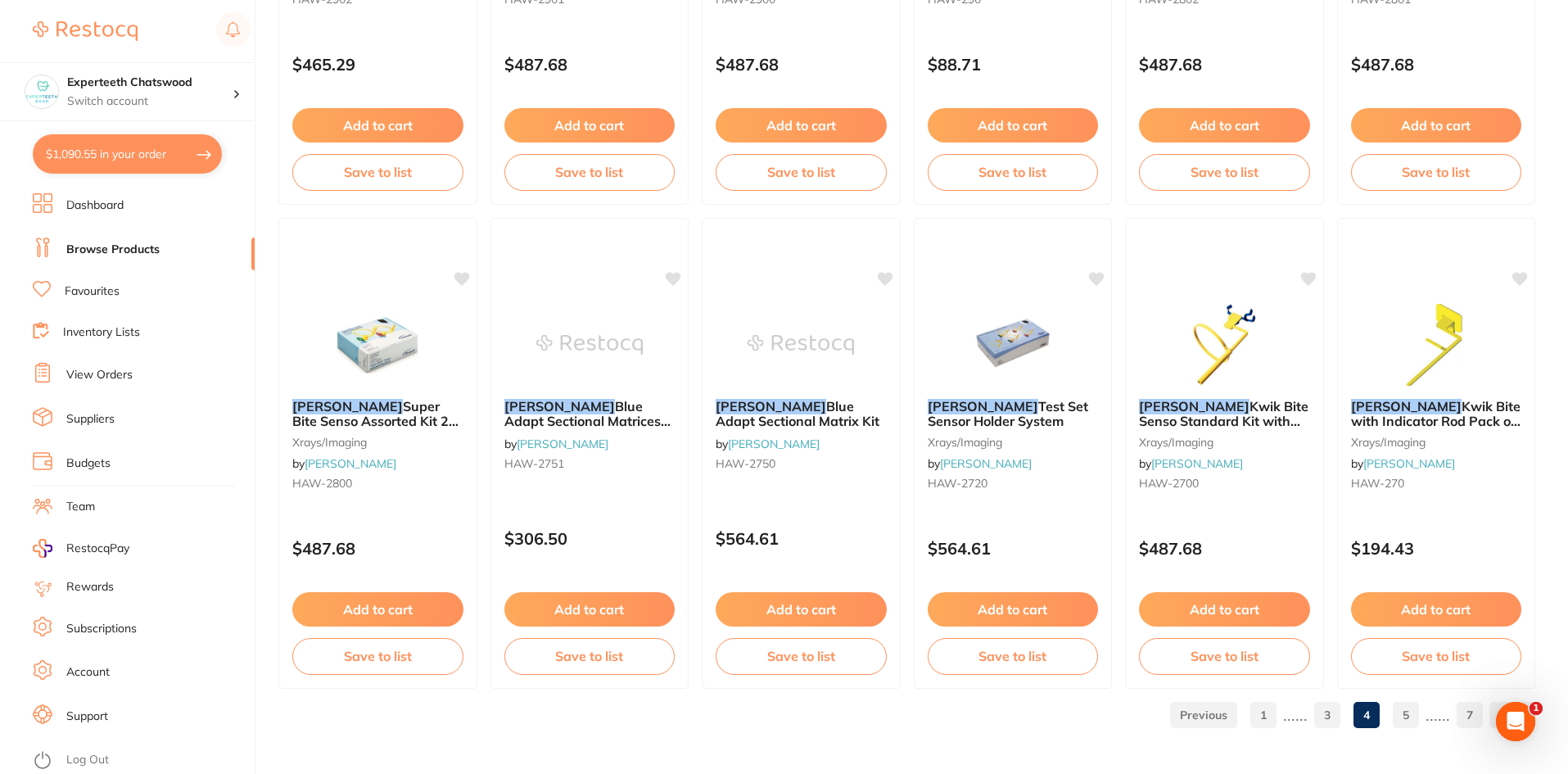
click at [1410, 716] on link "5" at bounding box center [1407, 714] width 27 height 32
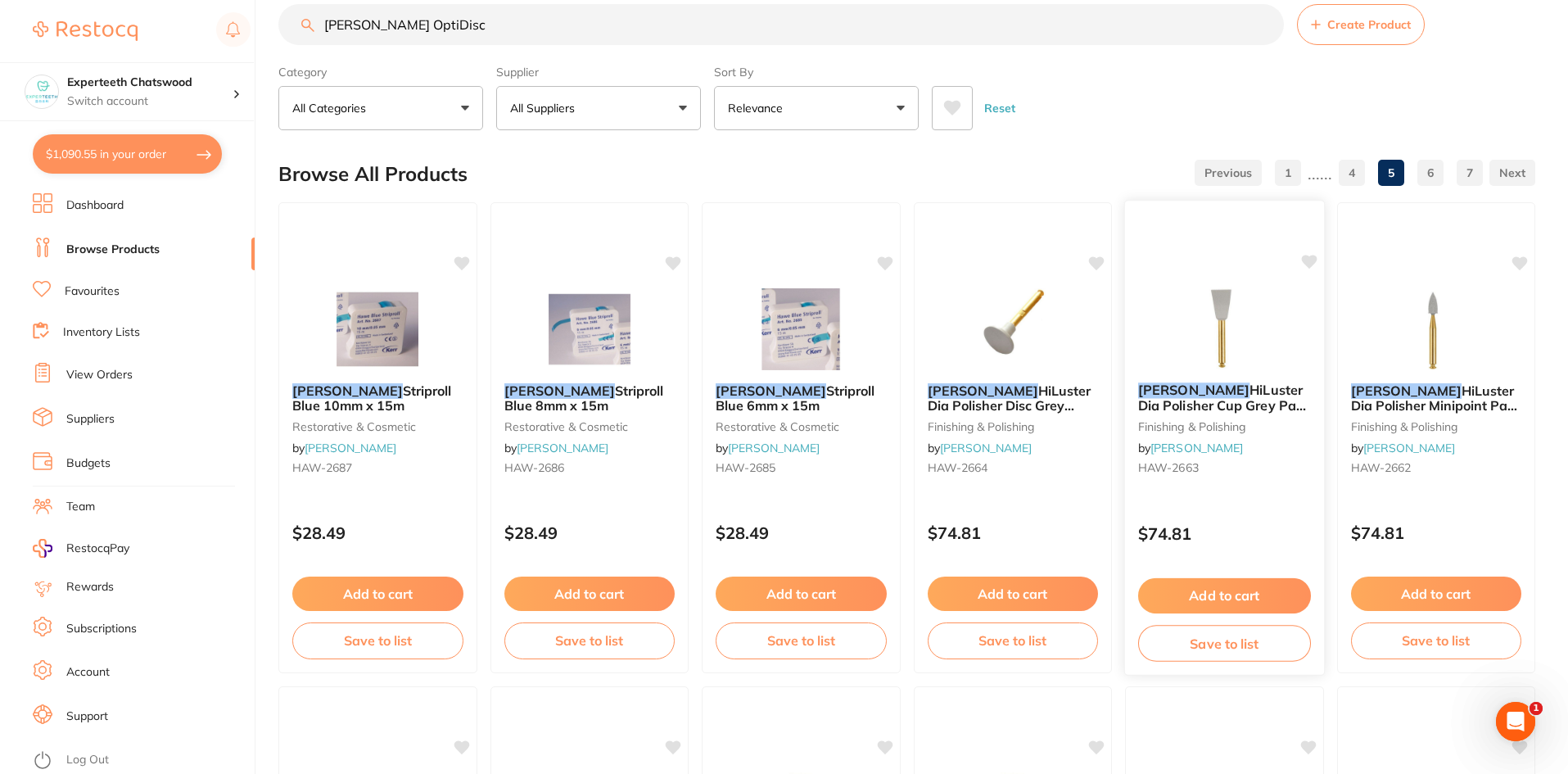
scroll to position [0, 0]
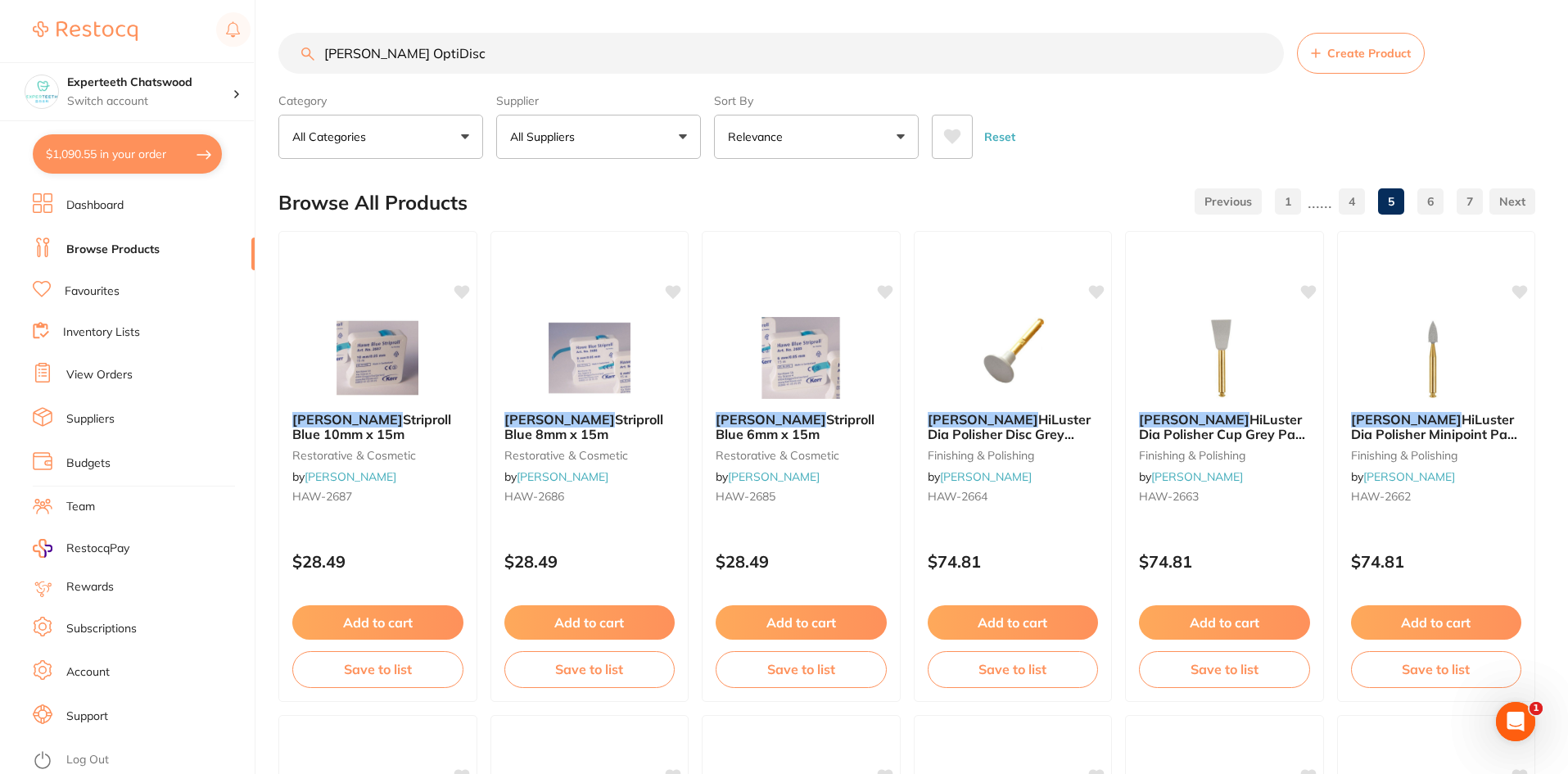
click at [462, 56] on input "[PERSON_NAME] OptiDisc" at bounding box center [782, 52] width 1006 height 41
drag, startPoint x: 463, startPoint y: 52, endPoint x: 319, endPoint y: 61, distance: 144.3
click at [319, 61] on input "[PERSON_NAME] OptiDisc" at bounding box center [782, 52] width 1006 height 41
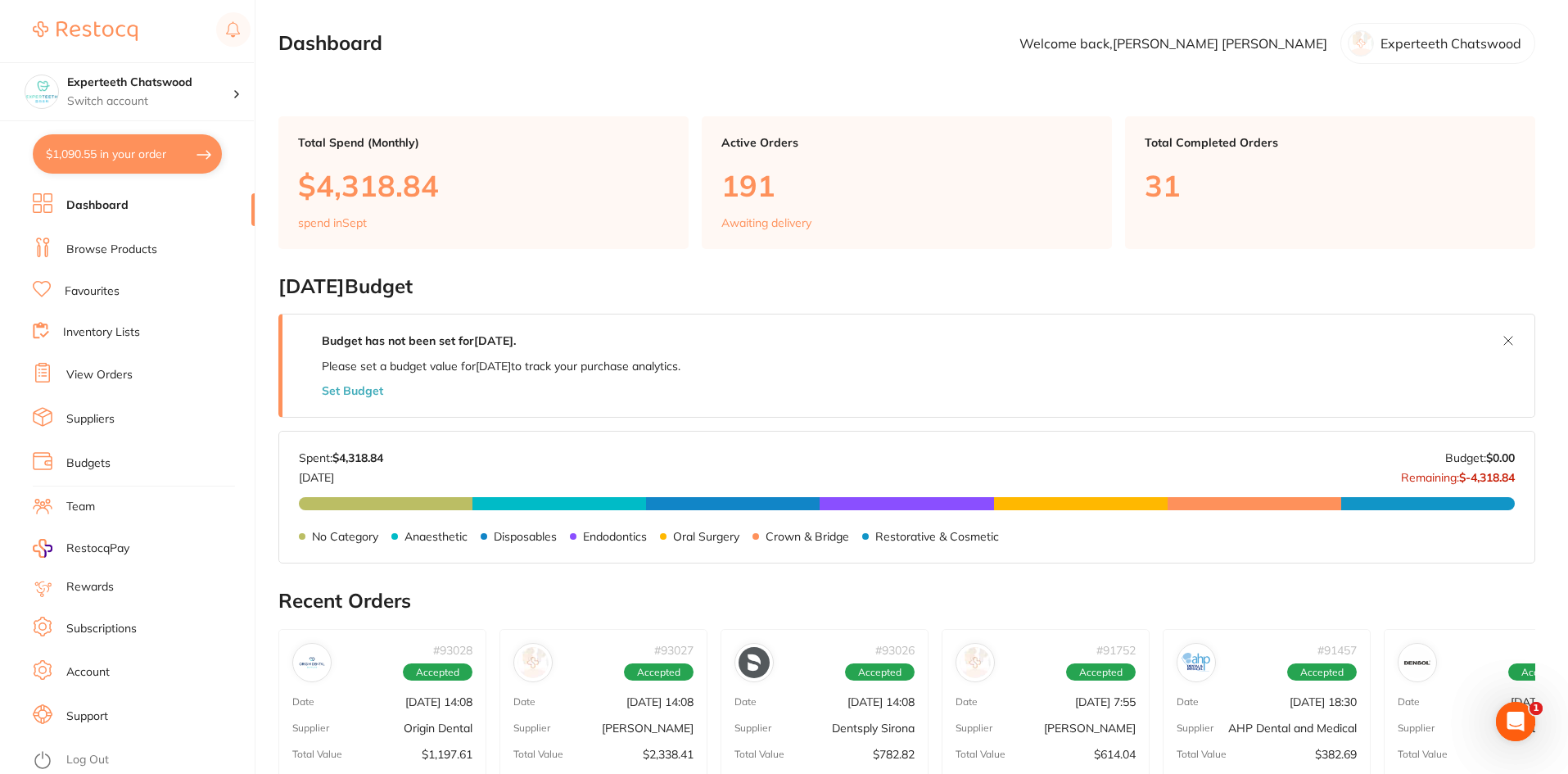
click at [101, 239] on li "Browse Products" at bounding box center [143, 250] width 222 height 25
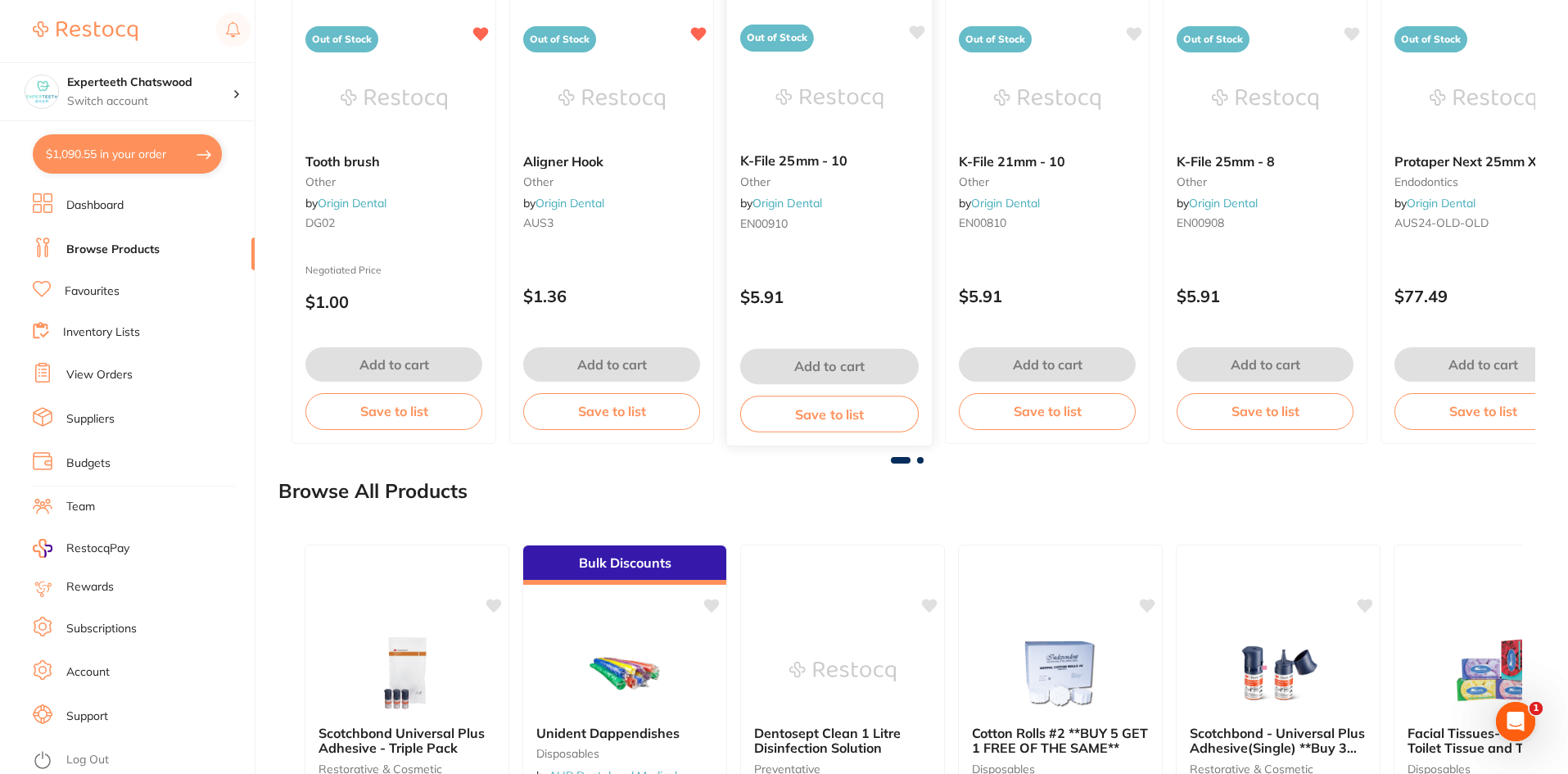
scroll to position [1781, 0]
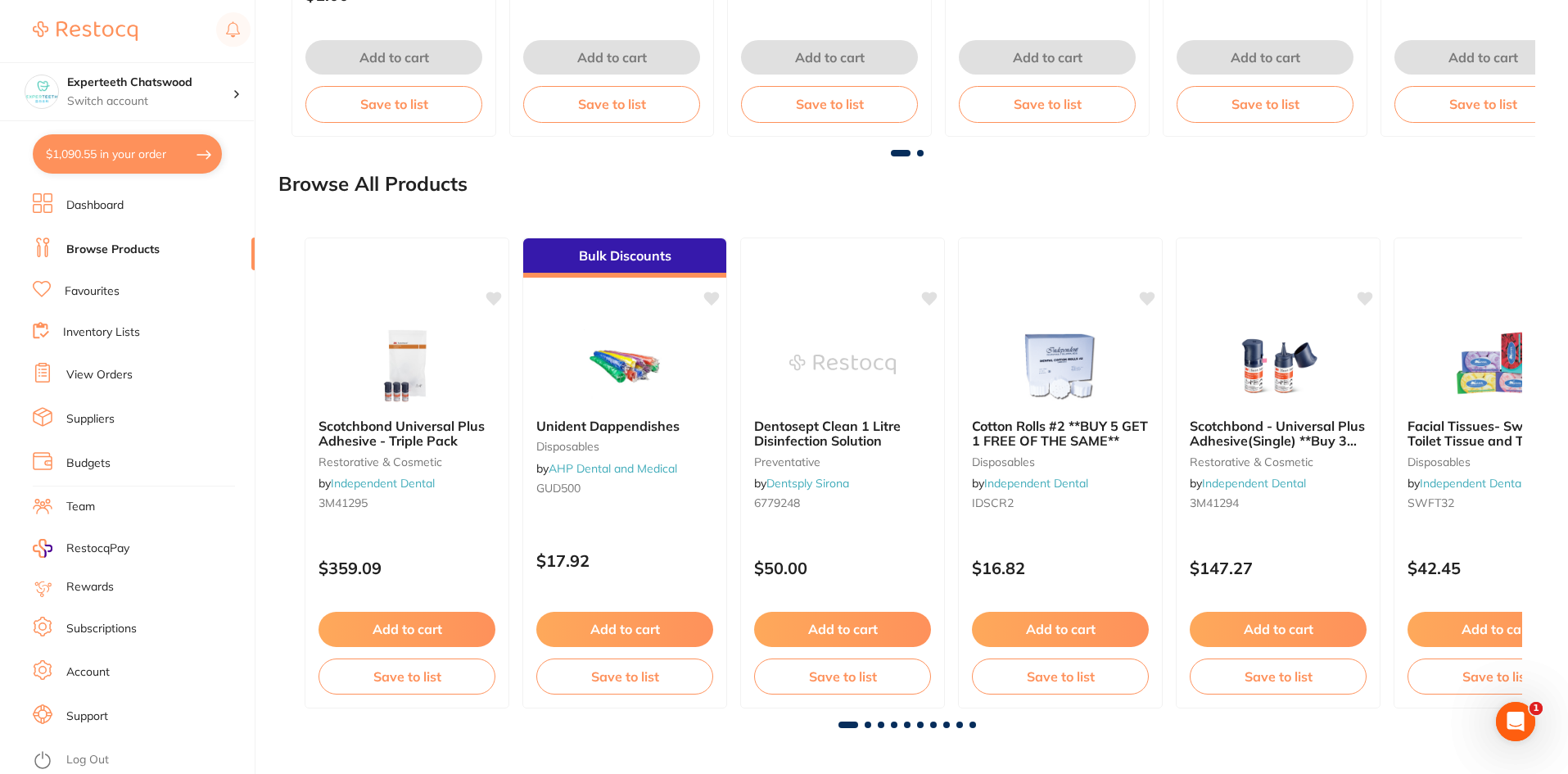
click at [866, 726] on span at bounding box center [868, 725] width 7 height 7
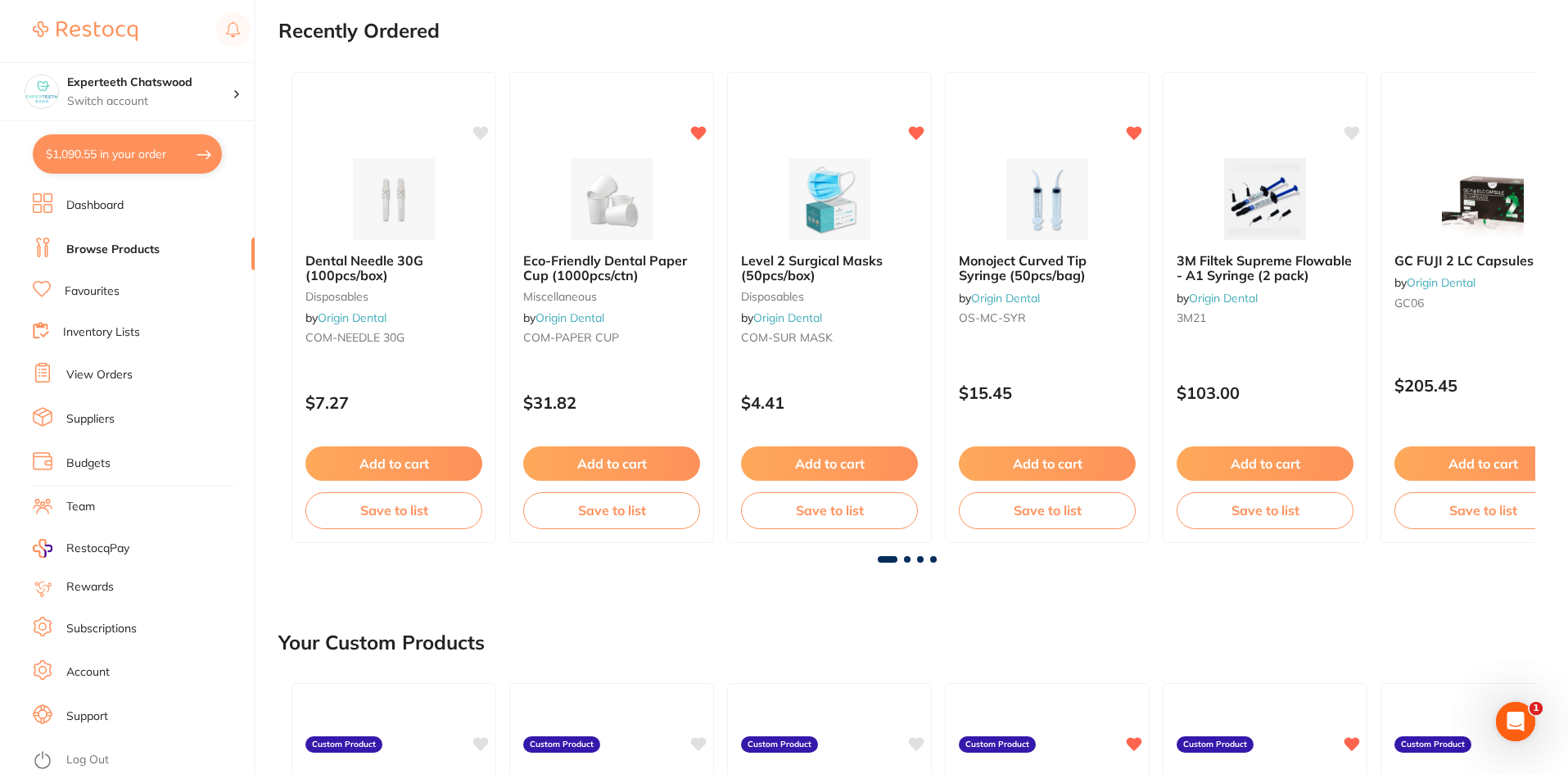
scroll to position [0, 0]
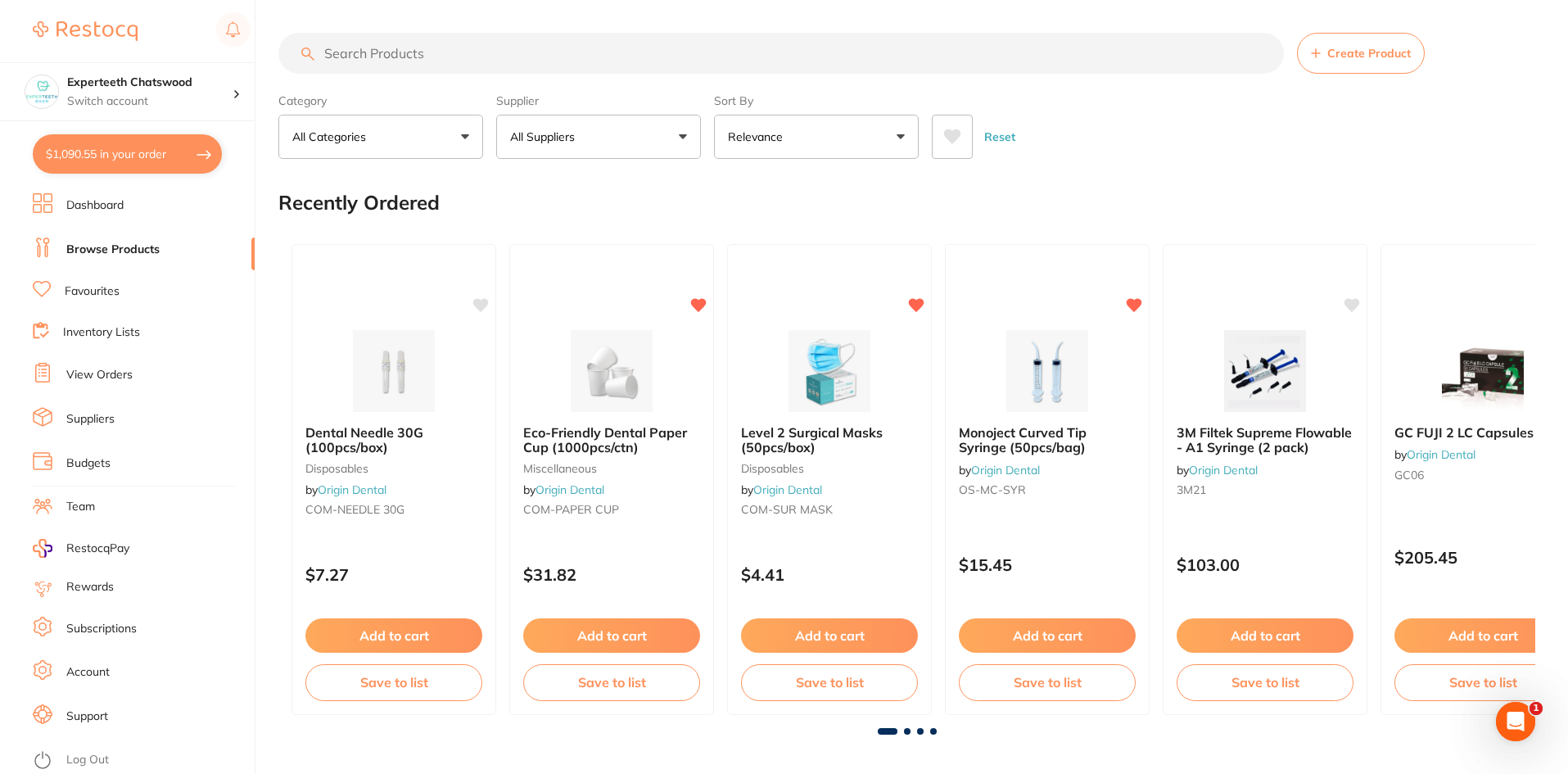
click at [434, 56] on input "search" at bounding box center [782, 52] width 1006 height 41
type input "c"
click at [103, 210] on link "Dashboard" at bounding box center [95, 205] width 57 height 17
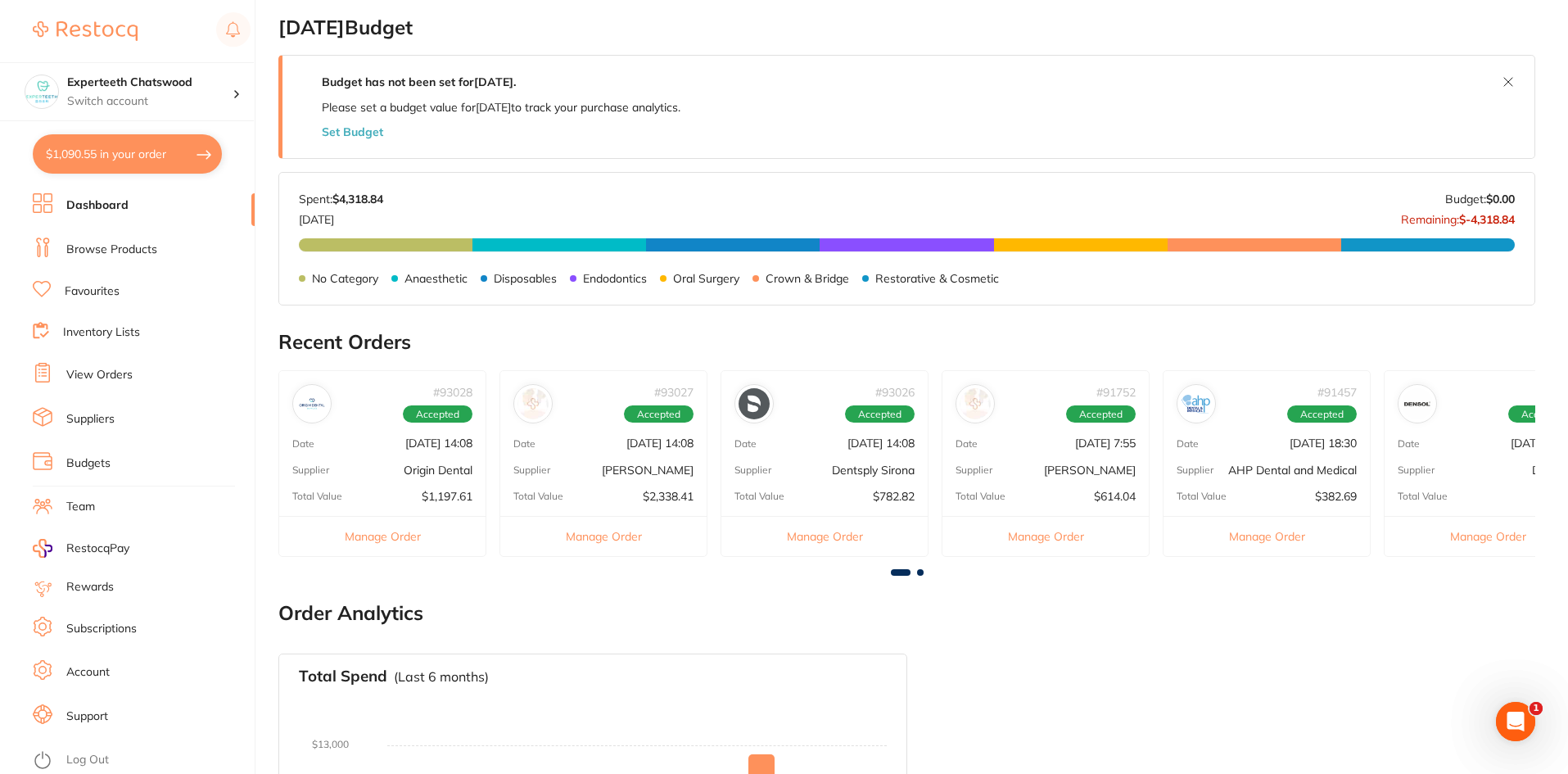
scroll to position [328, 0]
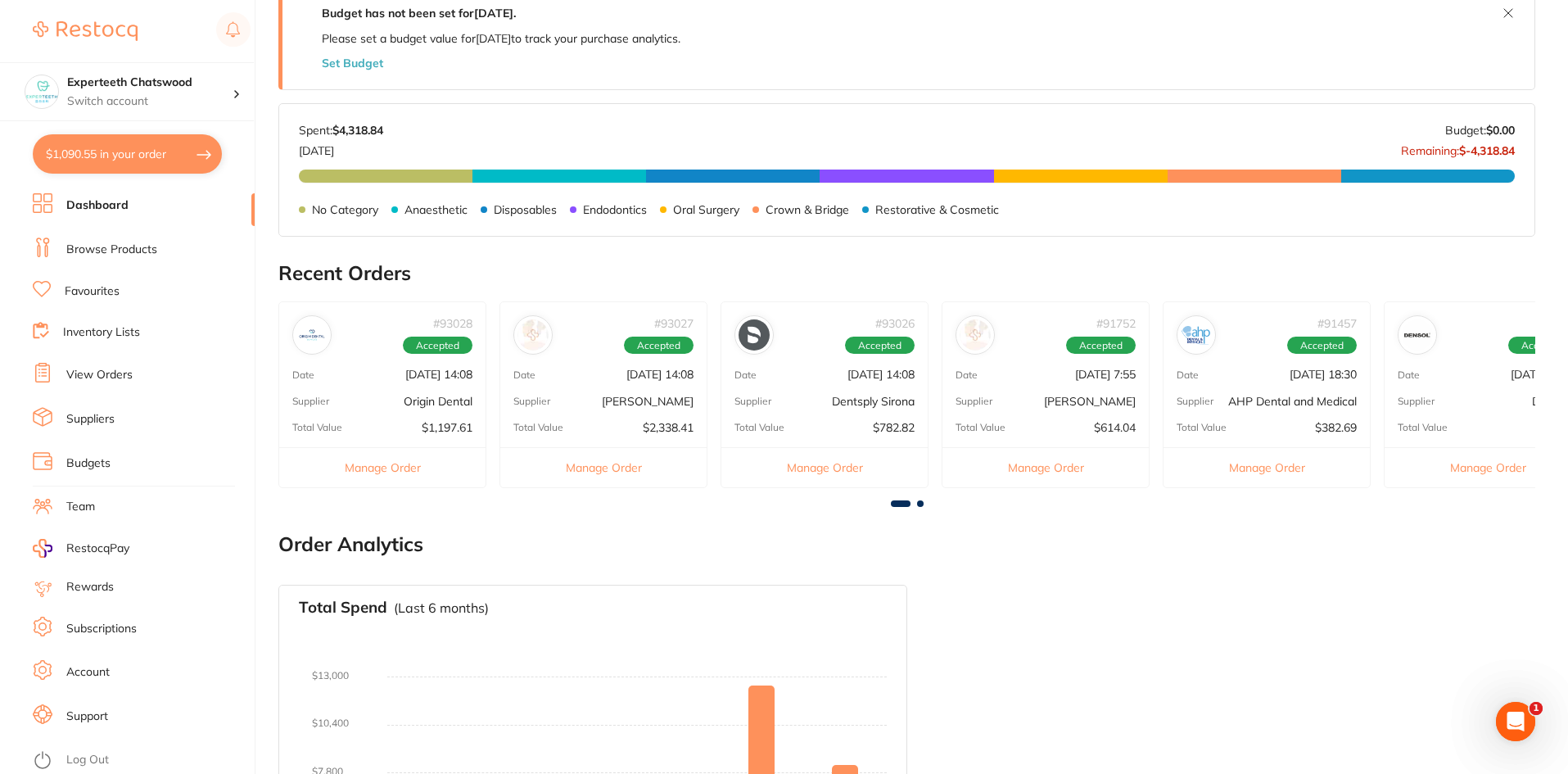
click at [915, 497] on div "# 93028 Accepted Date Sept 5 2025, 14:08 Supplier Origin Dental Total Value $1,…" at bounding box center [907, 400] width 1257 height 199
click at [920, 505] on span at bounding box center [920, 504] width 7 height 7
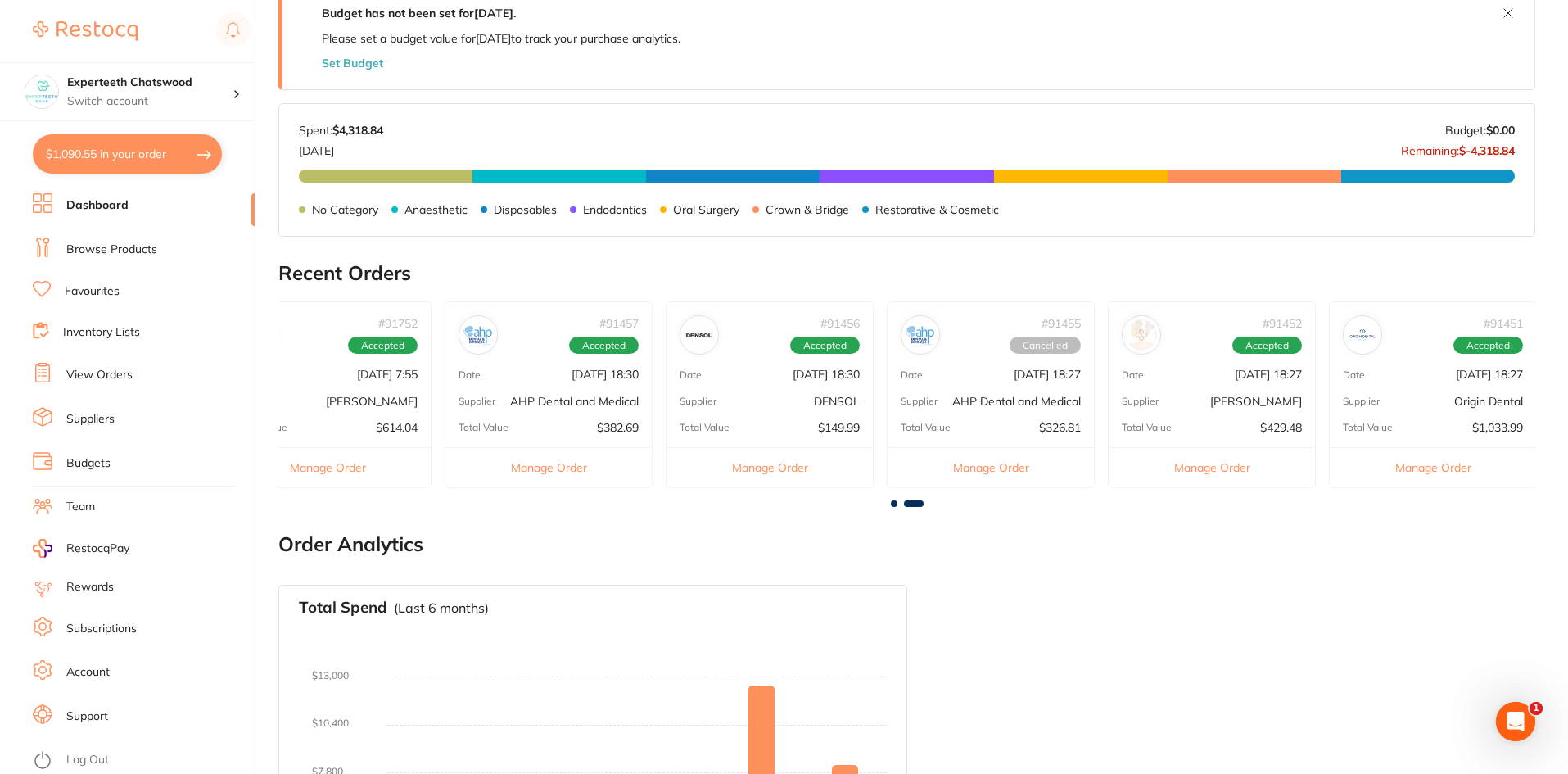
scroll to position [0, 941]
click at [920, 505] on span at bounding box center [914, 504] width 20 height 7
click at [1489, 376] on p "[DATE] 9:07" at bounding box center [1491, 374] width 61 height 13
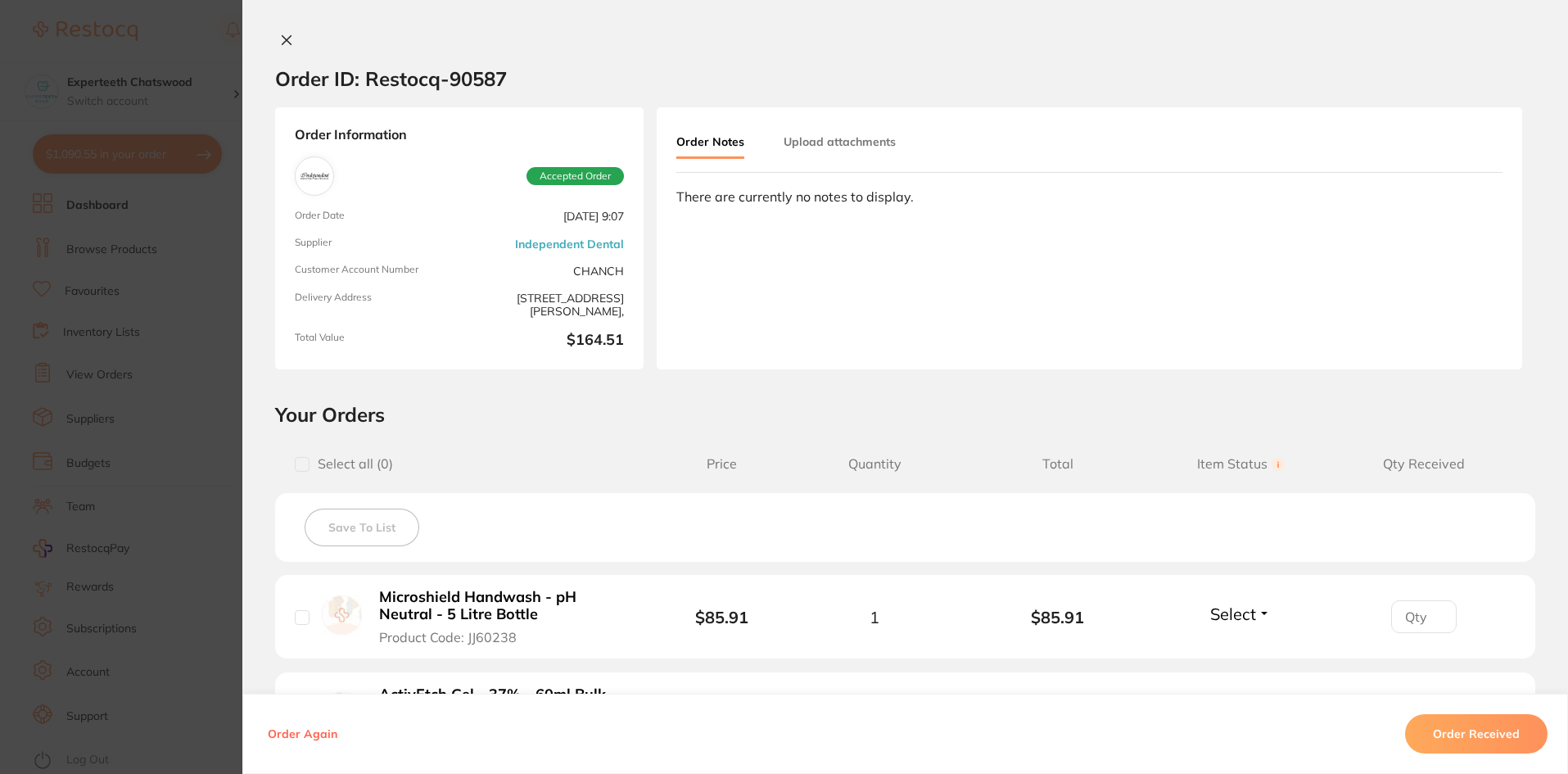
scroll to position [0, 0]
click at [283, 42] on icon at bounding box center [287, 40] width 9 height 9
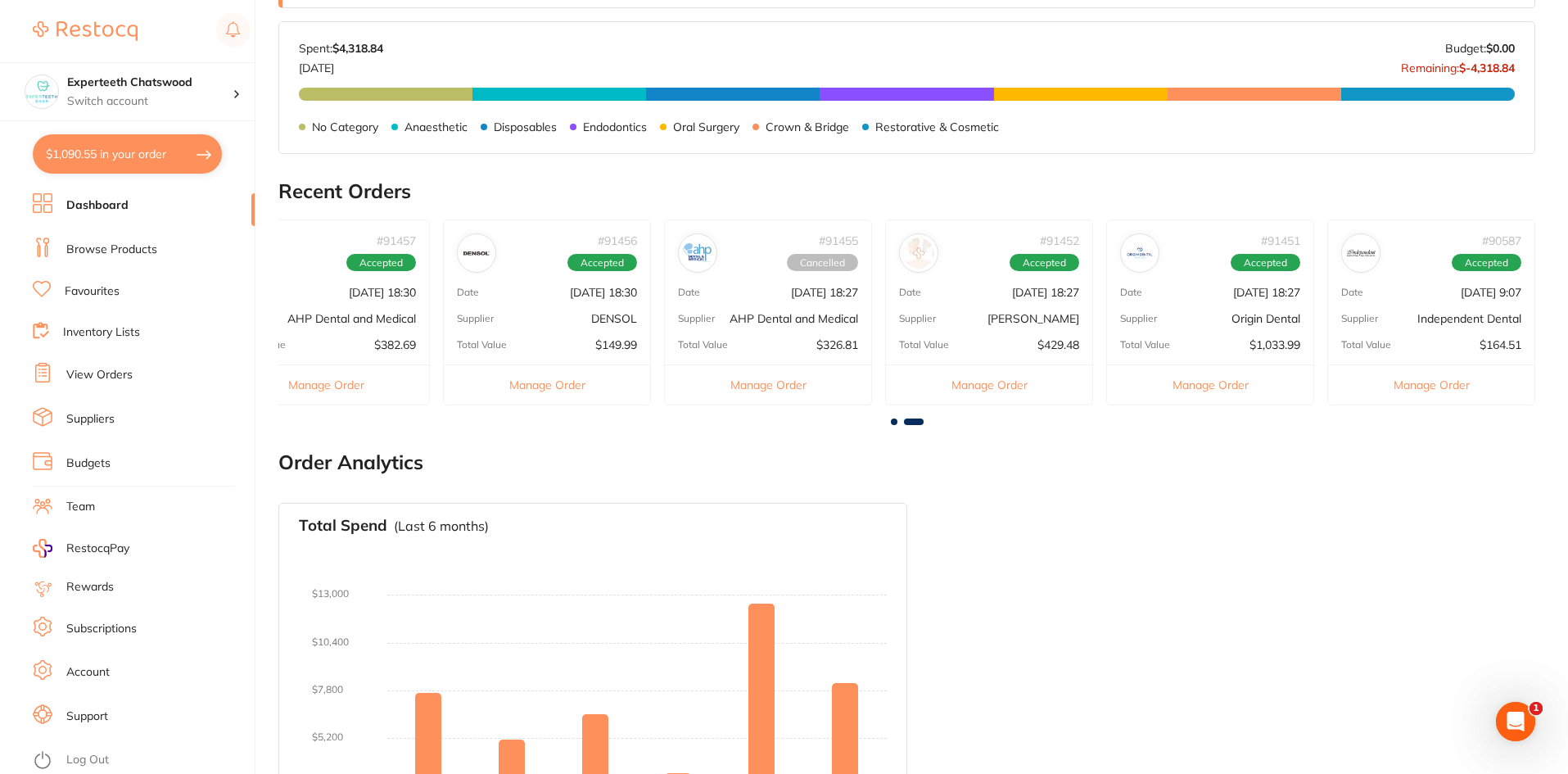
click at [1192, 305] on div "# 91451 Accepted Date Aug 26 2025, 18:27 Supplier Origin Dental Total Value $1,…" at bounding box center [1211, 313] width 208 height 186
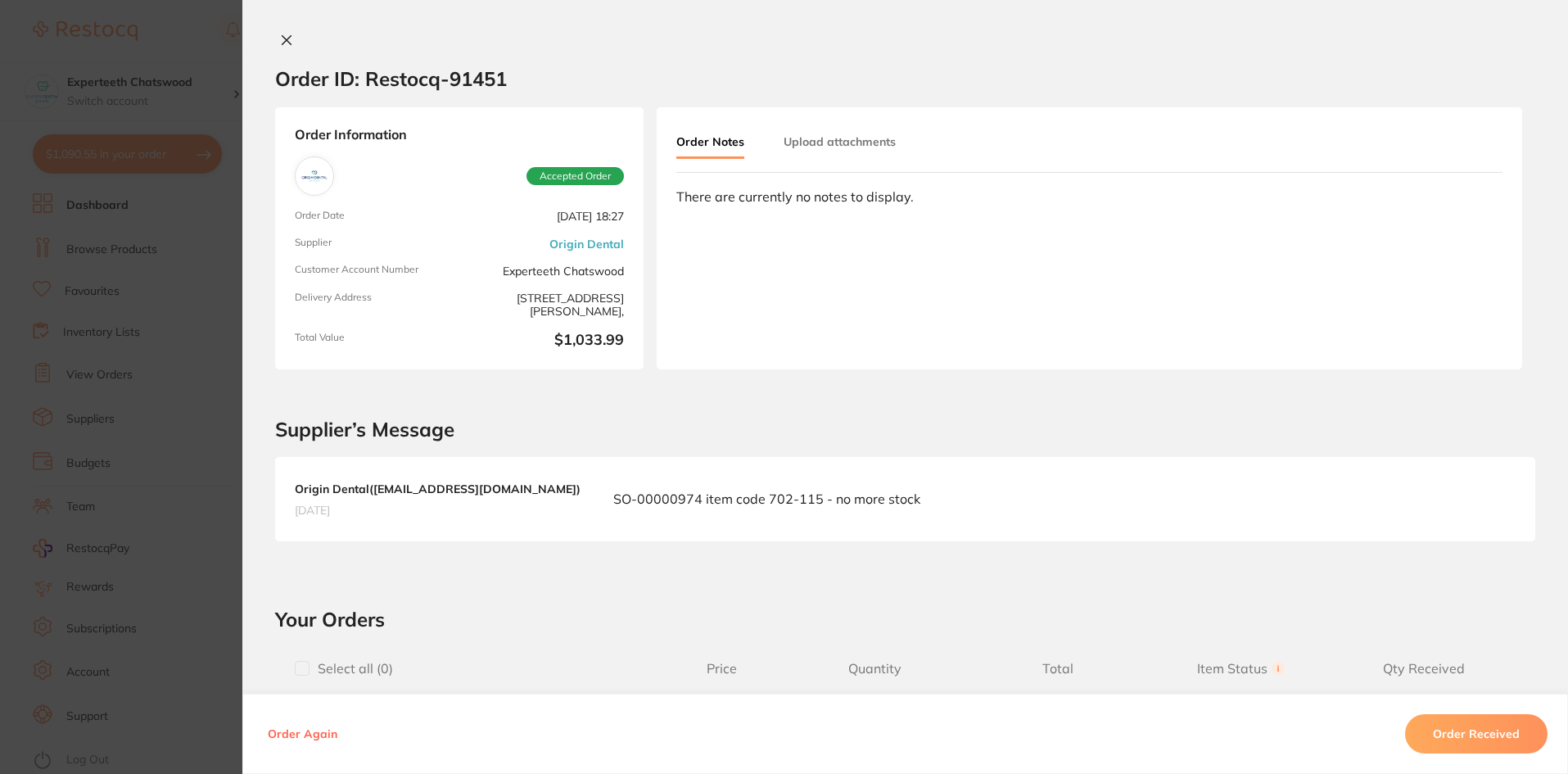
click at [280, 38] on icon at bounding box center [287, 40] width 13 height 13
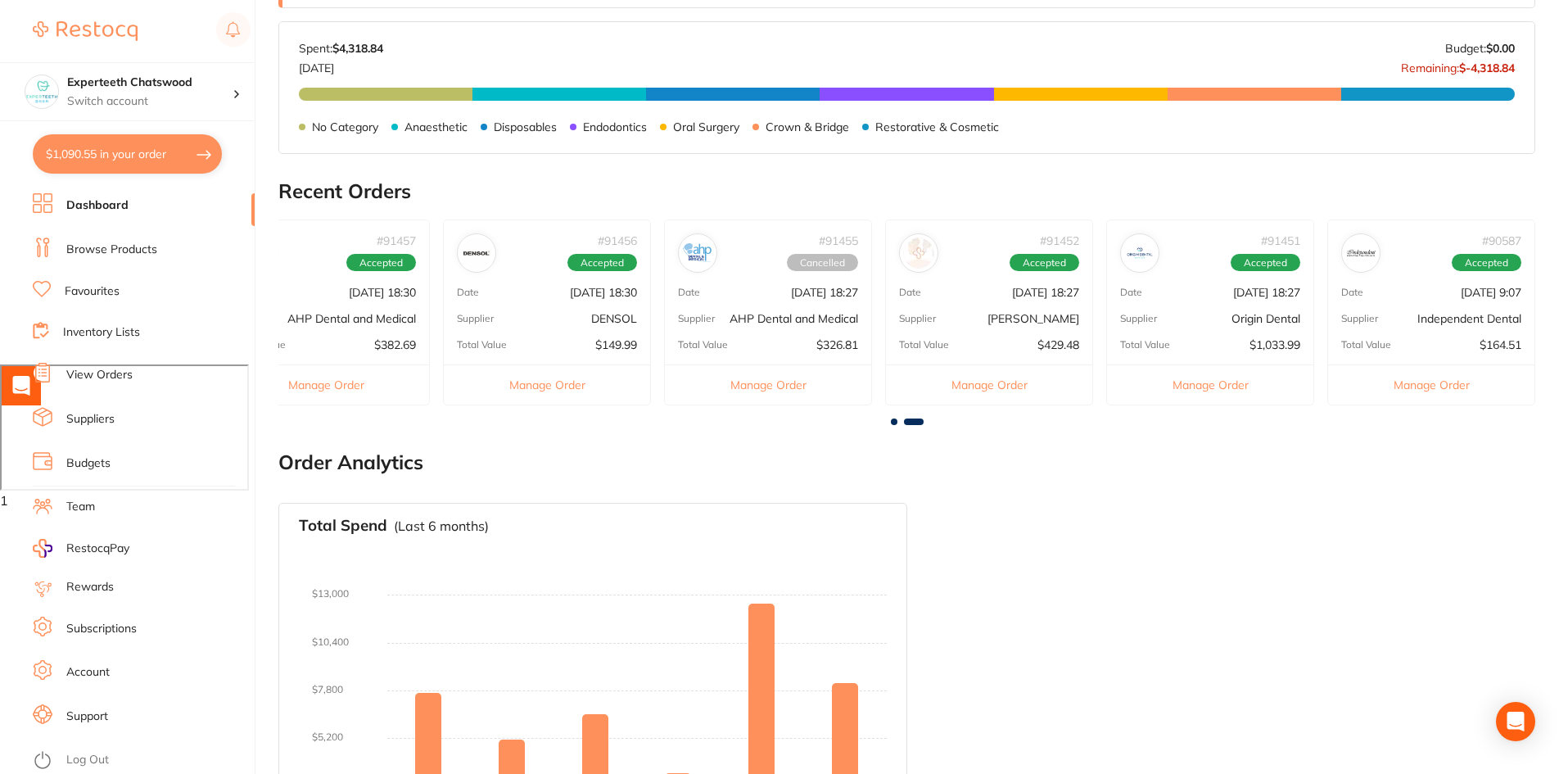
click at [939, 304] on div "# 91452 Accepted Date Aug 26 2025, 18:27 Supplier Henry Schein Halas Total Valu…" at bounding box center [989, 313] width 208 height 186
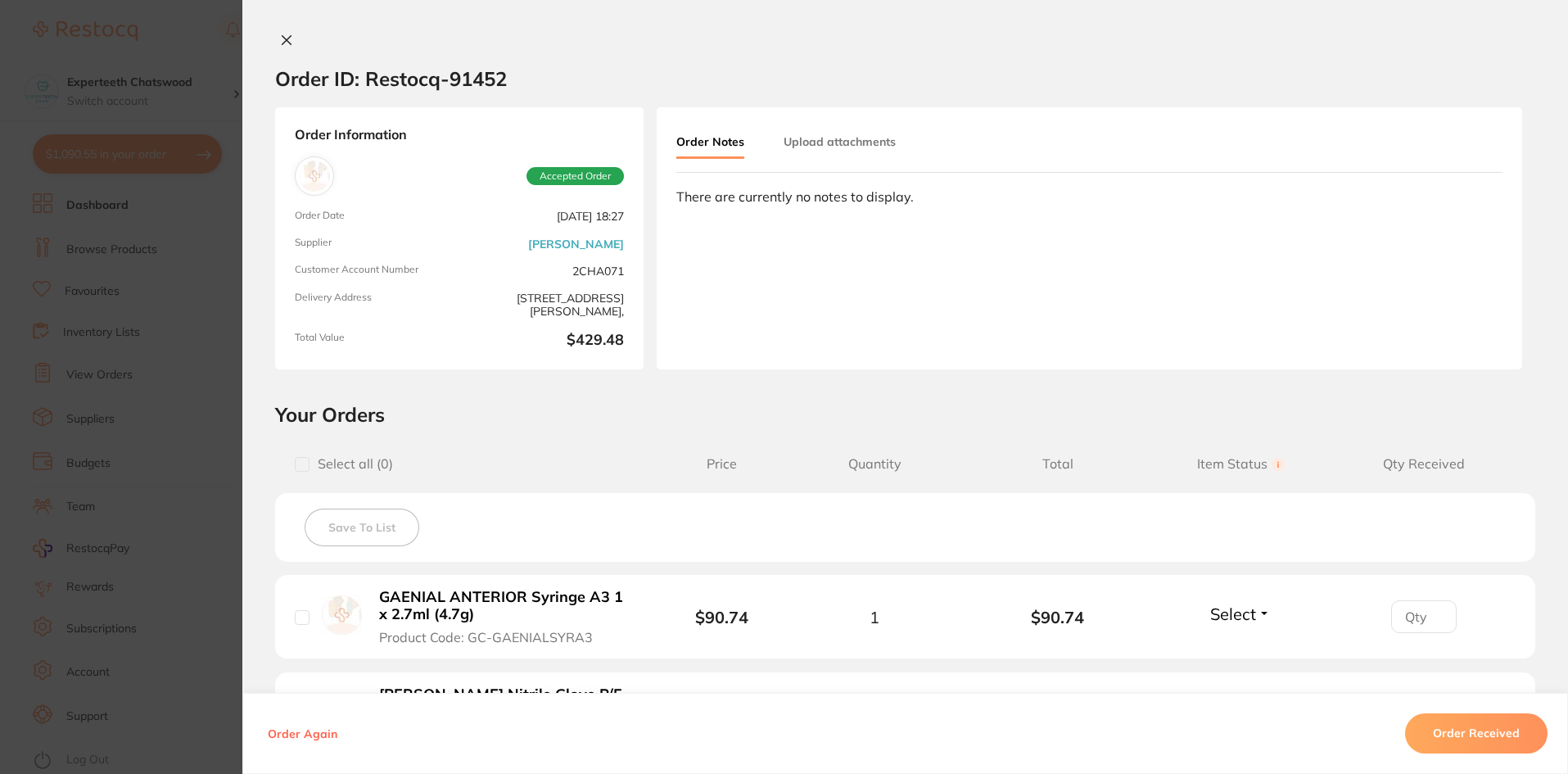
click at [275, 38] on button at bounding box center [287, 41] width 23 height 17
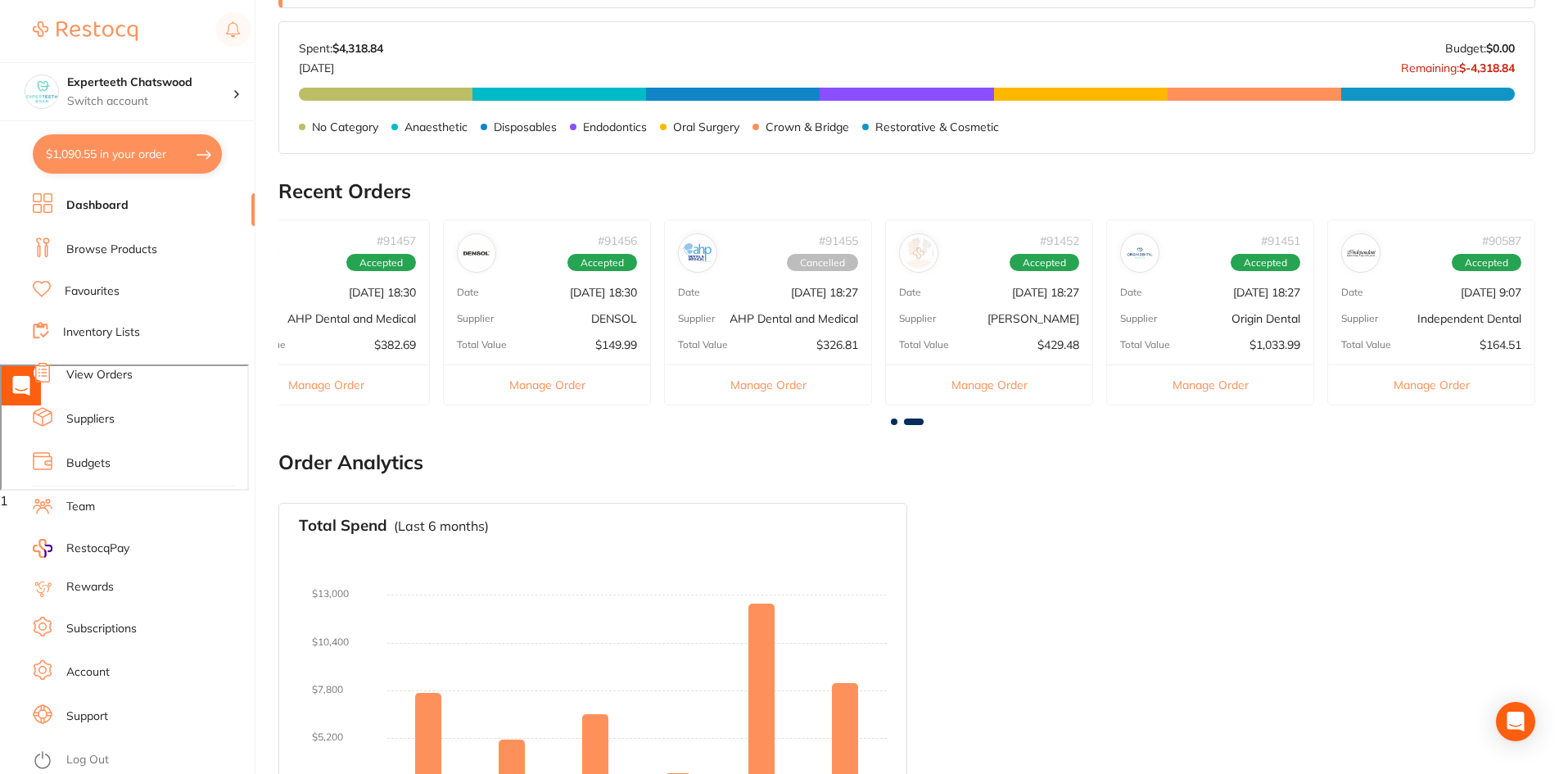
click at [736, 314] on p "AHP Dental and Medical" at bounding box center [794, 318] width 129 height 13
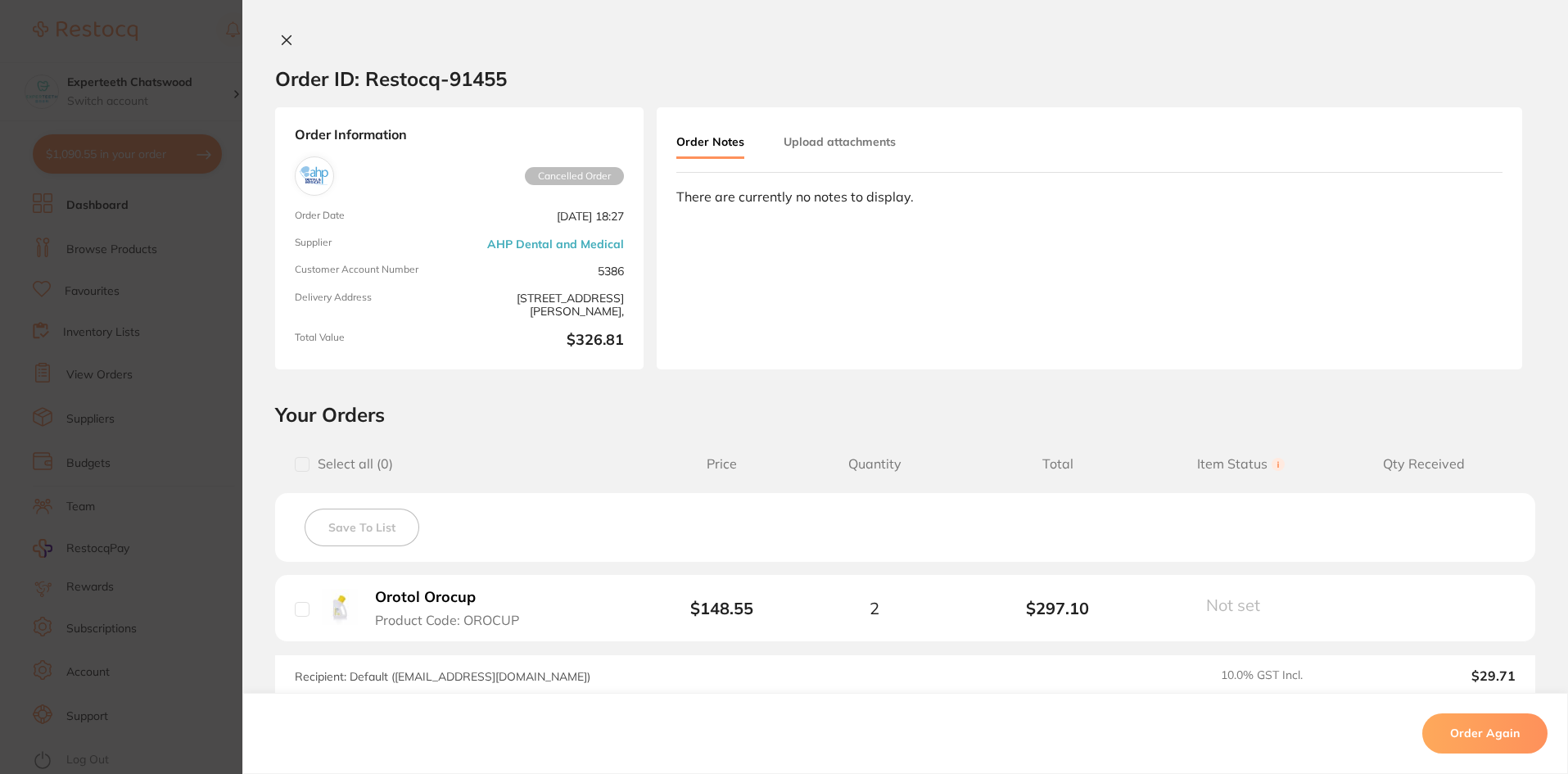
click at [280, 39] on icon at bounding box center [287, 40] width 13 height 13
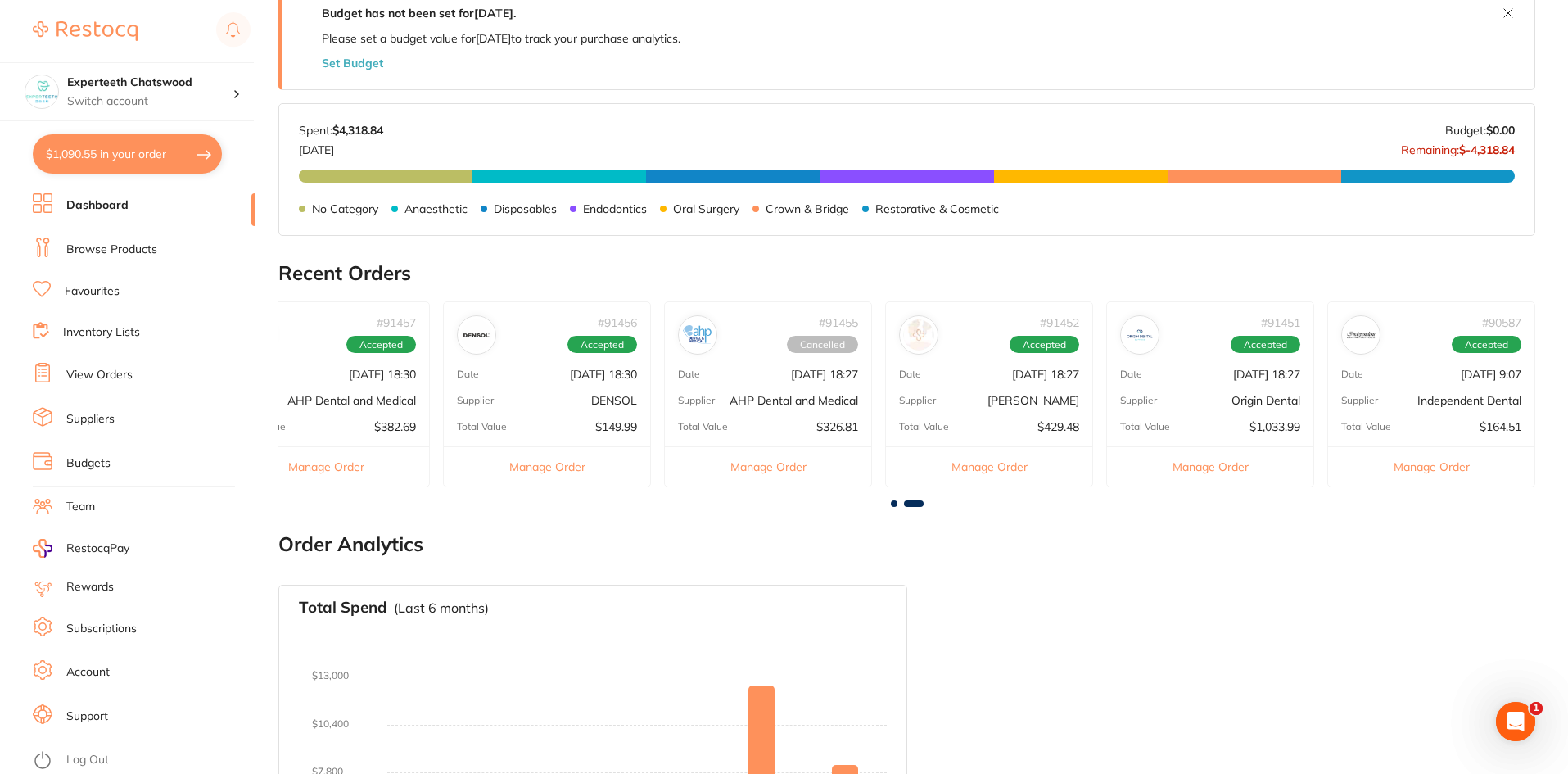
click at [561, 406] on div "Supplier DENSOL" at bounding box center [547, 401] width 206 height 13
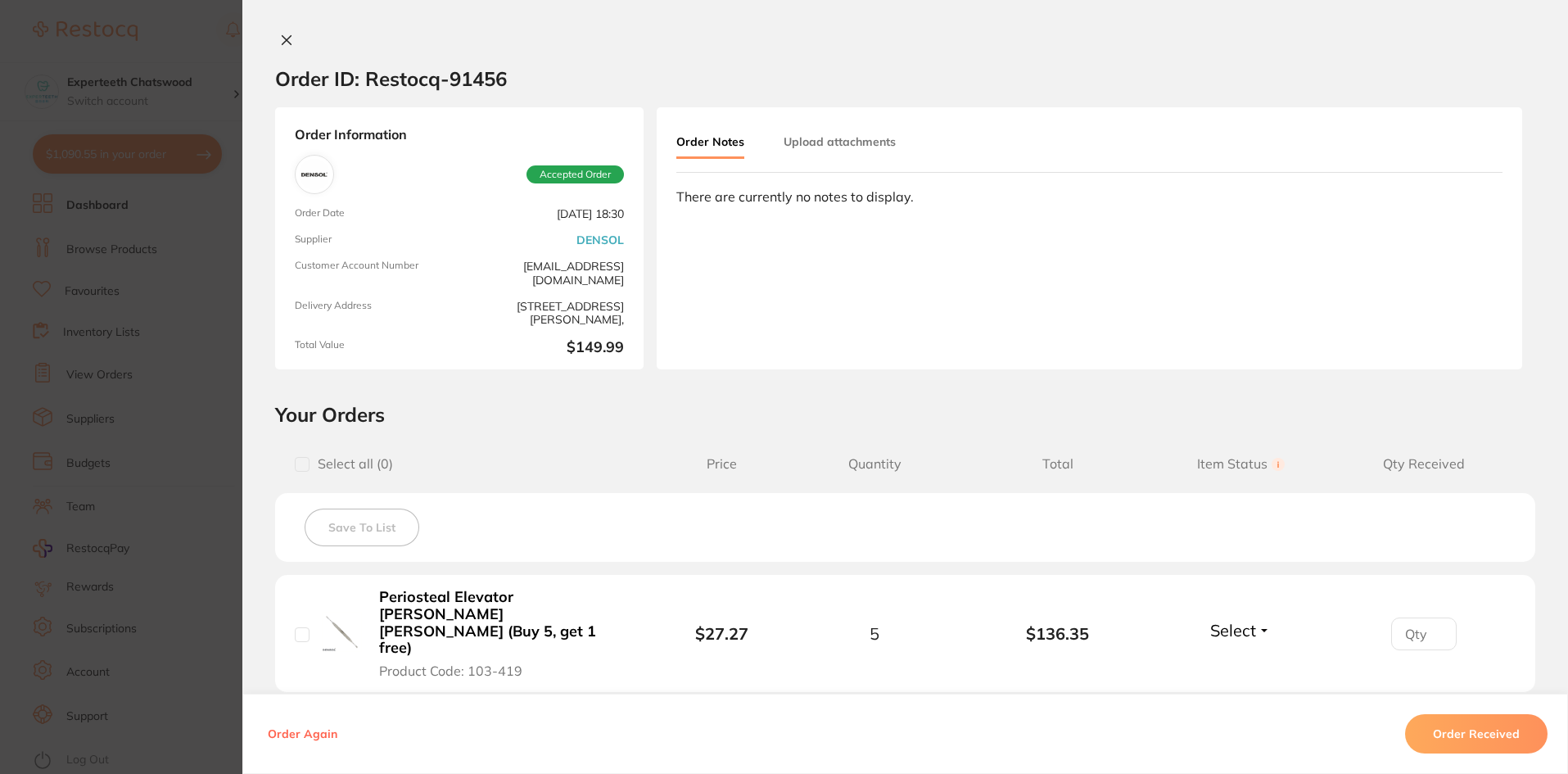
click at [280, 41] on icon at bounding box center [287, 40] width 13 height 13
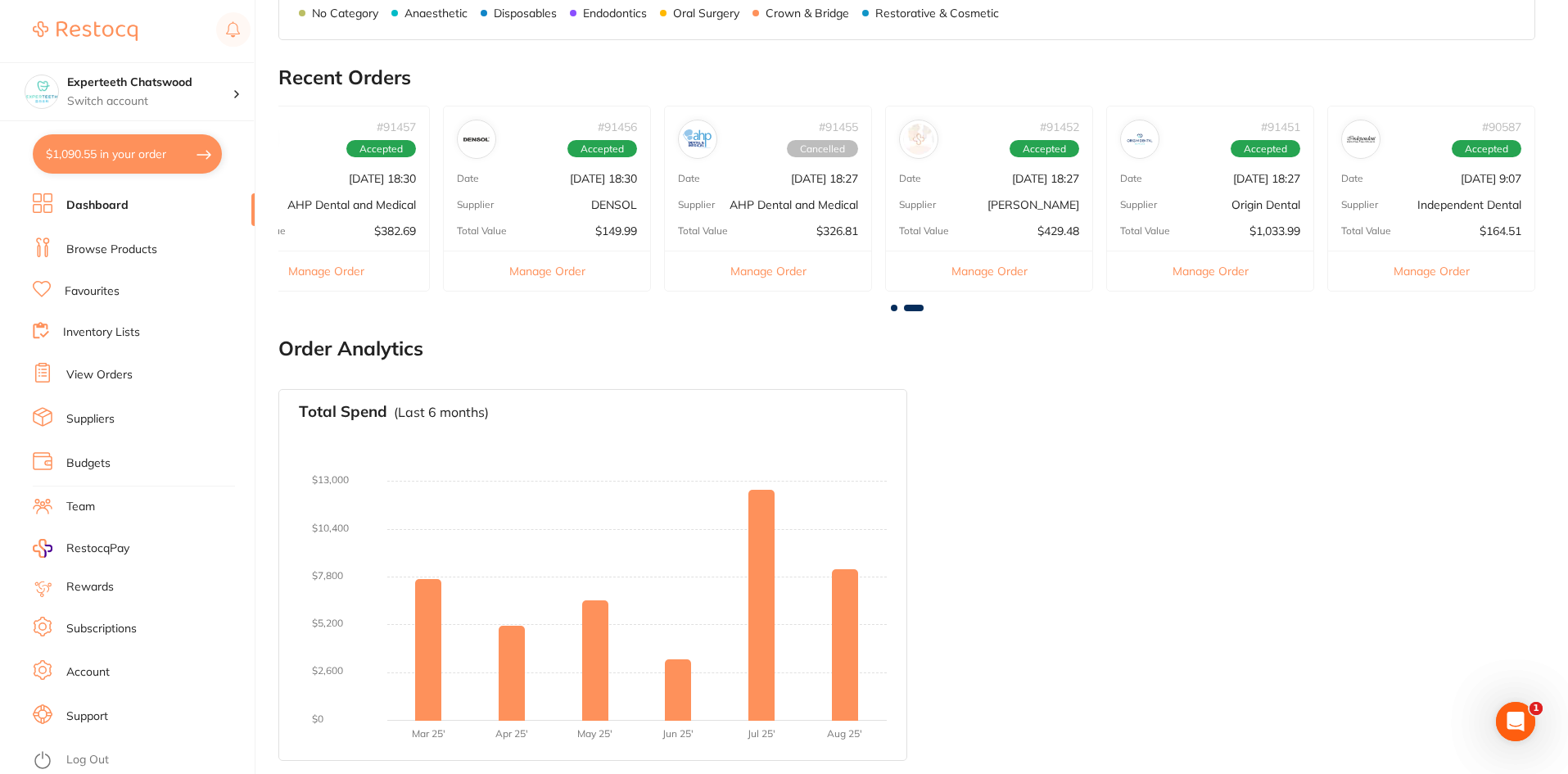
click at [108, 249] on link "Browse Products" at bounding box center [111, 250] width 91 height 17
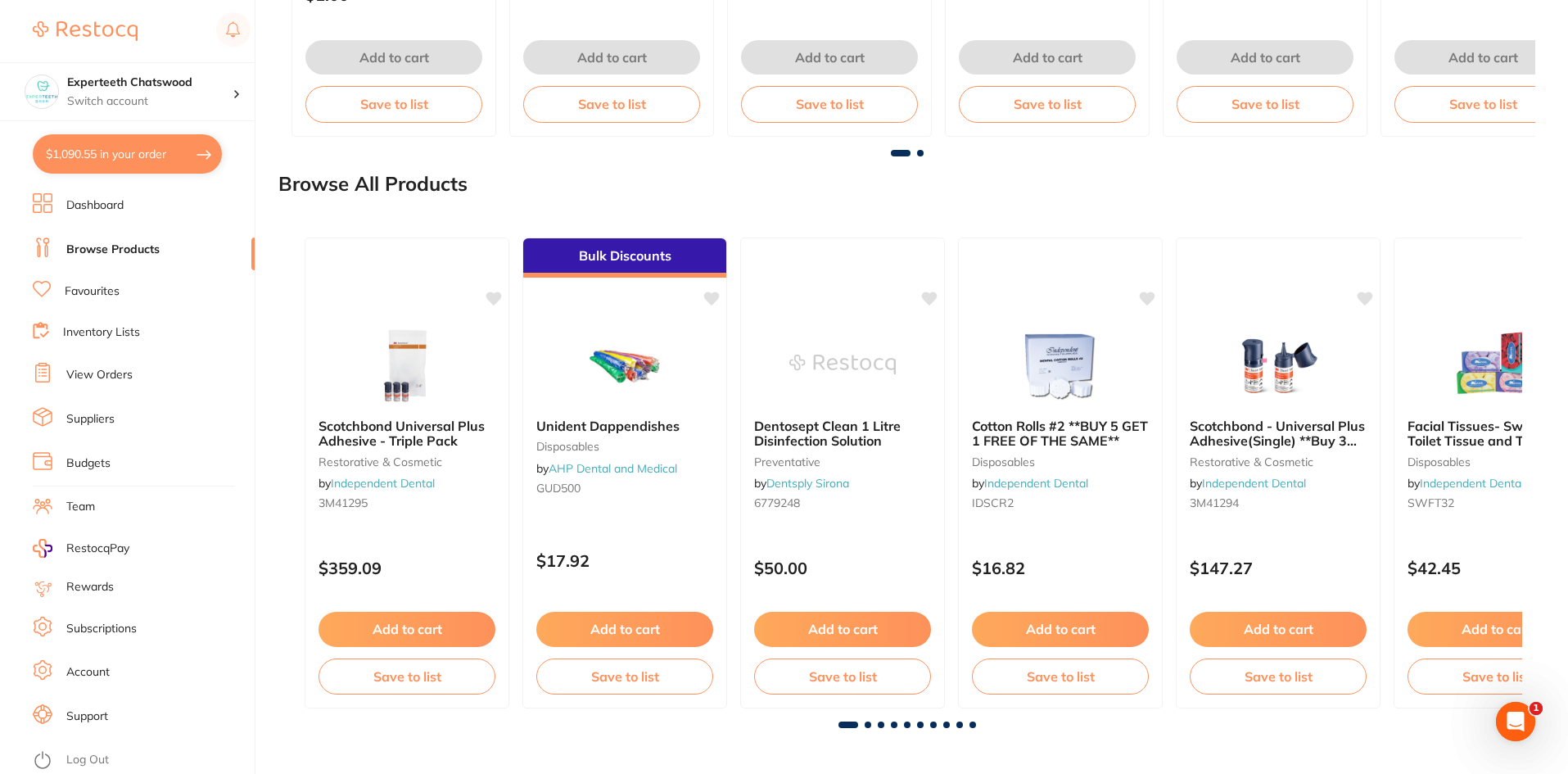
click at [867, 723] on span at bounding box center [868, 725] width 7 height 7
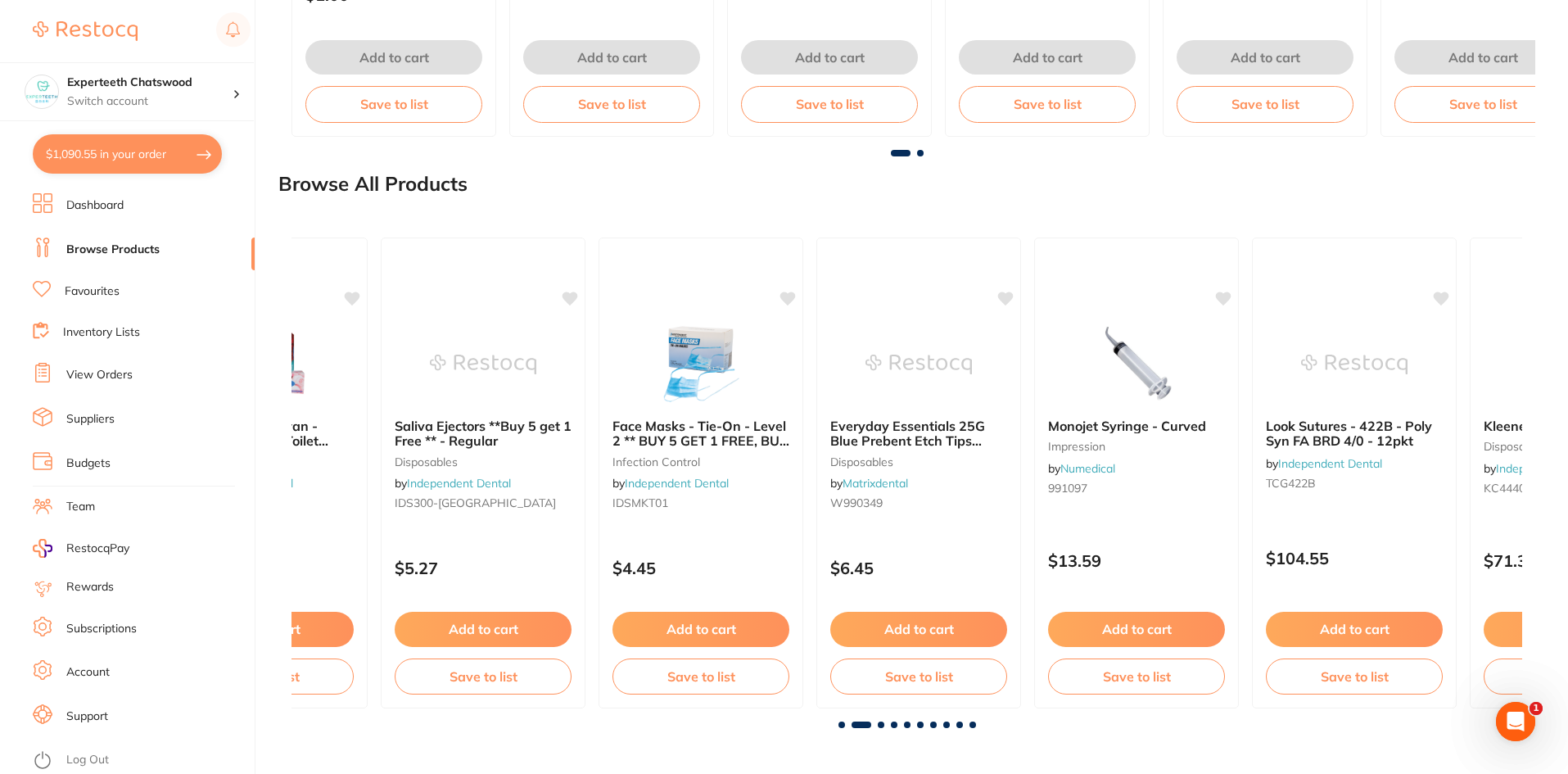
click at [880, 722] on span at bounding box center [881, 725] width 7 height 7
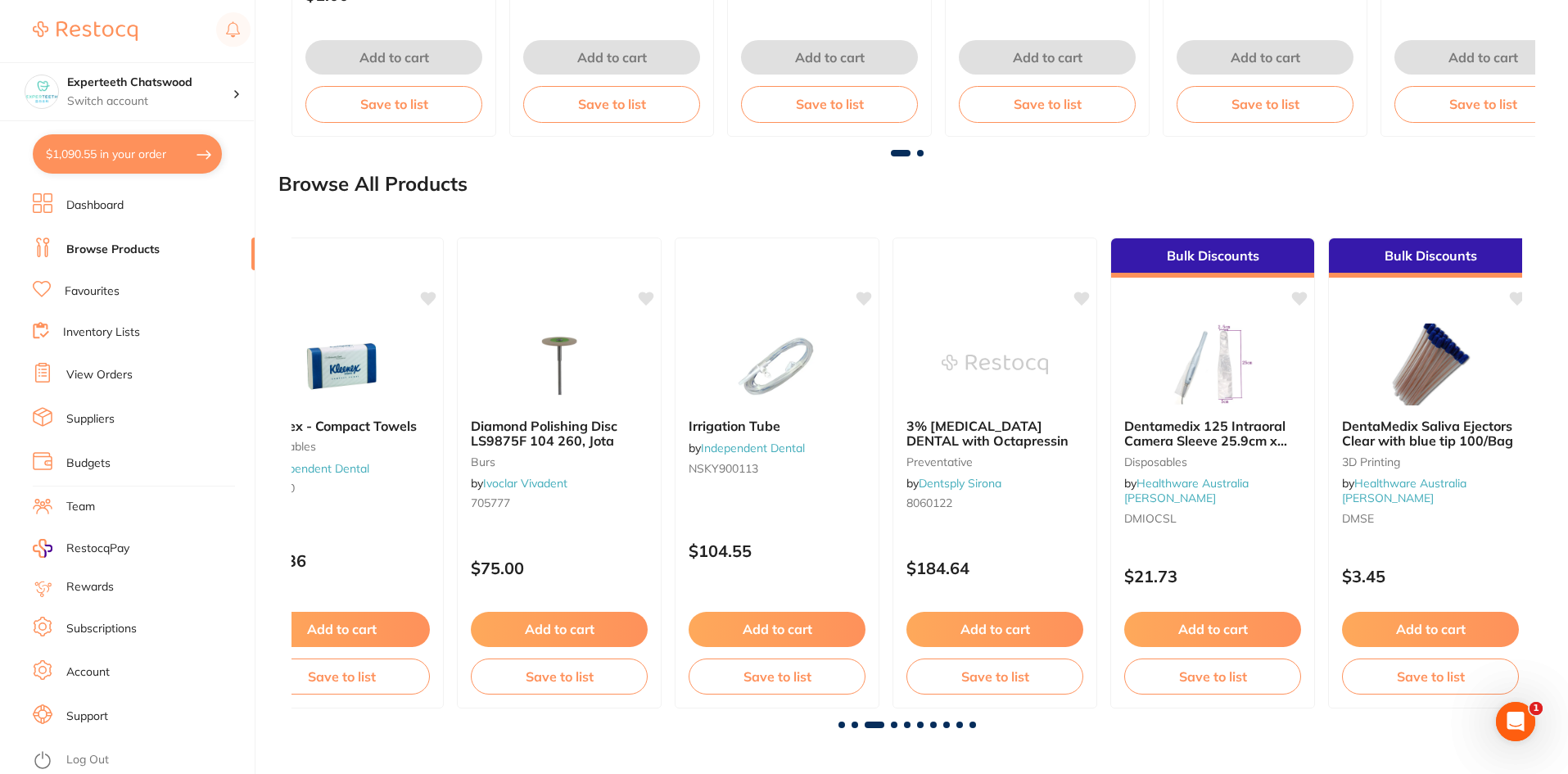
click at [892, 722] on span at bounding box center [895, 725] width 7 height 7
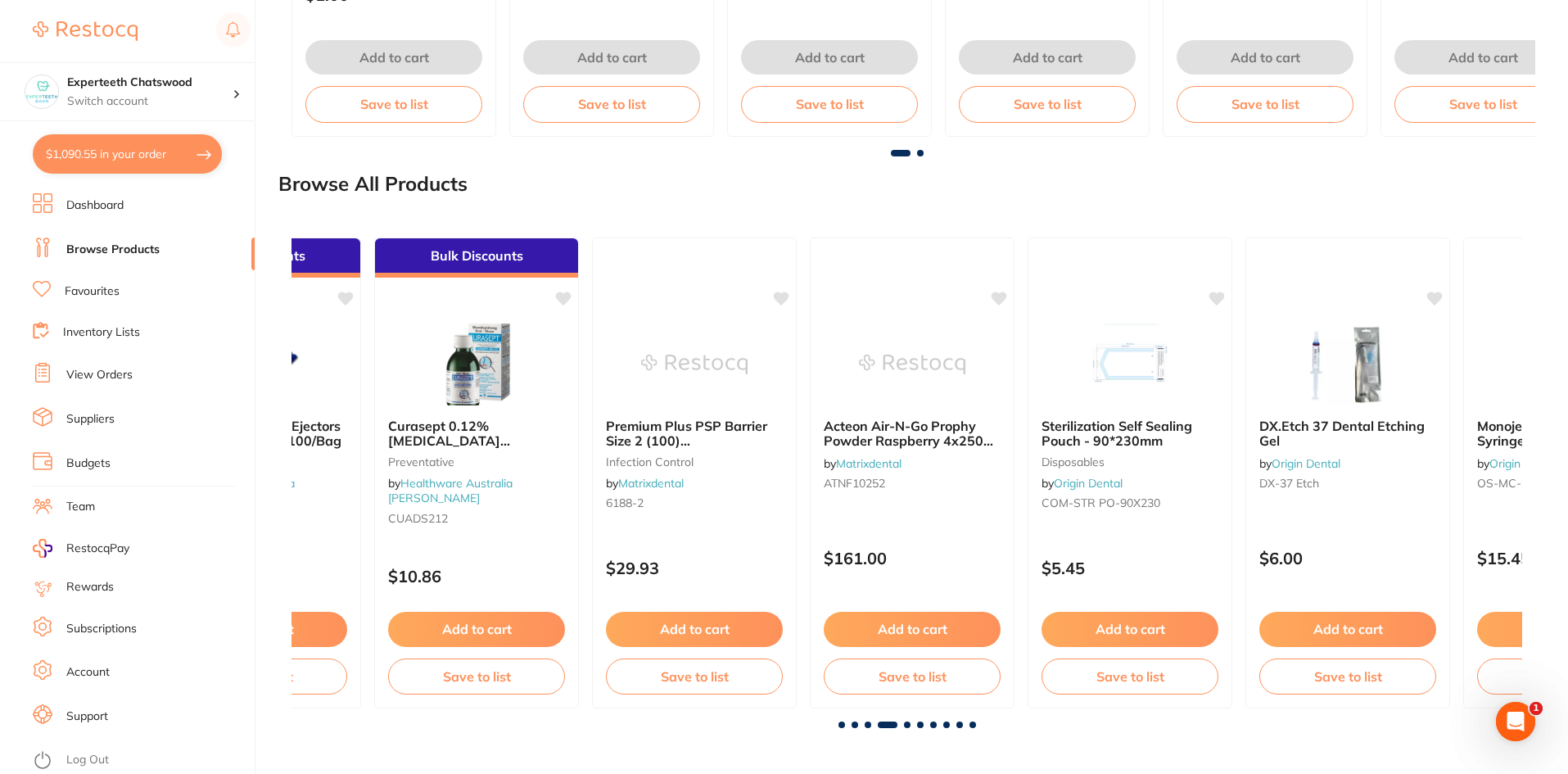
scroll to position [0, 3692]
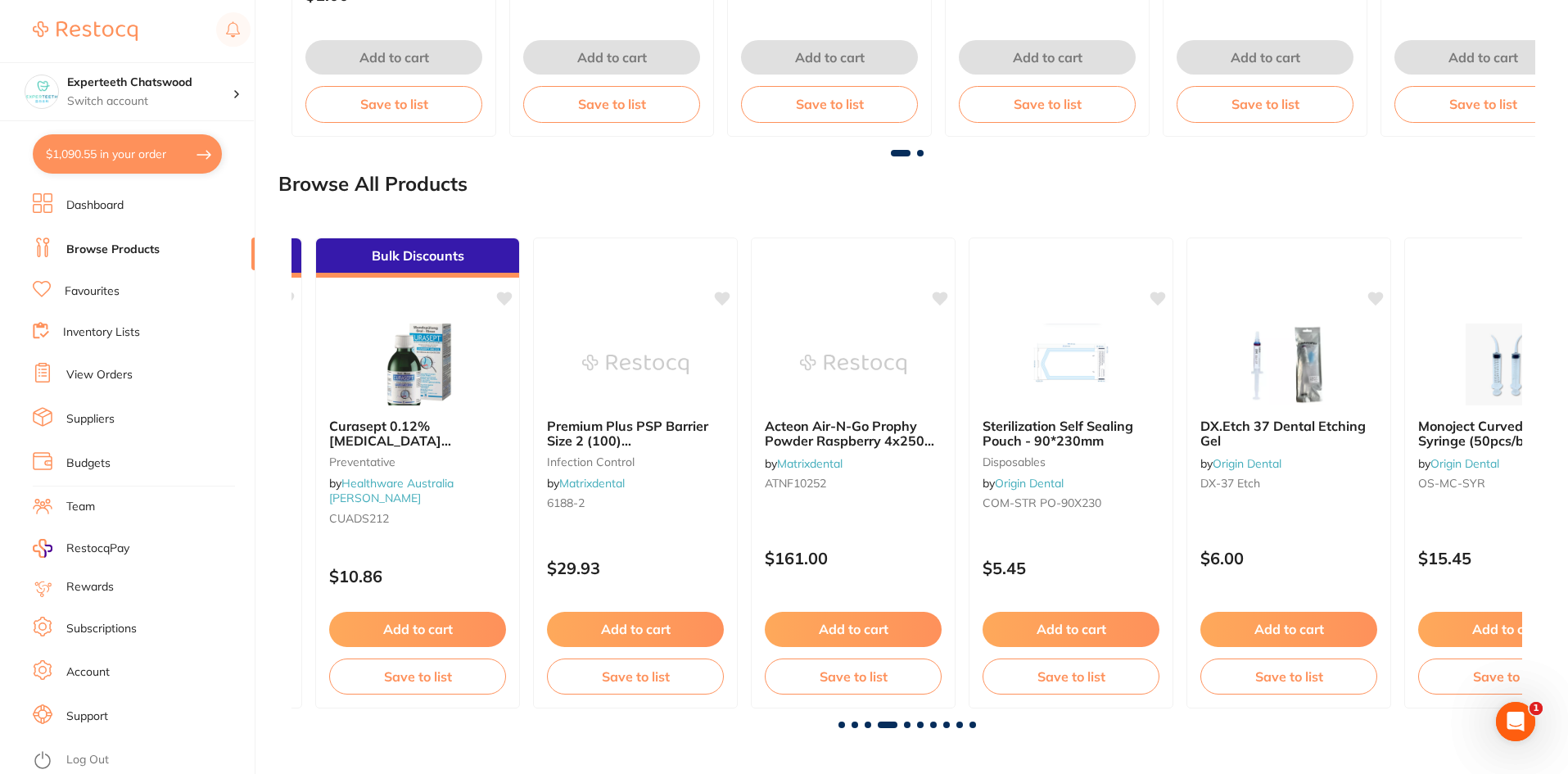
click at [906, 722] on span at bounding box center [907, 725] width 7 height 7
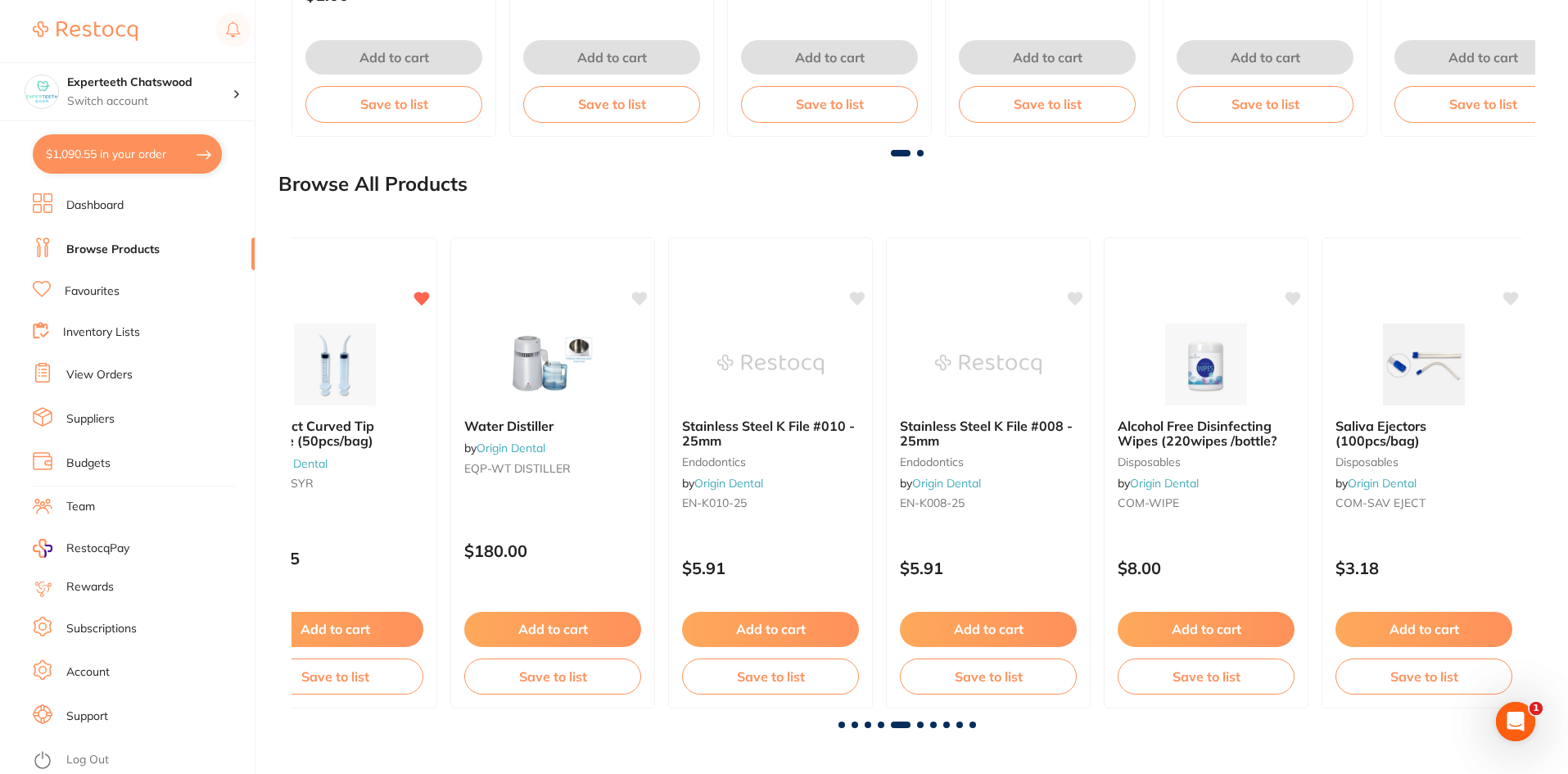
scroll to position [0, 4923]
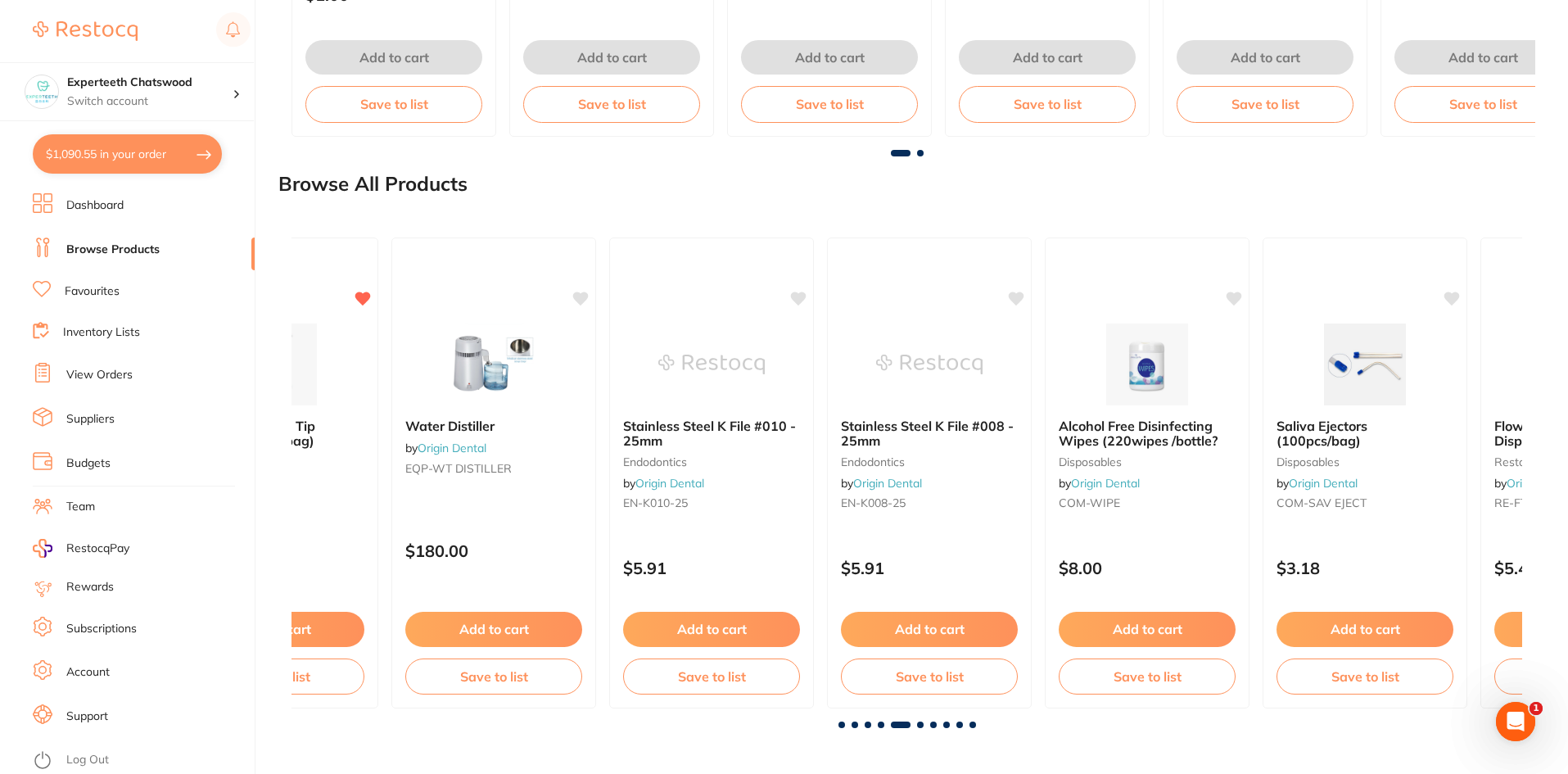
click at [919, 724] on span at bounding box center [920, 725] width 7 height 7
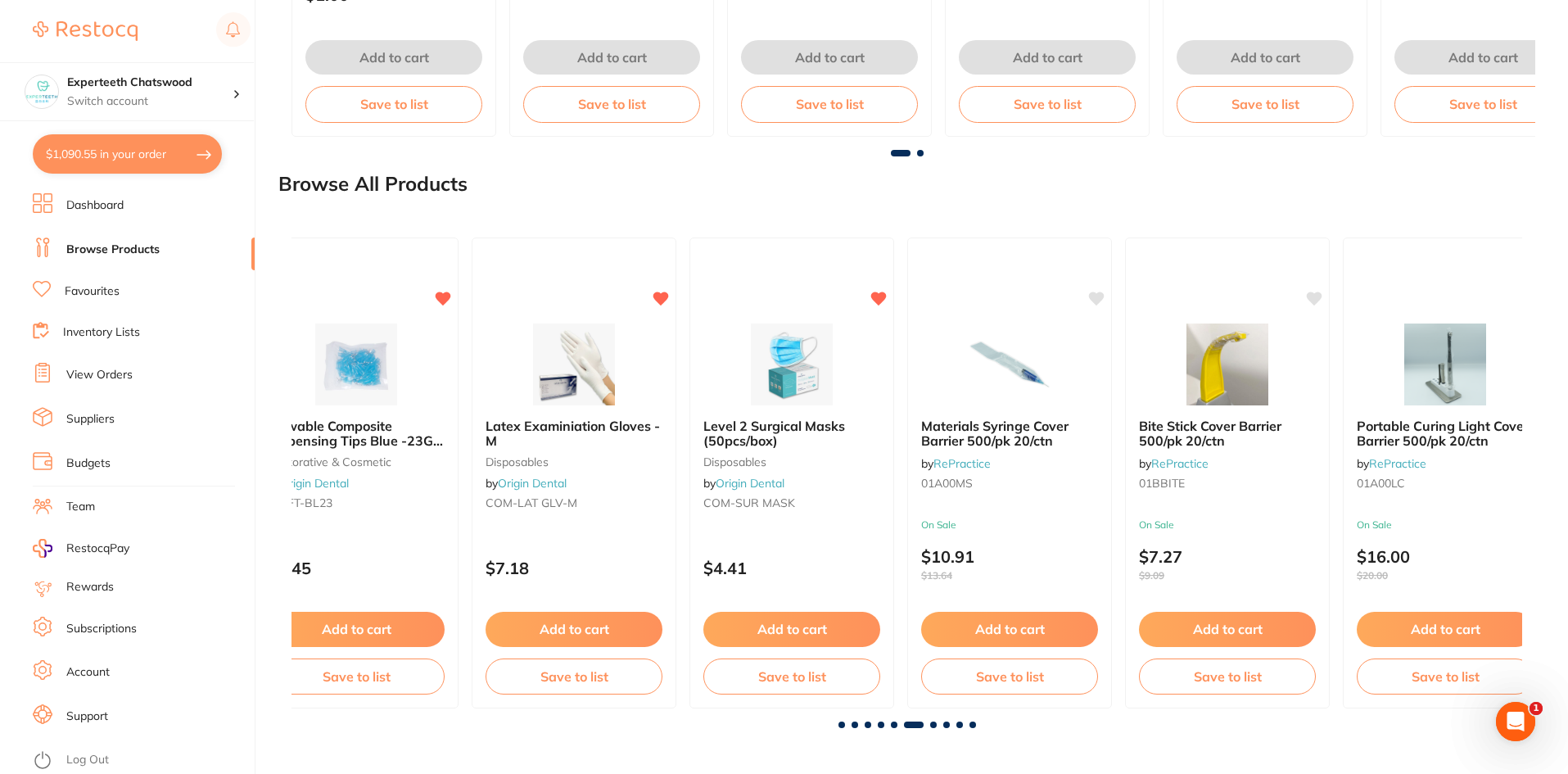
scroll to position [0, 6154]
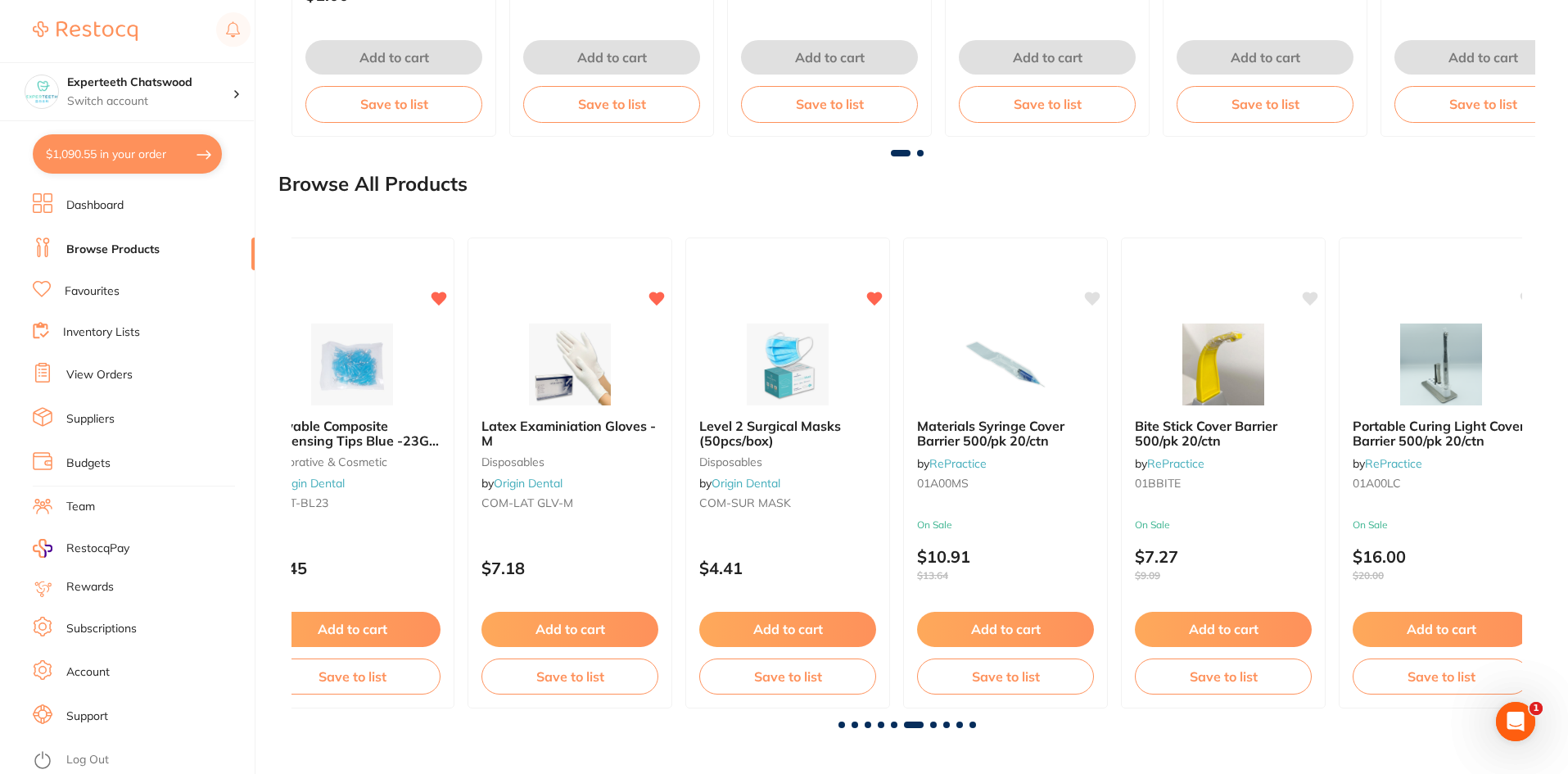
click at [934, 723] on span at bounding box center [934, 725] width 7 height 7
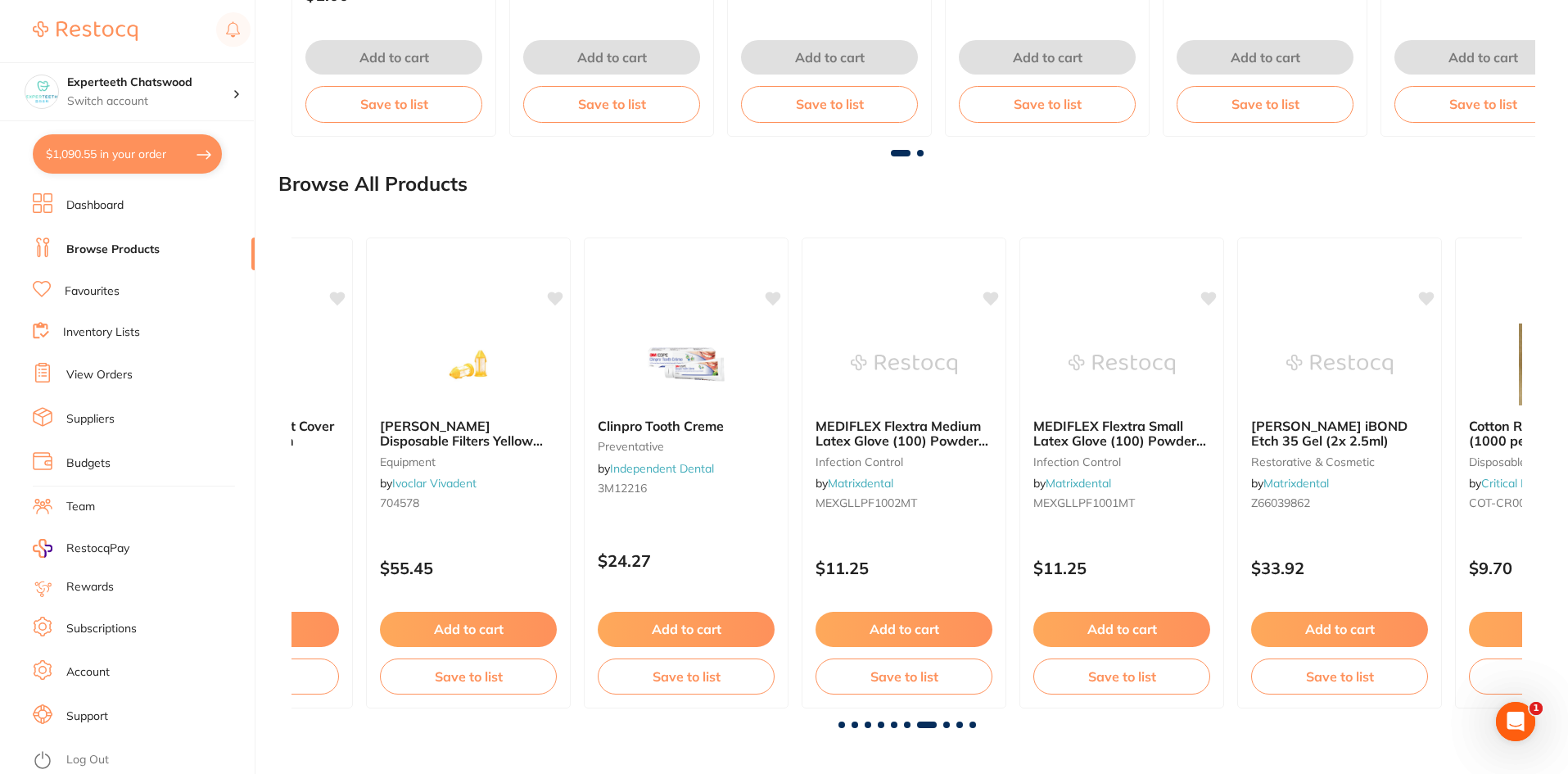
scroll to position [0, 7385]
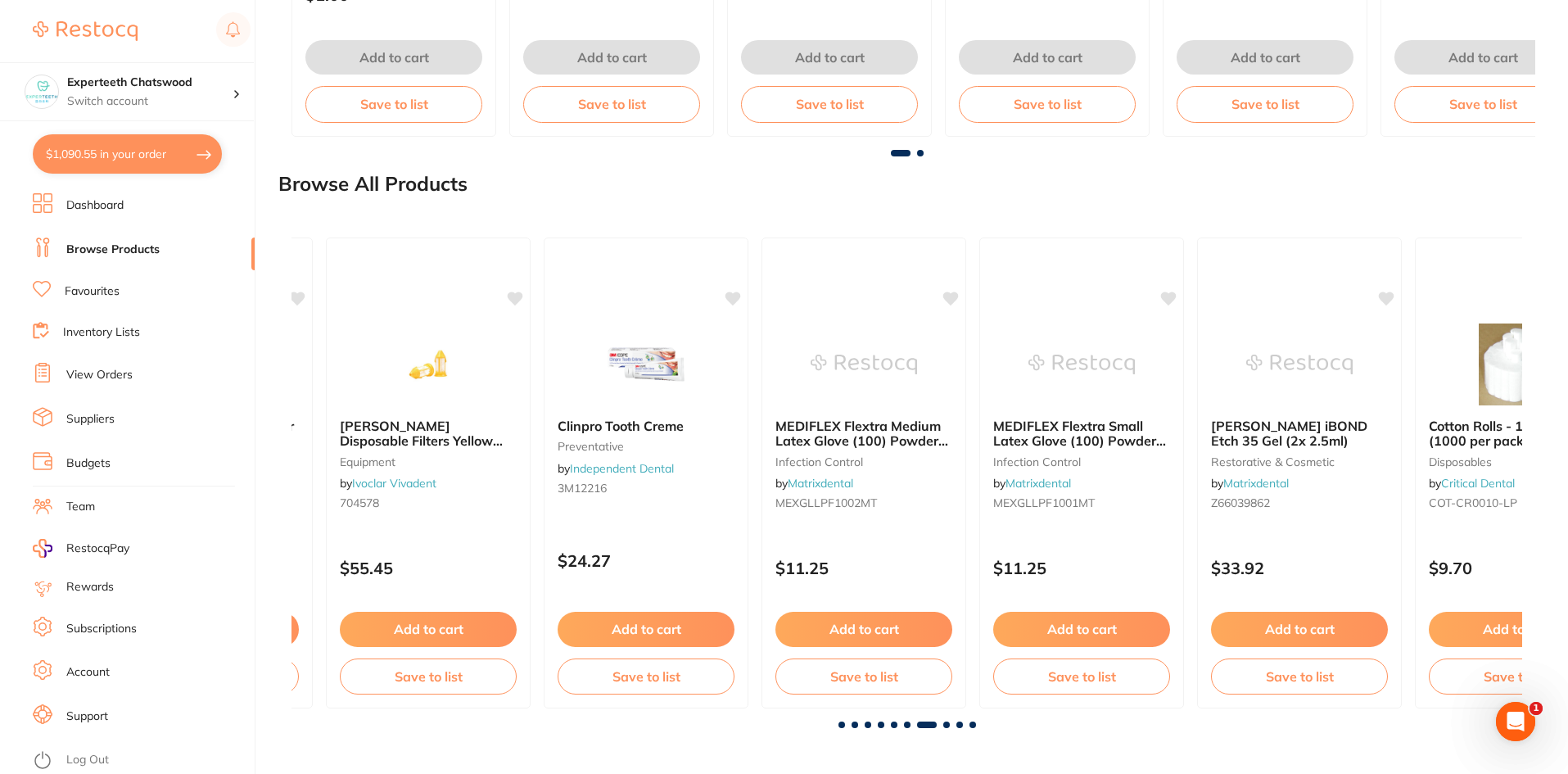
click at [944, 725] on span at bounding box center [947, 725] width 7 height 7
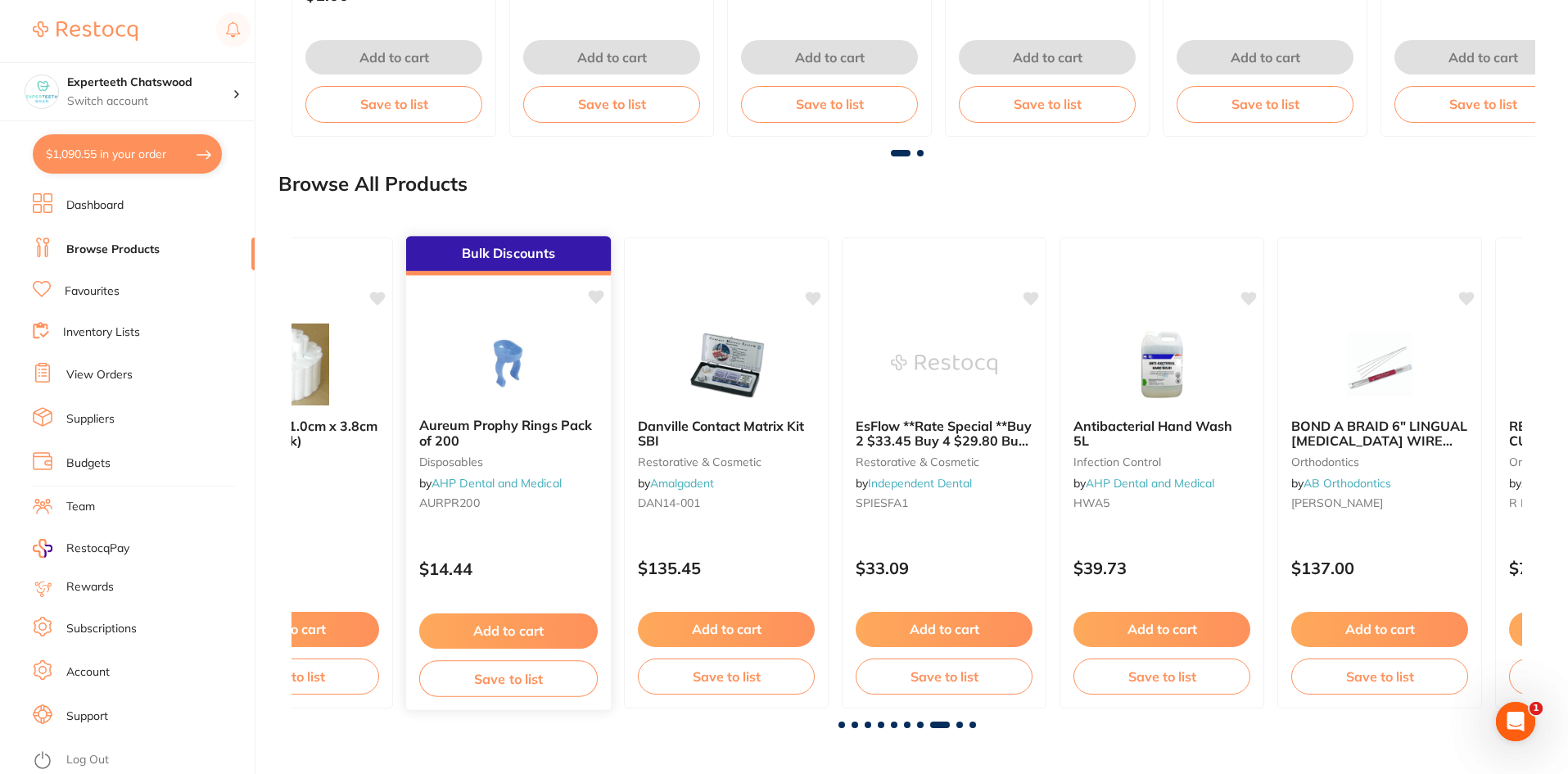
scroll to position [0, 8616]
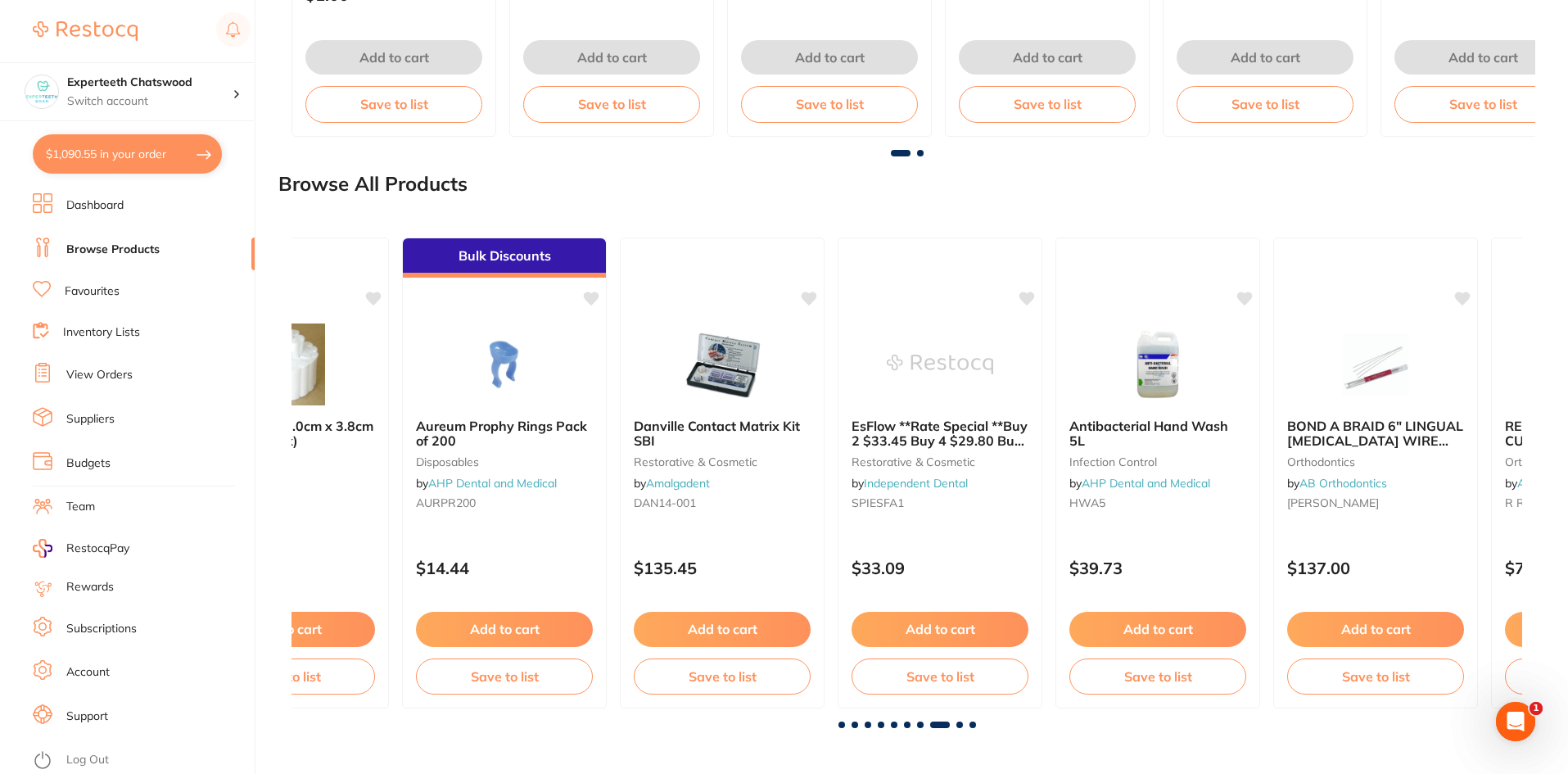
click at [122, 150] on button "$1,090.55 in your order" at bounding box center [127, 154] width 190 height 39
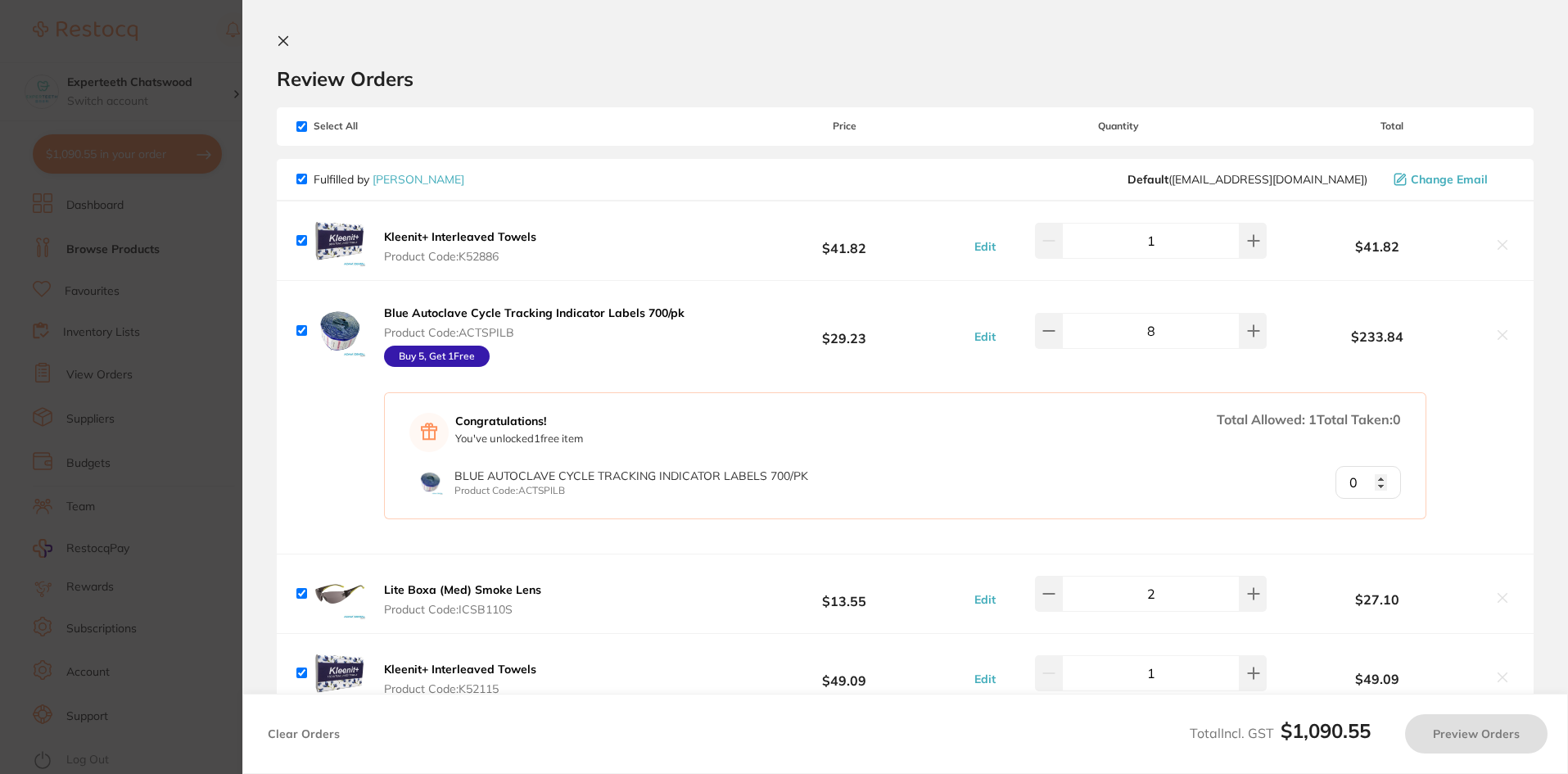
checkbox input "true"
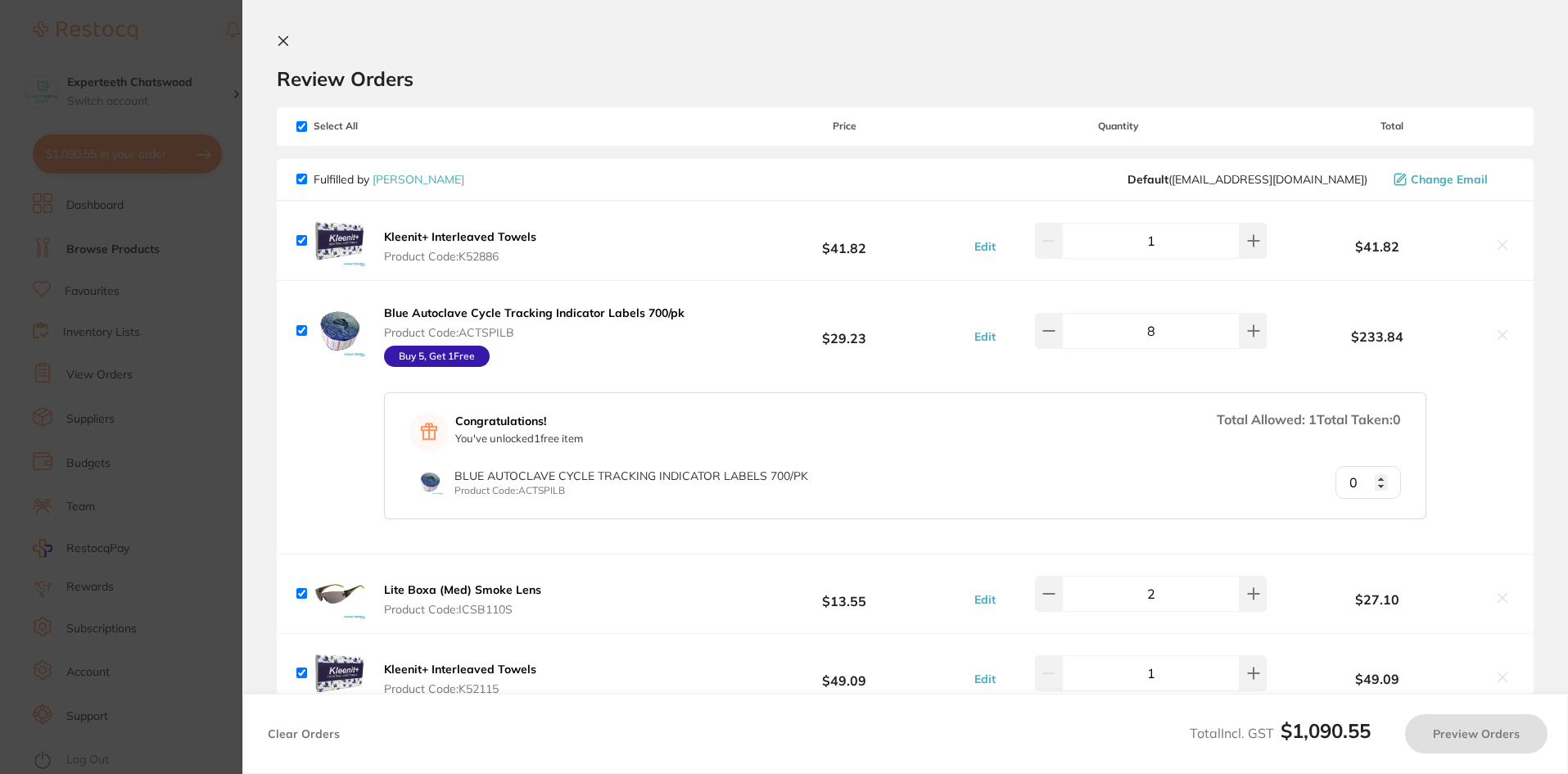
checkbox input "true"
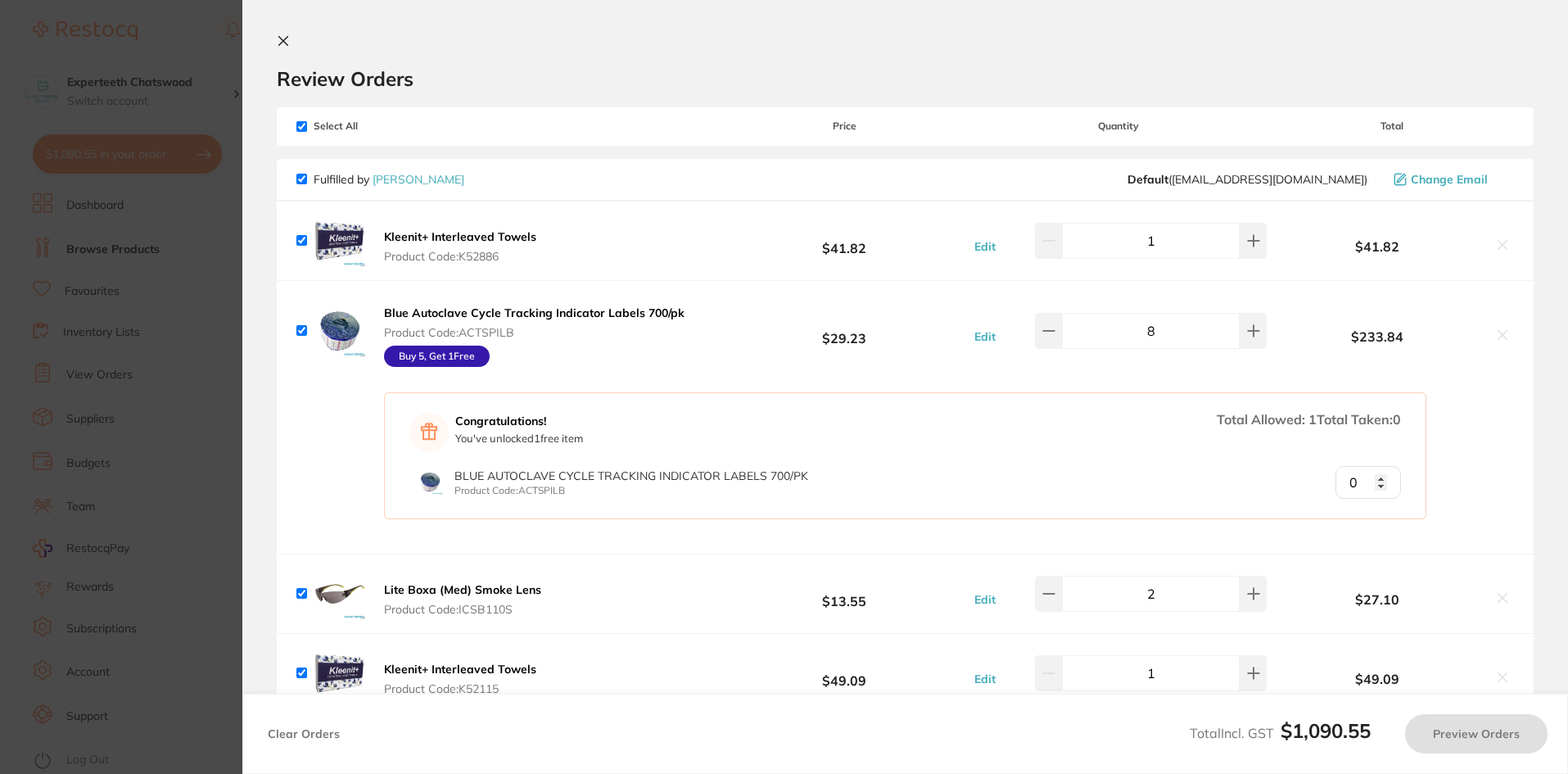
checkbox input "true"
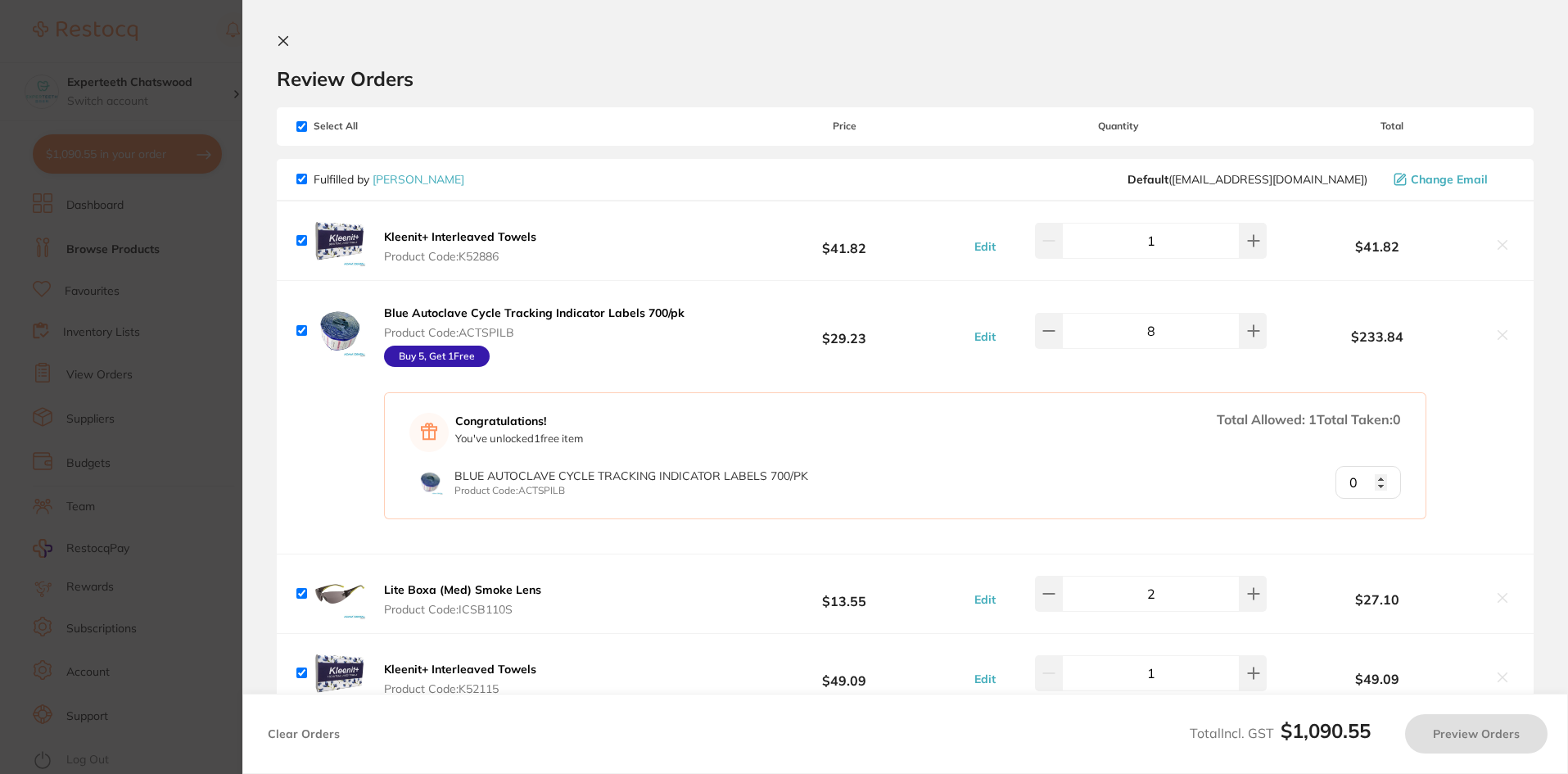
checkbox input "true"
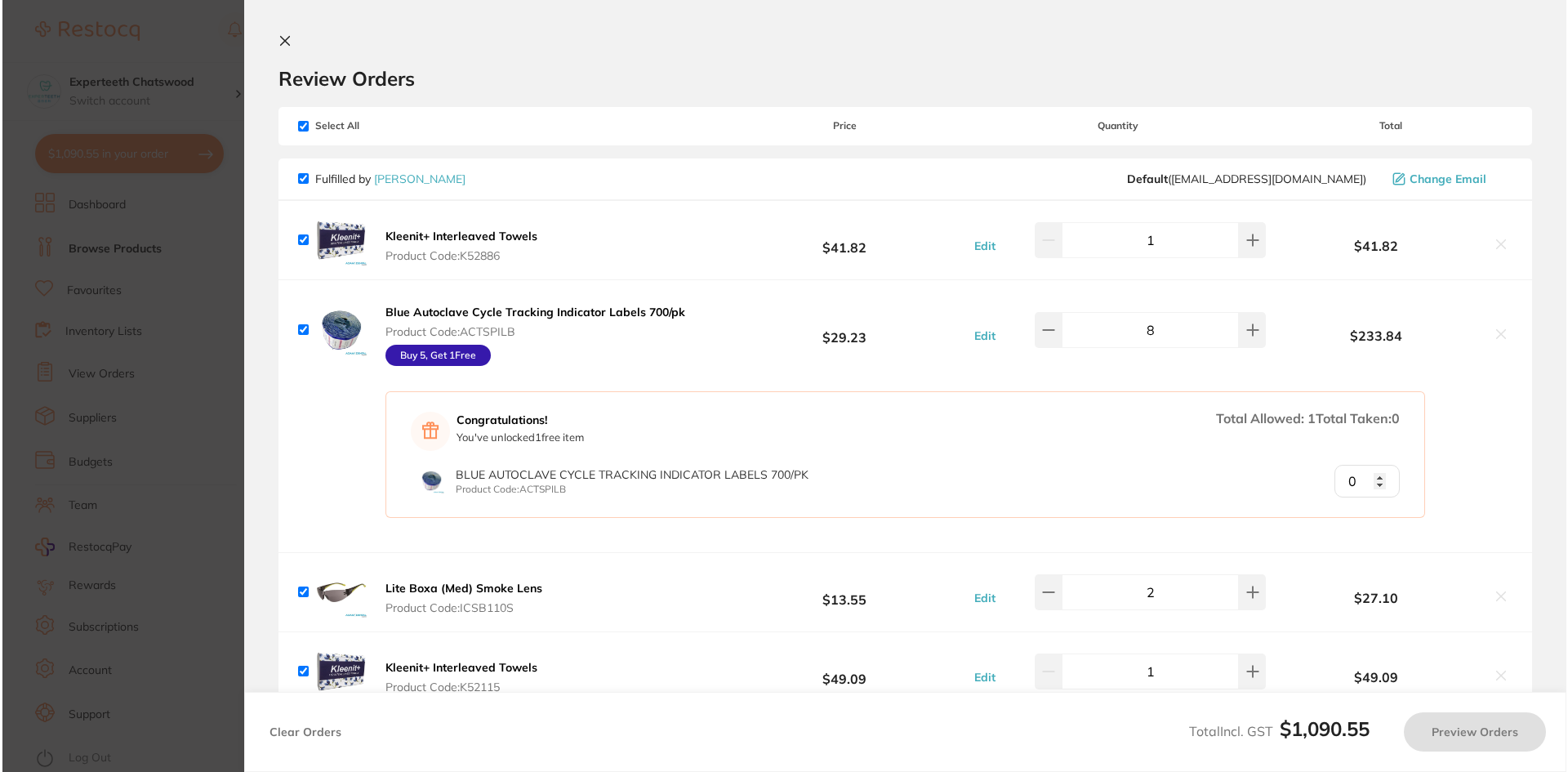
scroll to position [0, 0]
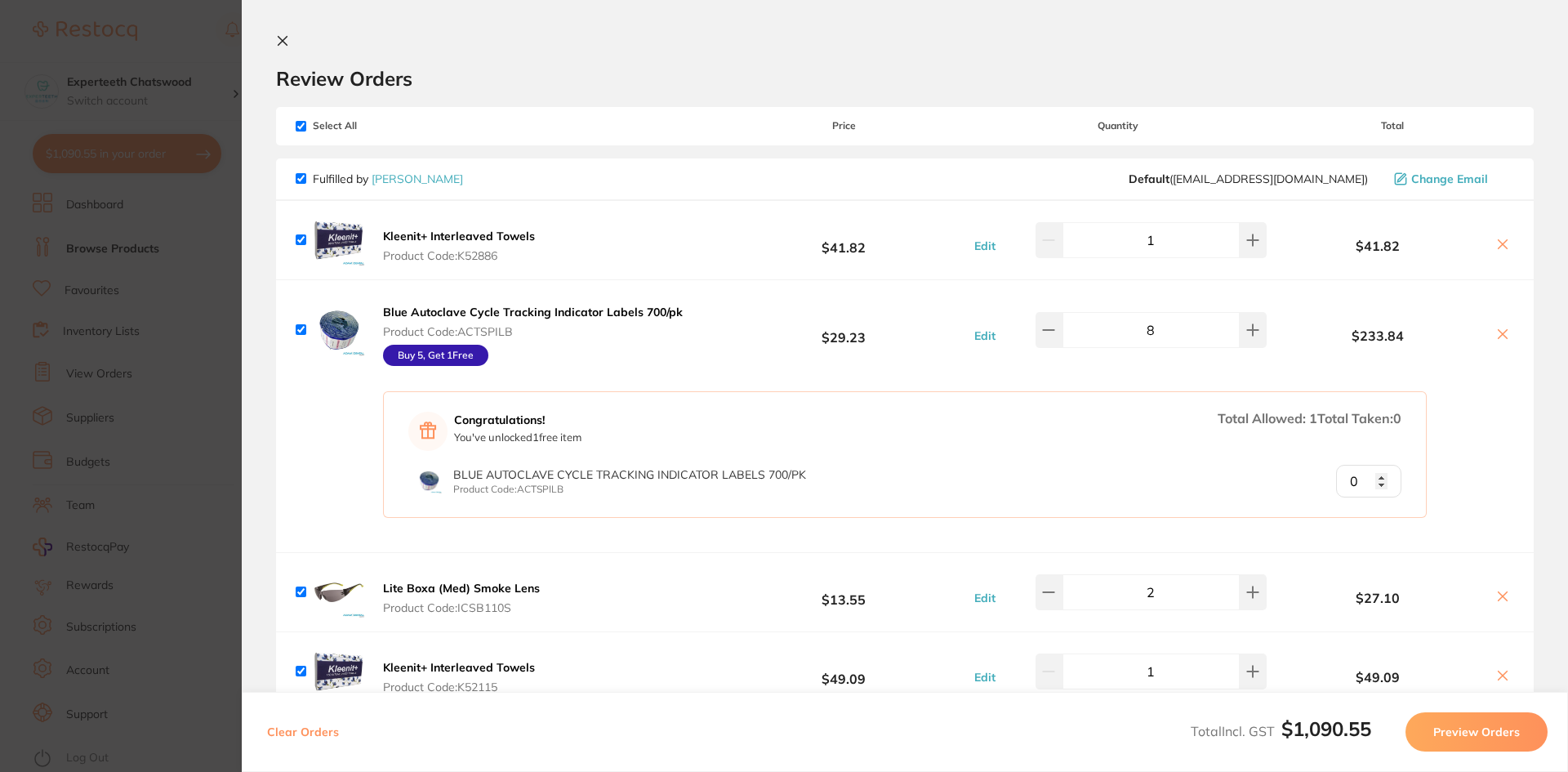
click at [1226, 240] on input "1" at bounding box center [1152, 240] width 177 height 36
click at [1240, 235] on button at bounding box center [1253, 240] width 27 height 36
type input "2"
type input "1"
click at [1377, 472] on input "1" at bounding box center [1369, 480] width 66 height 32
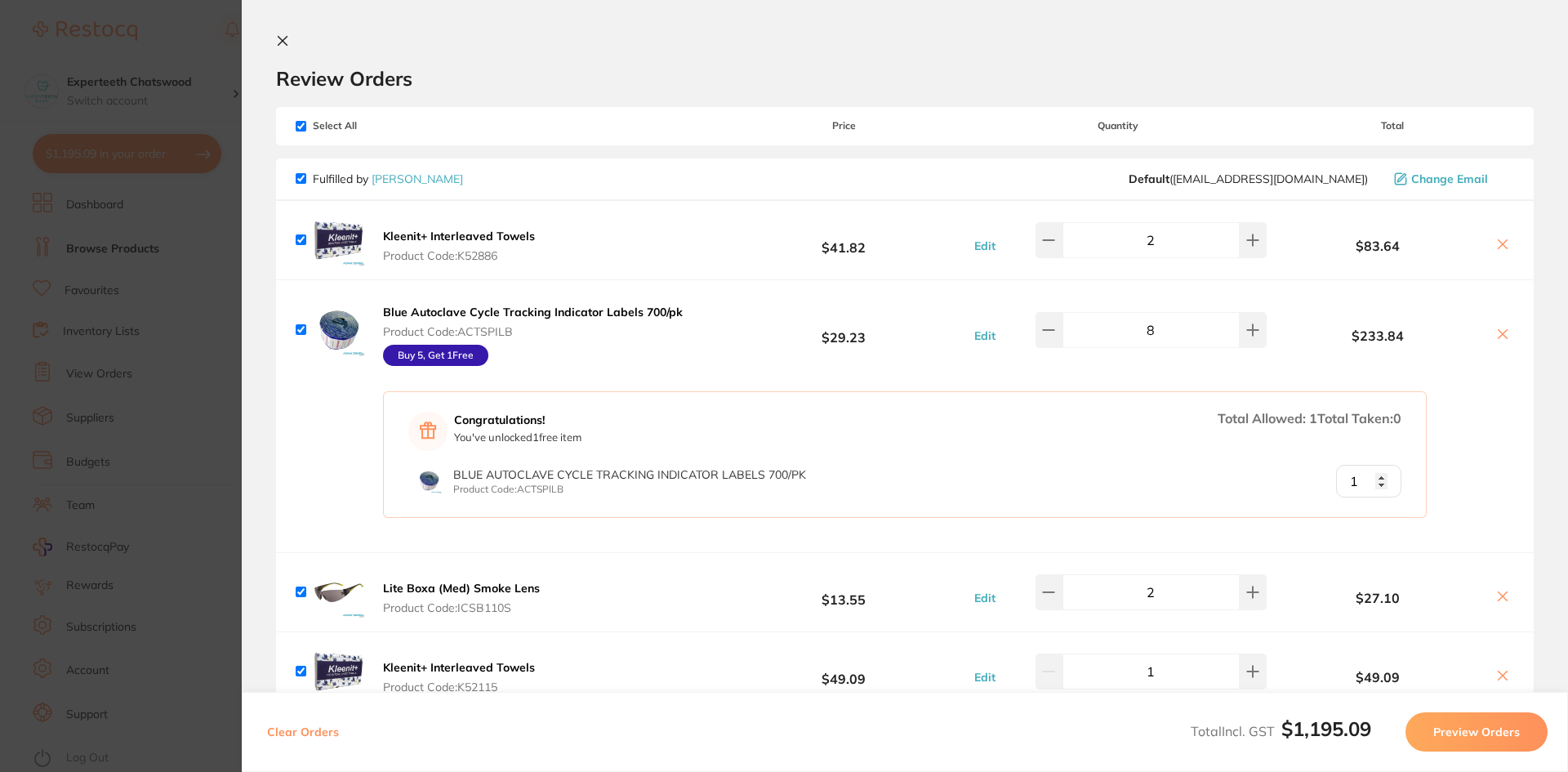
click at [1382, 478] on input "1" at bounding box center [1369, 480] width 66 height 32
click at [1376, 477] on input "1" at bounding box center [1369, 480] width 66 height 32
click at [1298, 350] on div "Blue Autoclave Cycle Tracking Indicator Labels 700/pk Product Code: ACTSPILB Bu…" at bounding box center [905, 330] width 1258 height 100
click at [1051, 333] on icon at bounding box center [1049, 330] width 13 height 13
click at [1250, 335] on icon at bounding box center [1253, 330] width 13 height 13
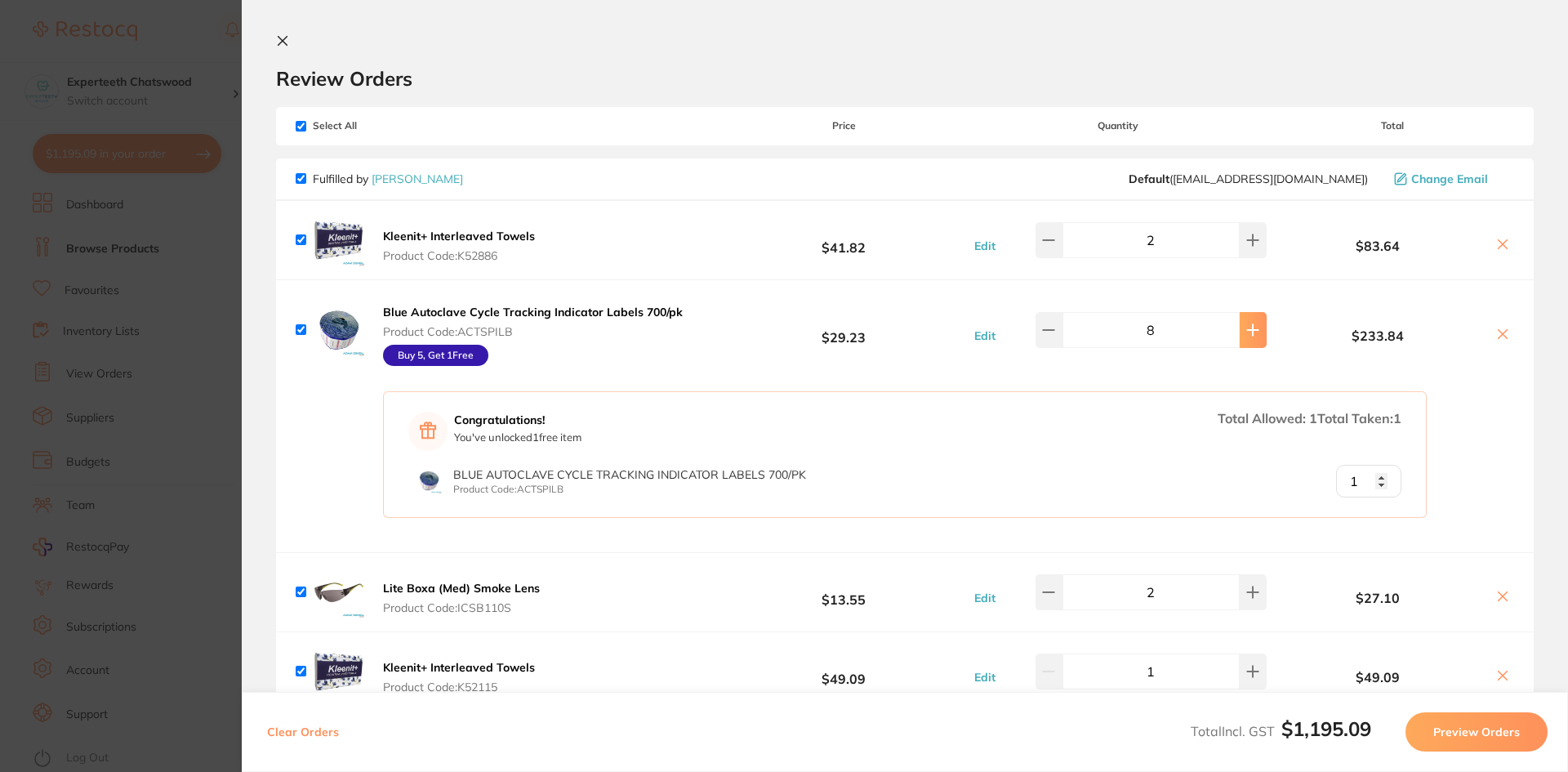
click at [1250, 335] on icon at bounding box center [1253, 330] width 13 height 13
click at [1379, 476] on input "1" at bounding box center [1369, 480] width 66 height 32
type input "10"
click at [1465, 469] on div "Congratulations! You've unlocked 2 free item s Total Allowed: 2 Total Taken: 1 …" at bounding box center [905, 466] width 1258 height 172
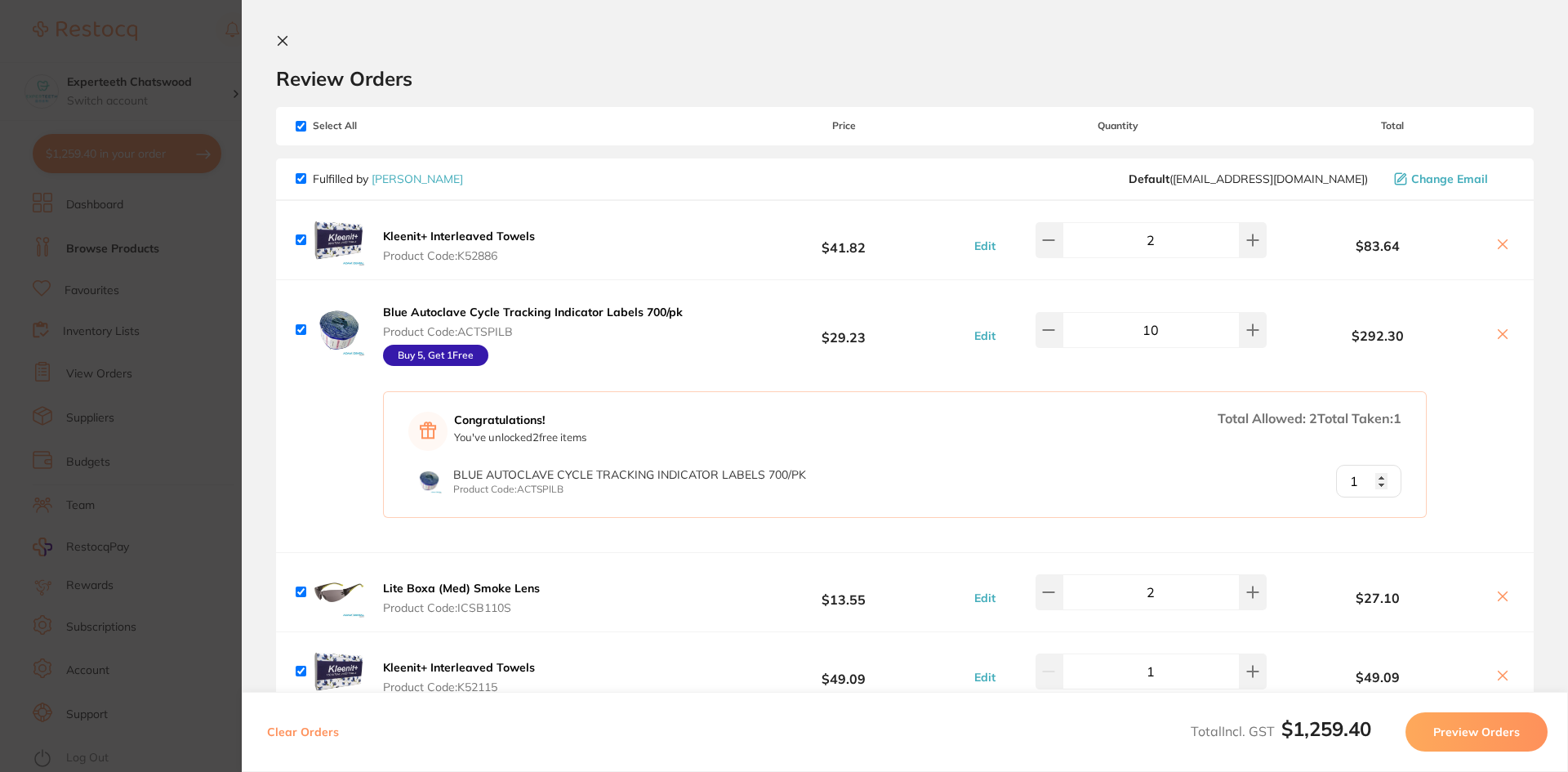
type input "2"
click at [1377, 476] on input "2" at bounding box center [1369, 480] width 66 height 32
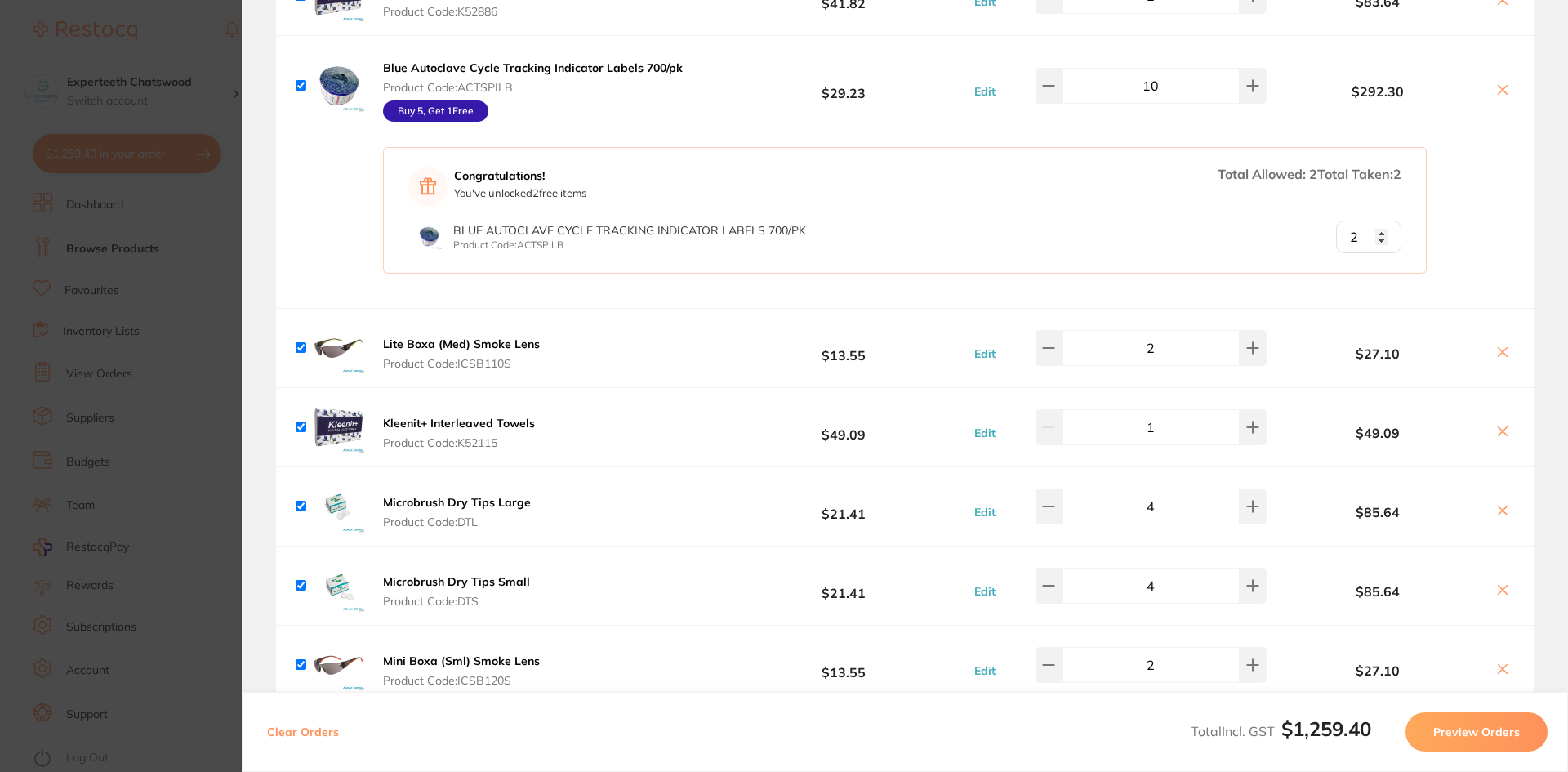
scroll to position [245, 0]
click at [1248, 347] on icon at bounding box center [1253, 347] width 11 height 11
type input "3"
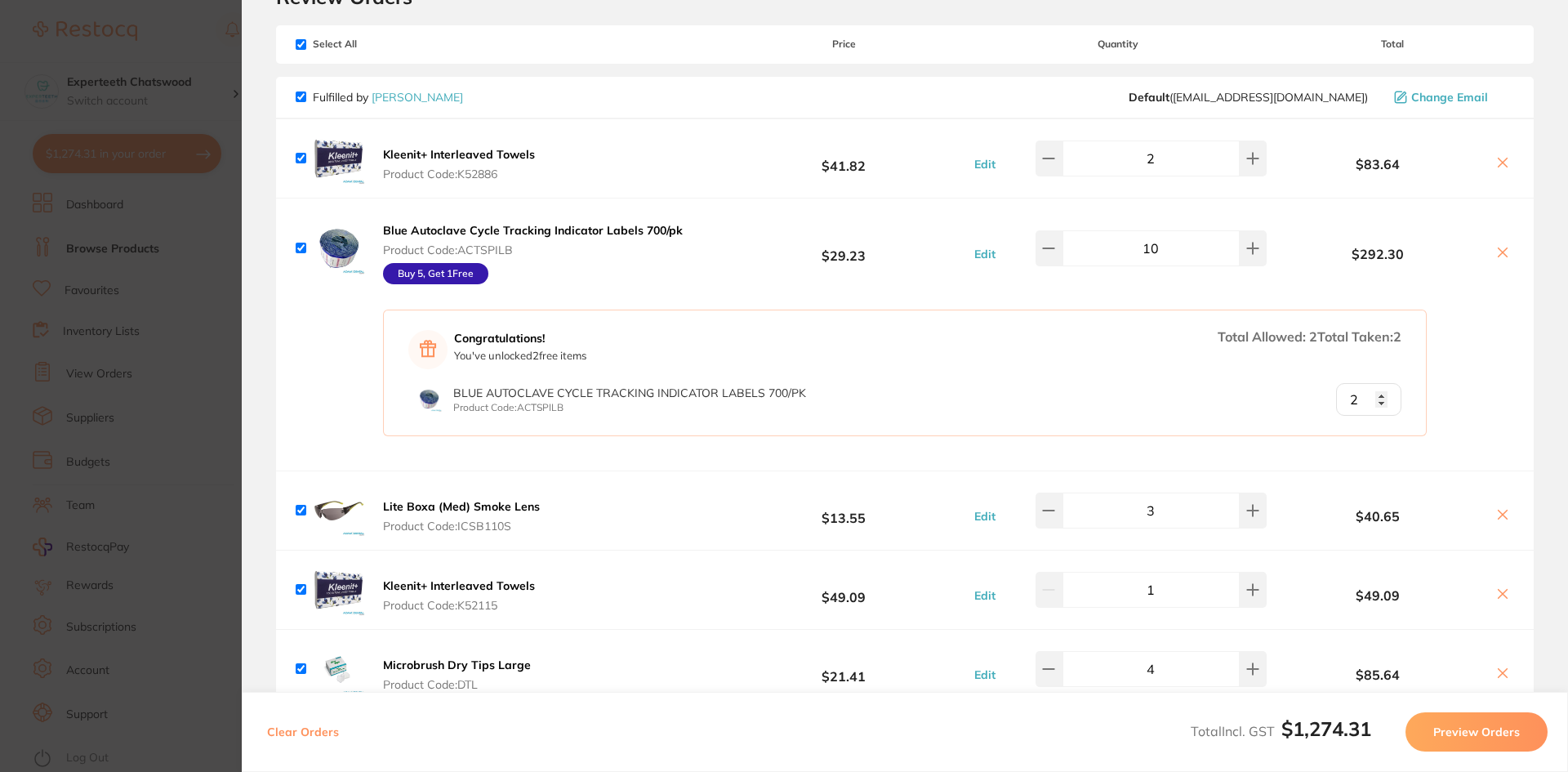
scroll to position [245, 0]
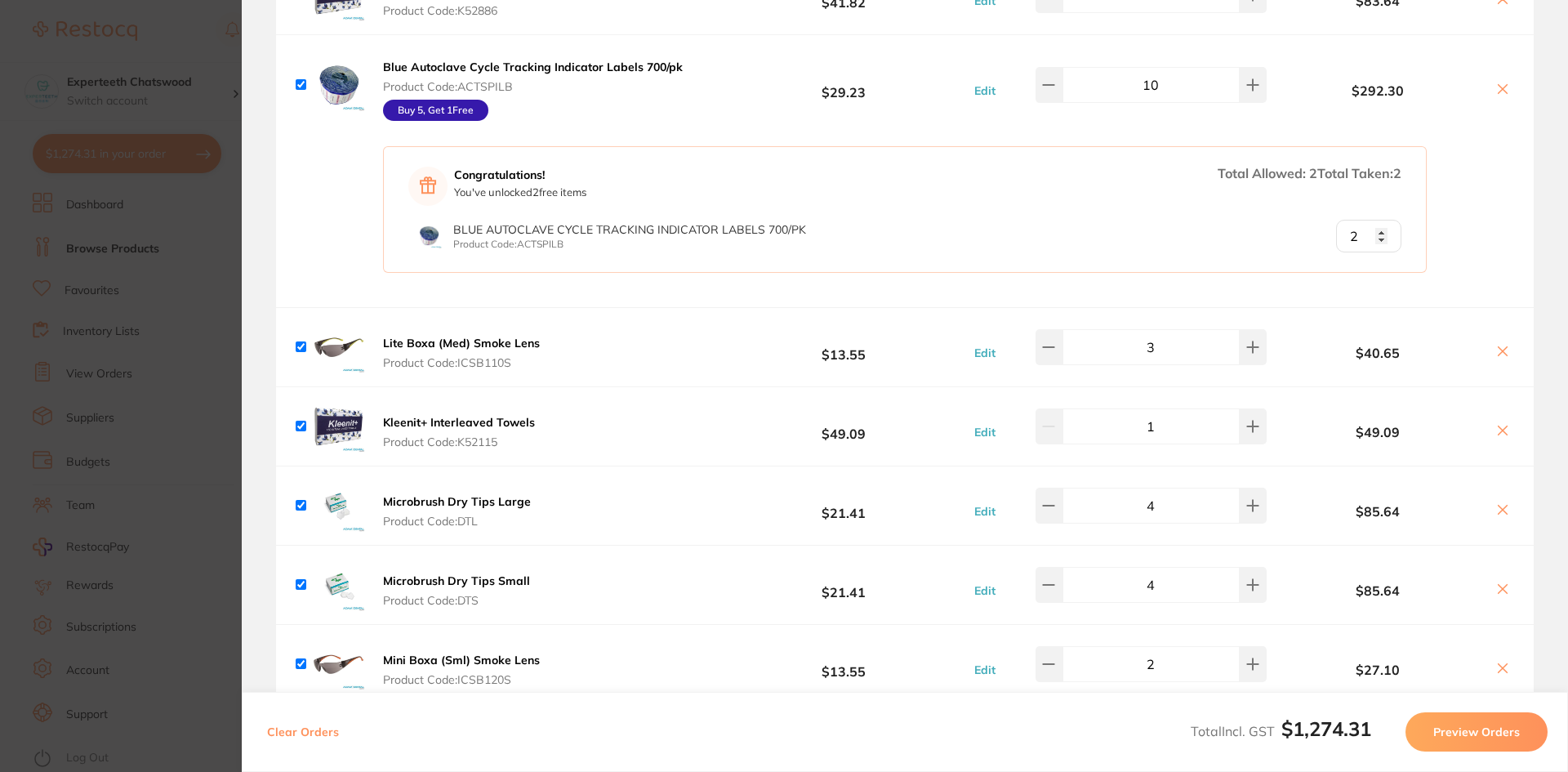
click at [443, 446] on span "Product Code: K52115" at bounding box center [459, 442] width 152 height 13
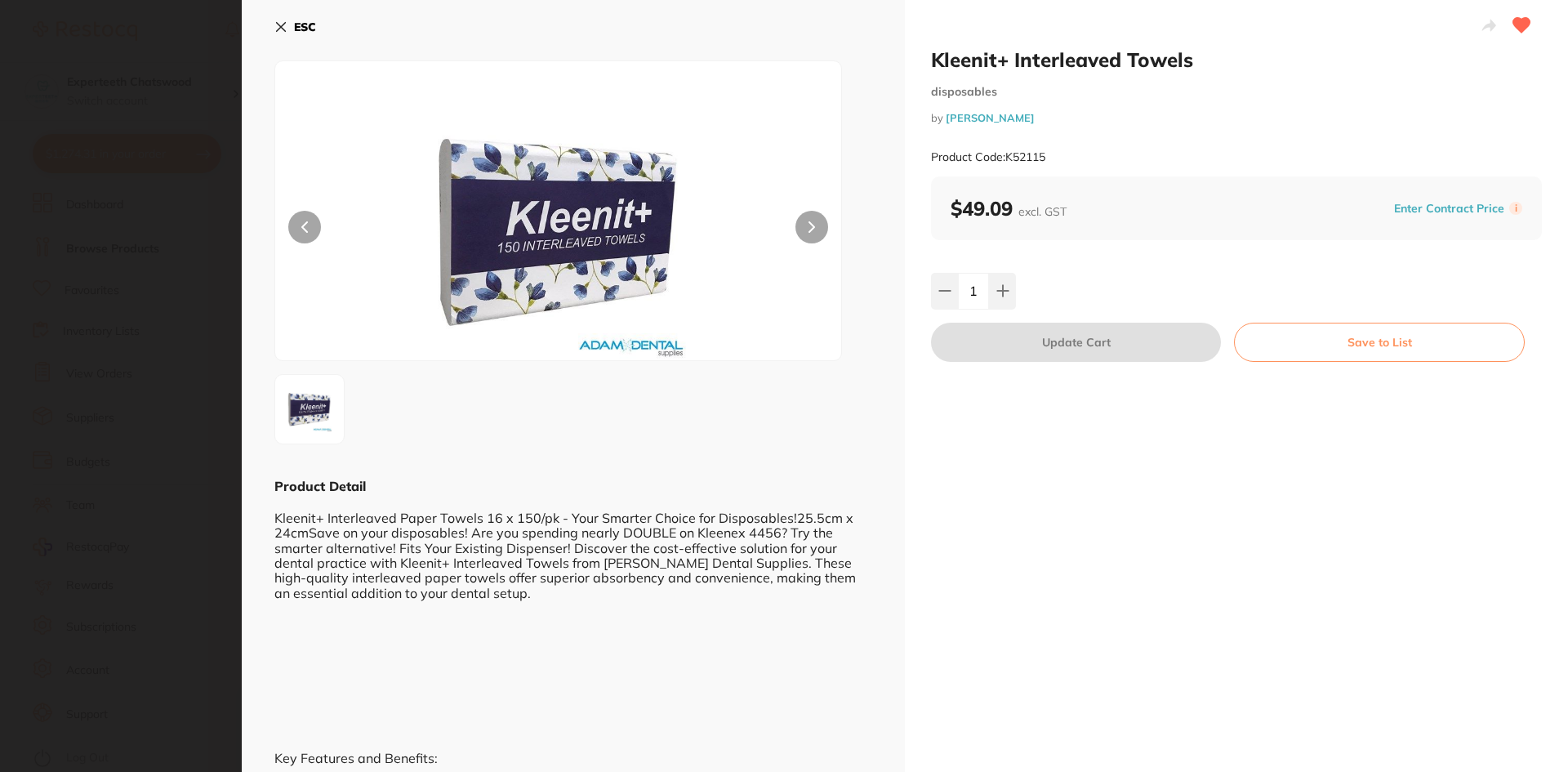
scroll to position [0, 0]
click at [288, 24] on button "ESC" at bounding box center [295, 27] width 41 height 27
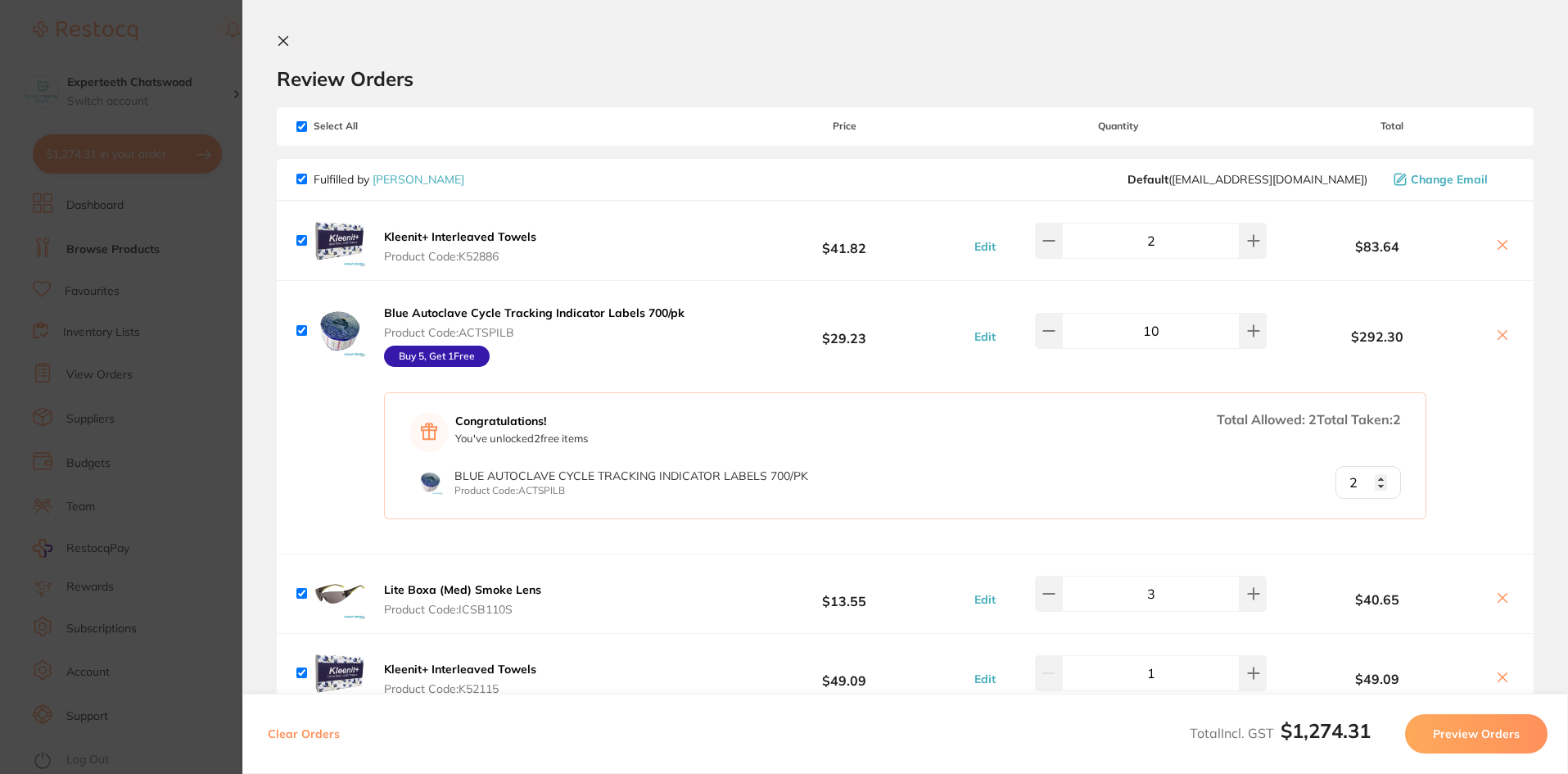
click at [455, 248] on button "Kleenit+ Interleaved Towels Product Code: K52886" at bounding box center [460, 246] width 162 height 34
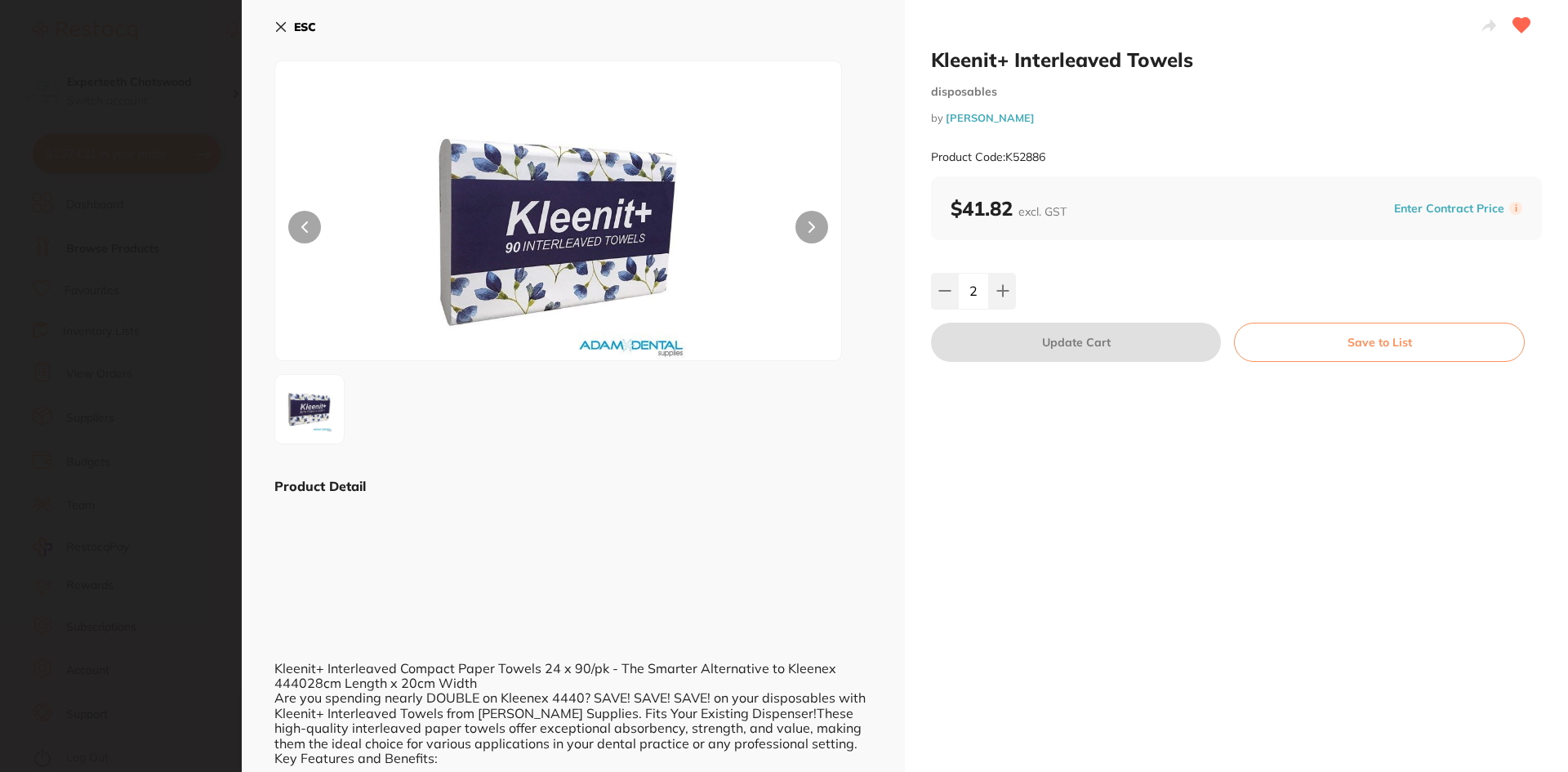
click at [283, 25] on icon at bounding box center [281, 27] width 9 height 9
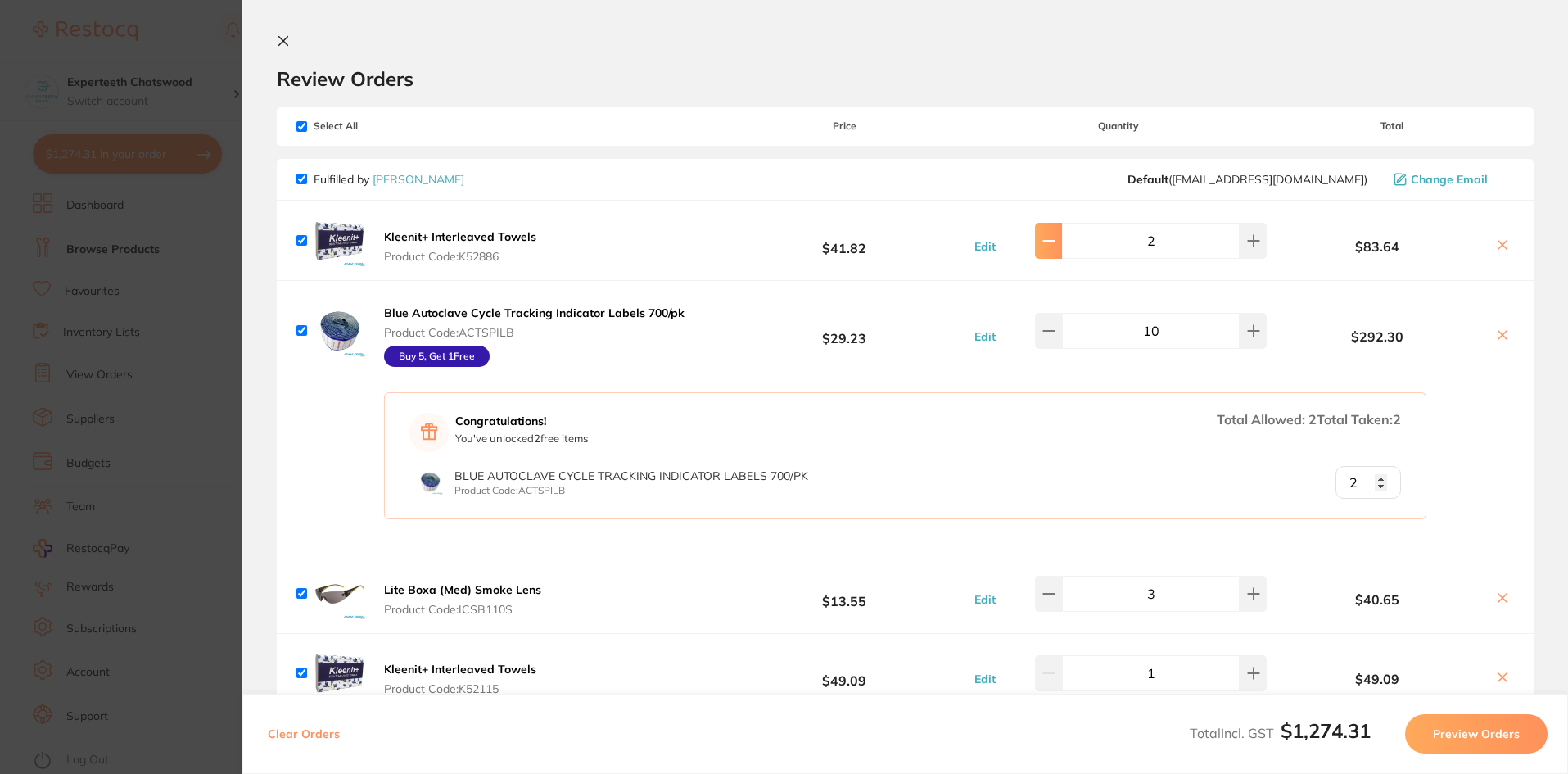
click at [1053, 239] on icon at bounding box center [1049, 241] width 13 height 13
type input "1"
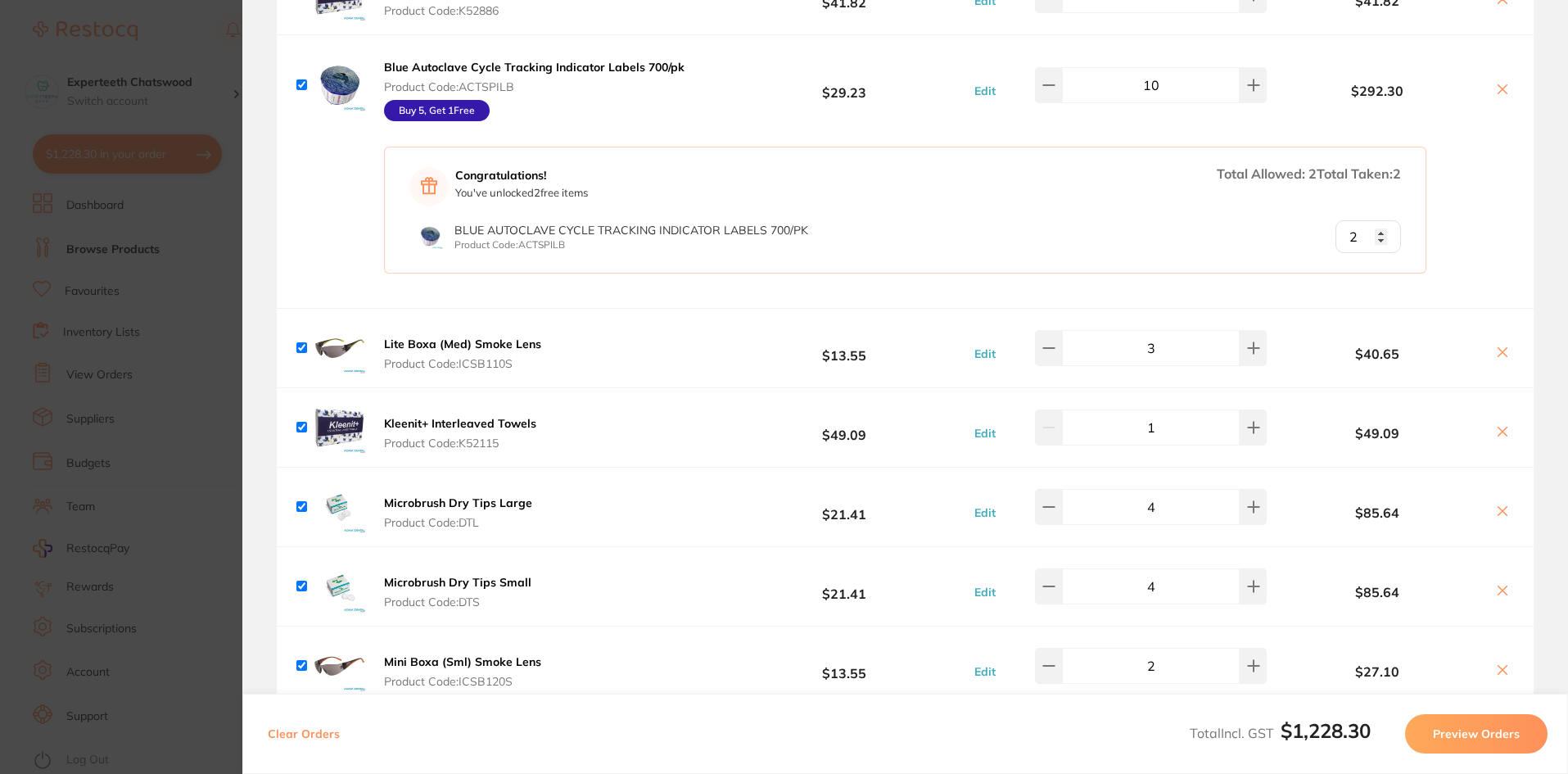
click at [416, 424] on b "Kleenit+ Interleaved Towels" at bounding box center [460, 423] width 152 height 15
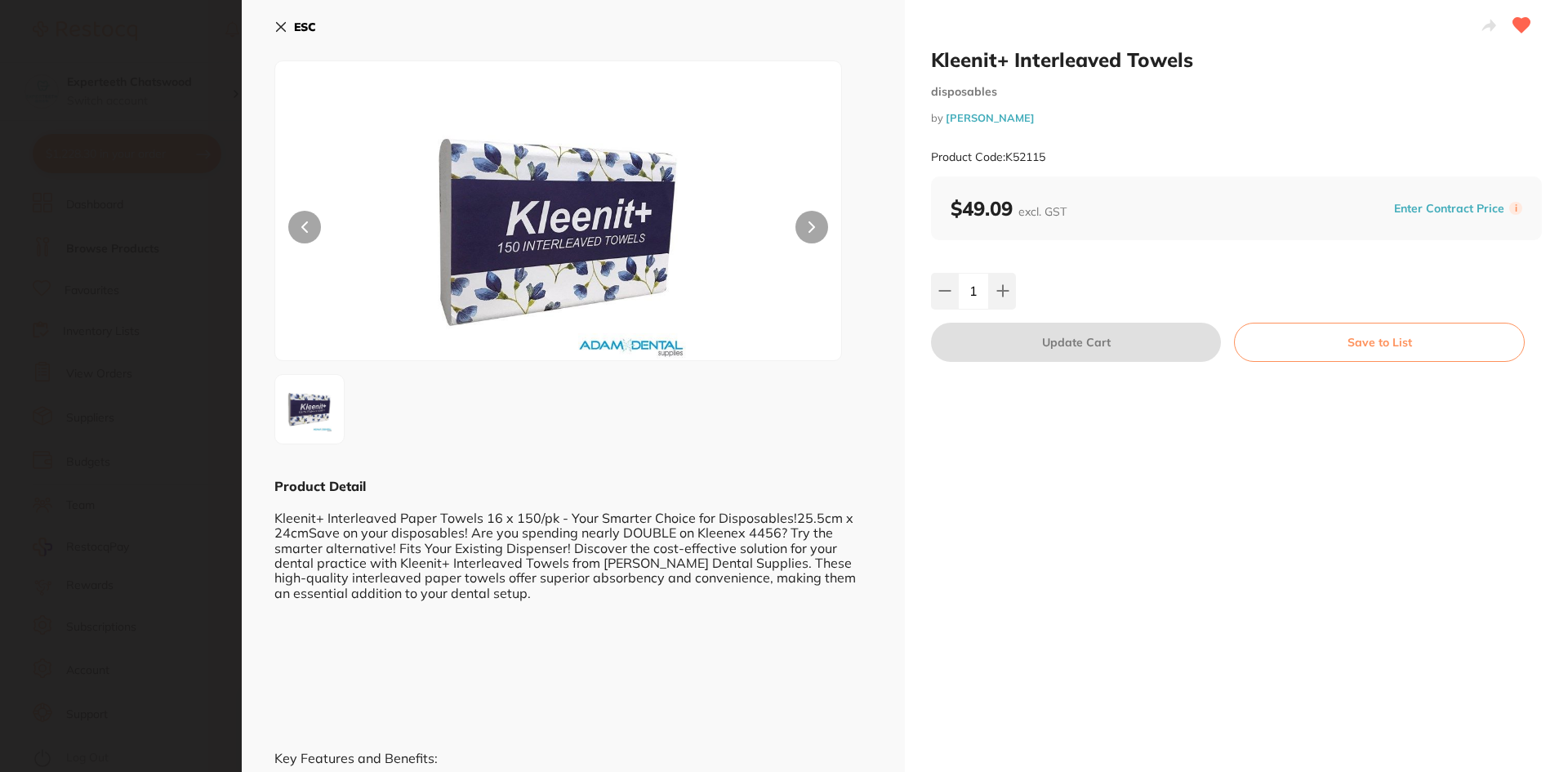
scroll to position [0, 0]
click at [282, 23] on icon at bounding box center [281, 27] width 13 height 13
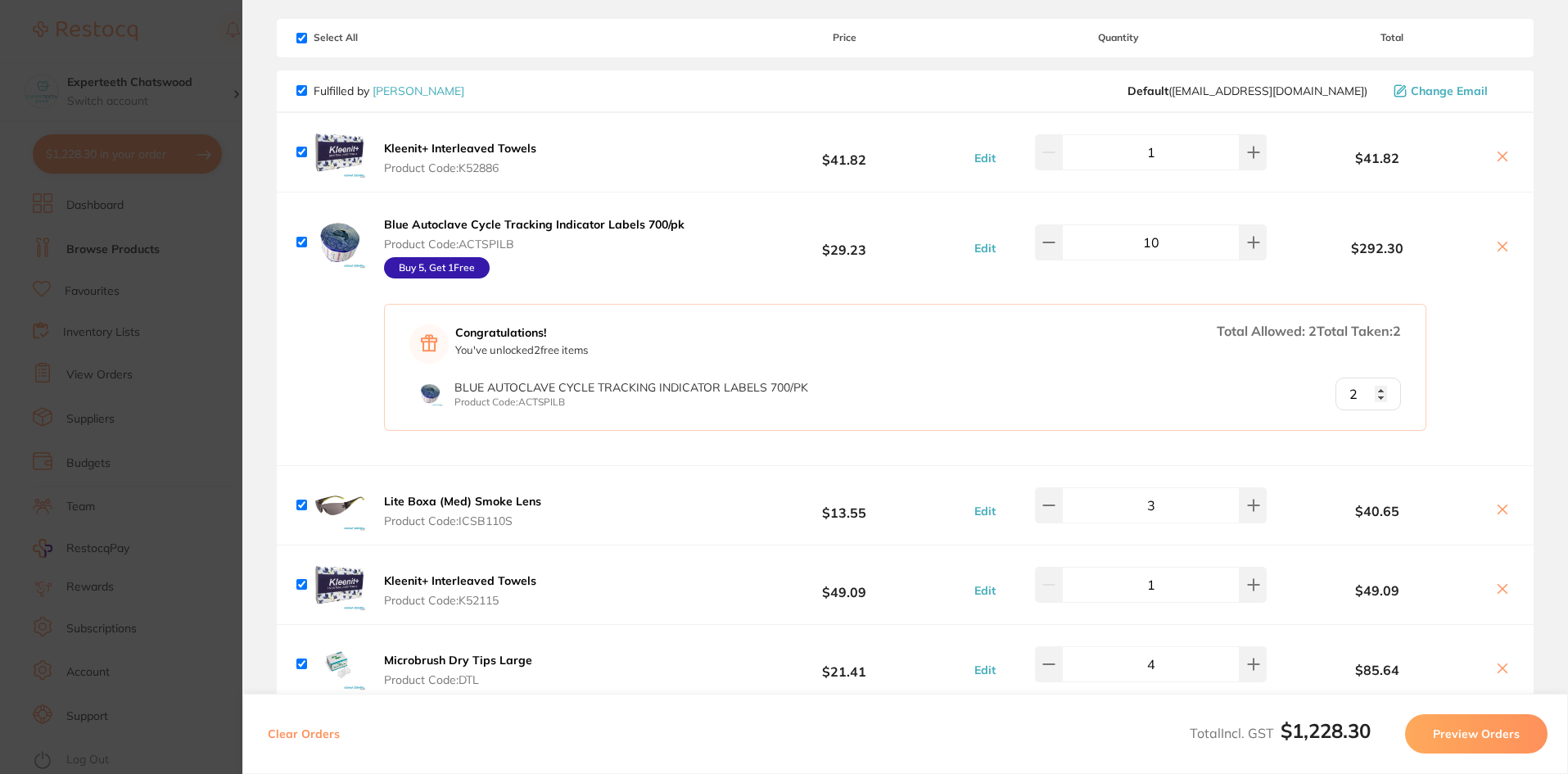
scroll to position [82, 0]
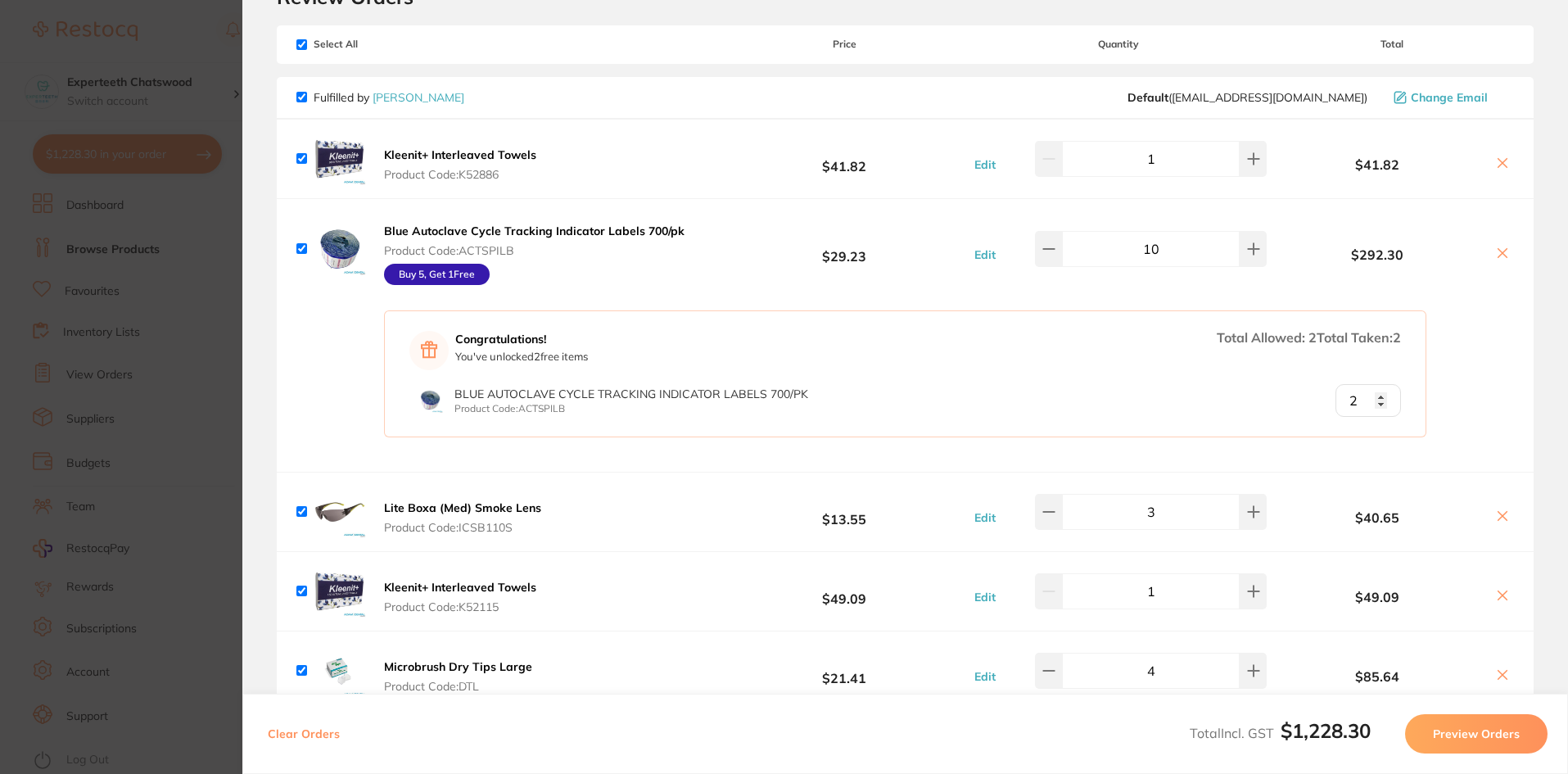
click at [448, 149] on b "Kleenit+ Interleaved Towels" at bounding box center [460, 155] width 152 height 15
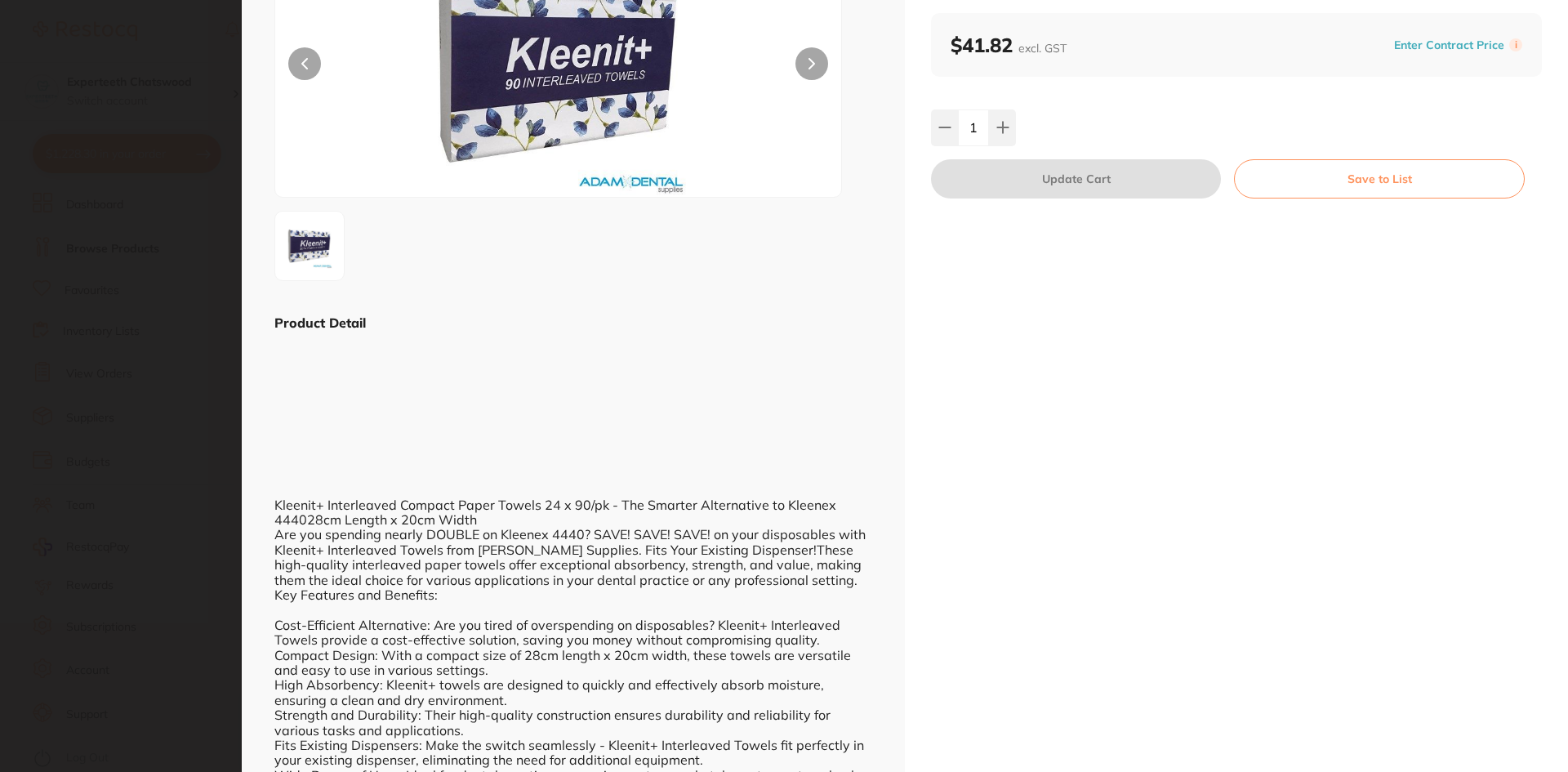
scroll to position [0, 0]
click at [532, 500] on div "Kleenit+ Interleaved Compact Paper Towels 24 x 90/pk - The Smarter Alternative …" at bounding box center [573, 730] width 598 height 796
drag, startPoint x: 419, startPoint y: 523, endPoint x: 517, endPoint y: 527, distance: 98.1
click at [517, 527] on div "Kleenit+ Interleaved Compact Paper Towels 24 x 90/pk - The Smarter Alternative …" at bounding box center [573, 730] width 598 height 796
click at [509, 556] on div "Kleenit+ Interleaved Compact Paper Towels 24 x 90/pk - The Smarter Alternative …" at bounding box center [573, 730] width 598 height 796
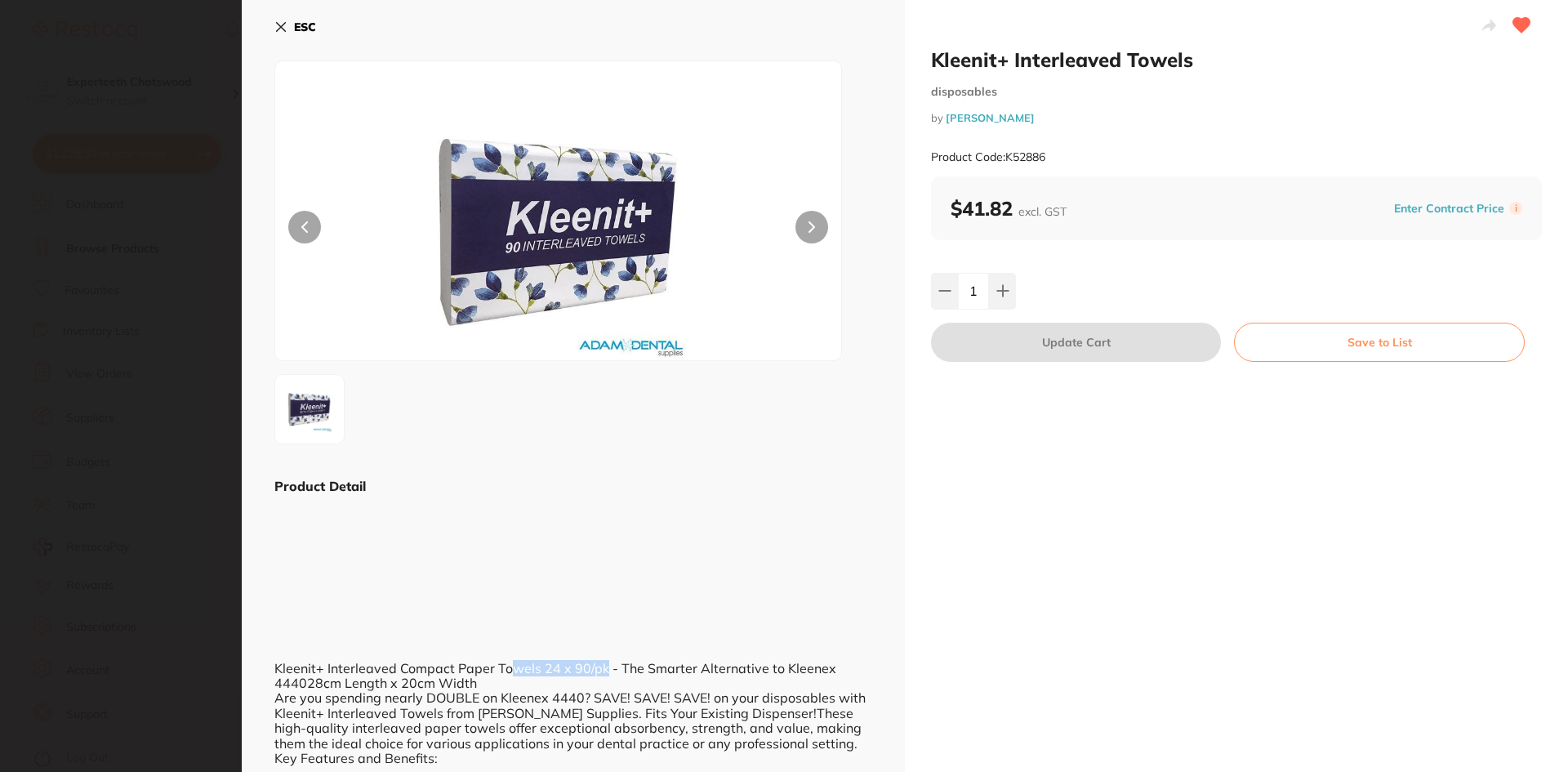
drag, startPoint x: 514, startPoint y: 667, endPoint x: 620, endPoint y: 668, distance: 106.0
click at [276, 17] on button "ESC" at bounding box center [295, 27] width 41 height 27
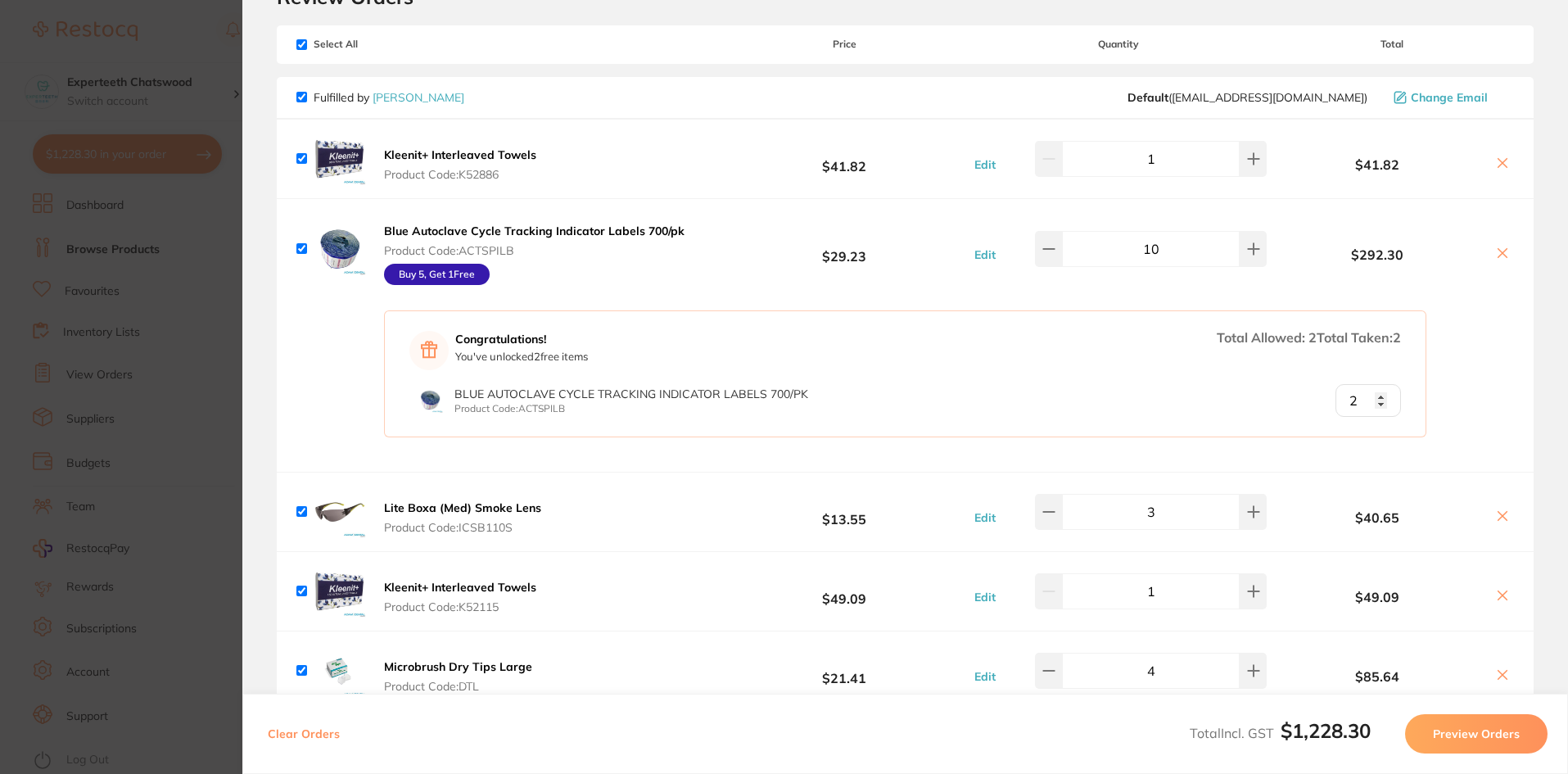
click at [412, 143] on div "Kleenit+ Interleaved Towels Product Code: K52886" at bounding box center [419, 159] width 245 height 52
drag, startPoint x: 425, startPoint y: 150, endPoint x: 626, endPoint y: 663, distance: 551.0
click at [426, 150] on b "Kleenit+ Interleaved Towels" at bounding box center [460, 155] width 152 height 15
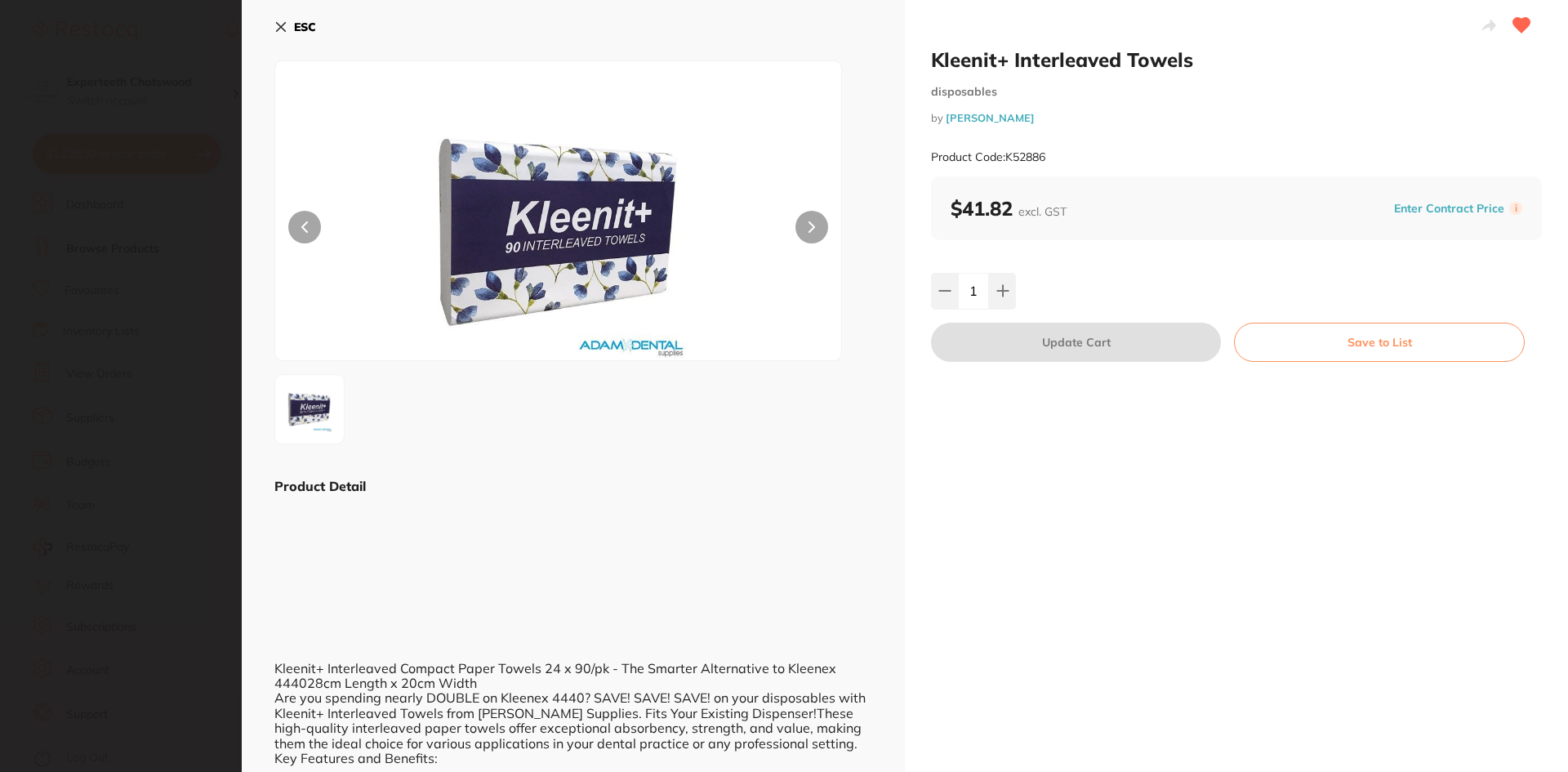
drag, startPoint x: 532, startPoint y: 664, endPoint x: 637, endPoint y: 664, distance: 105.0
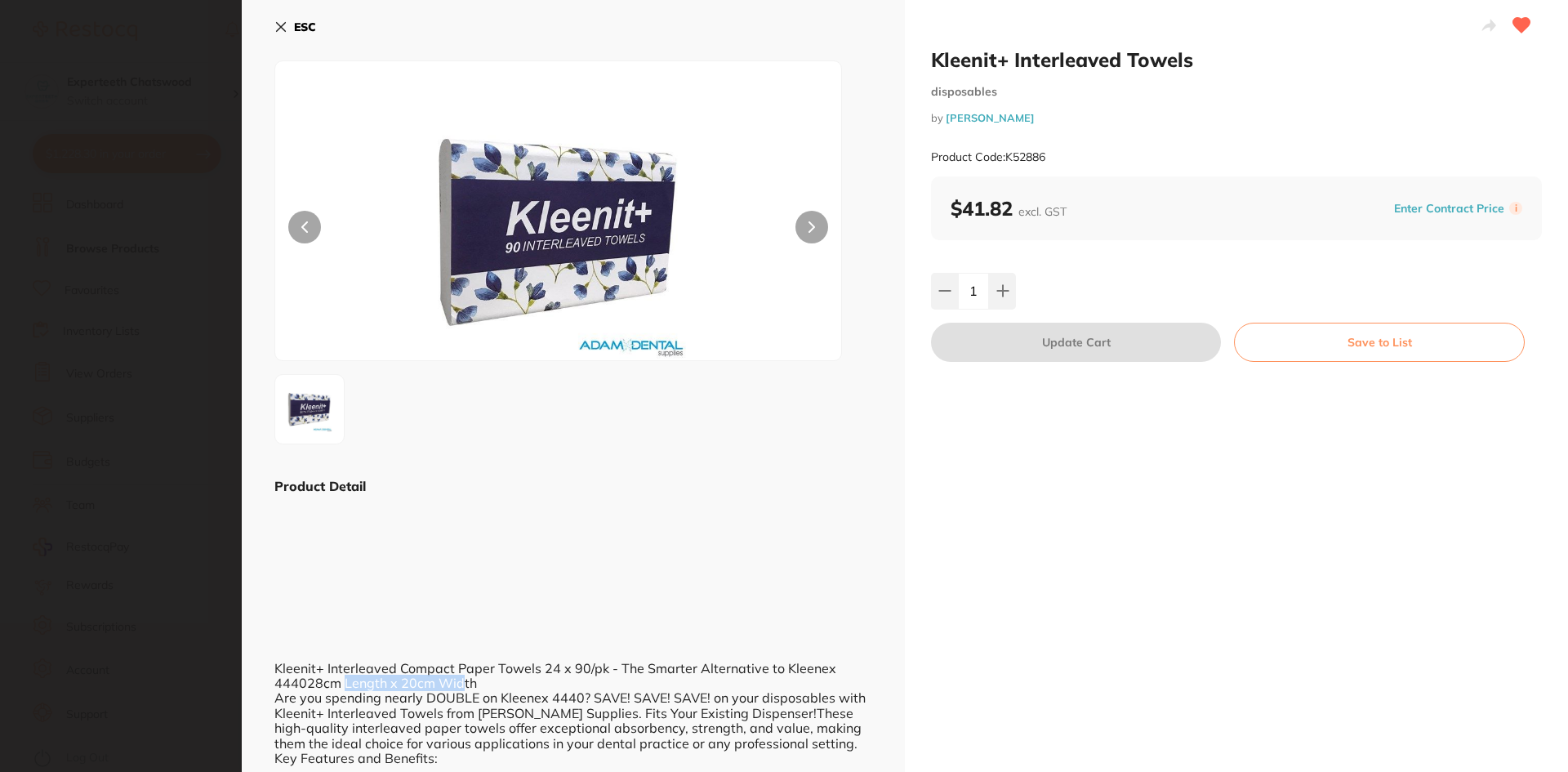
drag, startPoint x: 342, startPoint y: 683, endPoint x: 460, endPoint y: 682, distance: 118.0
click at [288, 27] on button "ESC" at bounding box center [295, 27] width 41 height 27
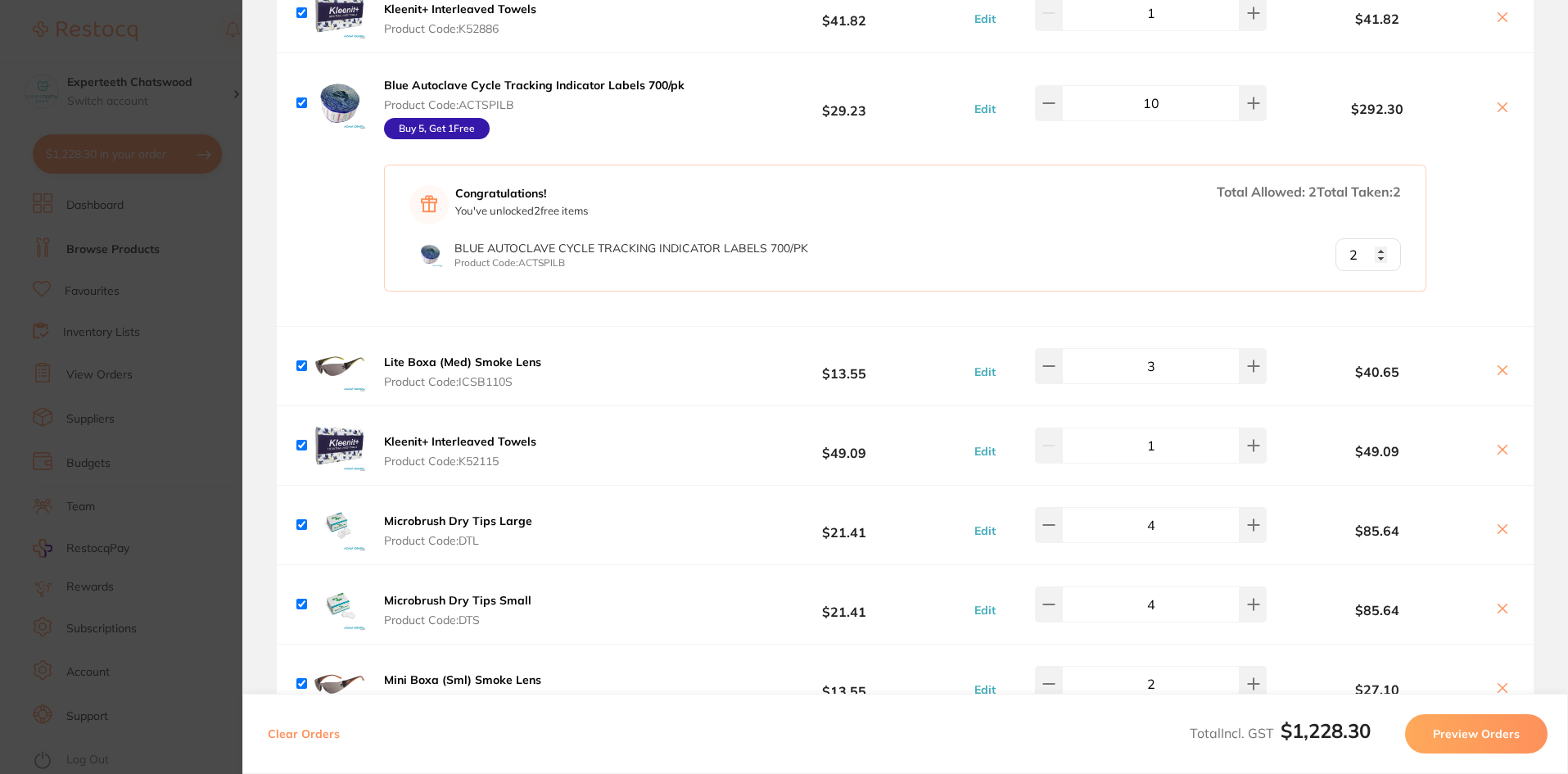
scroll to position [246, 0]
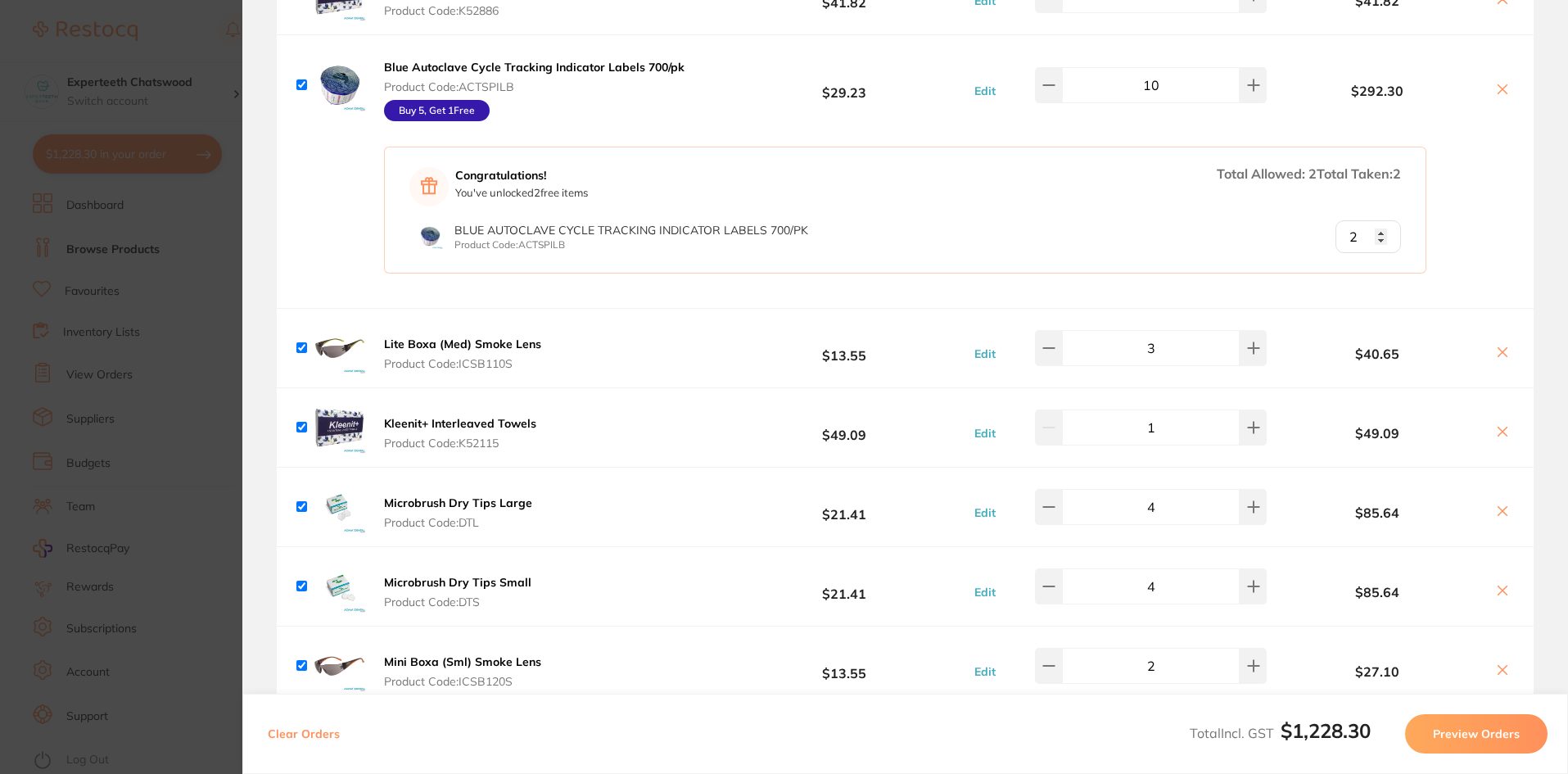
click at [457, 426] on b "Kleenit+ Interleaved Towels" at bounding box center [460, 423] width 152 height 15
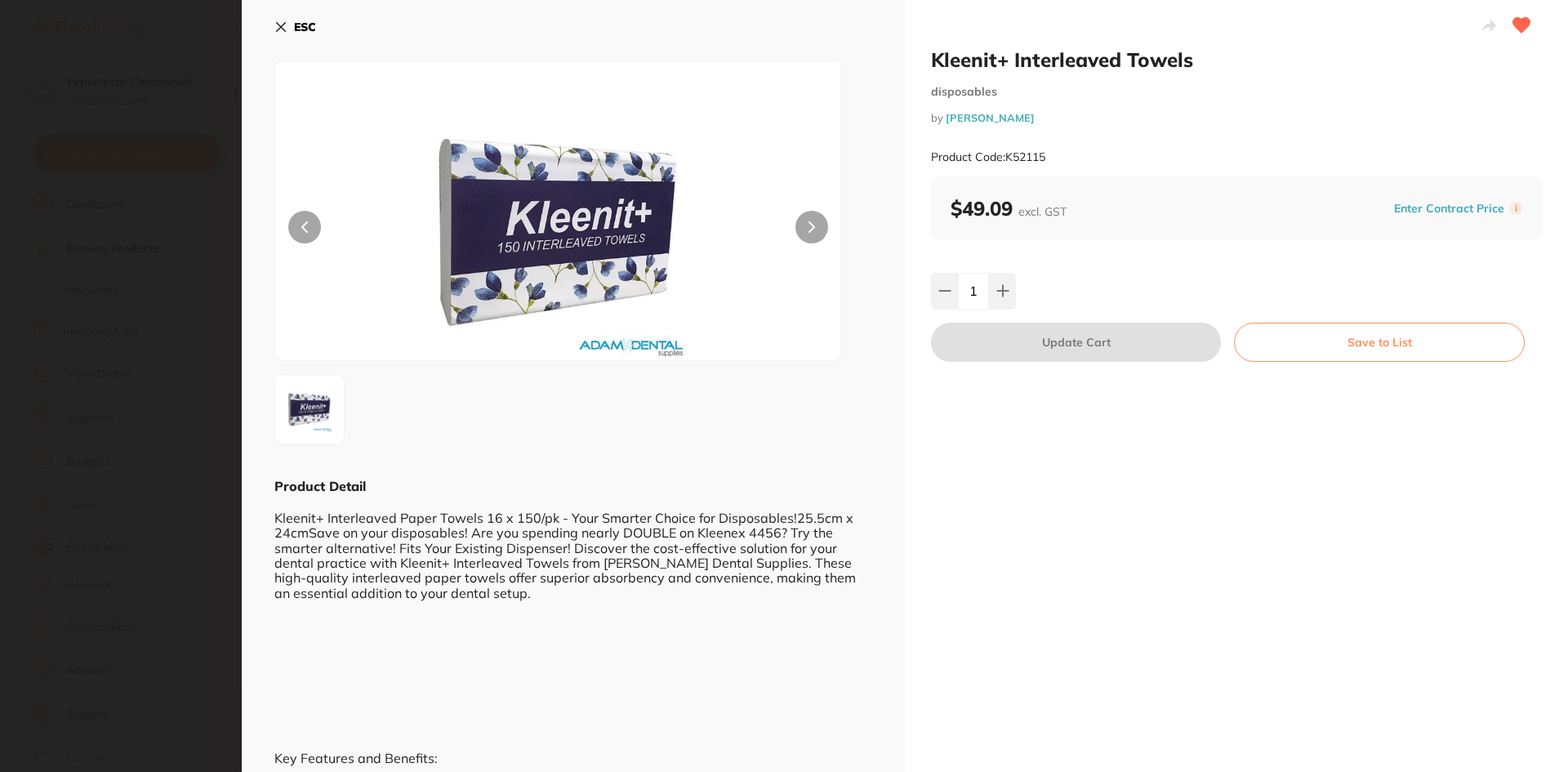
scroll to position [0, 0]
click at [277, 19] on button "ESC" at bounding box center [295, 27] width 41 height 27
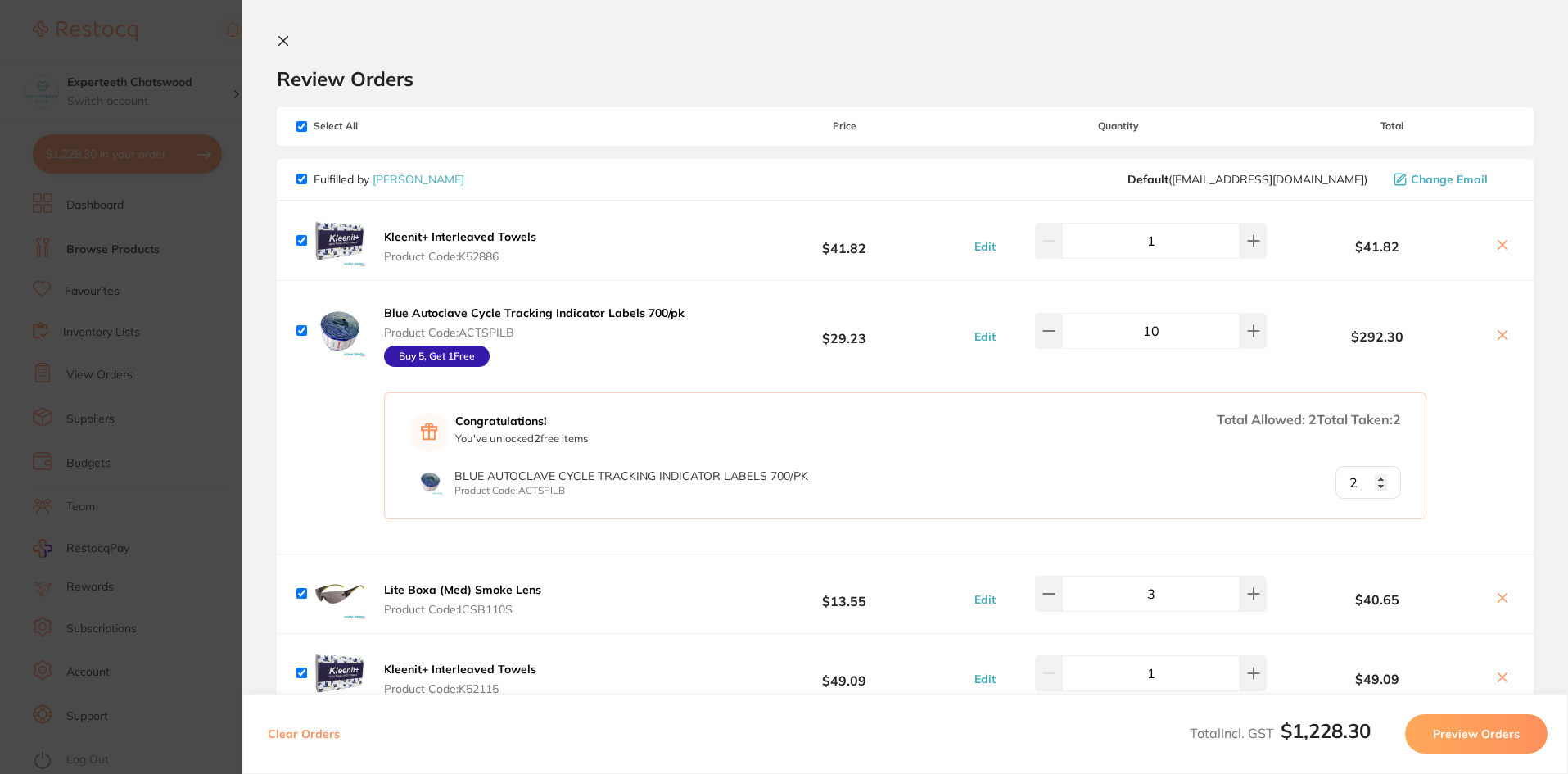
click at [1500, 242] on icon at bounding box center [1503, 245] width 13 height 13
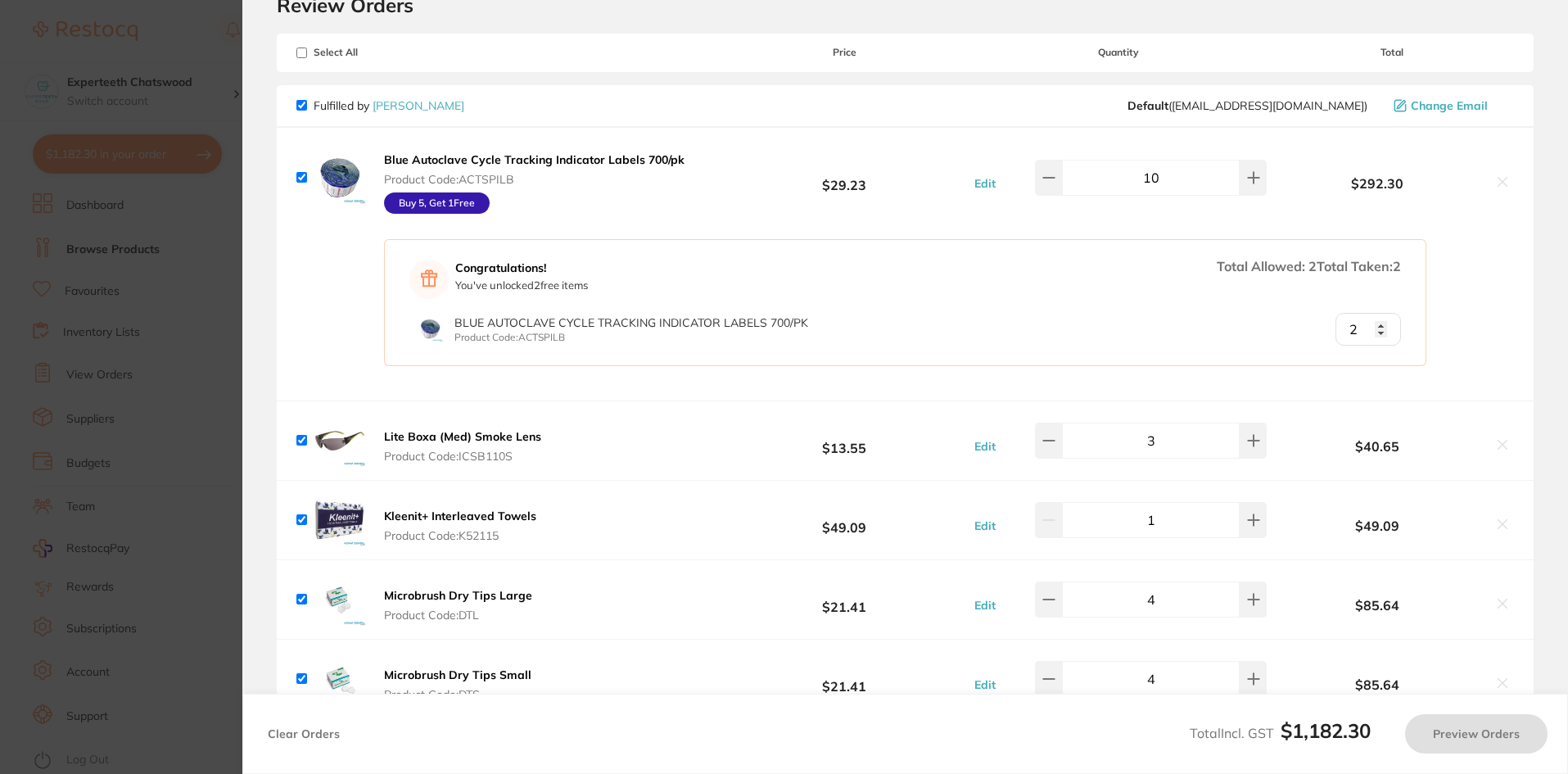
scroll to position [82, 0]
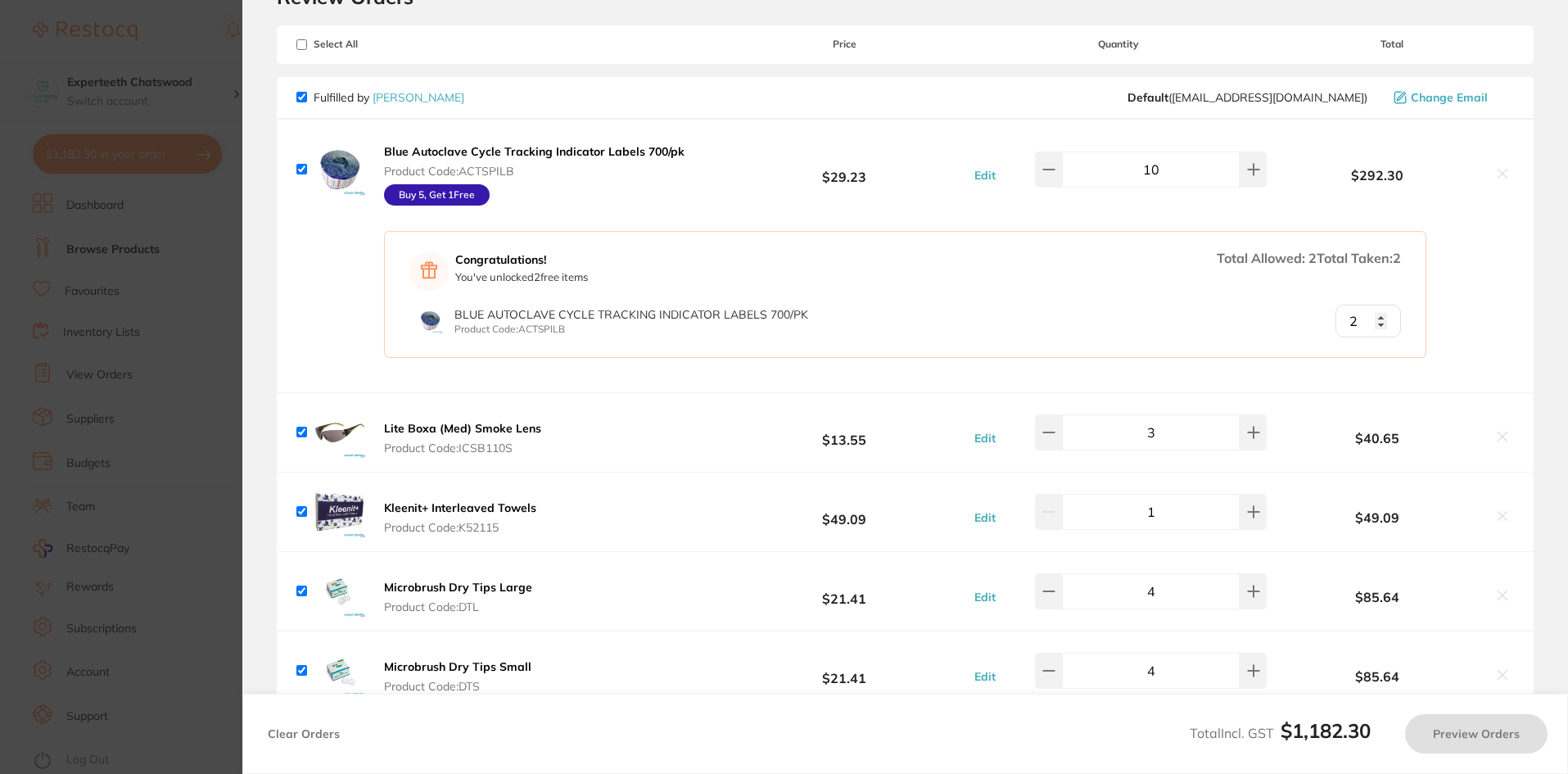
click at [1243, 533] on div "Kleenit+ Interleaved Towels Product Code: K52115 $49.09 Edit 1 $49.09" at bounding box center [905, 511] width 1257 height 79
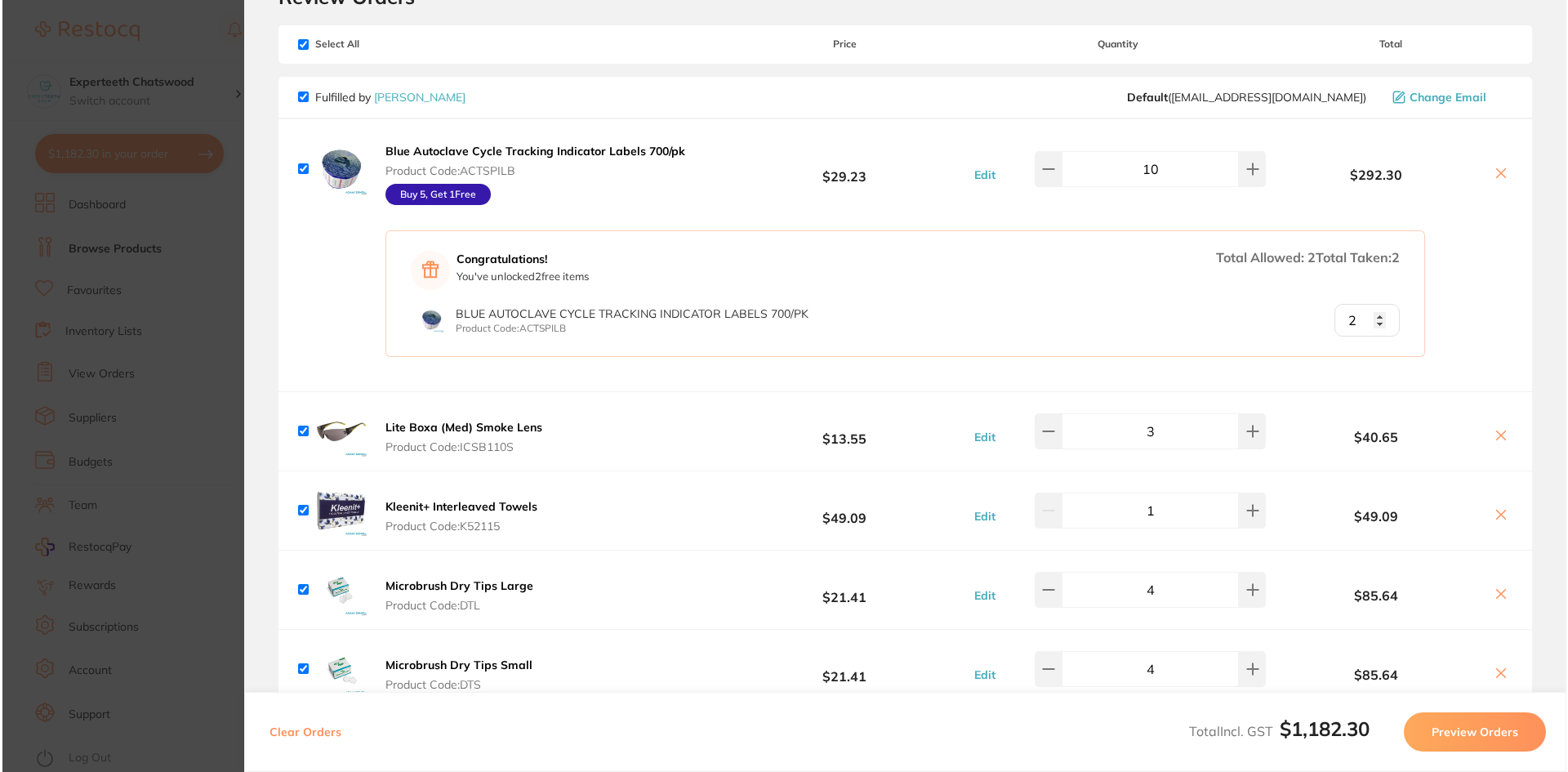
scroll to position [0, 0]
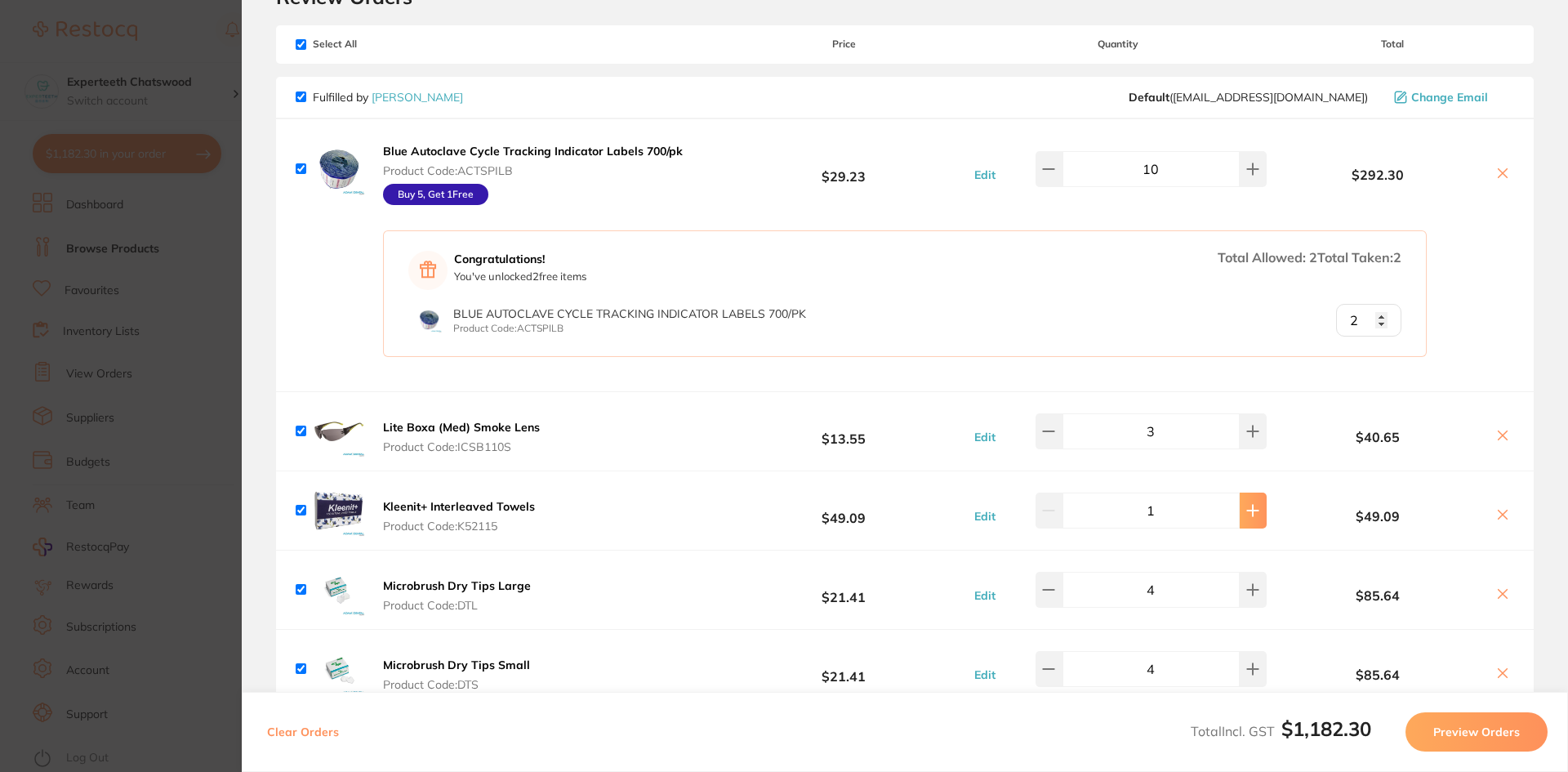
click at [1246, 514] on icon at bounding box center [1253, 511] width 13 height 13
checkbox input "true"
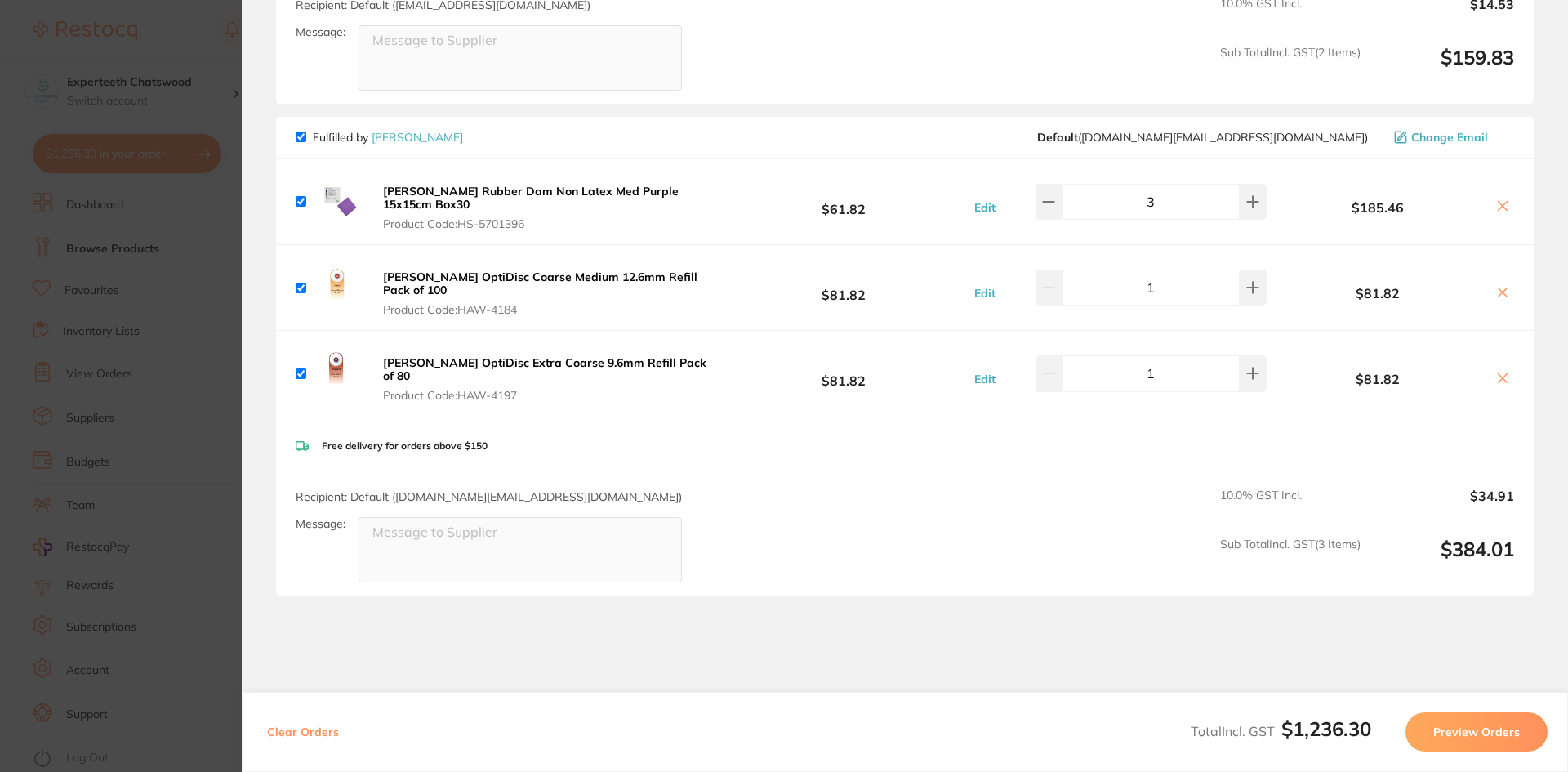
type input "2"
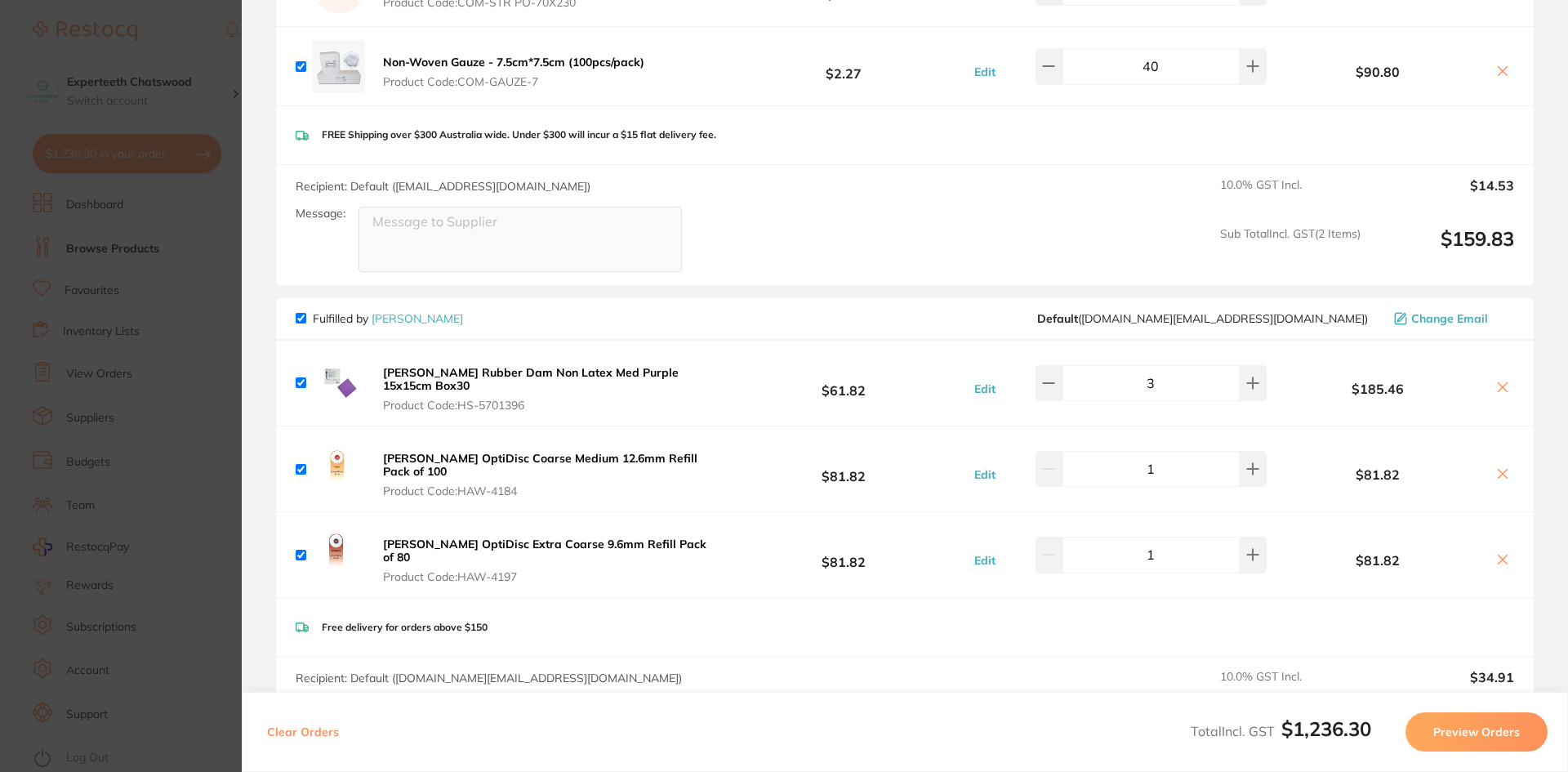
scroll to position [1109, 0]
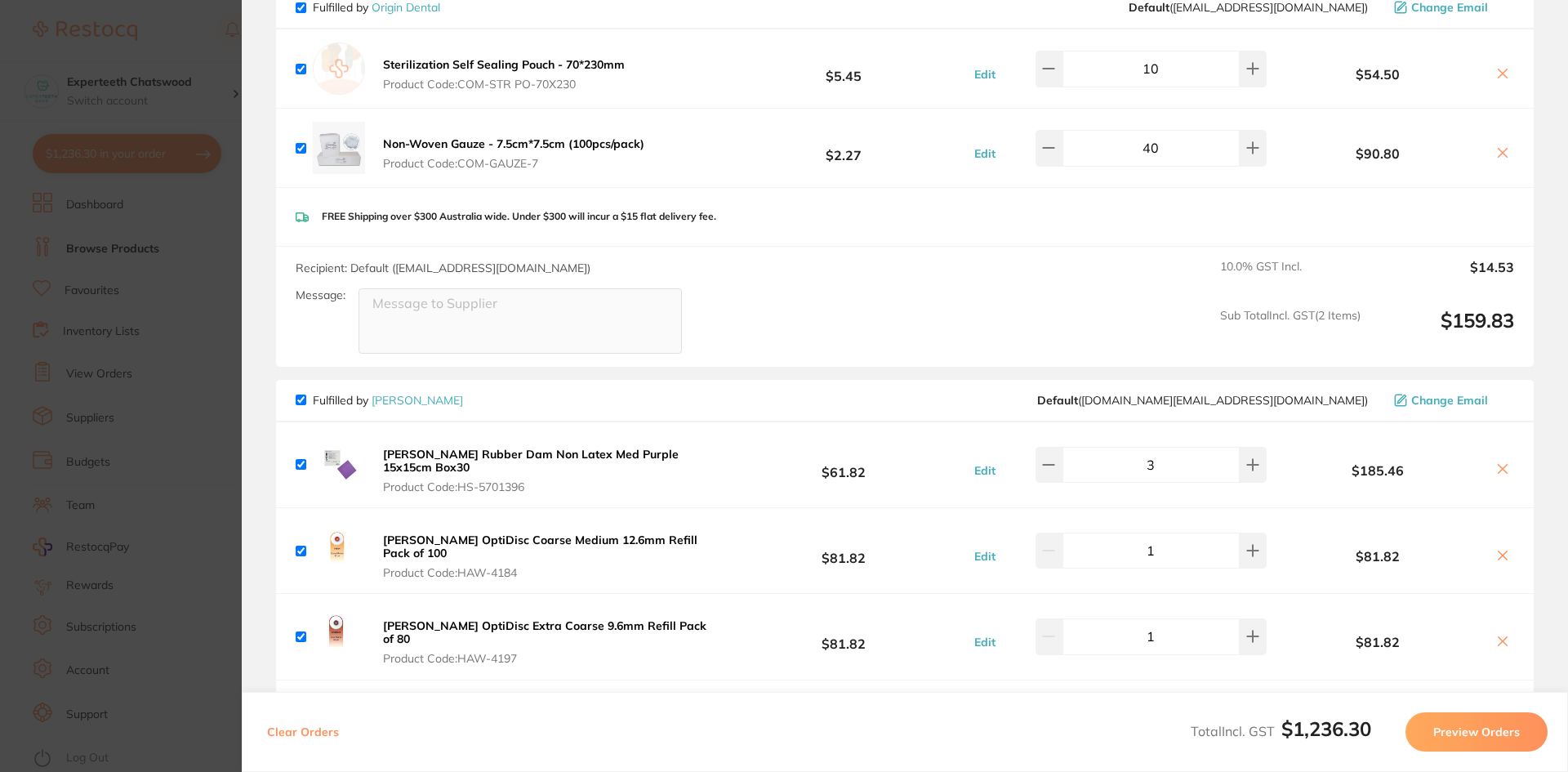
click at [536, 619] on b "HAWE OptiDisc Extra Coarse 9.6mm Refill Pack of 80" at bounding box center [545, 632] width 323 height 27
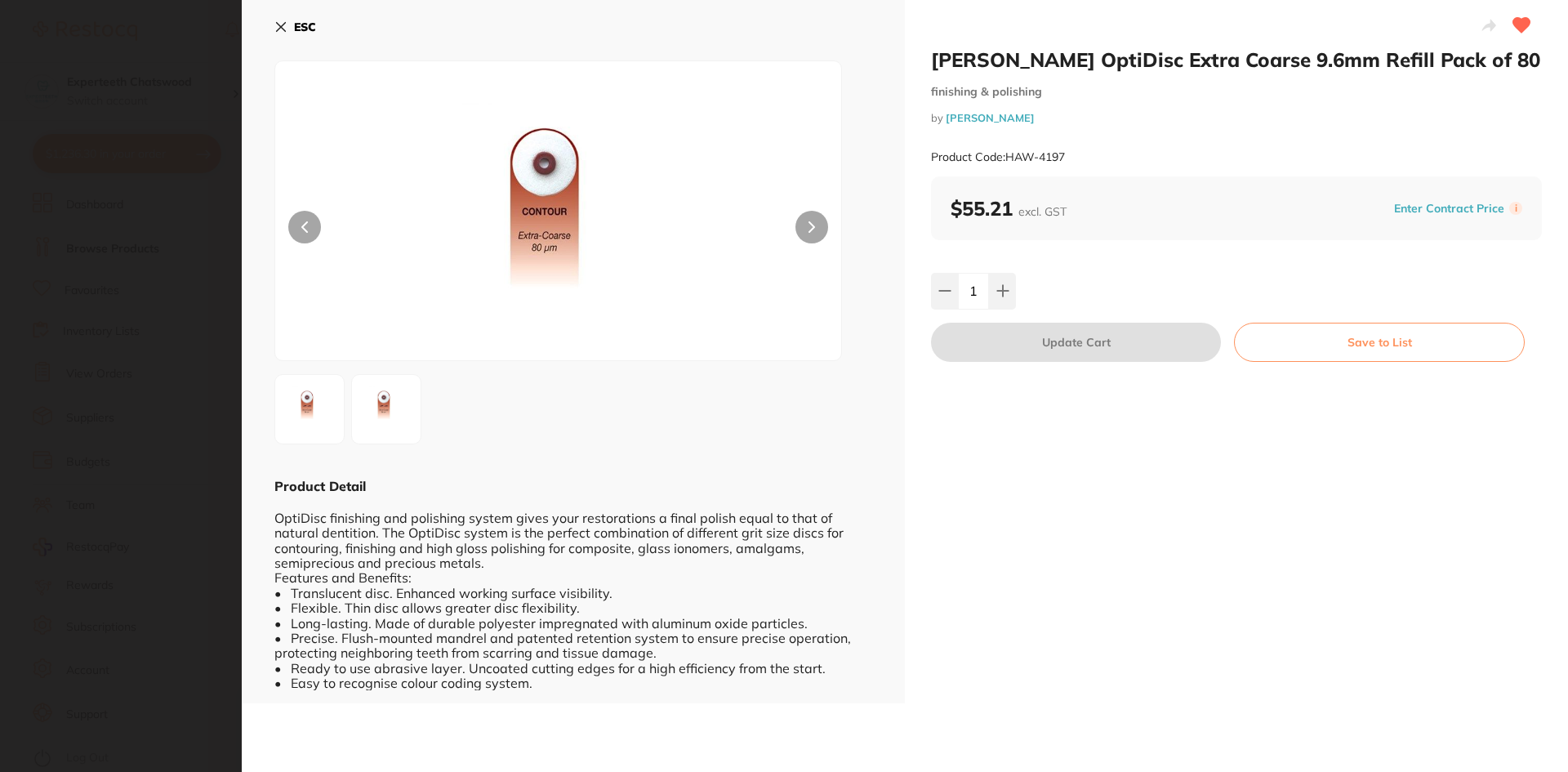
scroll to position [0, 0]
drag, startPoint x: 1101, startPoint y: 55, endPoint x: 1211, endPoint y: 57, distance: 110.0
click at [1211, 57] on div "HAWE OptiDisc Extra Coarse 9.6mm Refill Pack of 80 finishing & polishing by Hen…" at bounding box center [1236, 352] width 663 height 703
copy h2 "[PERSON_NAME] OptiDisc Extra Coarse"
click at [274, 22] on icon at bounding box center [281, 27] width 13 height 13
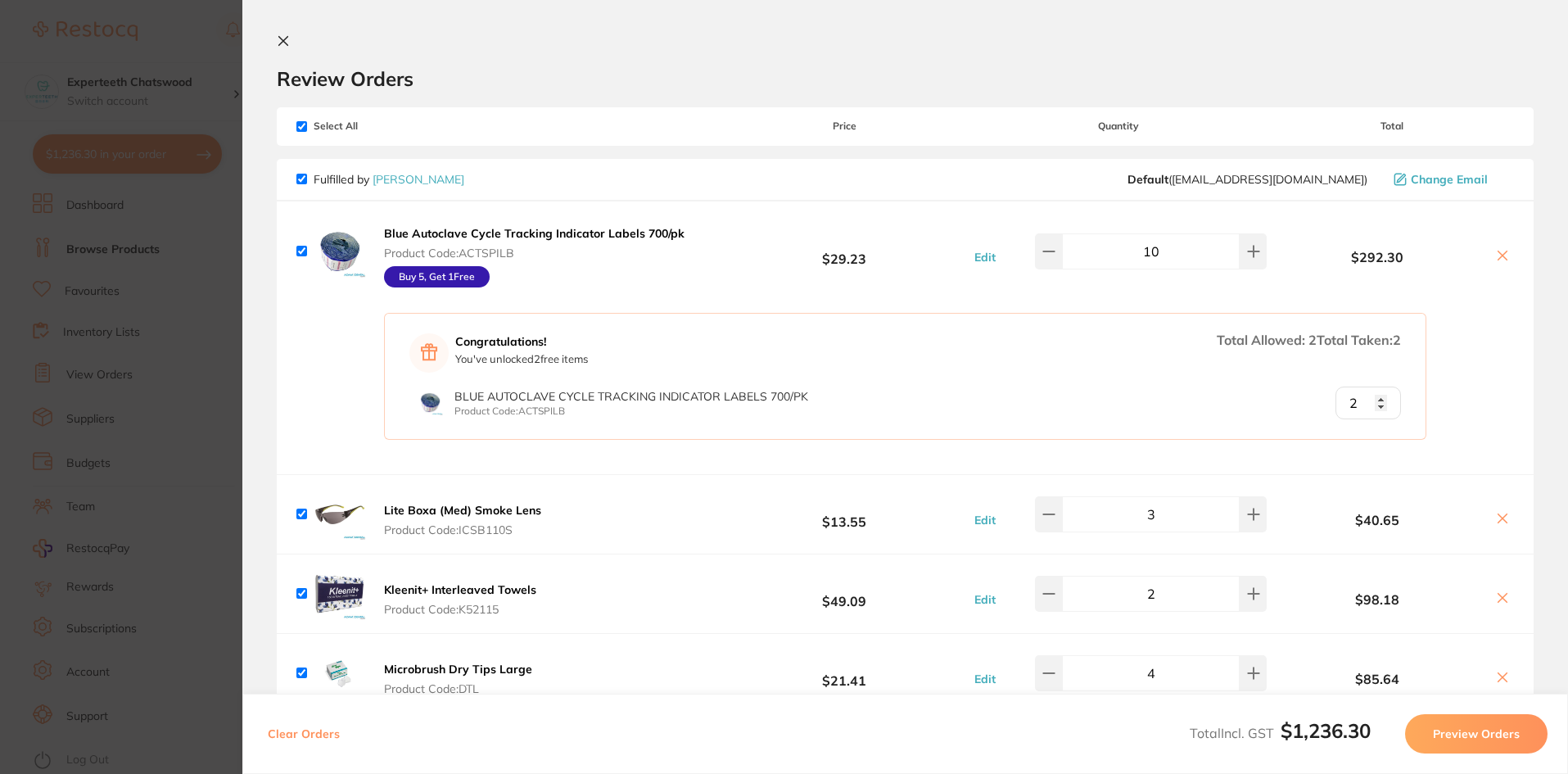
click at [277, 36] on icon at bounding box center [284, 41] width 13 height 13
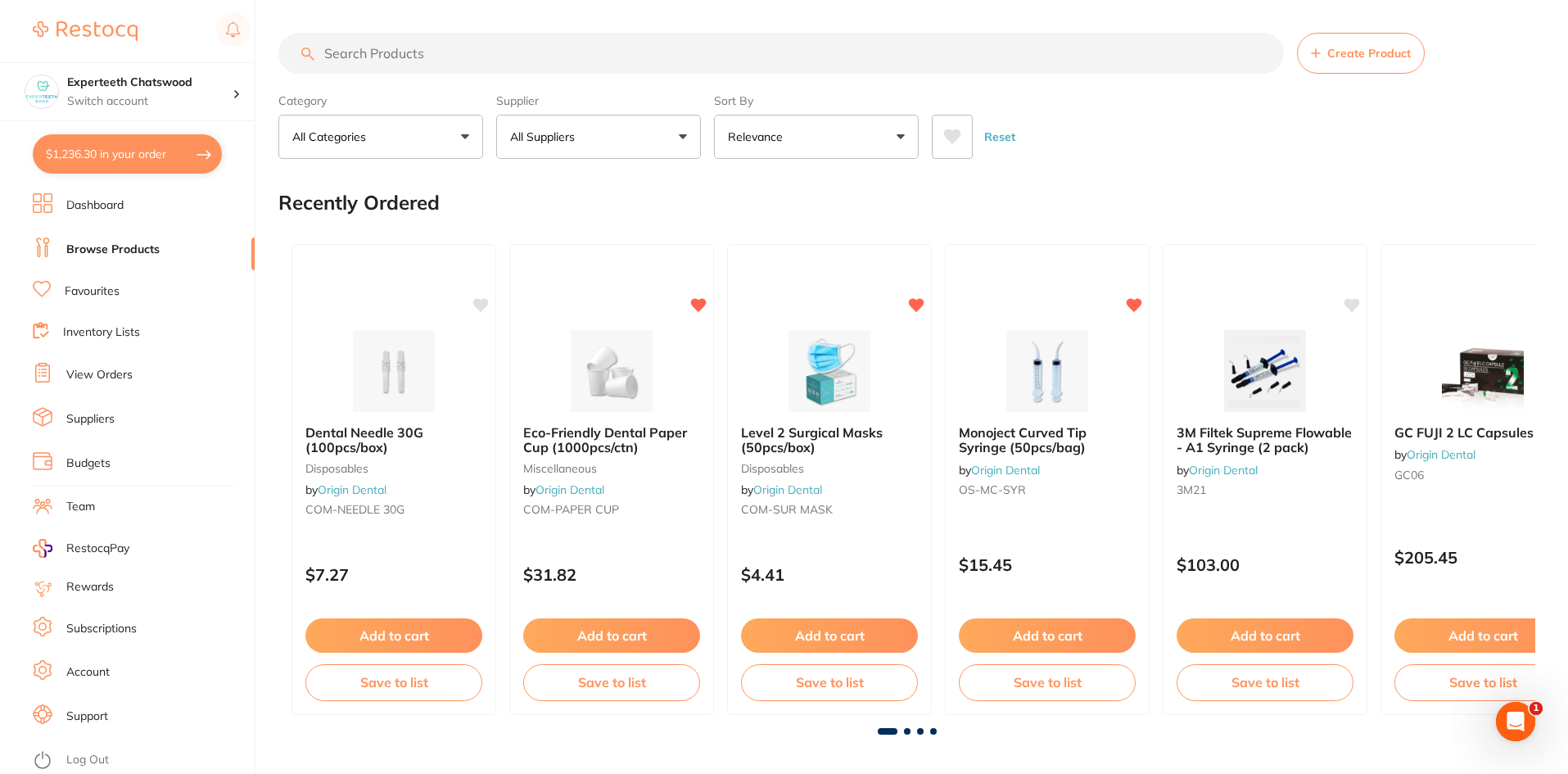
click at [84, 206] on link "Dashboard" at bounding box center [95, 205] width 57 height 17
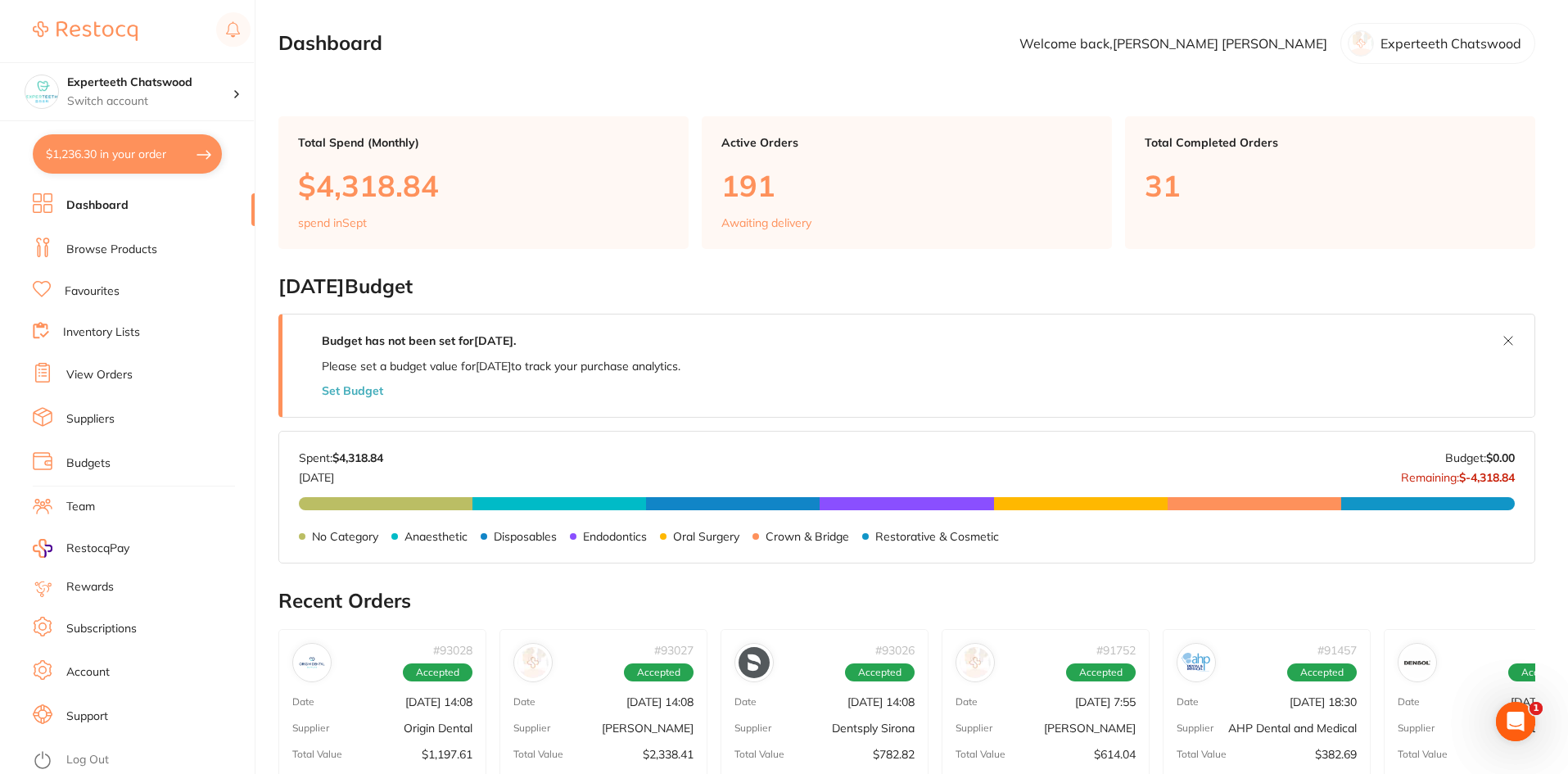
click at [123, 250] on link "Browse Products" at bounding box center [111, 250] width 91 height 17
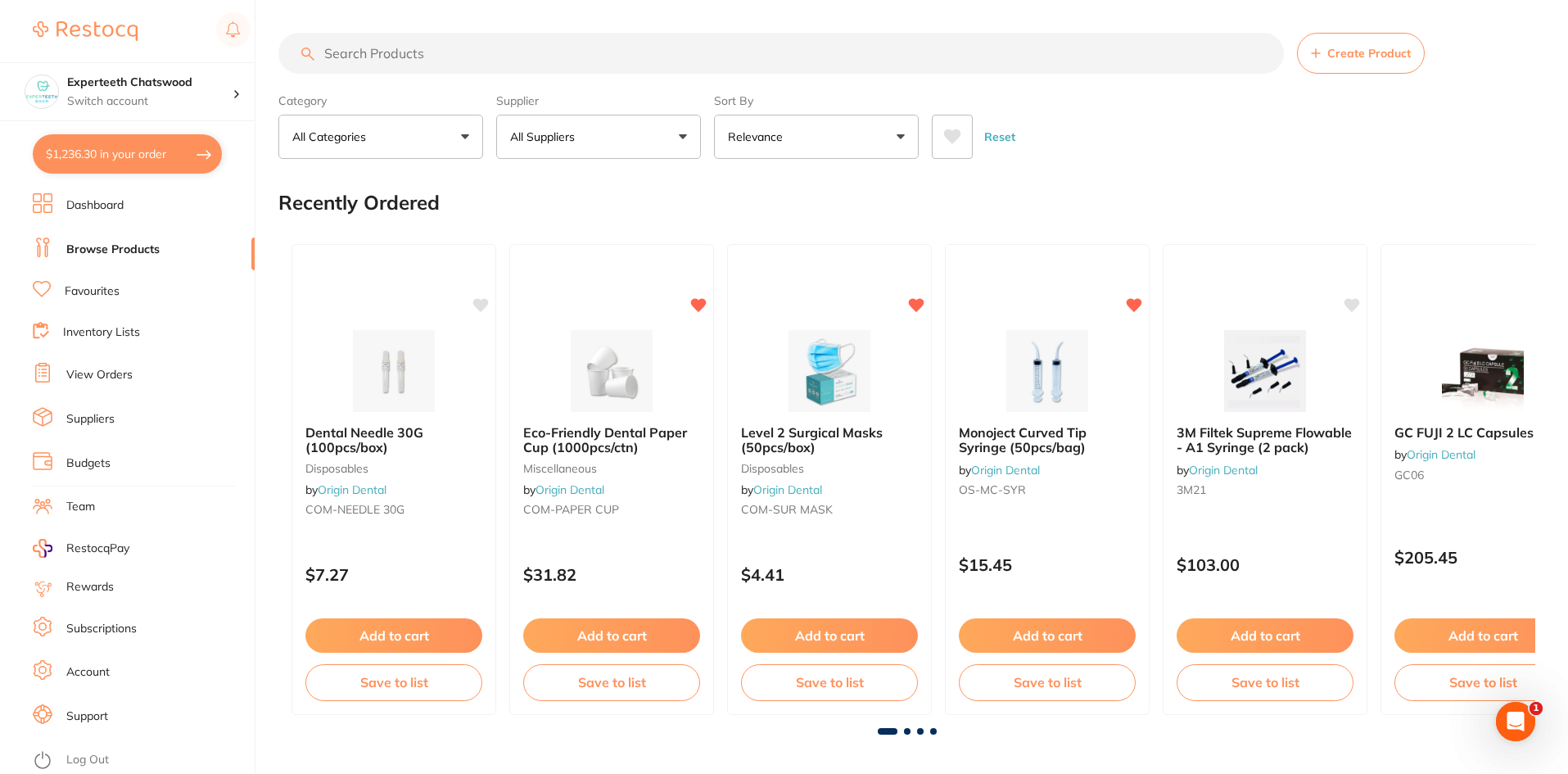
click at [494, 47] on input "search" at bounding box center [782, 52] width 1006 height 41
paste input "[PERSON_NAME] OptiDisc Extra Coarse"
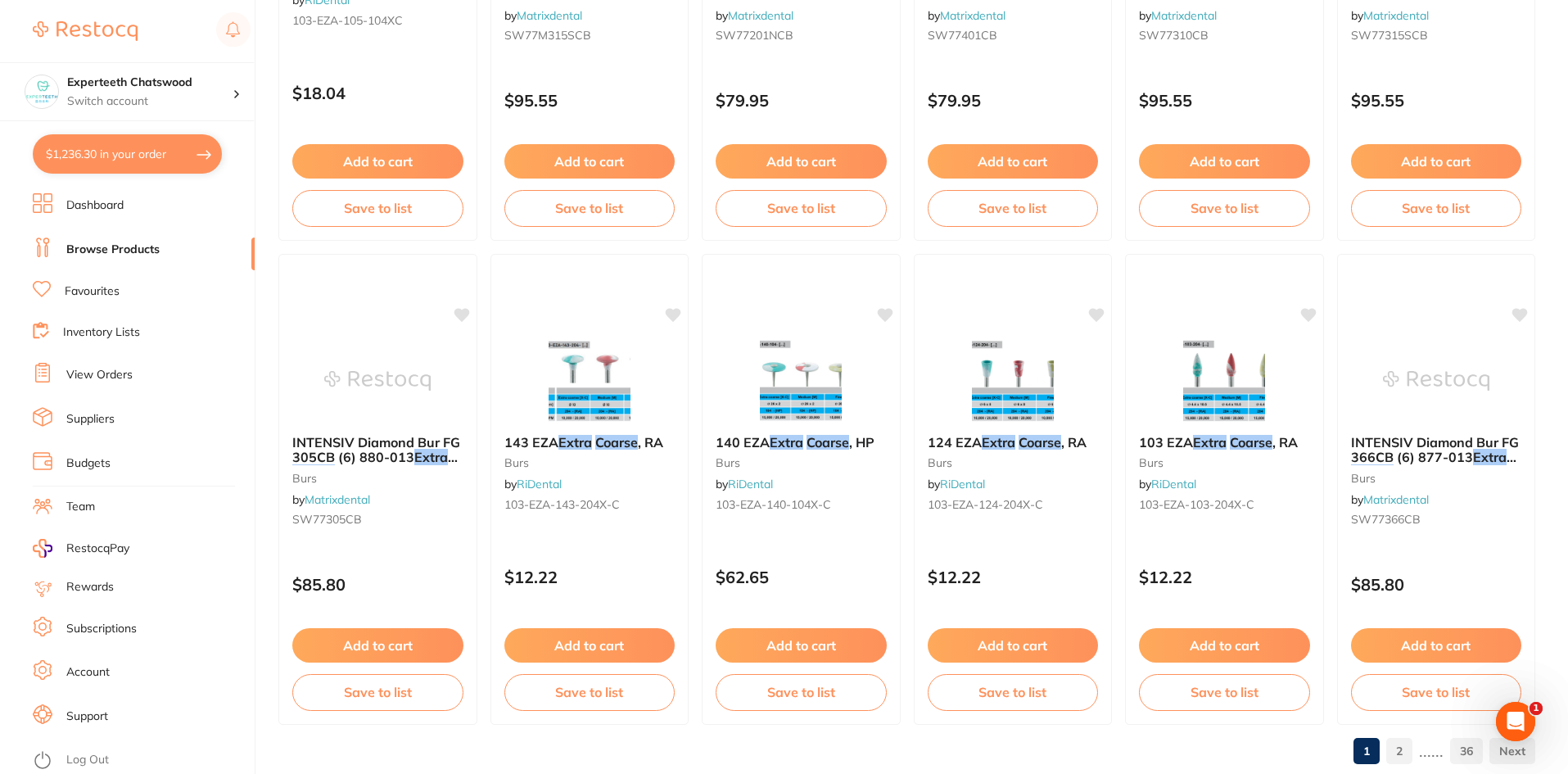
scroll to position [3885, 0]
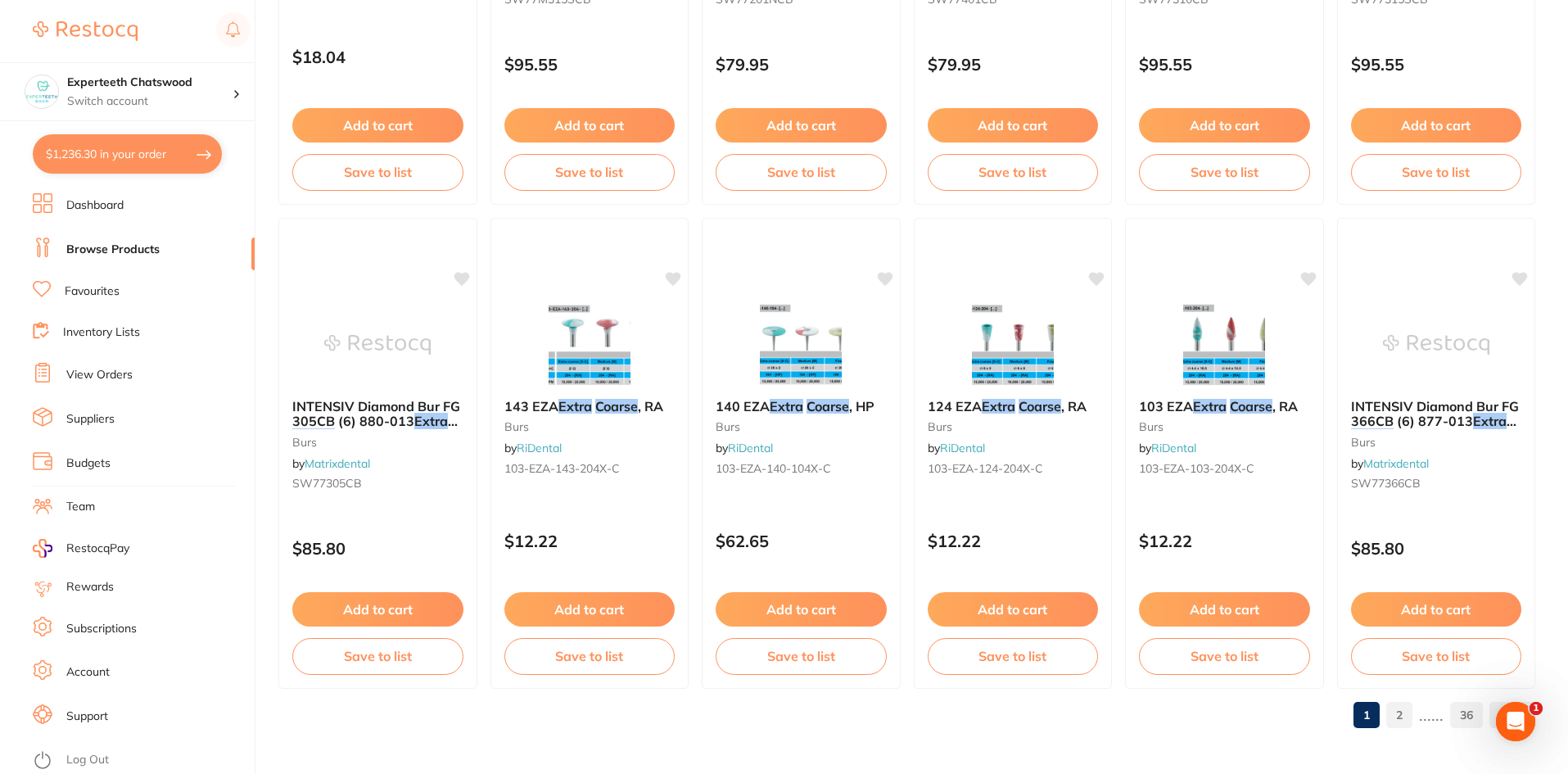
type input "[PERSON_NAME] OptiDisc Extra Coarse"
click at [1403, 706] on link "2" at bounding box center [1400, 714] width 27 height 32
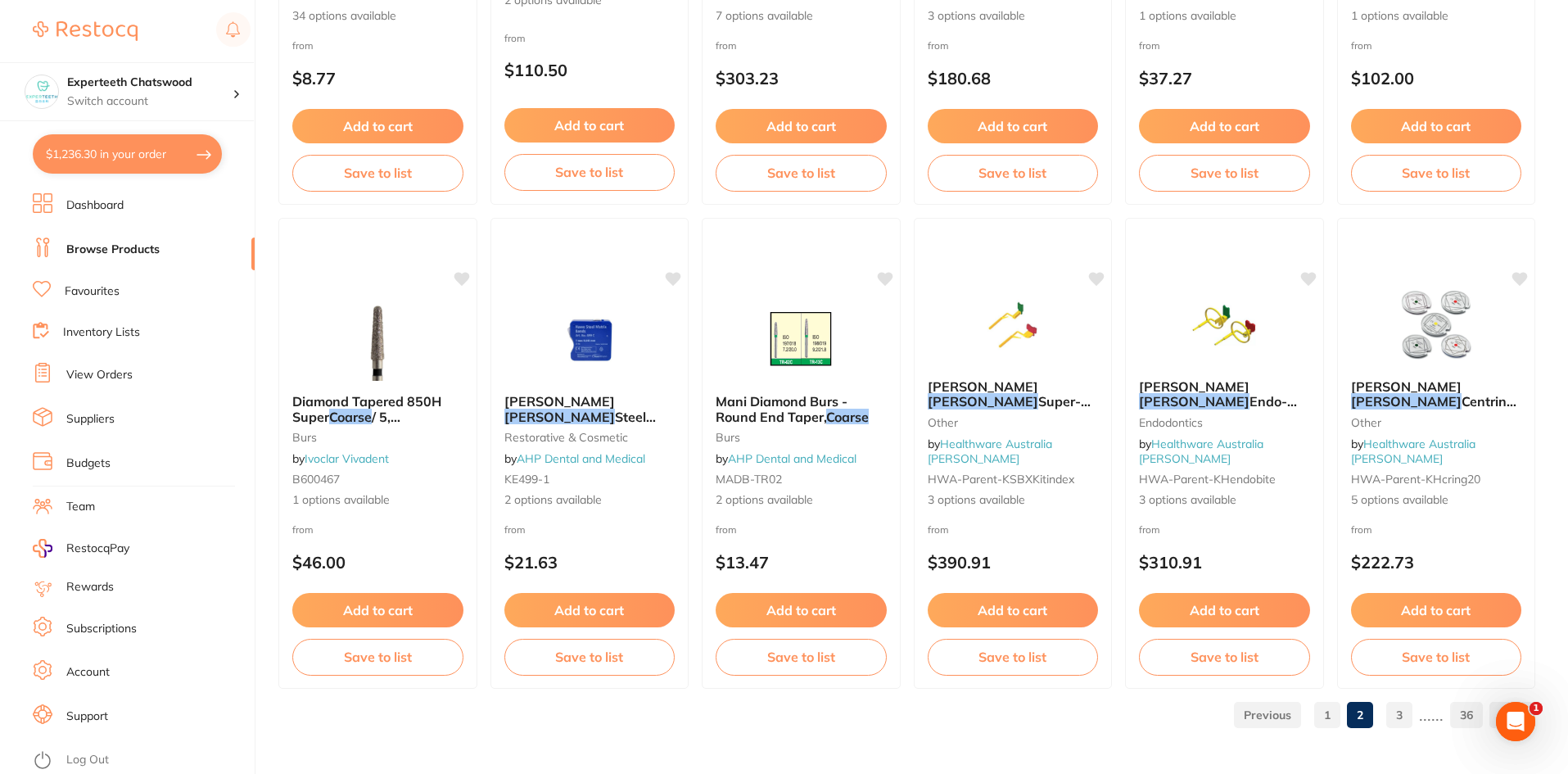
click at [1397, 715] on link "3" at bounding box center [1400, 714] width 27 height 32
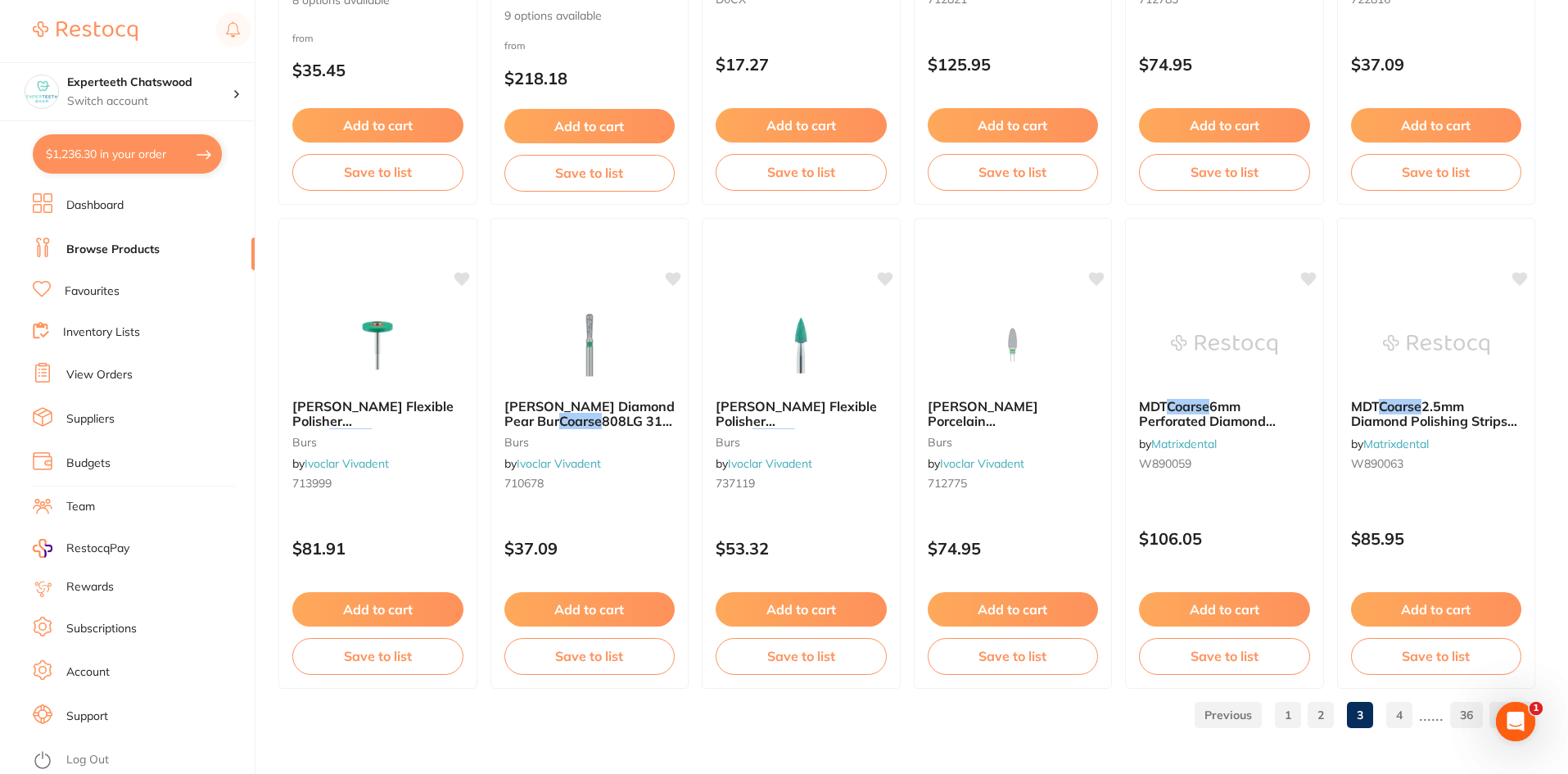
click at [1395, 712] on link "4" at bounding box center [1400, 714] width 27 height 32
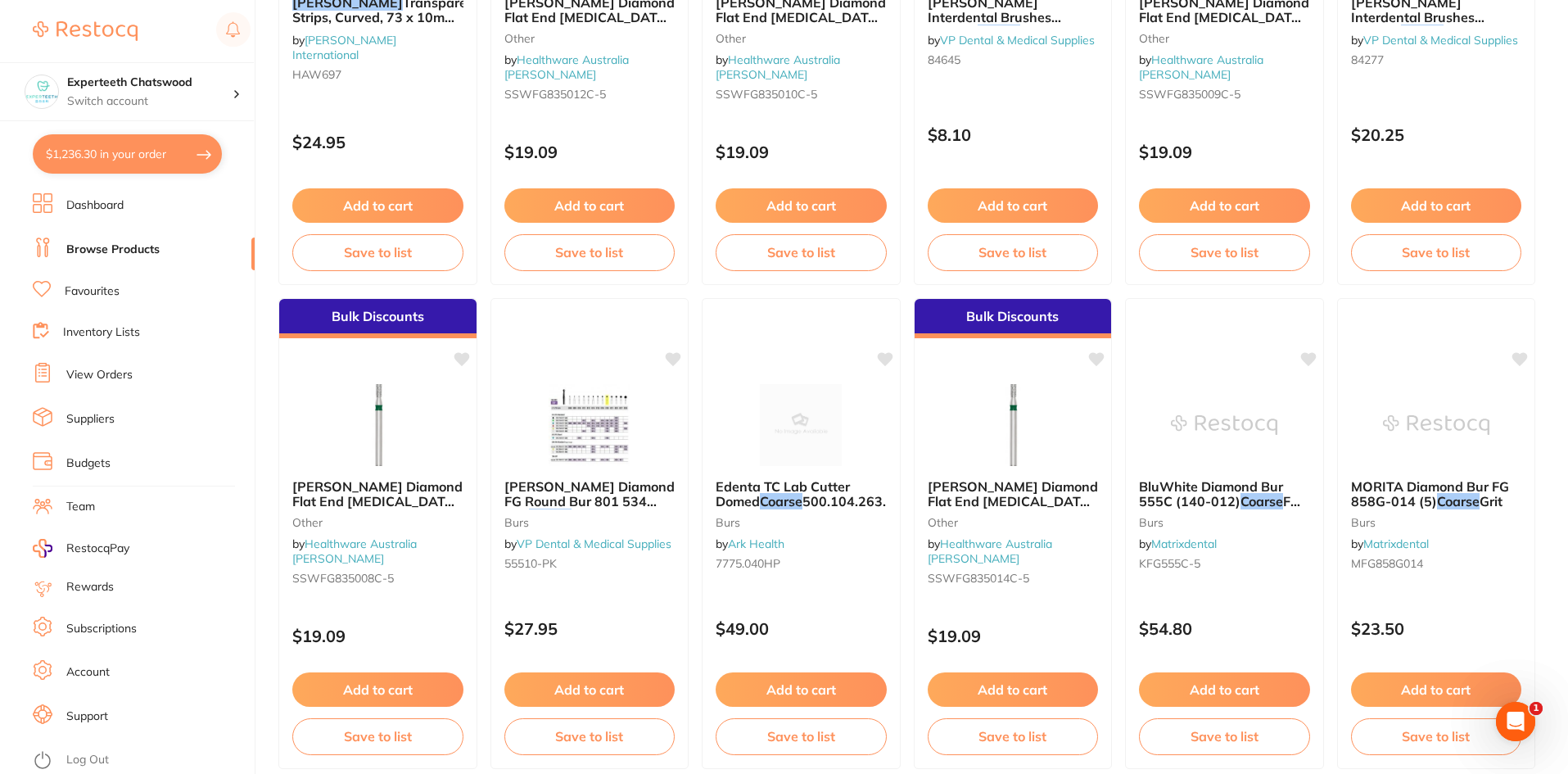
scroll to position [1474, 0]
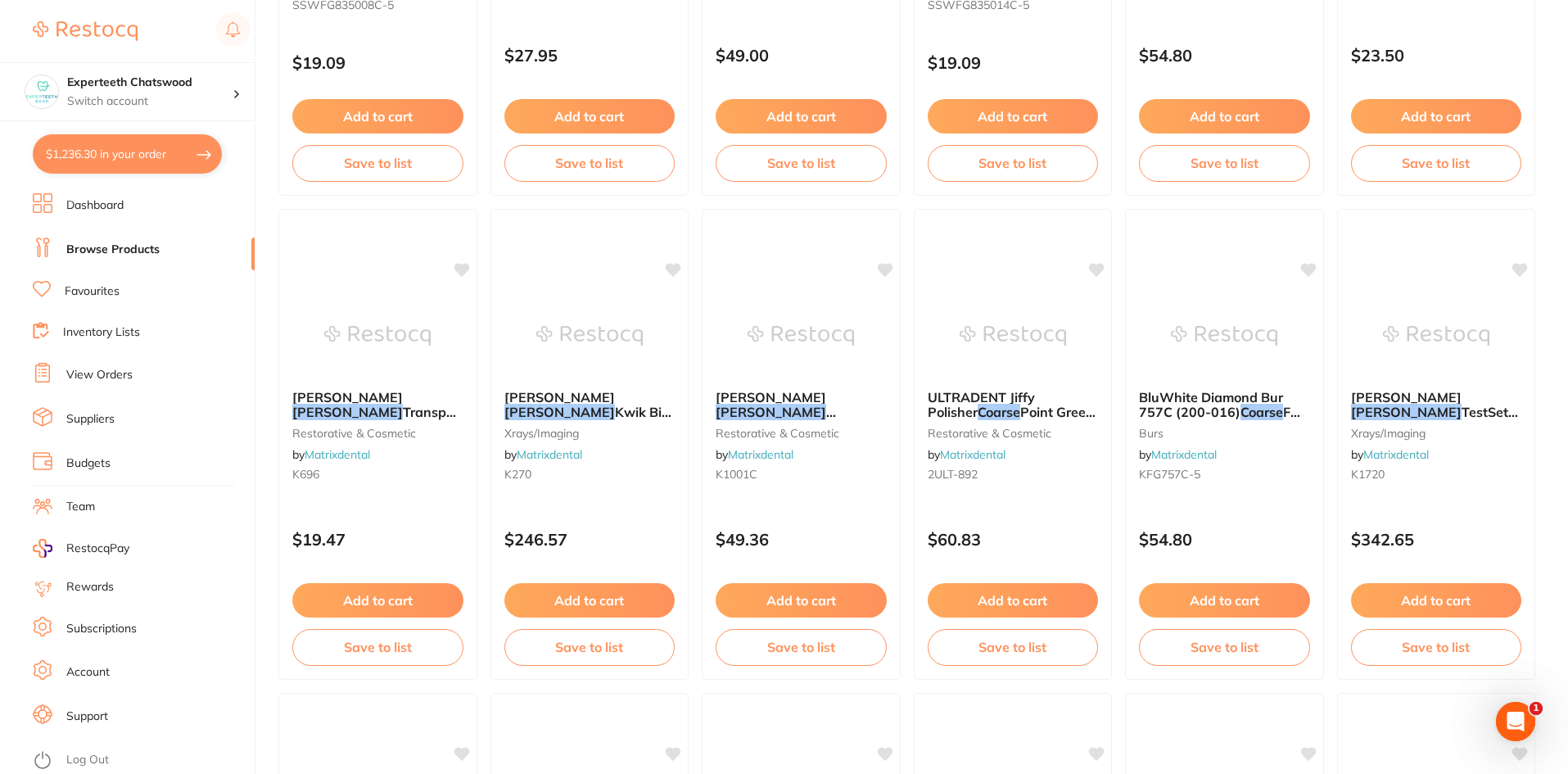
drag, startPoint x: 109, startPoint y: 167, endPoint x: 532, endPoint y: 436, distance: 501.3
click at [108, 167] on button "$1,236.30 in your order" at bounding box center [127, 154] width 190 height 39
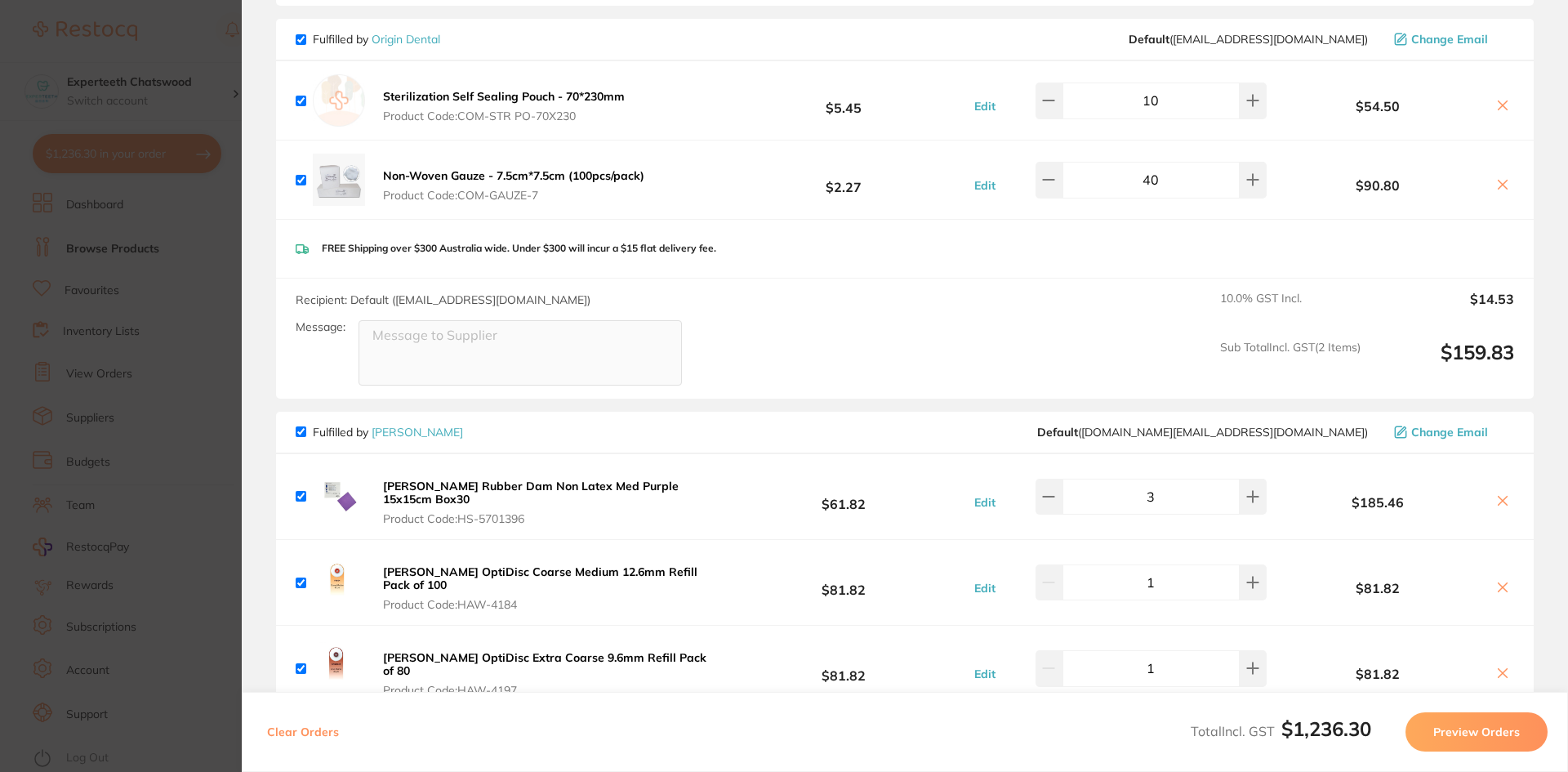
scroll to position [1143, 0]
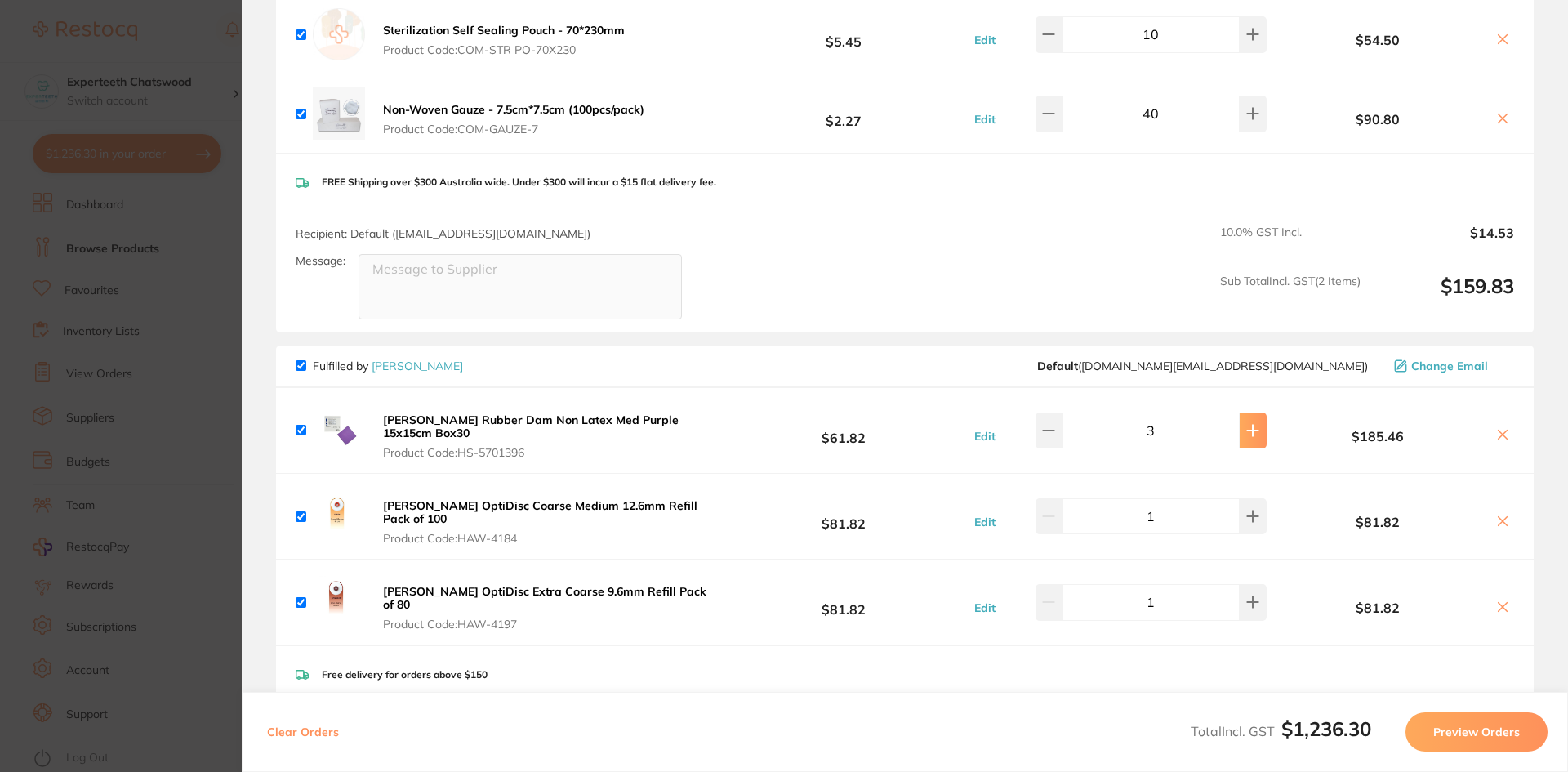
click at [1248, 424] on icon at bounding box center [1253, 430] width 13 height 13
click at [1063, 412] on button at bounding box center [1049, 430] width 27 height 36
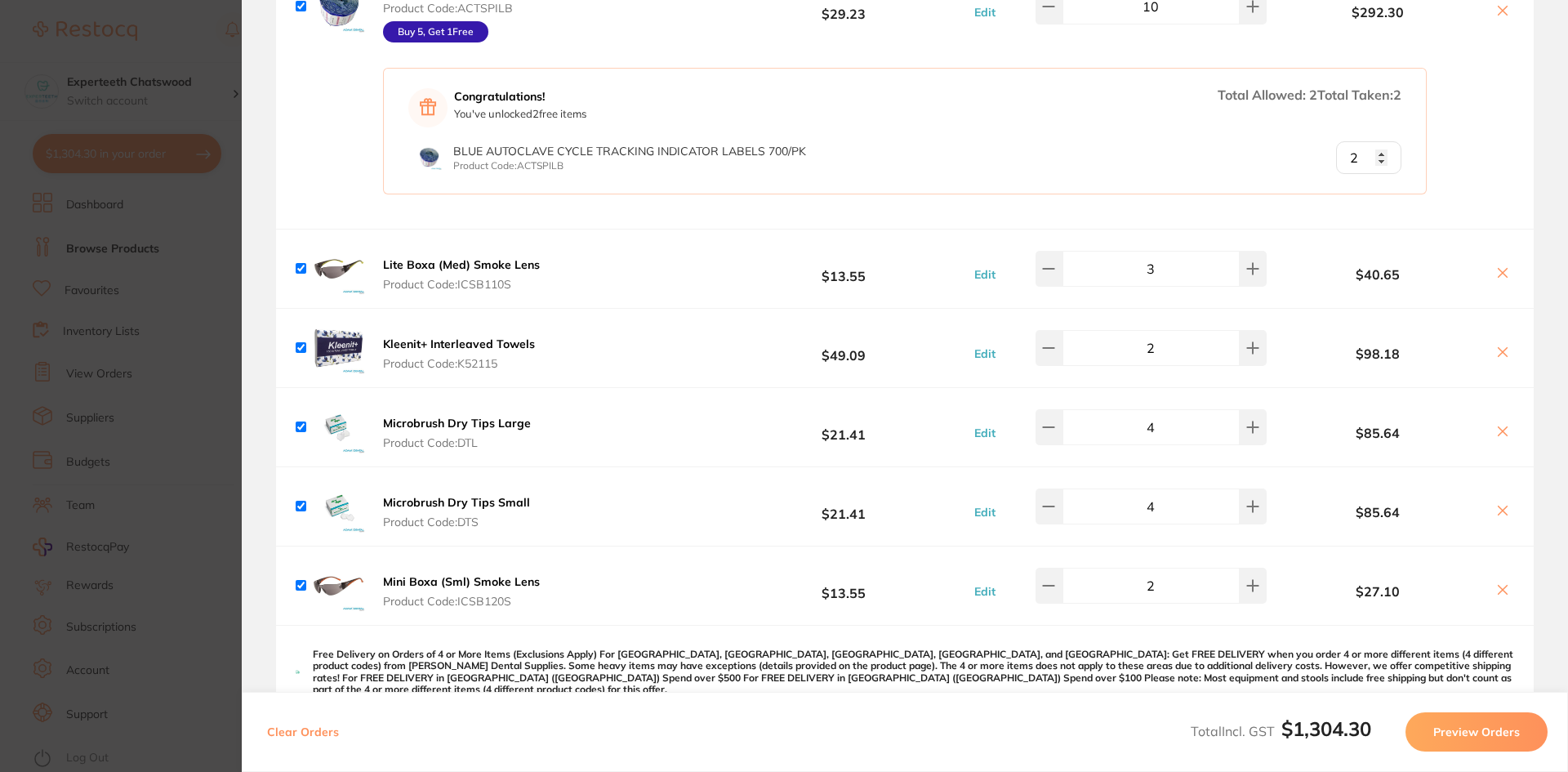
scroll to position [0, 0]
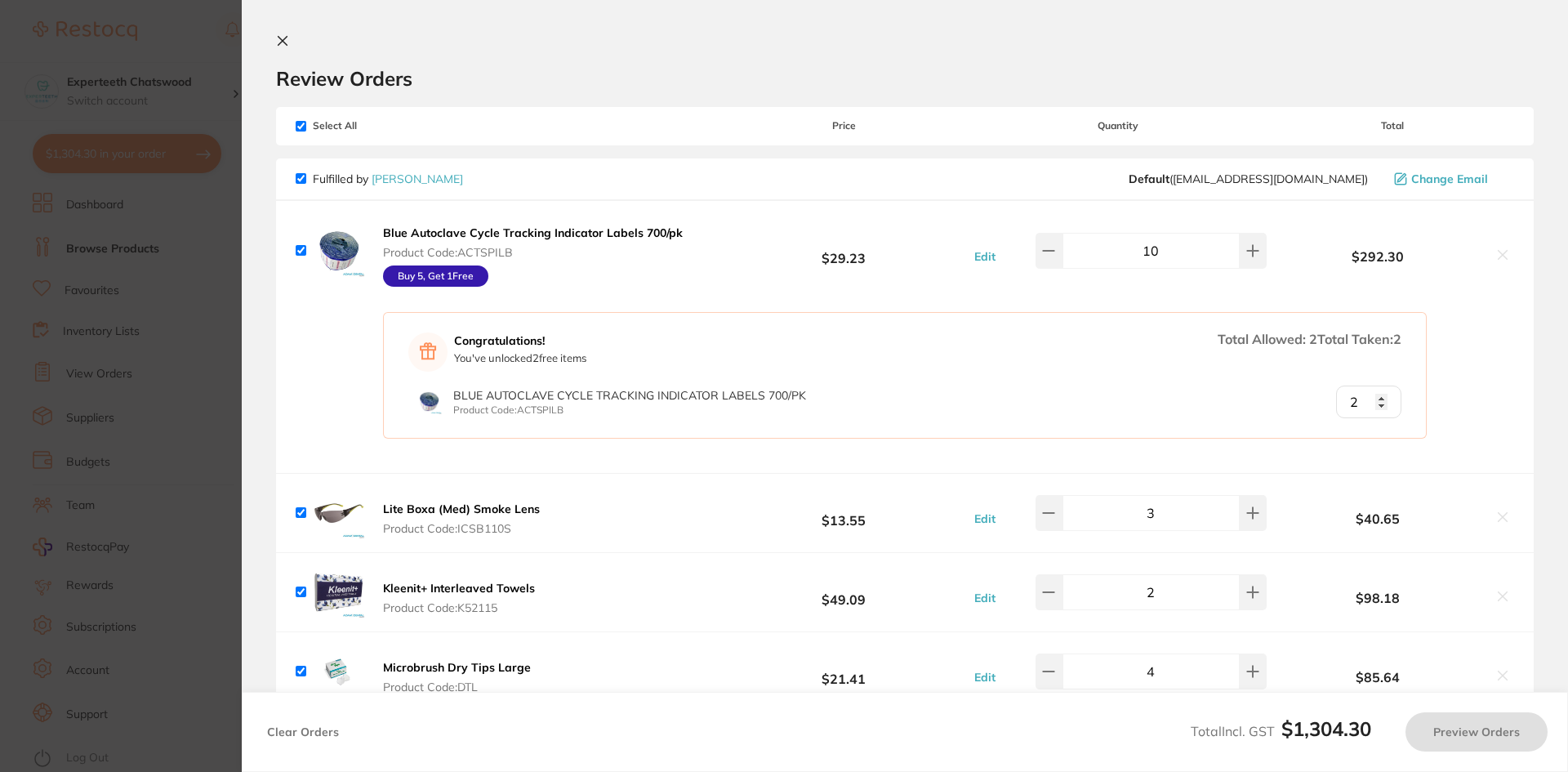
click at [280, 41] on icon at bounding box center [283, 41] width 13 height 13
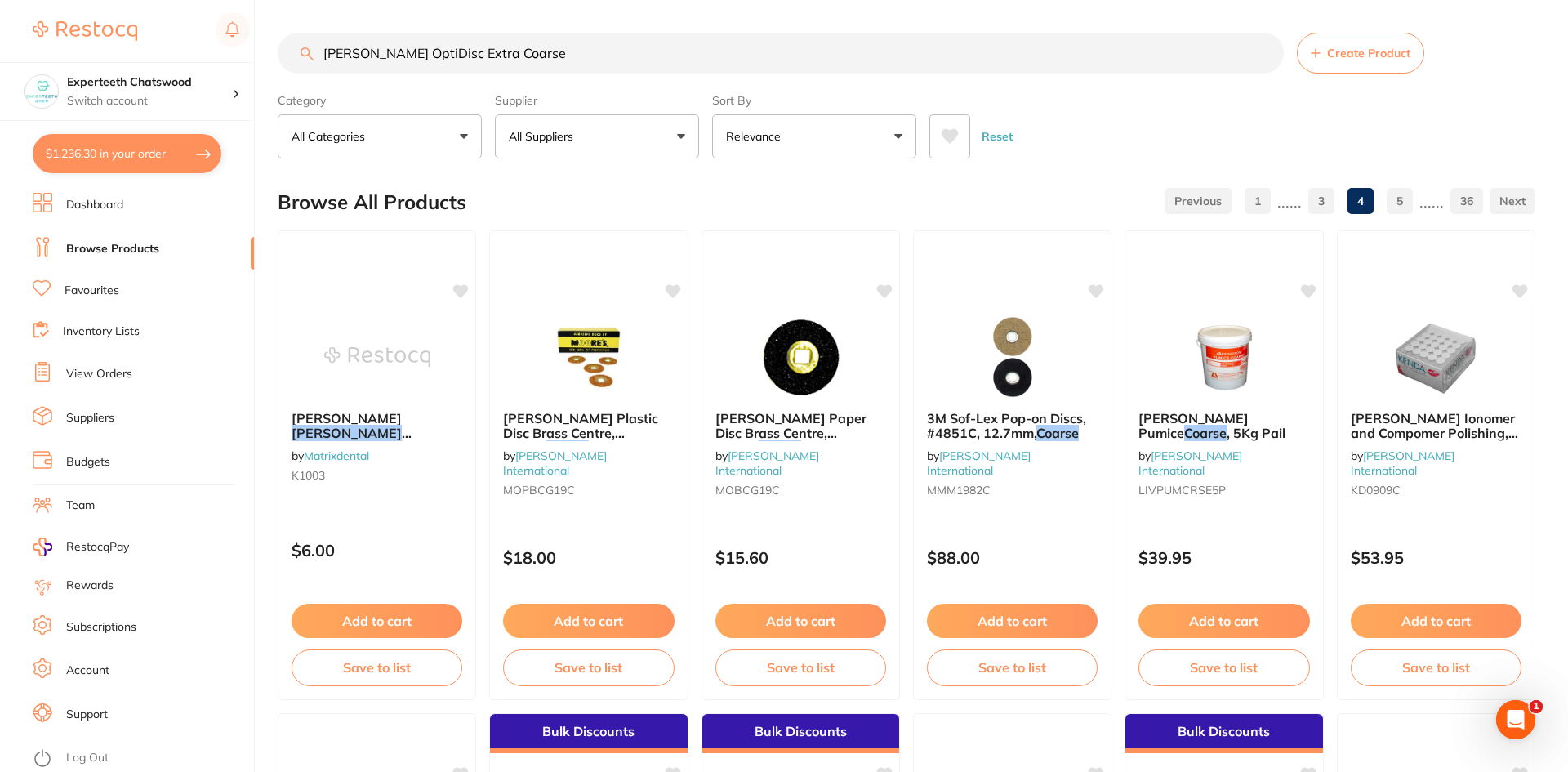
type input "3"
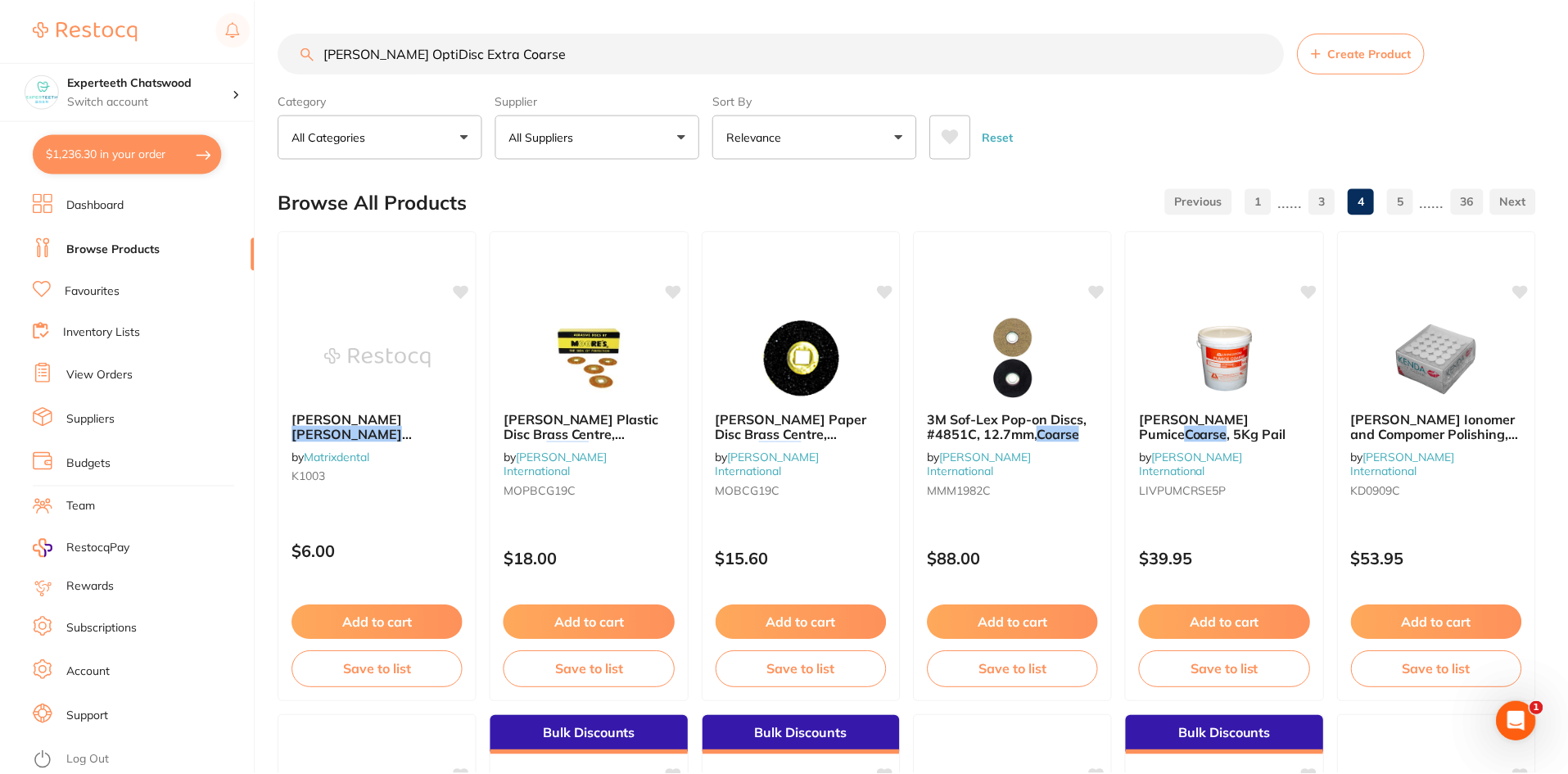
scroll to position [1474, 0]
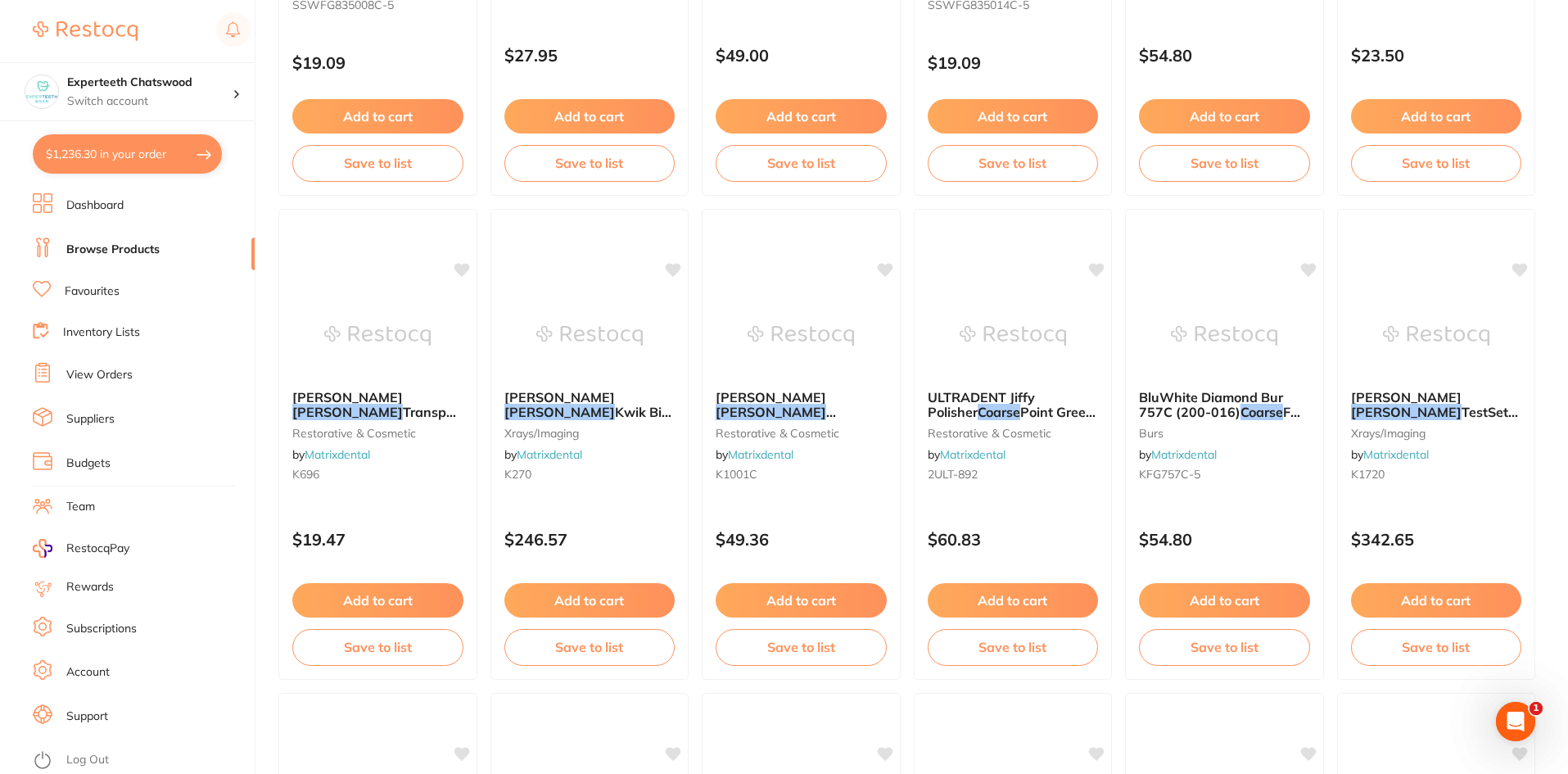
click at [118, 152] on button "$1,236.30 in your order" at bounding box center [127, 154] width 190 height 39
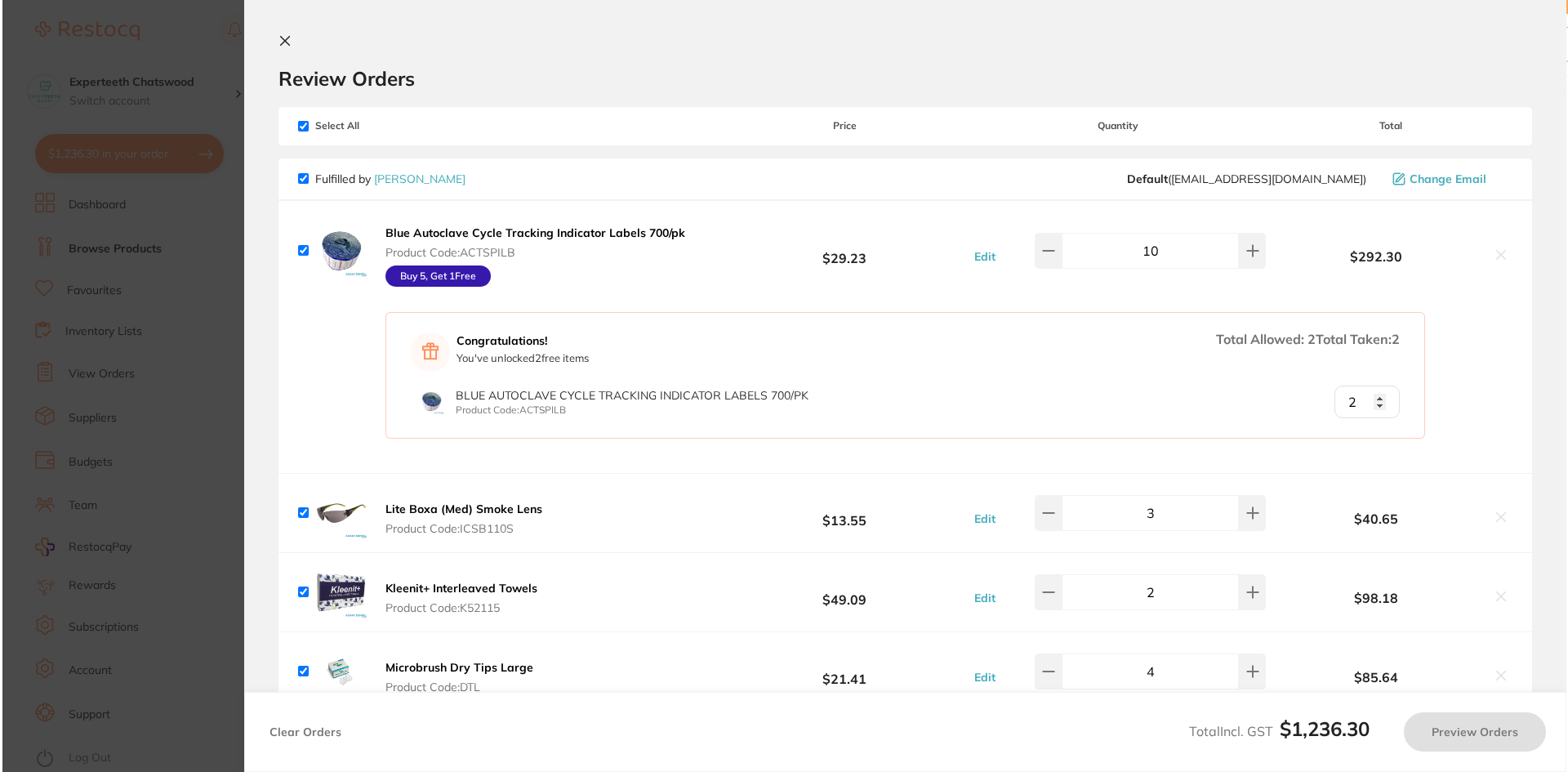
scroll to position [0, 0]
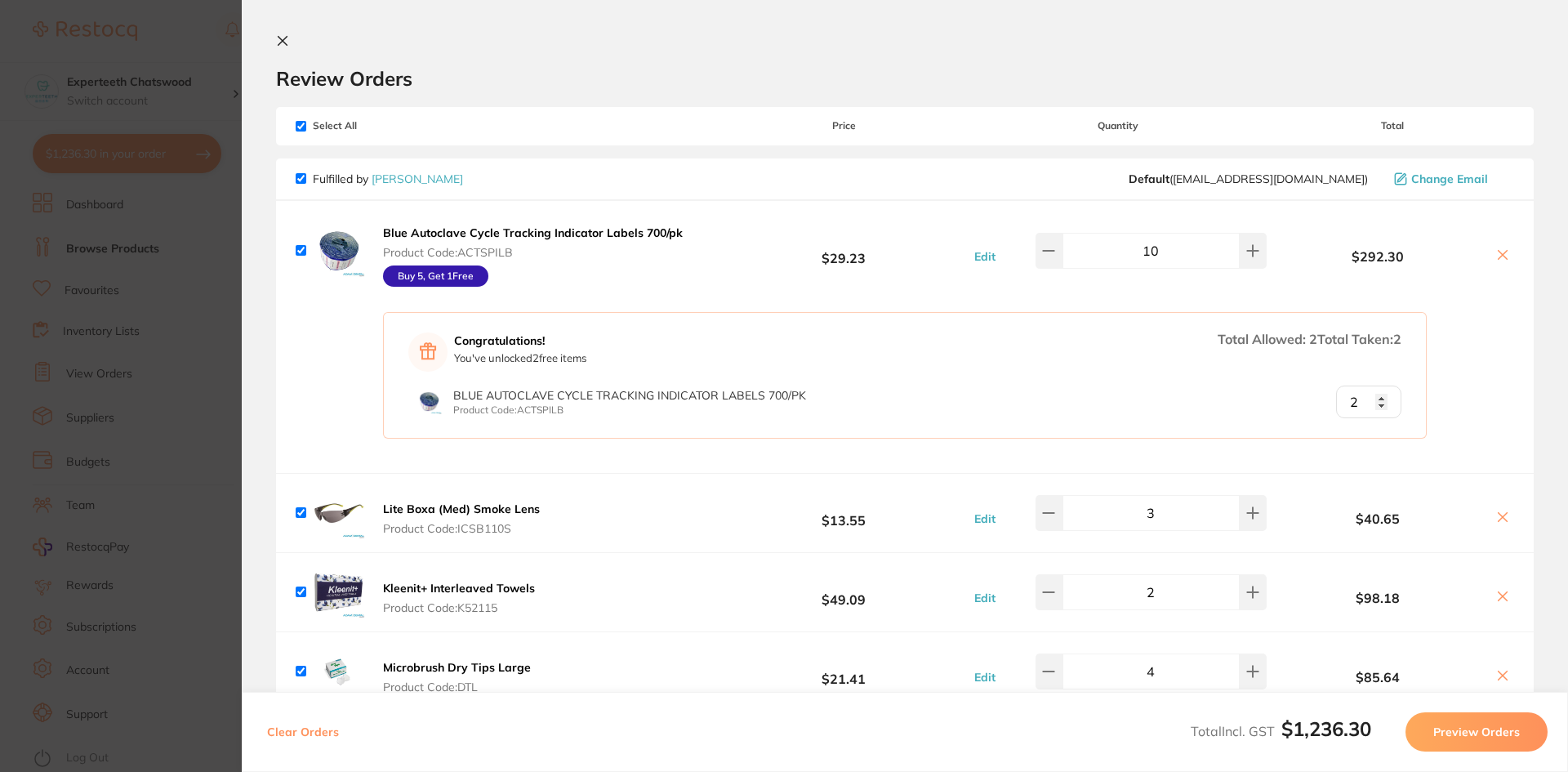
click at [280, 41] on icon at bounding box center [283, 41] width 13 height 13
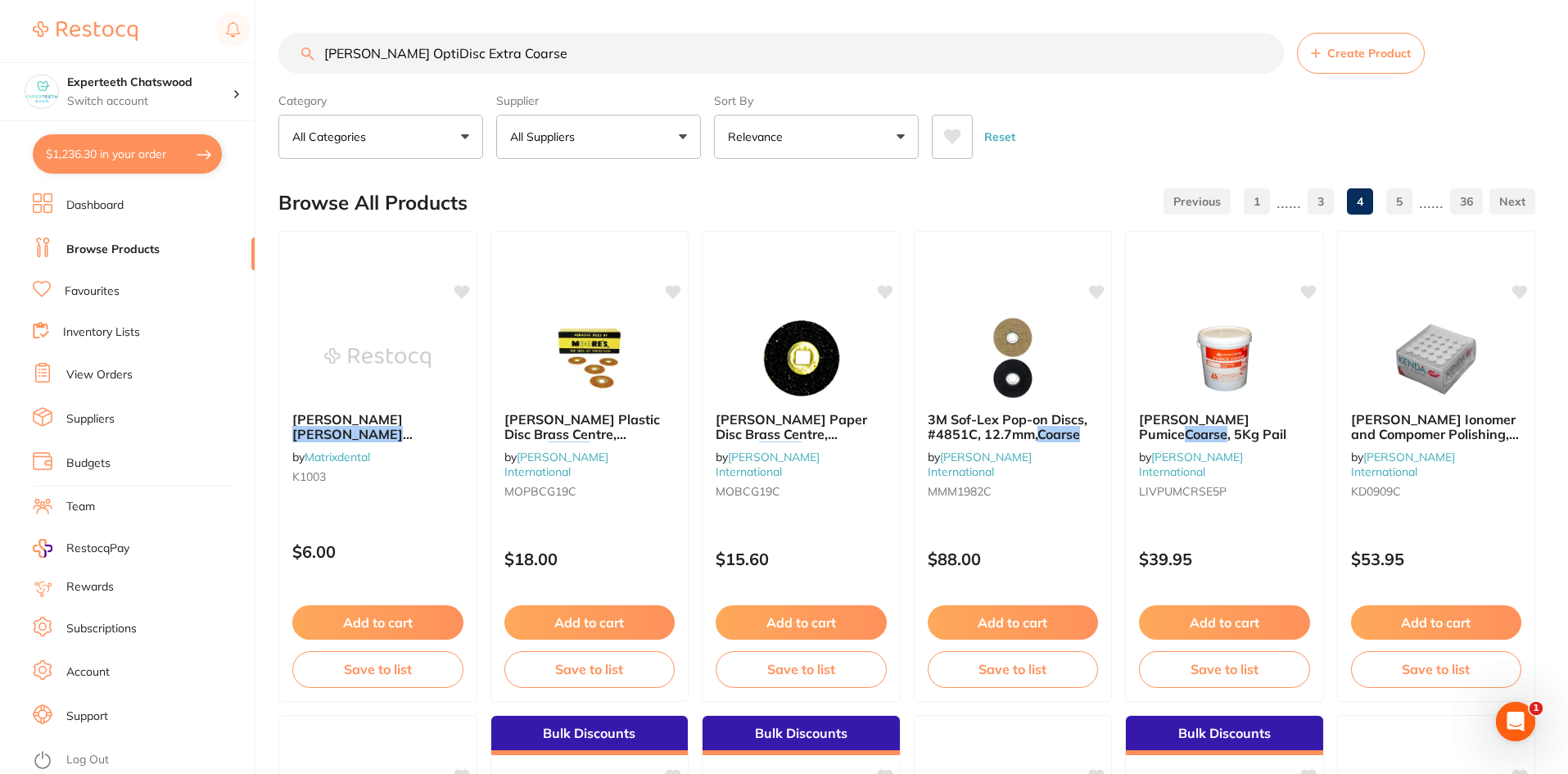
click at [145, 157] on button "$1,236.30 in your order" at bounding box center [127, 154] width 190 height 39
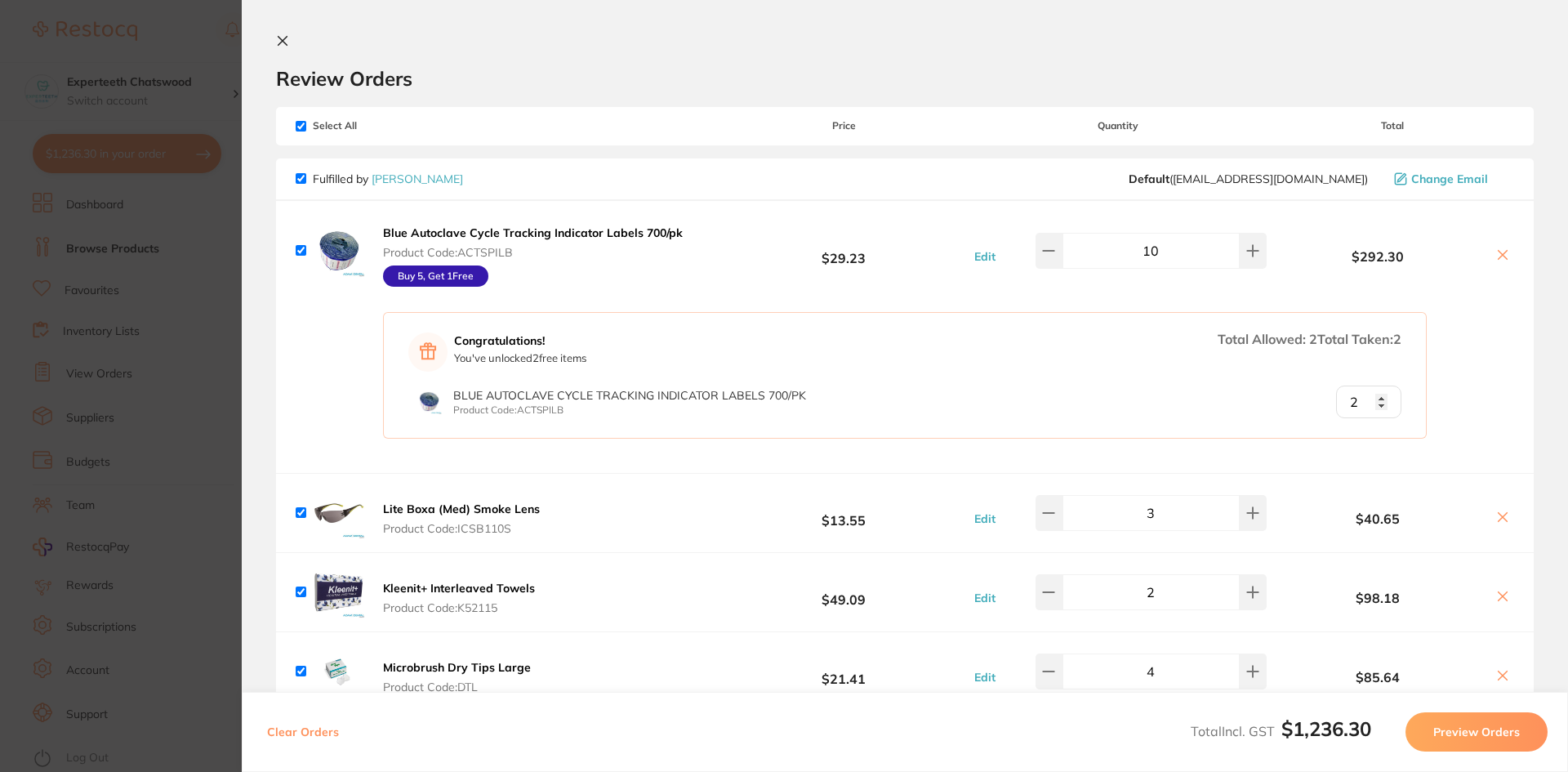
click at [282, 41] on icon at bounding box center [283, 41] width 9 height 9
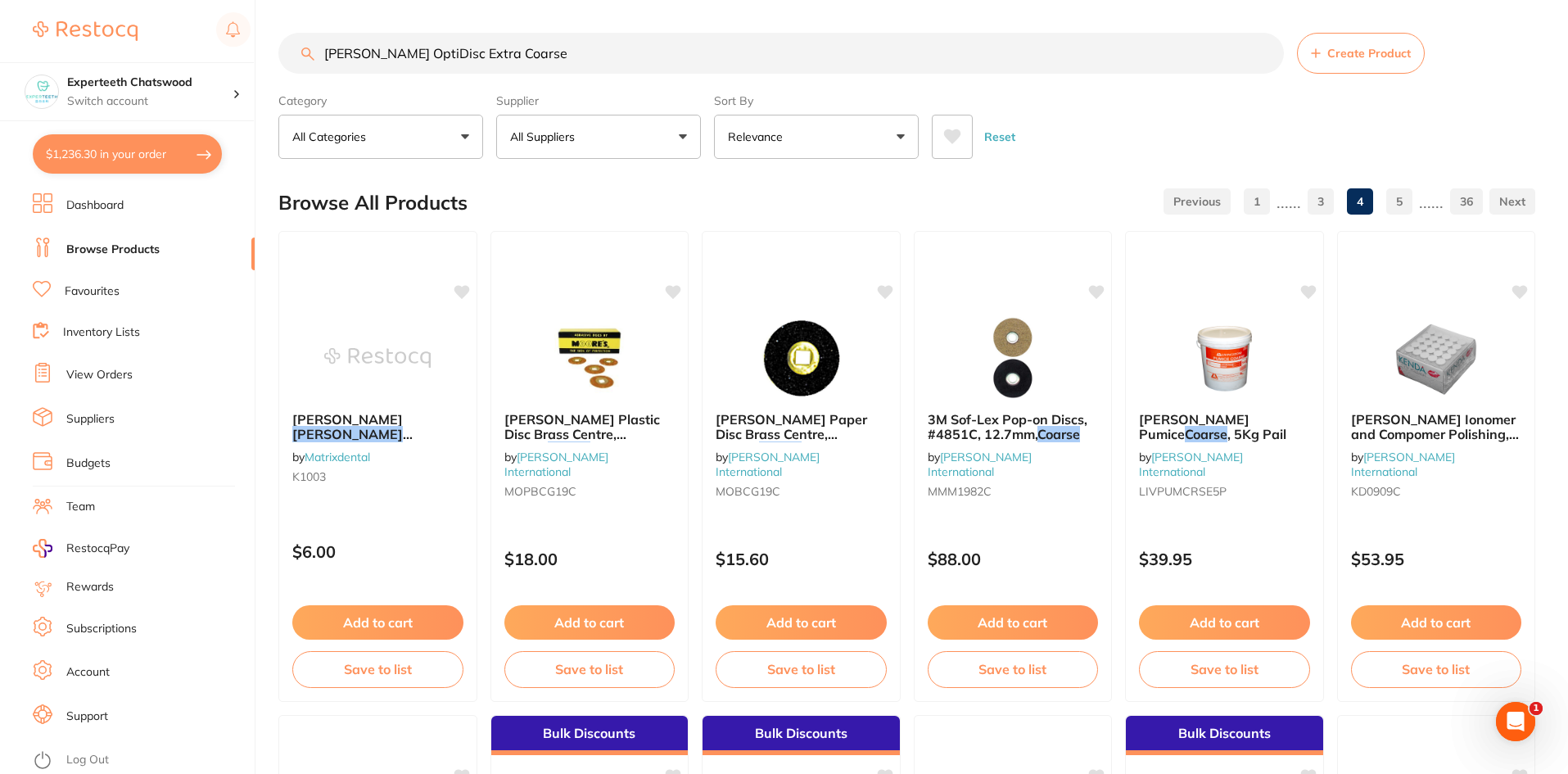
scroll to position [12, 0]
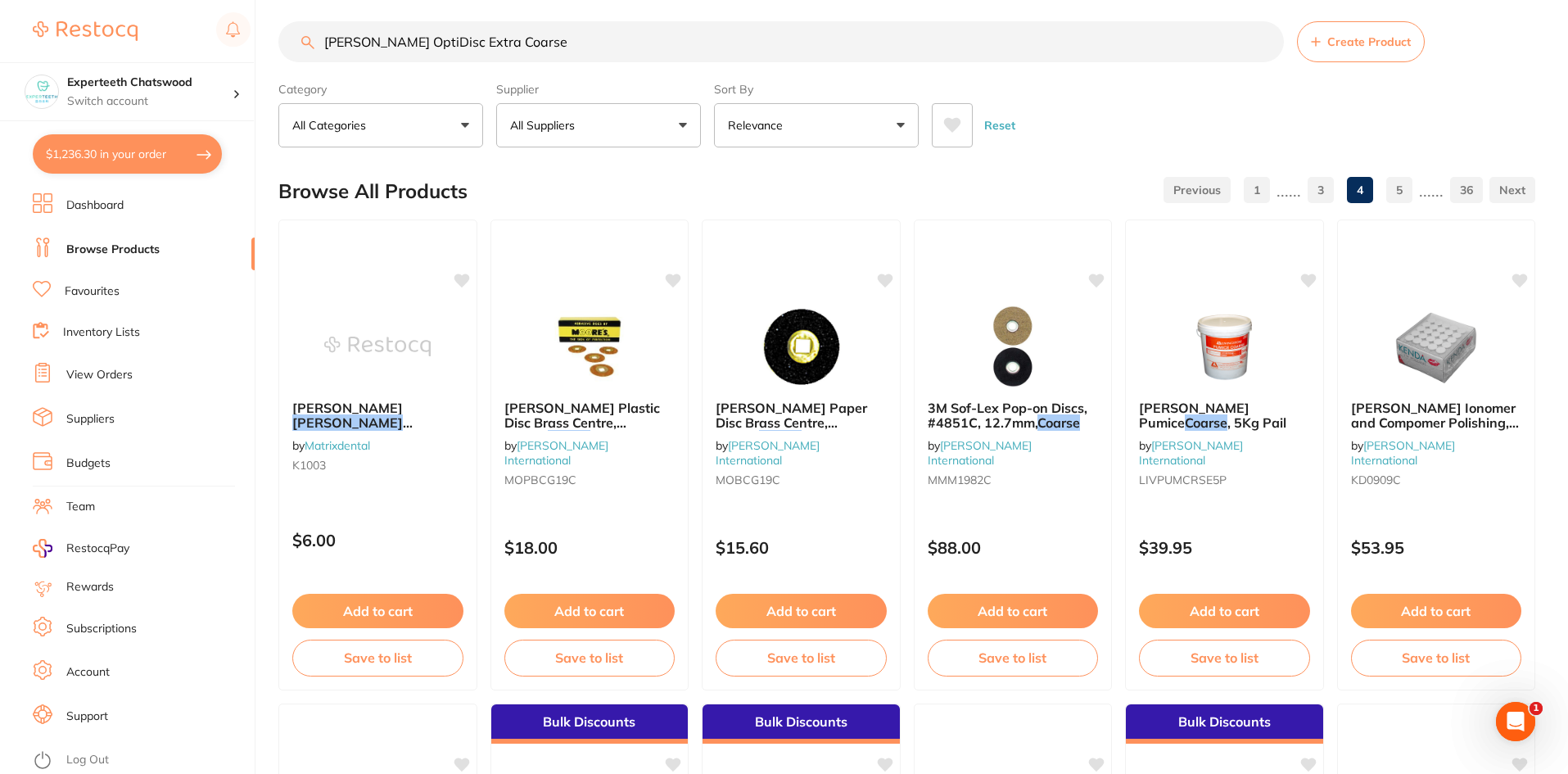
click at [63, 191] on section "Experteeth Chatswood Switch account Experteeth Chatswood $1,236.30 in your orde…" at bounding box center [127, 387] width 255 height 774
click at [79, 203] on link "Dashboard" at bounding box center [95, 205] width 57 height 17
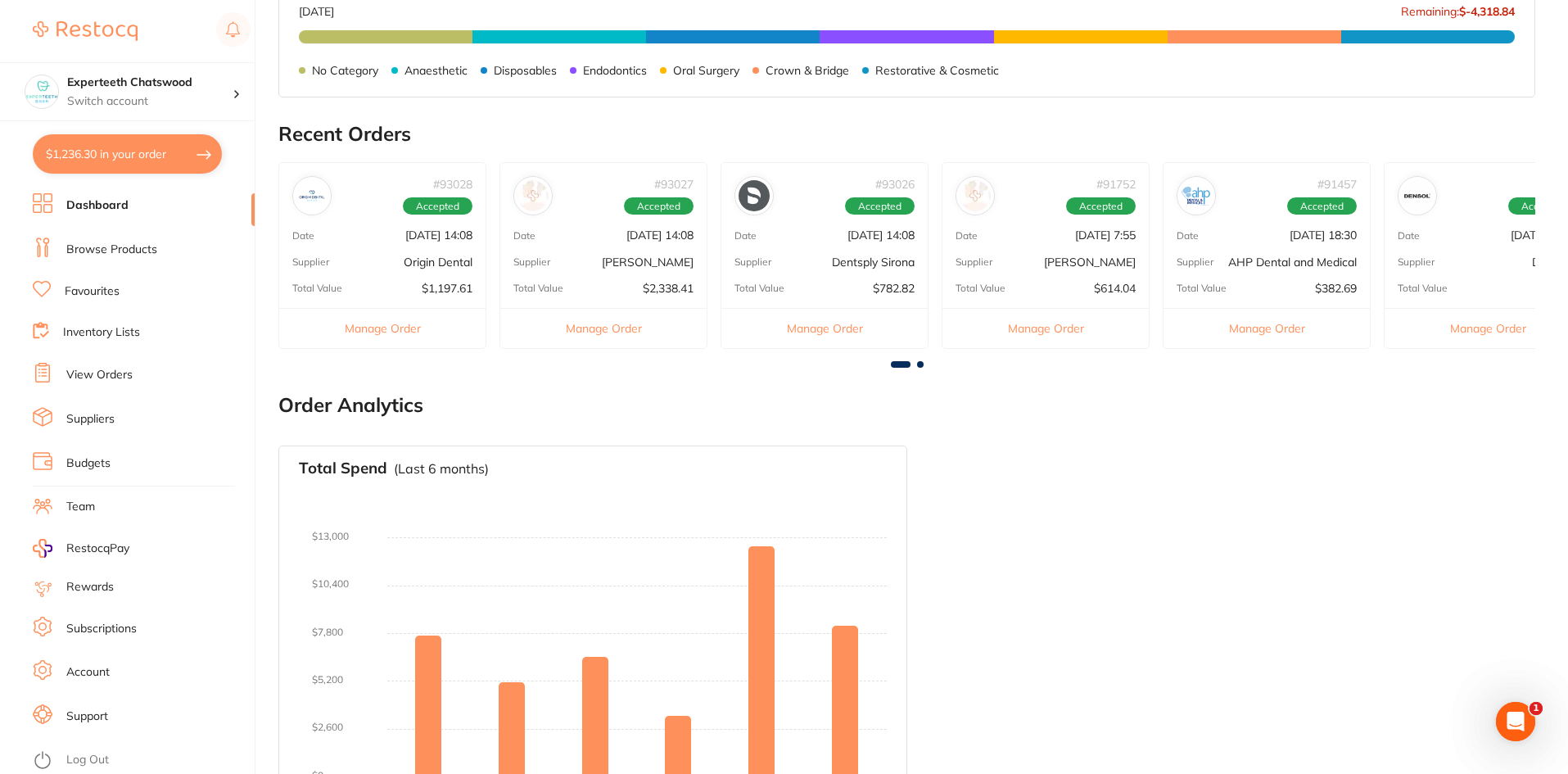
scroll to position [523, 0]
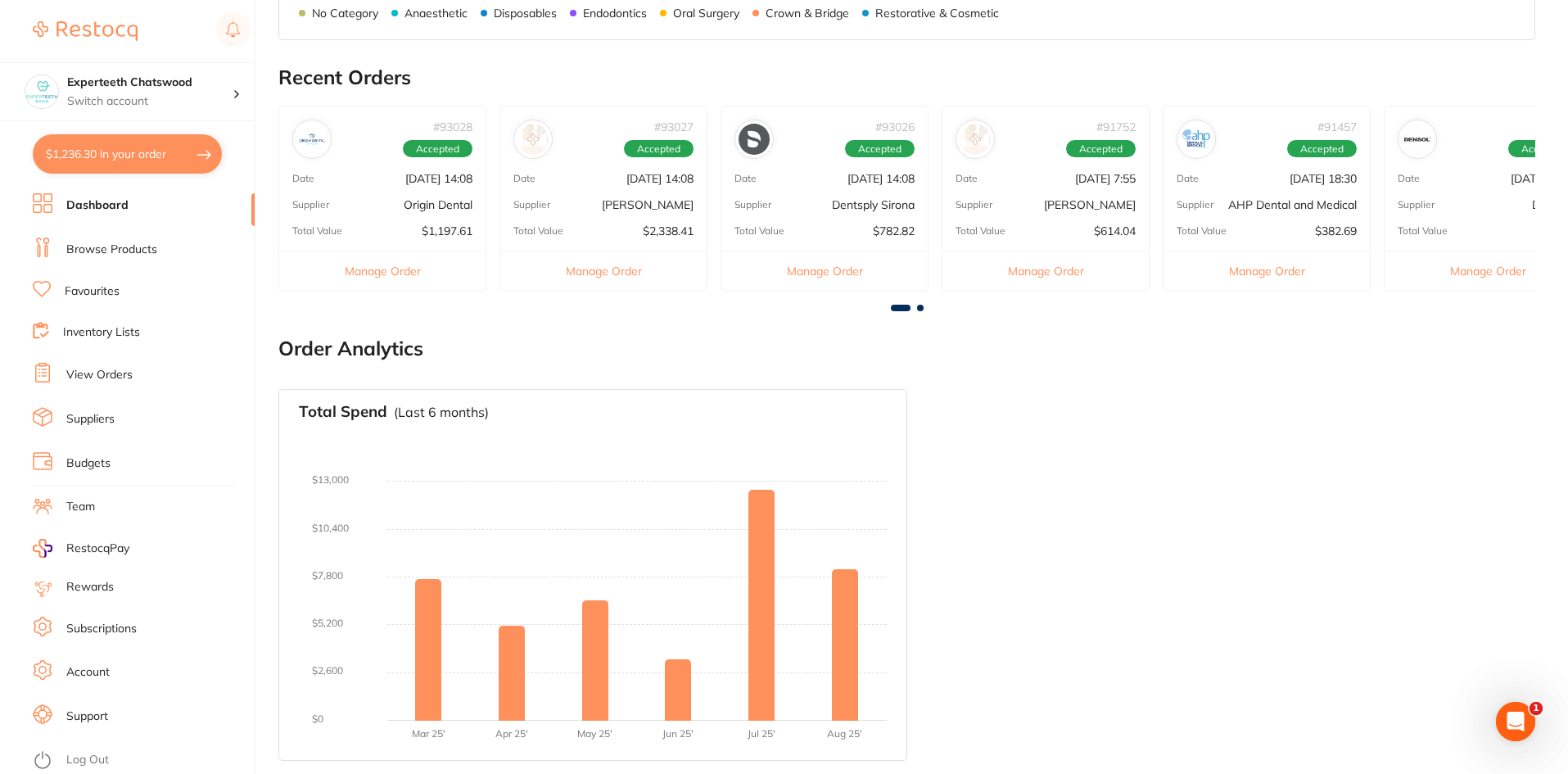
click at [919, 308] on span at bounding box center [920, 308] width 7 height 7
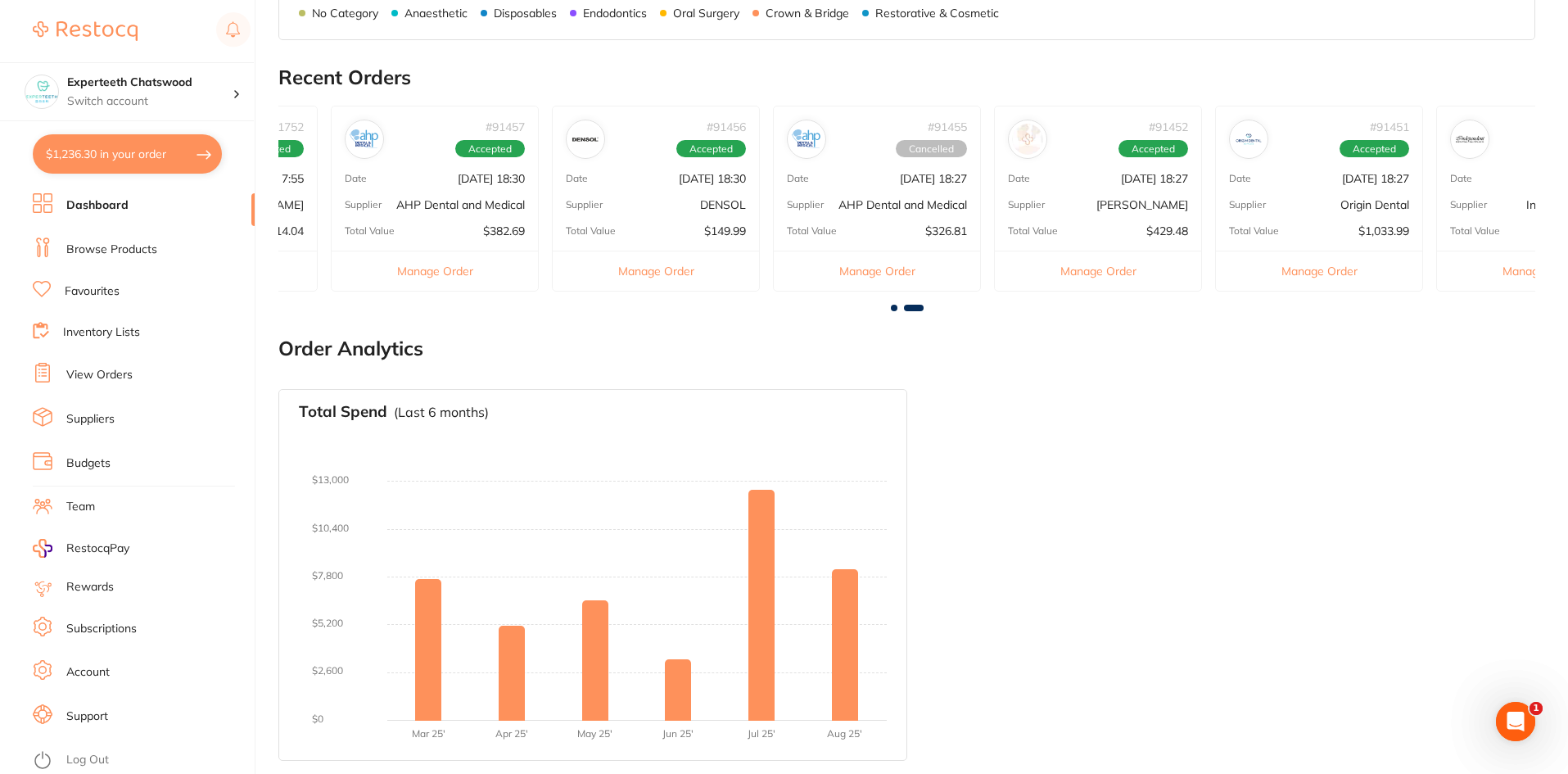
scroll to position [0, 941]
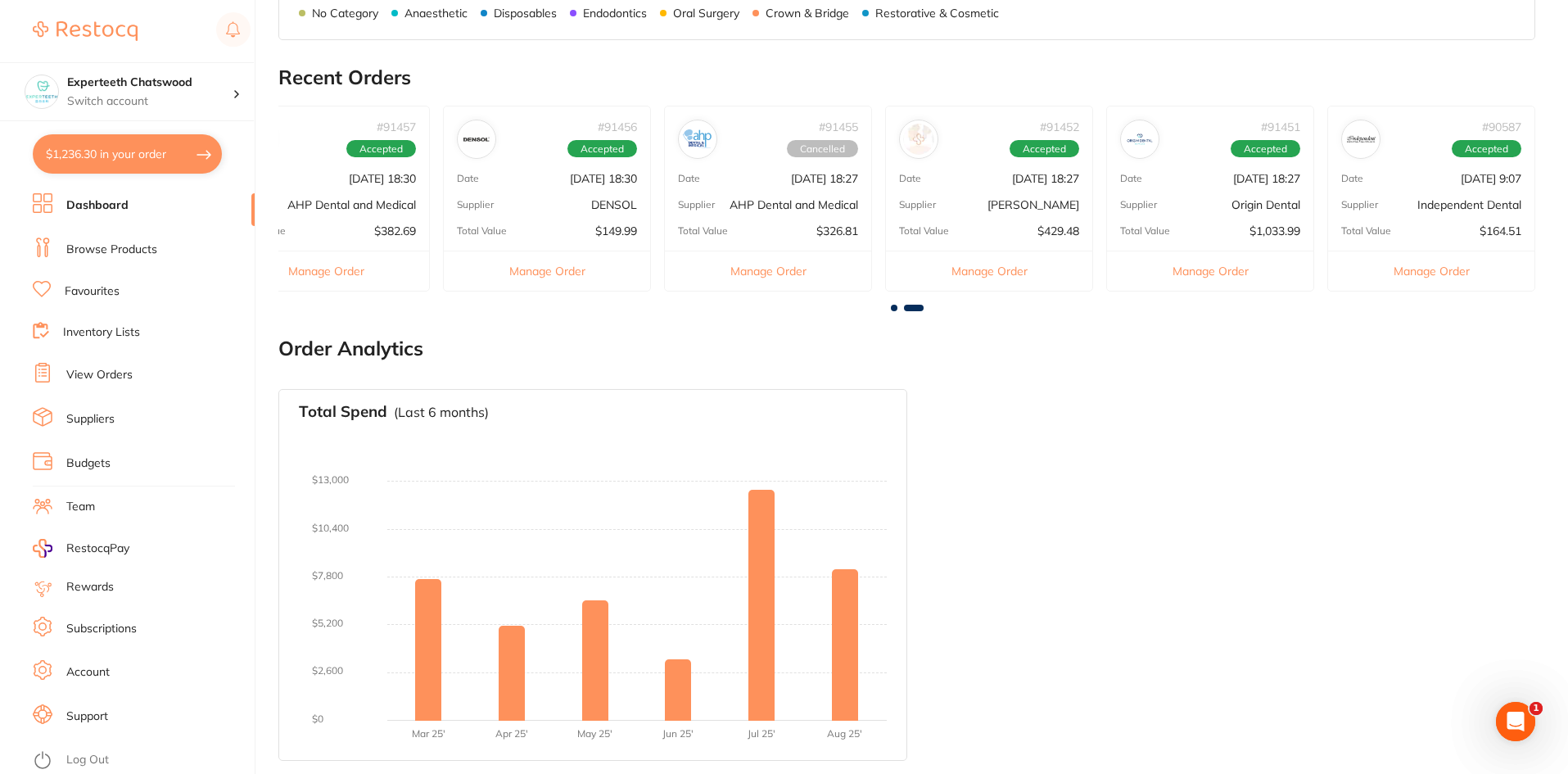
click at [1093, 222] on div "# 93028 Accepted Date Sept 5 2025, 14:08 Supplier Origin Dental Total Value $1,…" at bounding box center [907, 205] width 1257 height 199
click at [1019, 225] on div "Total Value $429.48" at bounding box center [989, 231] width 206 height 13
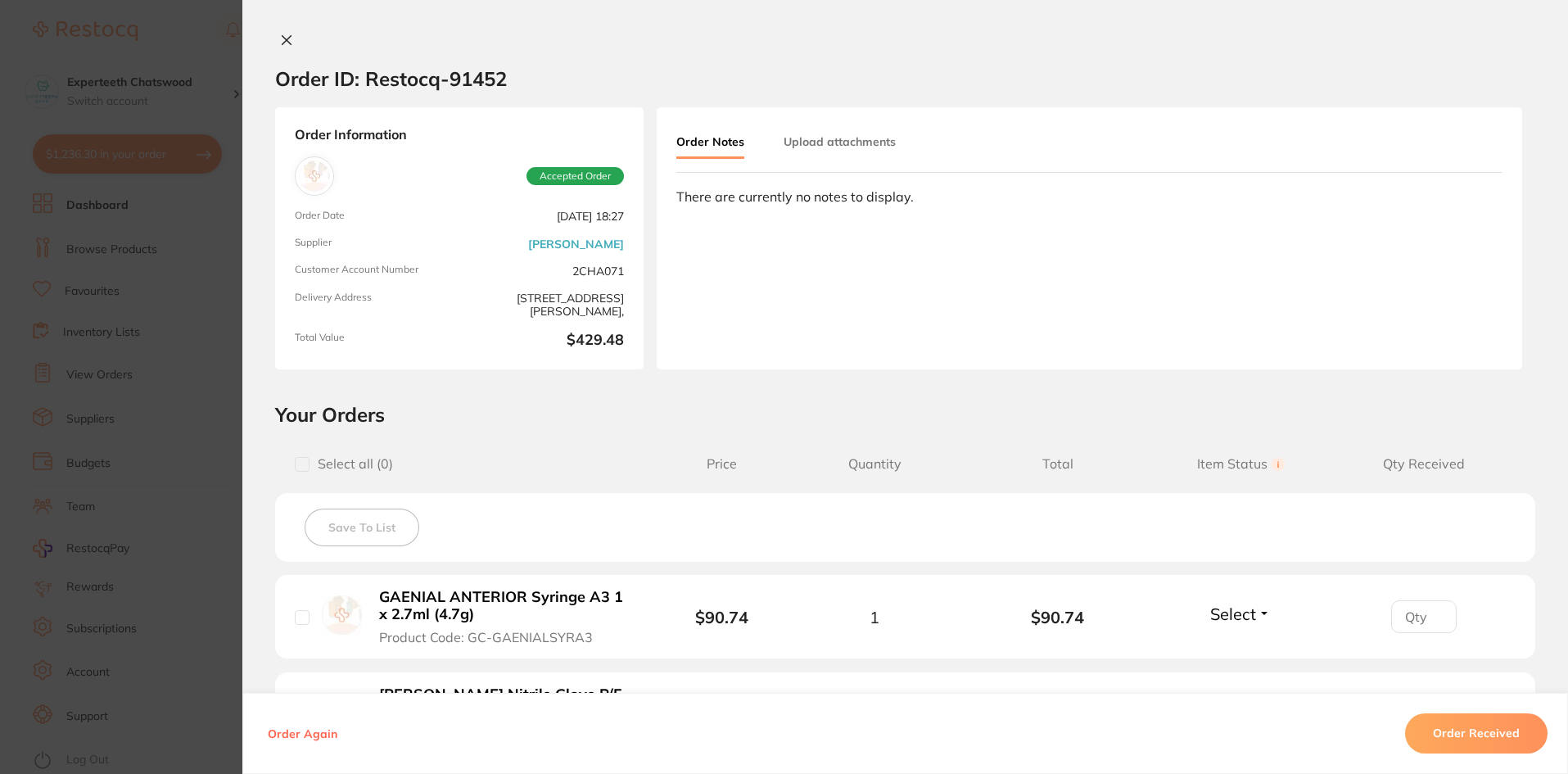
scroll to position [195, 0]
click at [280, 37] on icon at bounding box center [287, 40] width 13 height 13
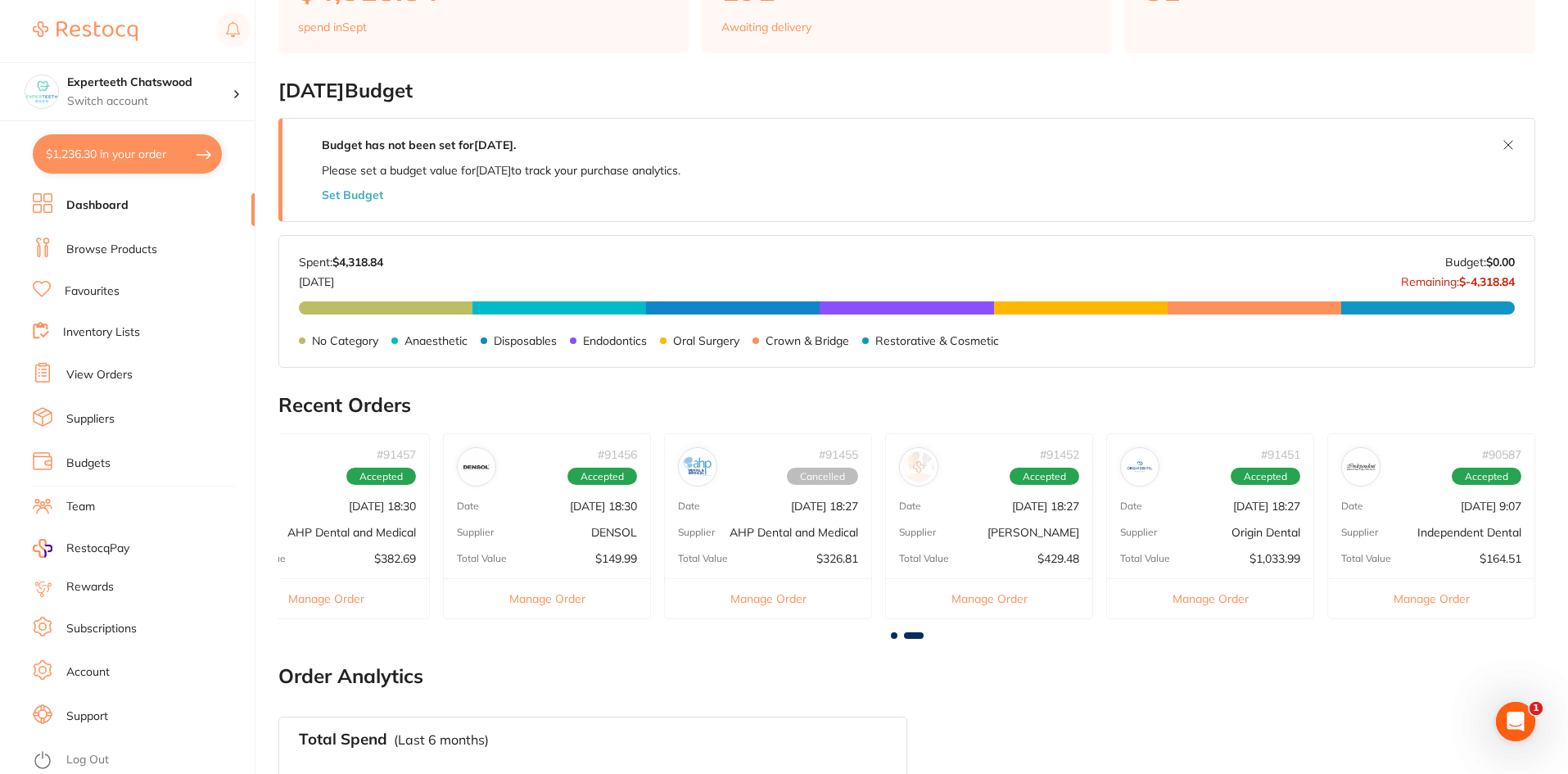
scroll to position [0, 0]
click at [1152, 504] on div "Date Aug 26 2025, 18:27" at bounding box center [1211, 506] width 206 height 13
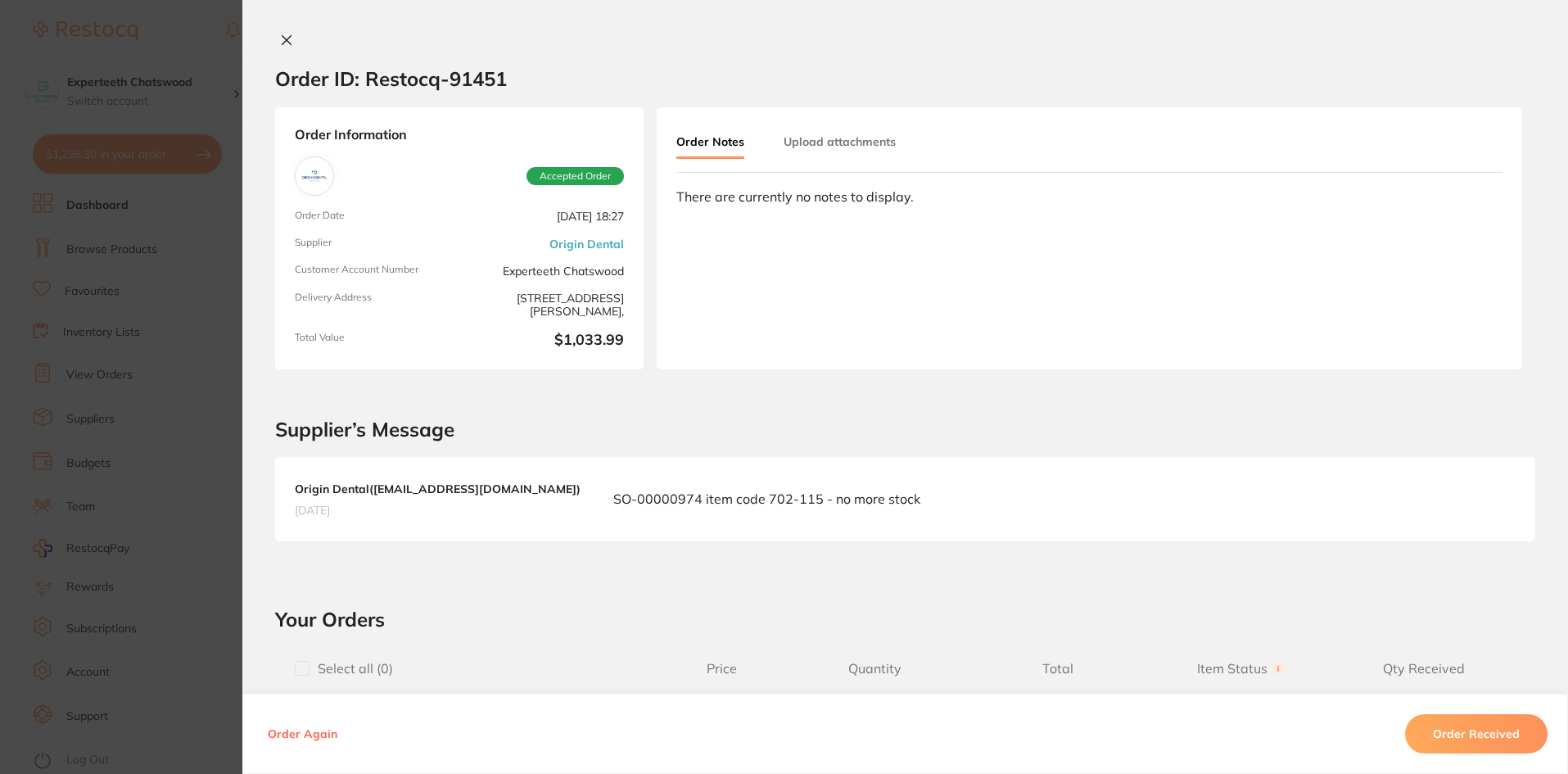
click at [283, 40] on icon at bounding box center [287, 40] width 9 height 9
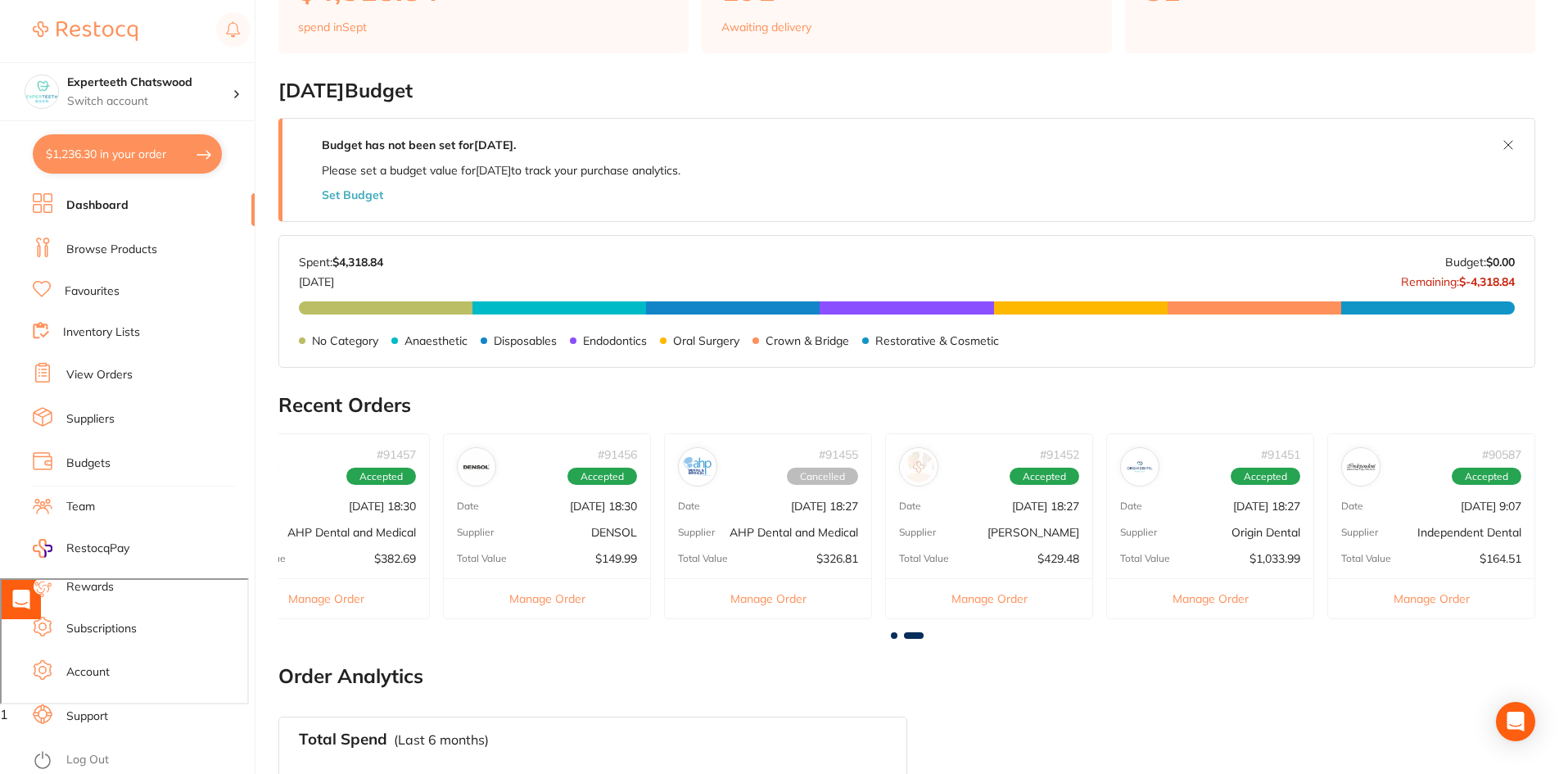
click at [575, 538] on div "Supplier DENSOL" at bounding box center [547, 532] width 206 height 13
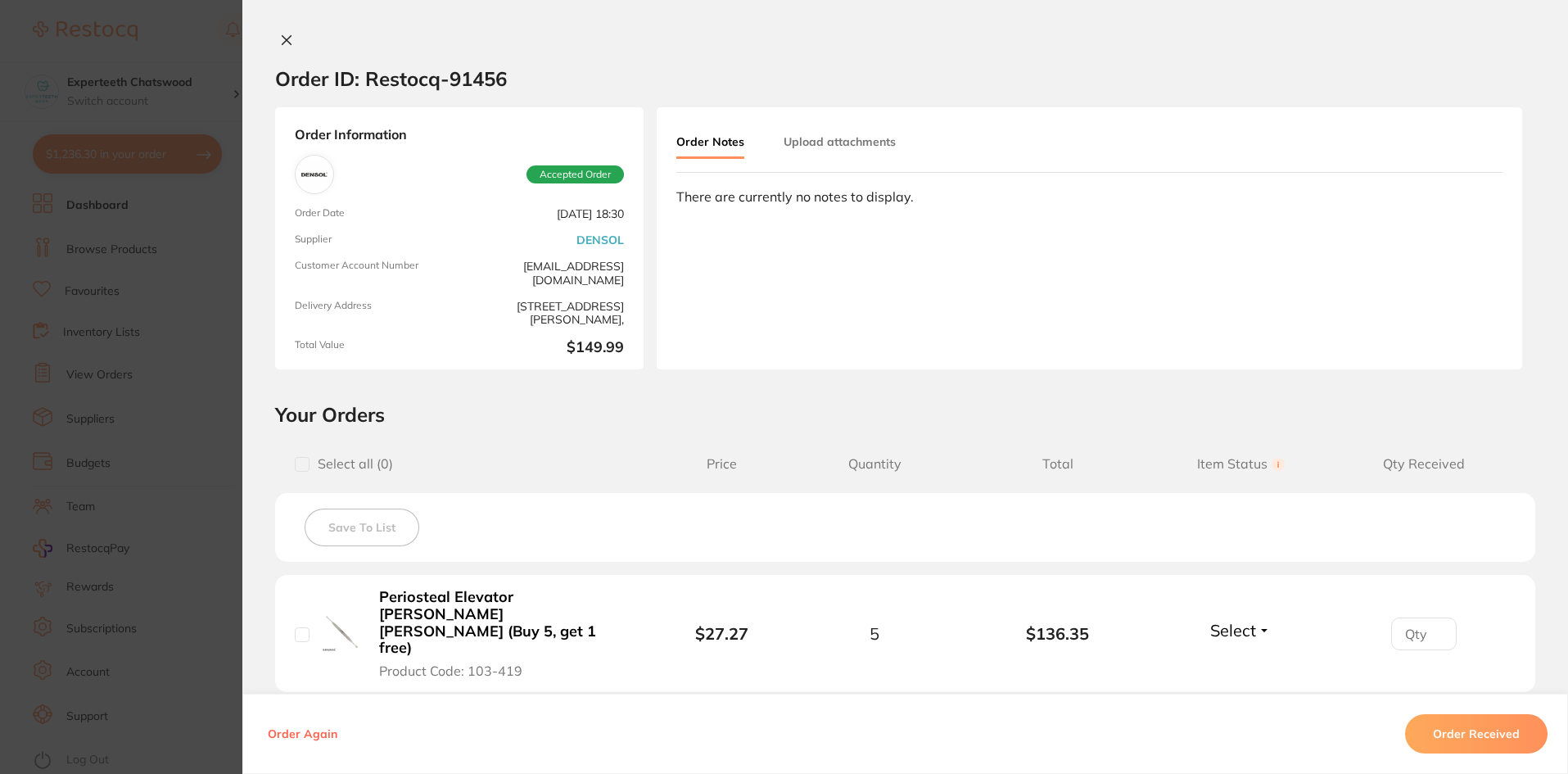
click at [280, 37] on icon at bounding box center [287, 40] width 13 height 13
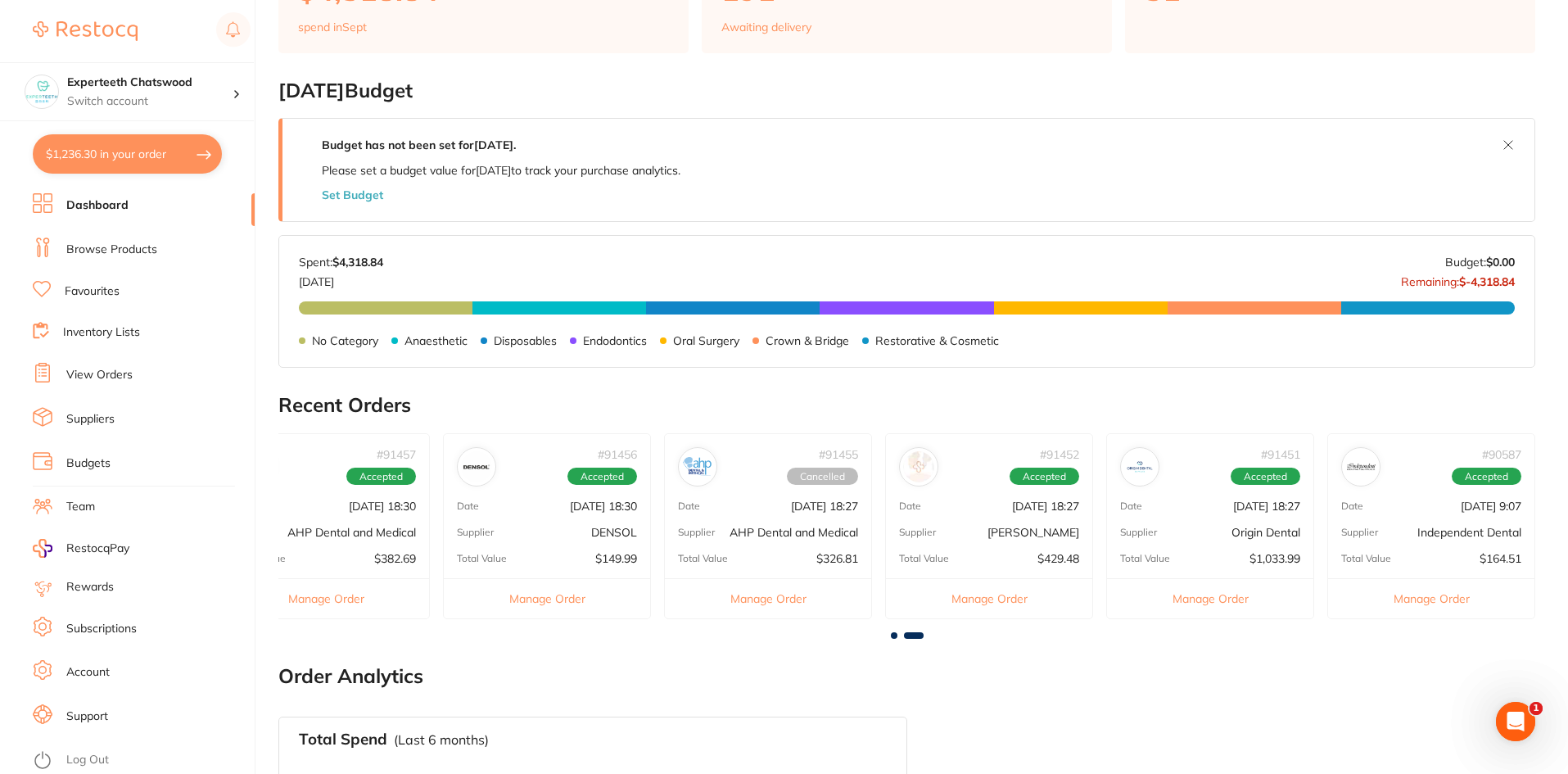
click at [395, 500] on p "[DATE] 18:30" at bounding box center [382, 506] width 67 height 13
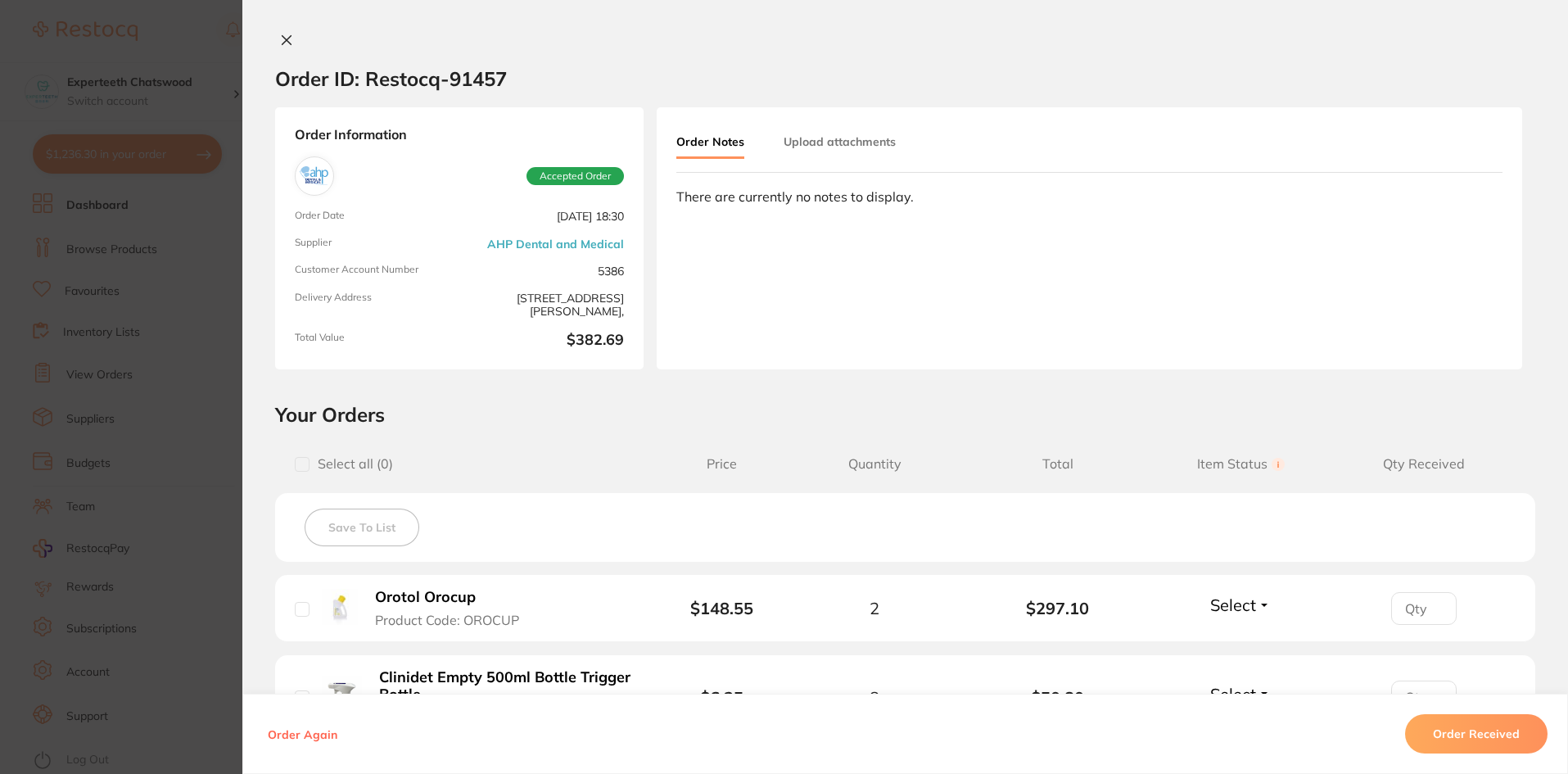
click at [284, 42] on icon at bounding box center [287, 40] width 9 height 9
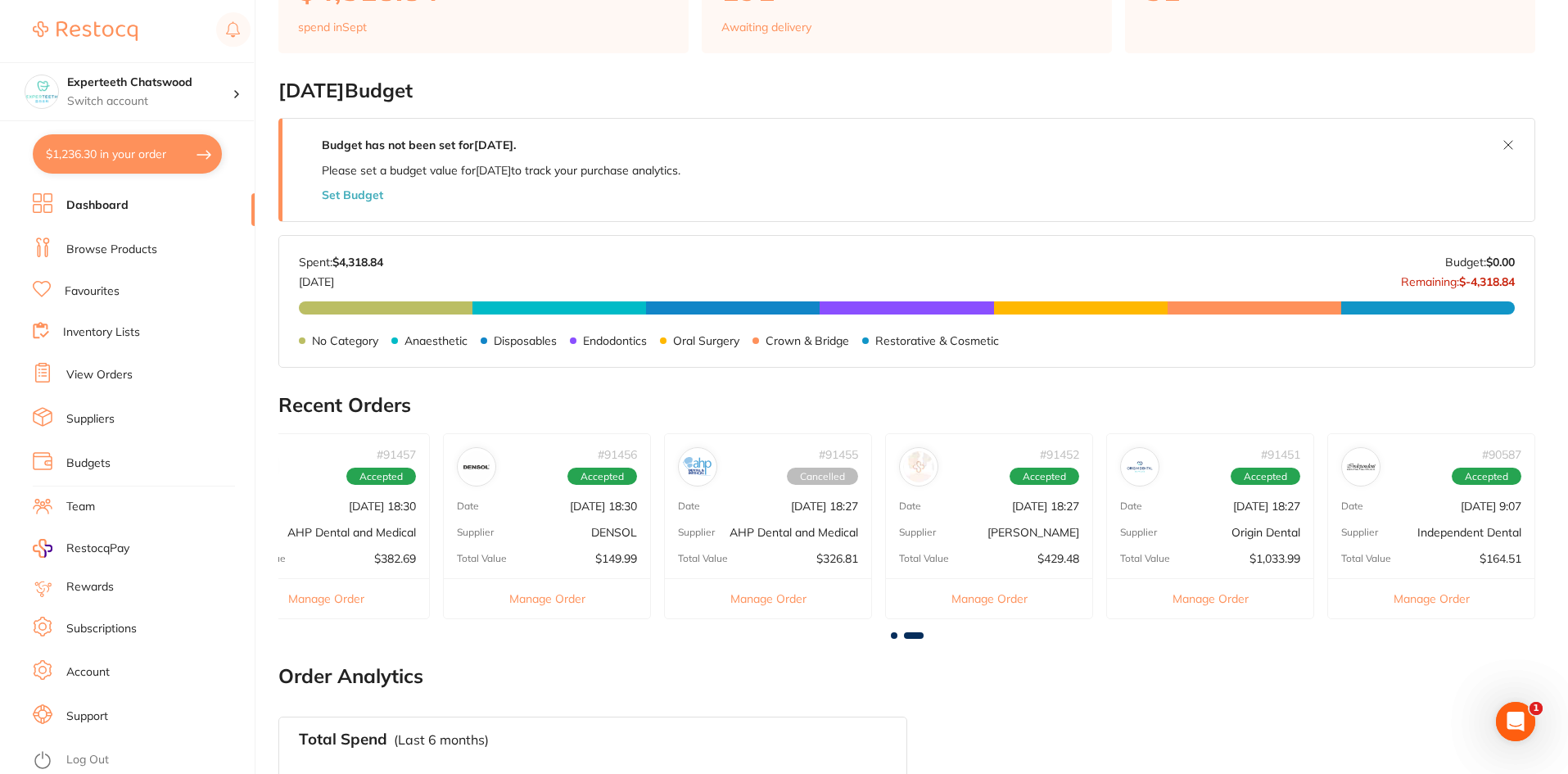
scroll to position [523, 0]
